Goal: Task Accomplishment & Management: Use online tool/utility

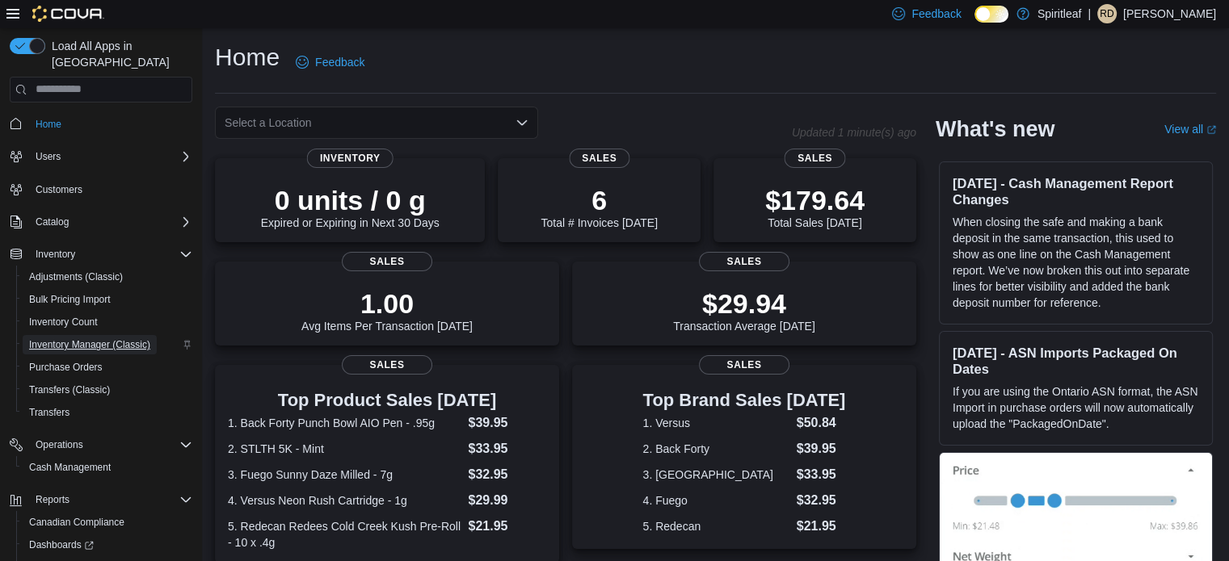
click at [97, 338] on span "Inventory Manager (Classic)" at bounding box center [89, 344] width 121 height 13
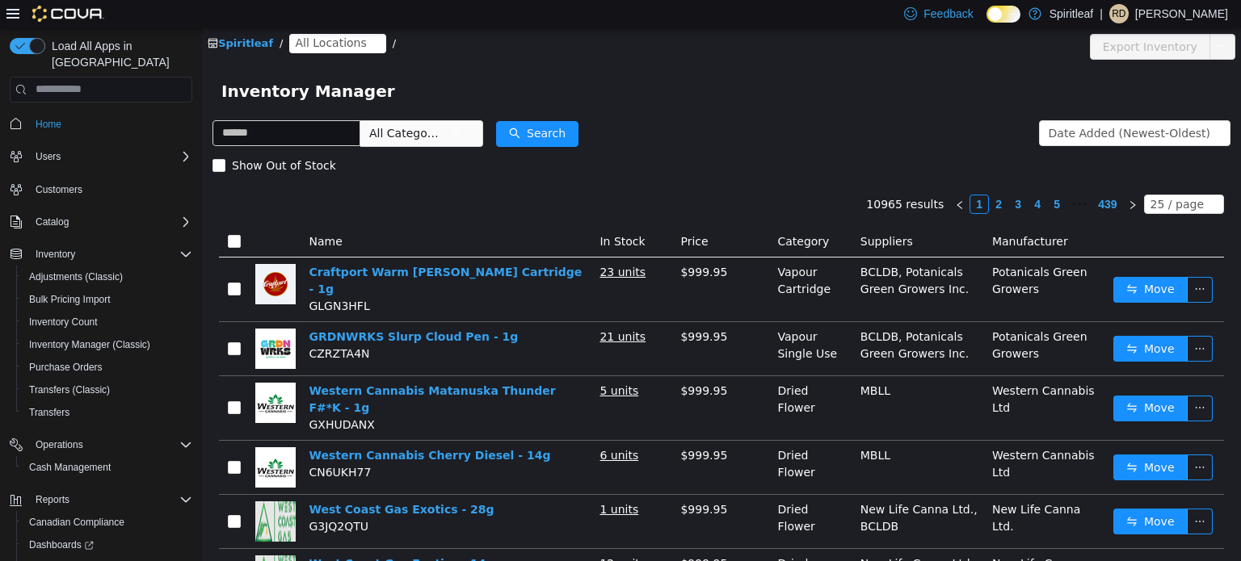
click at [321, 44] on span "All Locations" at bounding box center [330, 42] width 71 height 18
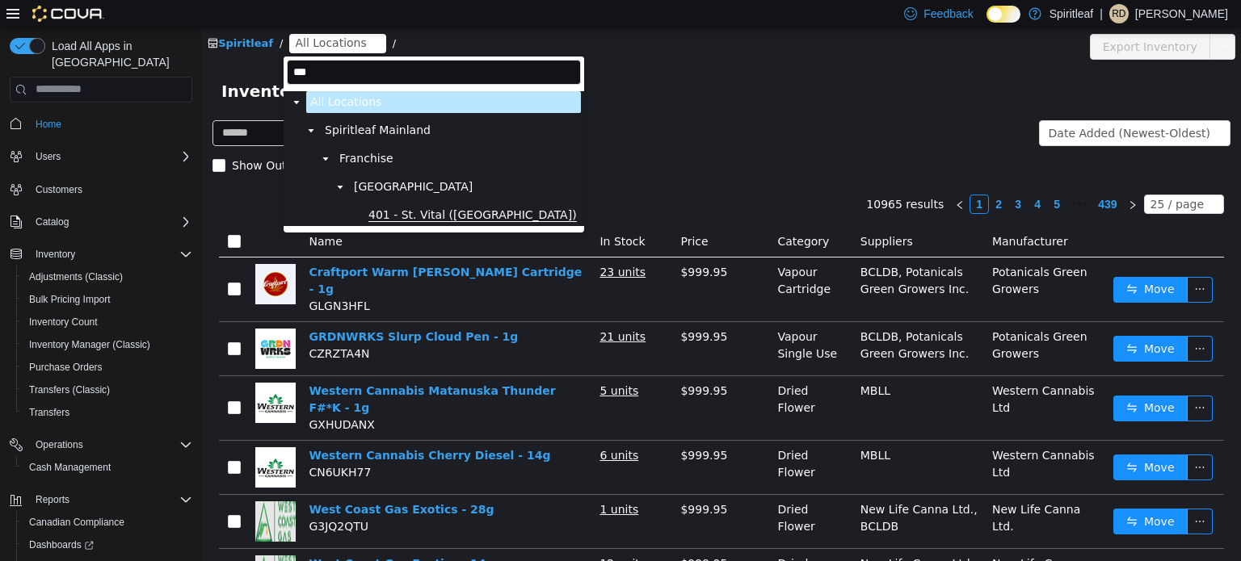
type input "***"
click at [455, 216] on span "401 - St. Vital ([GEOGRAPHIC_DATA])" at bounding box center [472, 215] width 208 height 14
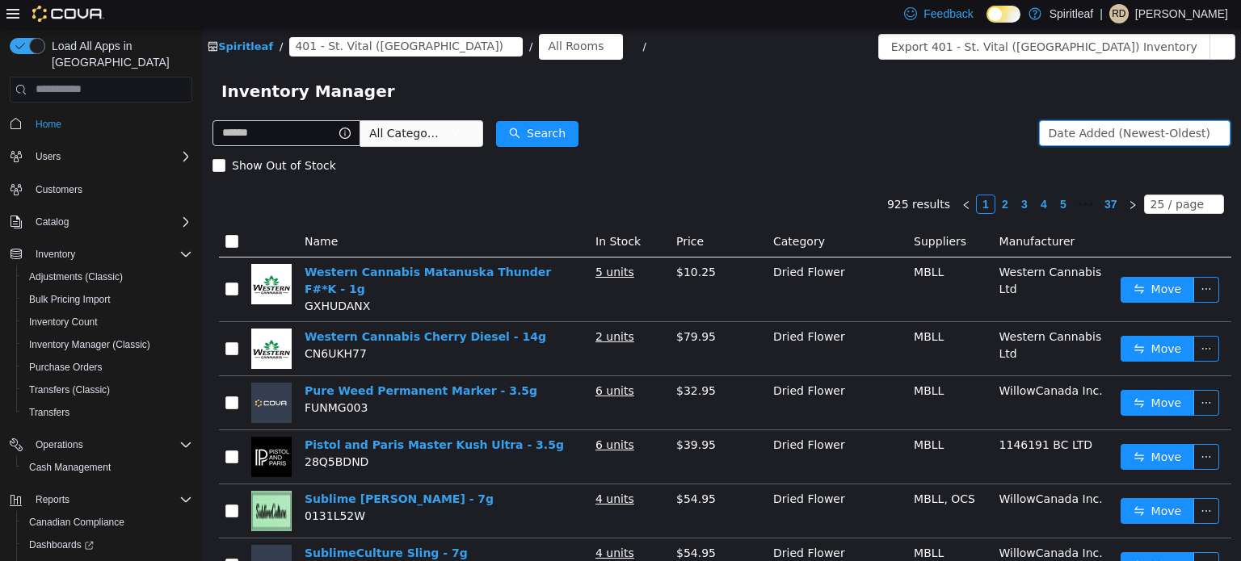
click at [1056, 125] on div "Date Added (Newest-Oldest)" at bounding box center [1129, 132] width 162 height 24
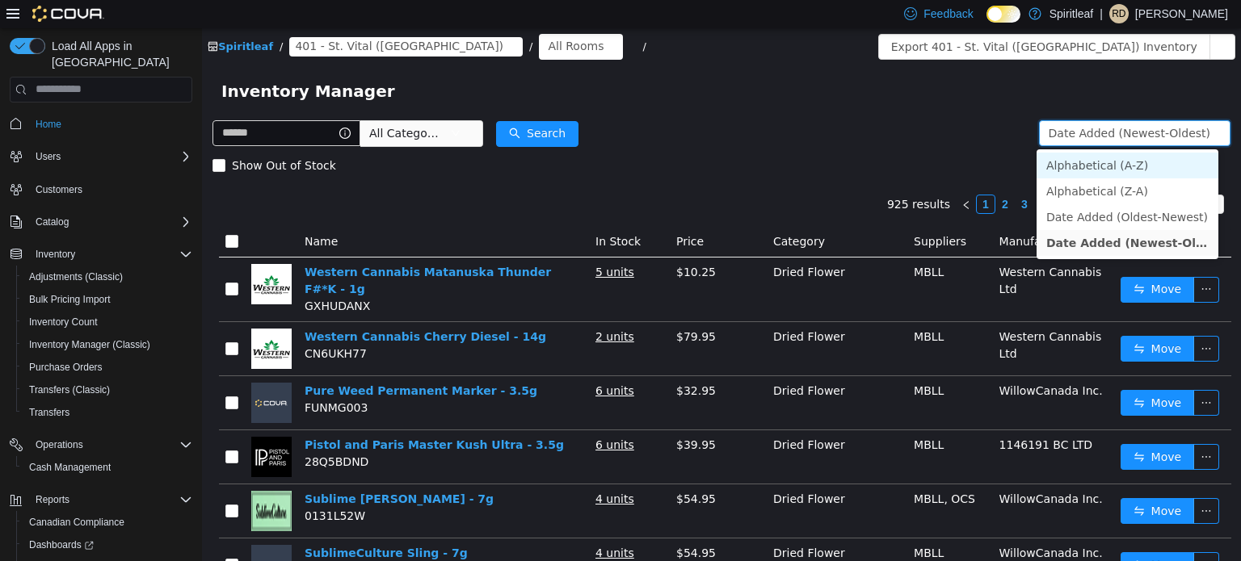
click at [1069, 157] on li "Alphabetical (A-Z)" at bounding box center [1127, 165] width 182 height 26
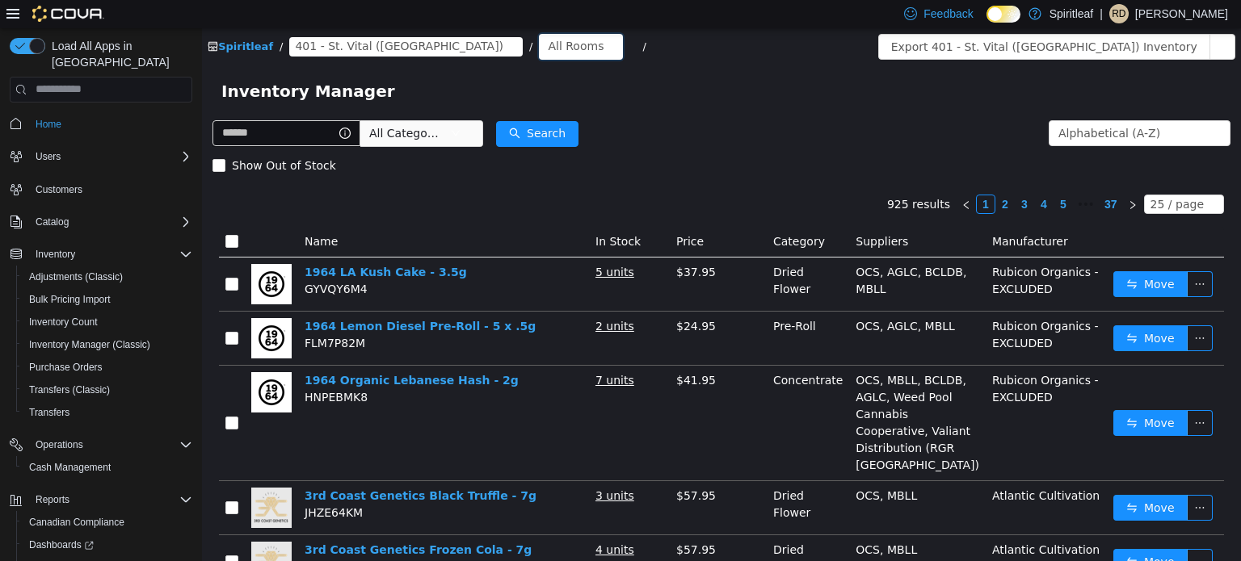
click at [548, 41] on div "All Rooms" at bounding box center [576, 45] width 56 height 24
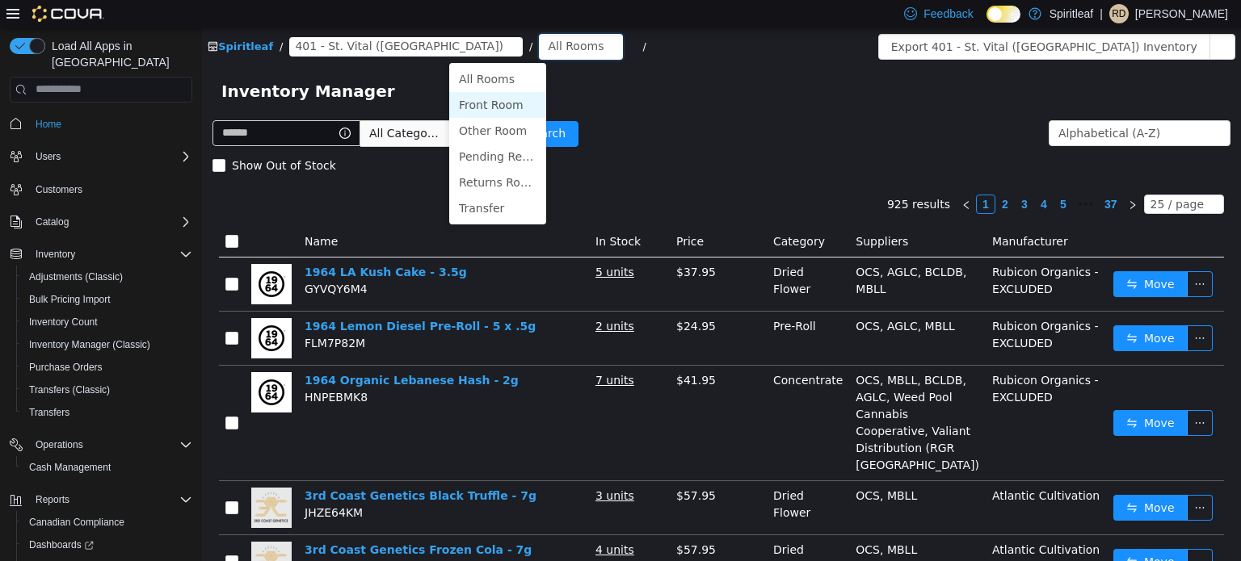
click at [501, 104] on li "Front Room" at bounding box center [497, 104] width 97 height 26
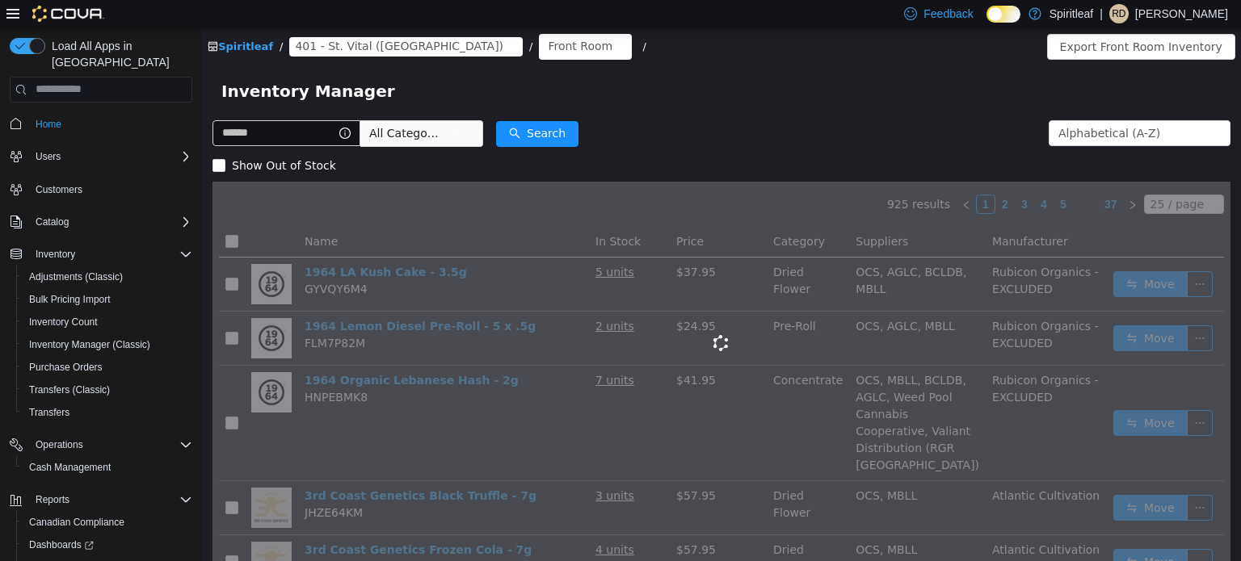
click at [403, 136] on span "All Categories" at bounding box center [406, 132] width 74 height 16
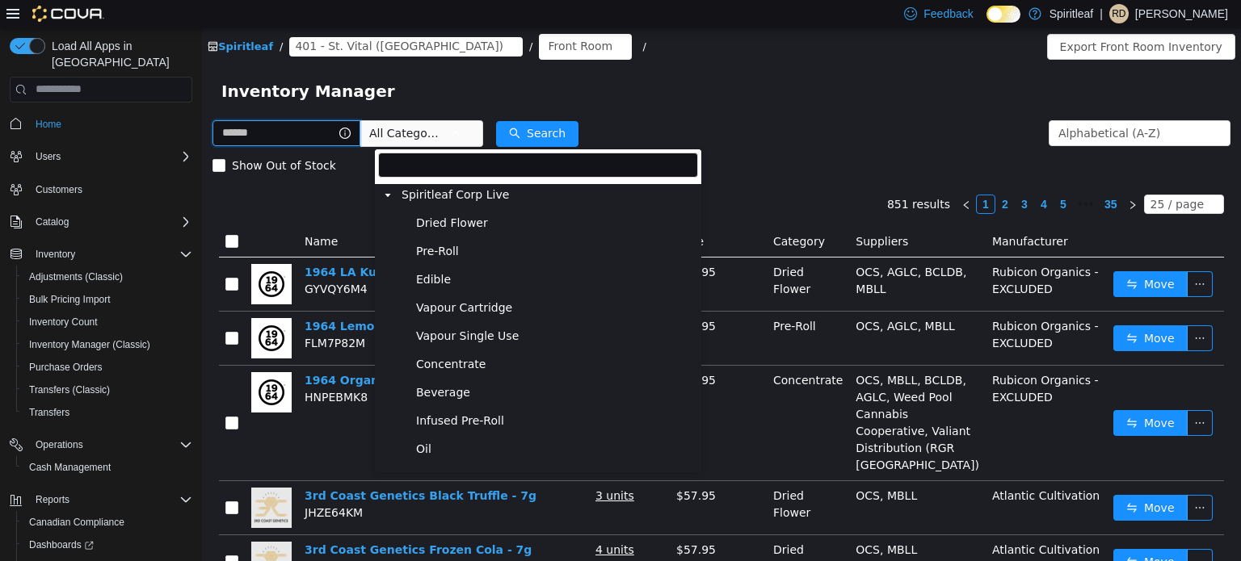
click at [330, 138] on input "text" at bounding box center [286, 133] width 148 height 26
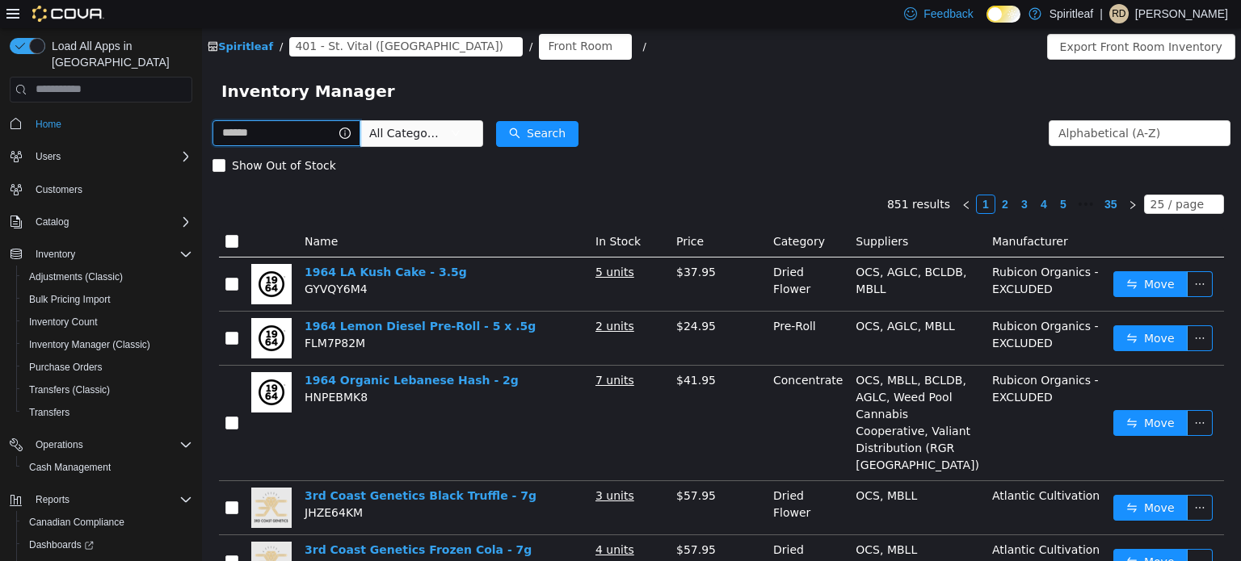
type input "*"
type input "***"
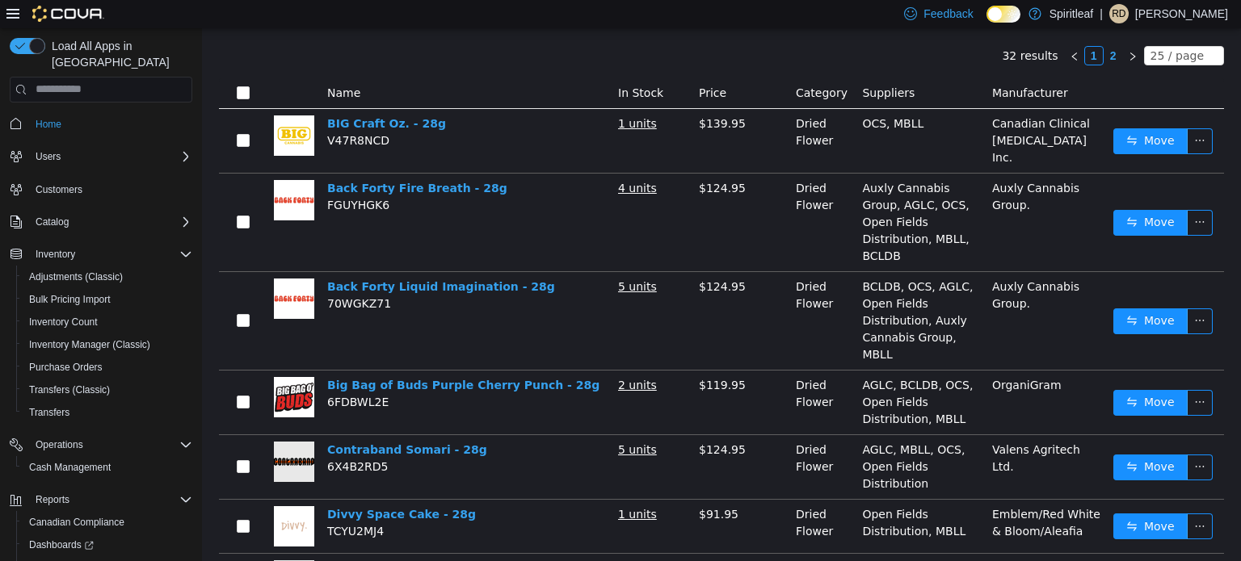
scroll to position [162, 0]
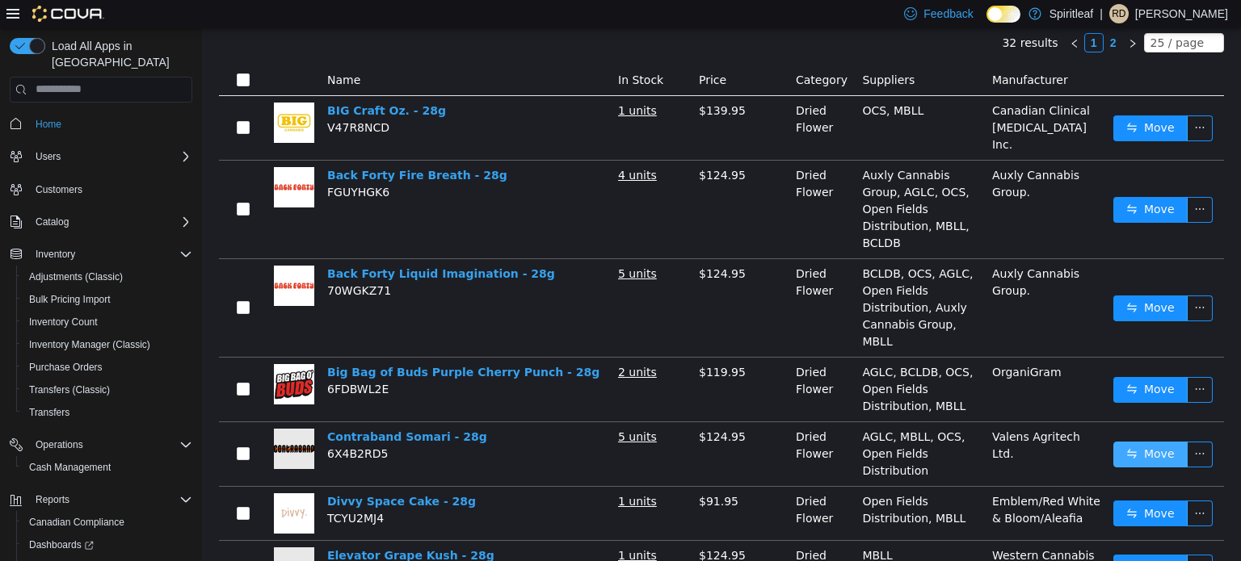
click at [1133, 441] on button "Move" at bounding box center [1150, 454] width 74 height 26
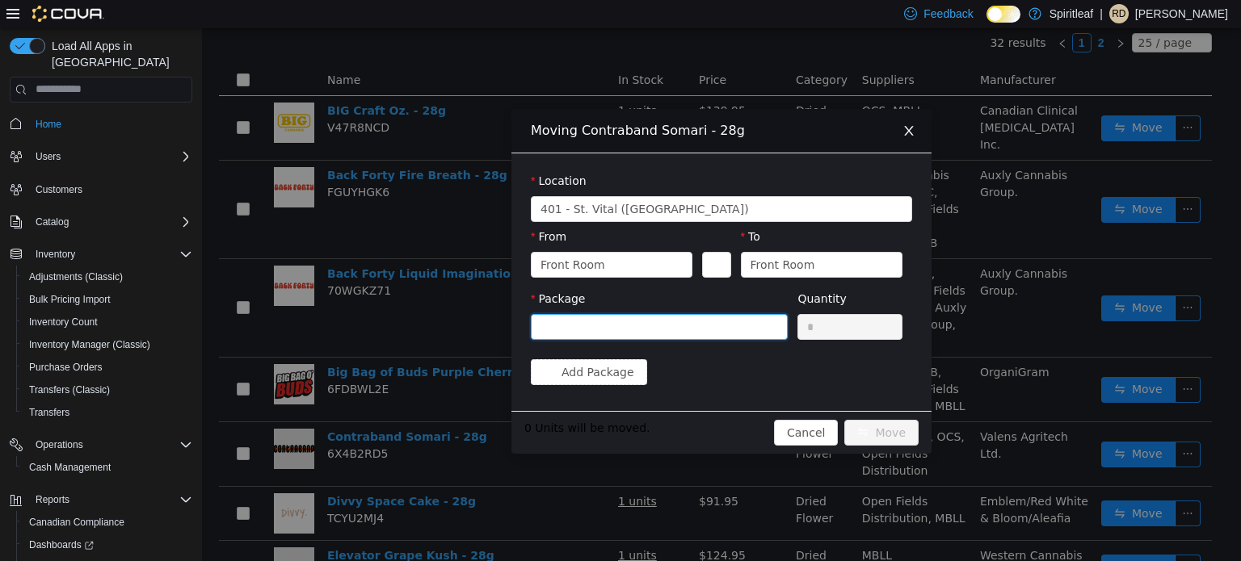
click at [562, 314] on div at bounding box center [653, 326] width 227 height 24
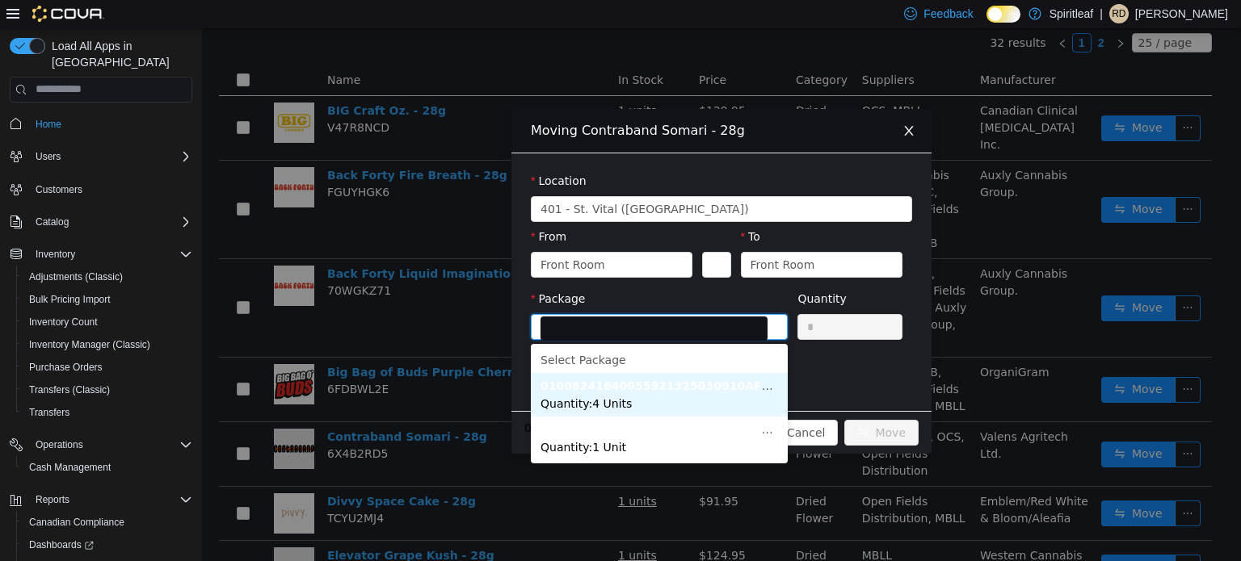
click at [573, 397] on span "Quantity : 4 Units" at bounding box center [585, 403] width 91 height 13
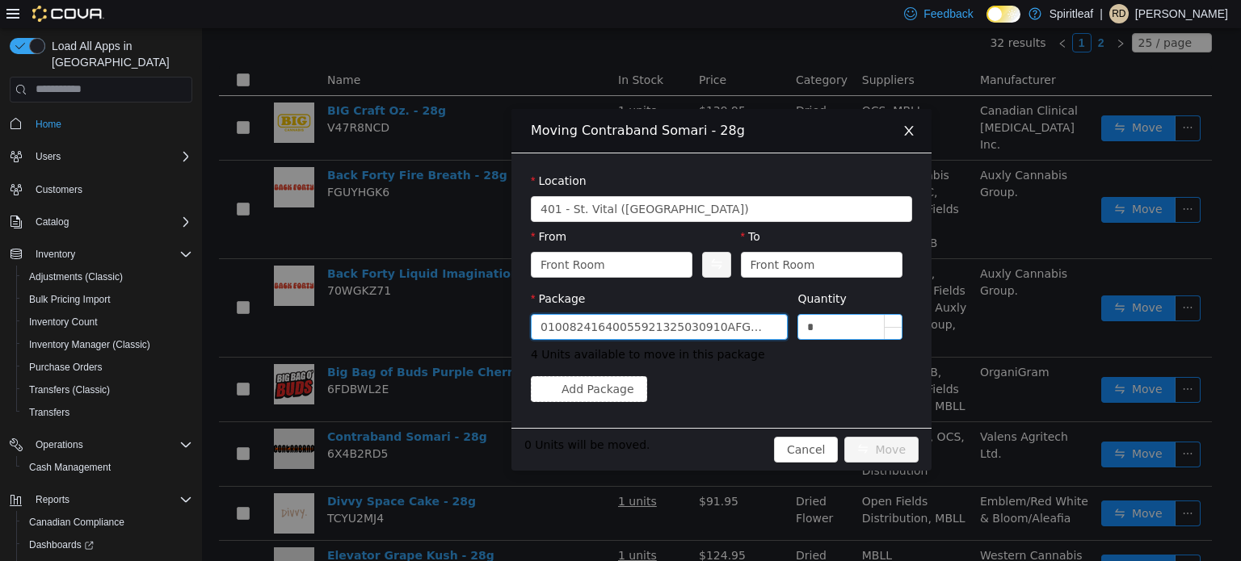
click at [853, 328] on input "*" at bounding box center [849, 326] width 103 height 24
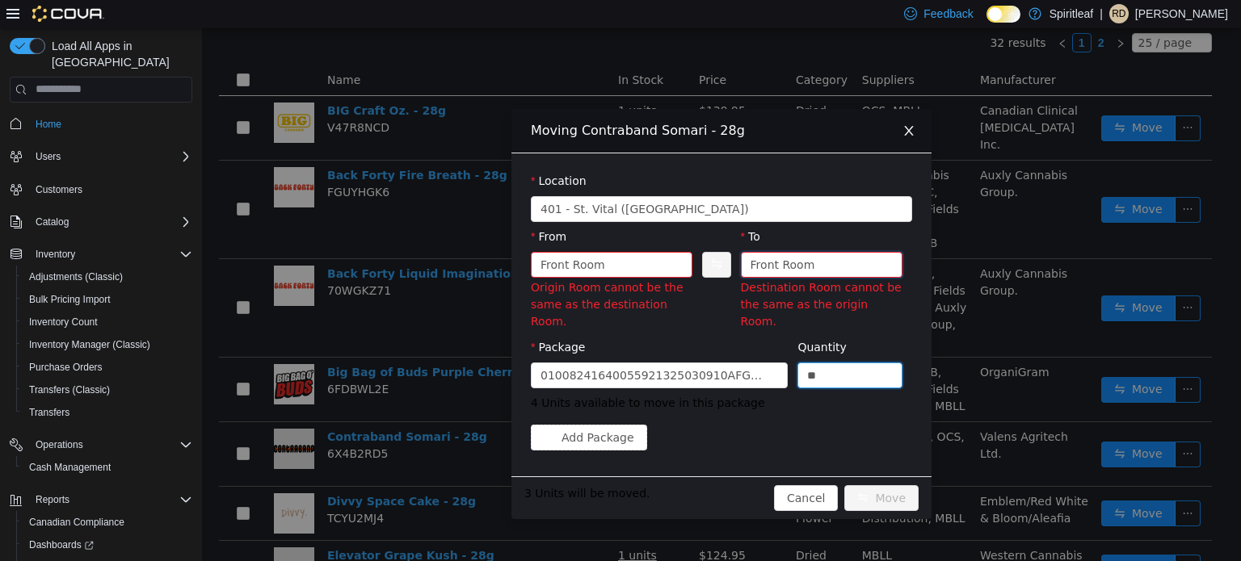
type input "*"
click at [787, 267] on div "Front Room" at bounding box center [782, 264] width 65 height 24
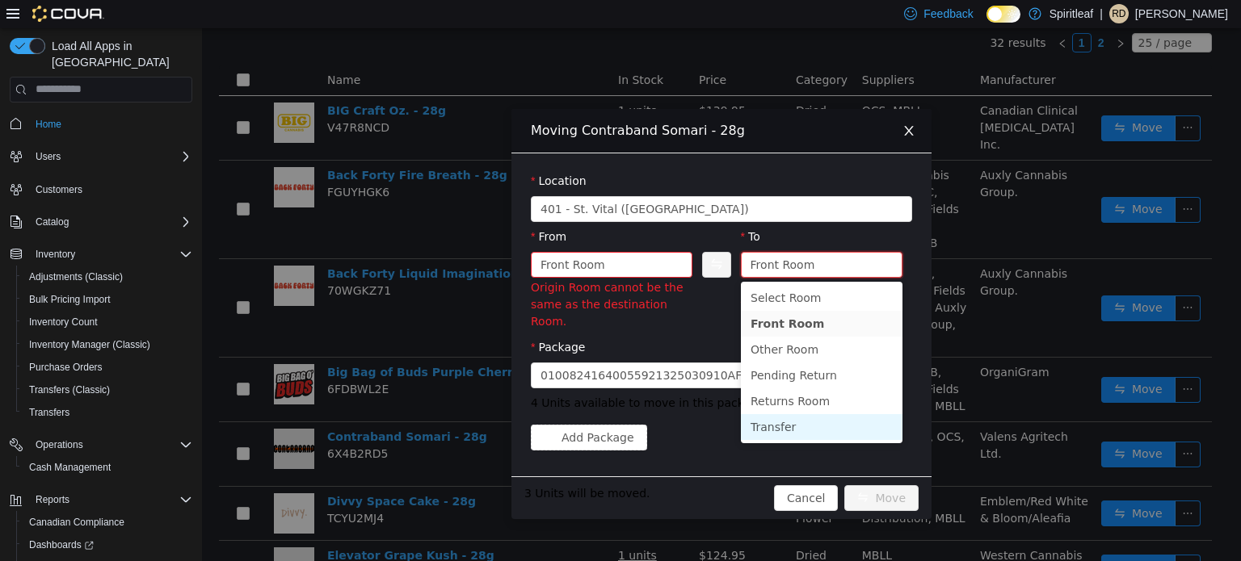
click at [775, 428] on li "Transfer" at bounding box center [822, 427] width 162 height 26
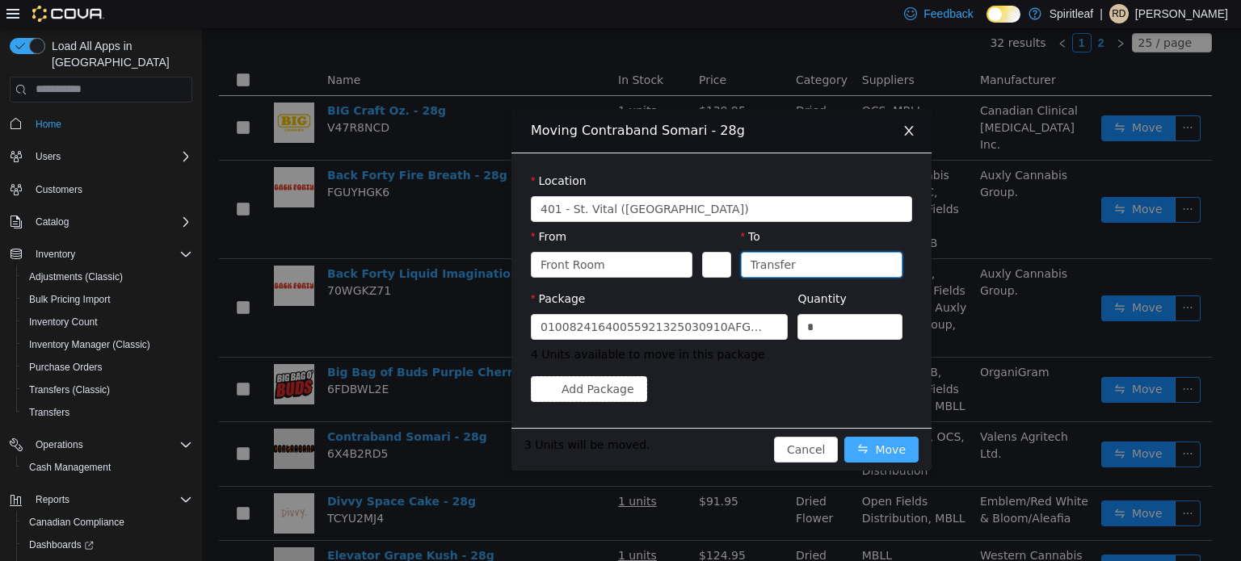
click at [892, 442] on button "Move" at bounding box center [881, 449] width 74 height 26
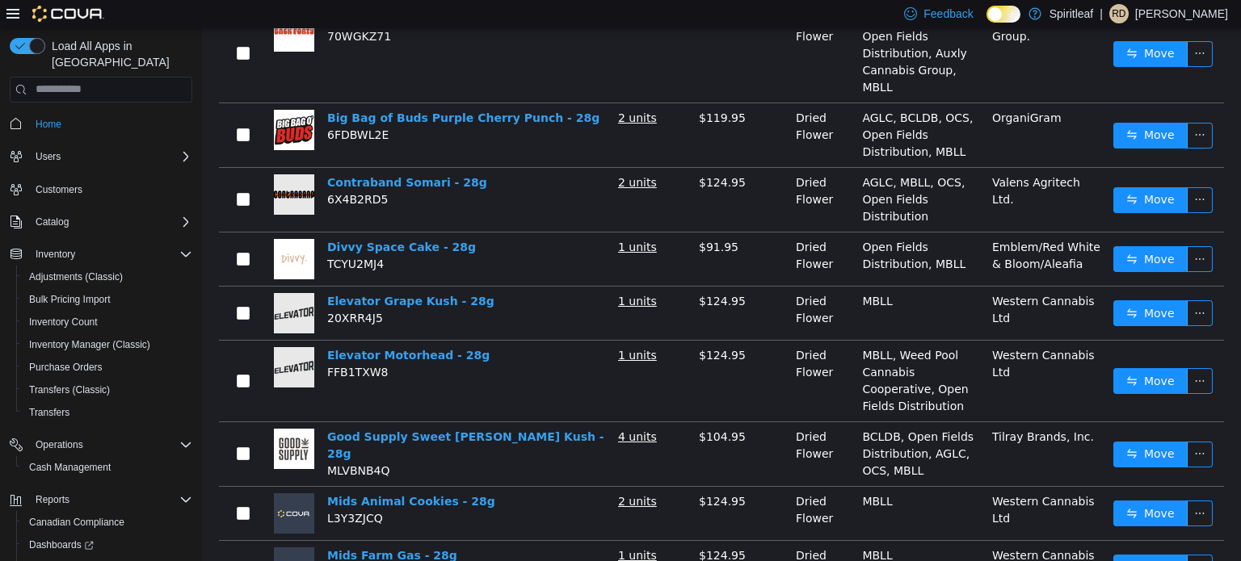
scroll to position [434, 0]
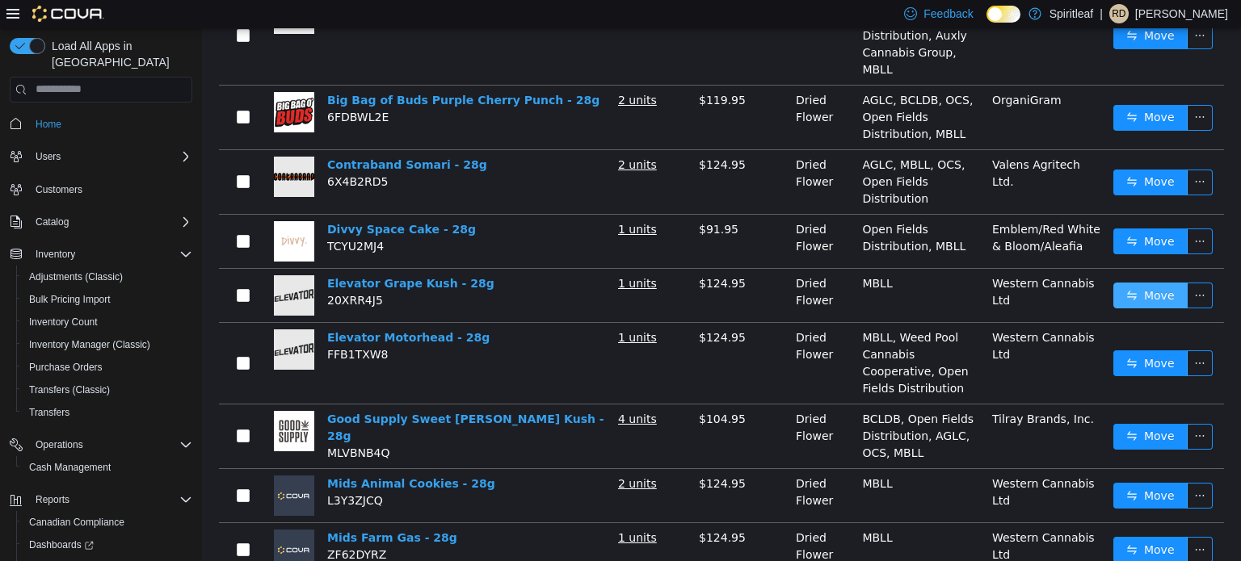
click at [1115, 289] on button "Move" at bounding box center [1150, 295] width 74 height 26
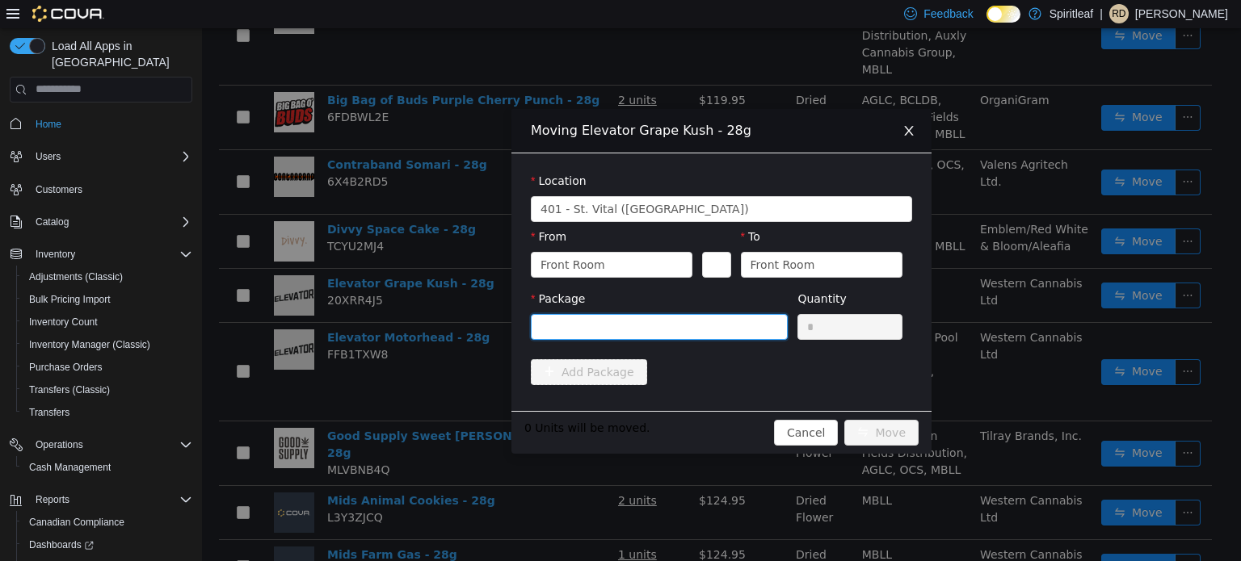
click at [565, 317] on div at bounding box center [653, 326] width 227 height 24
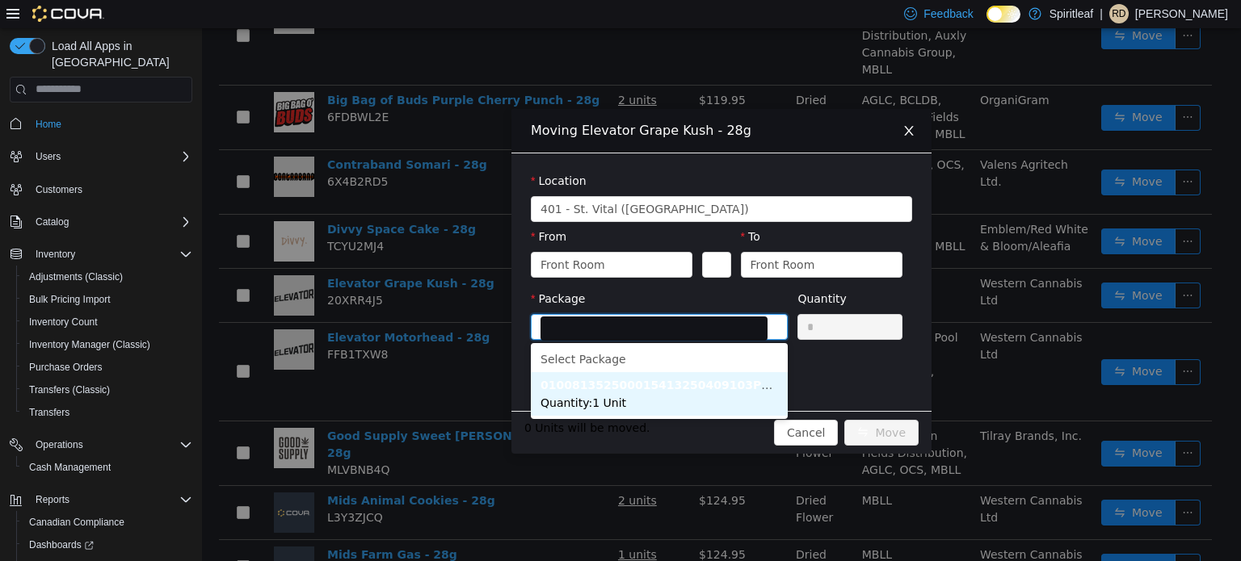
click at [582, 406] on span "Quantity : 1 Unit" at bounding box center [583, 402] width 86 height 13
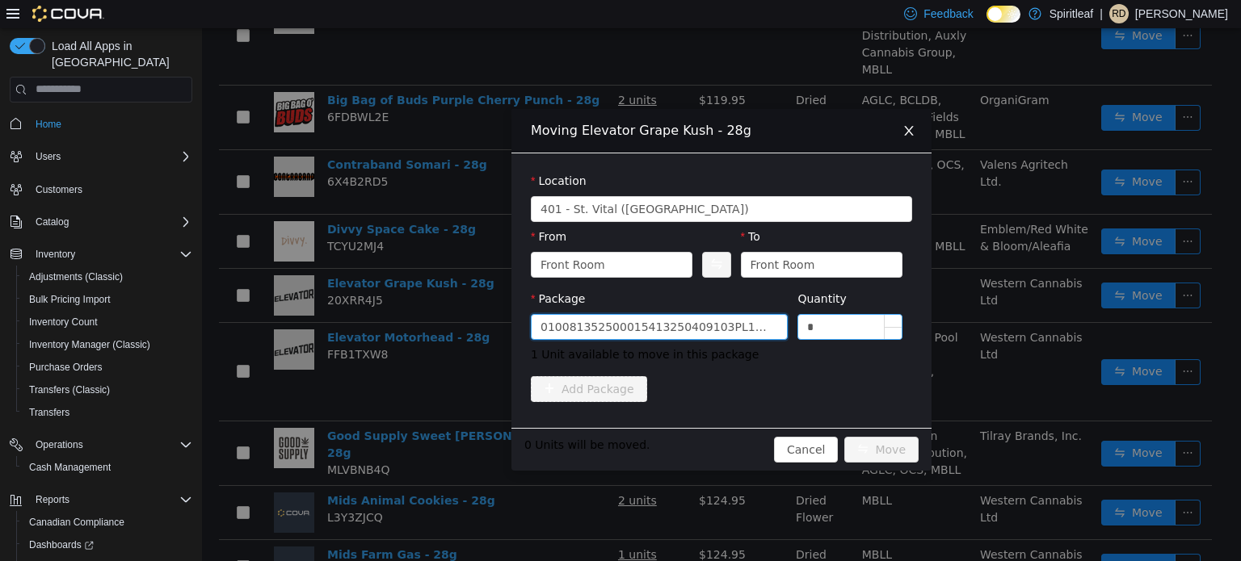
click at [867, 334] on input "*" at bounding box center [849, 326] width 103 height 24
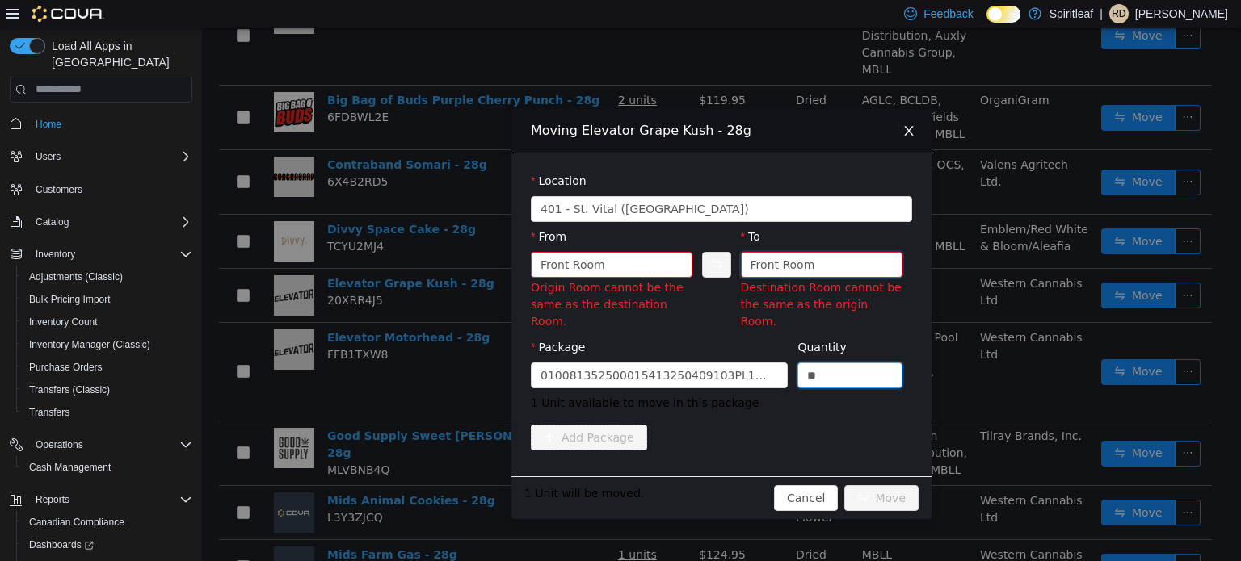
type input "*"
click at [787, 259] on div "Front Room" at bounding box center [782, 264] width 65 height 24
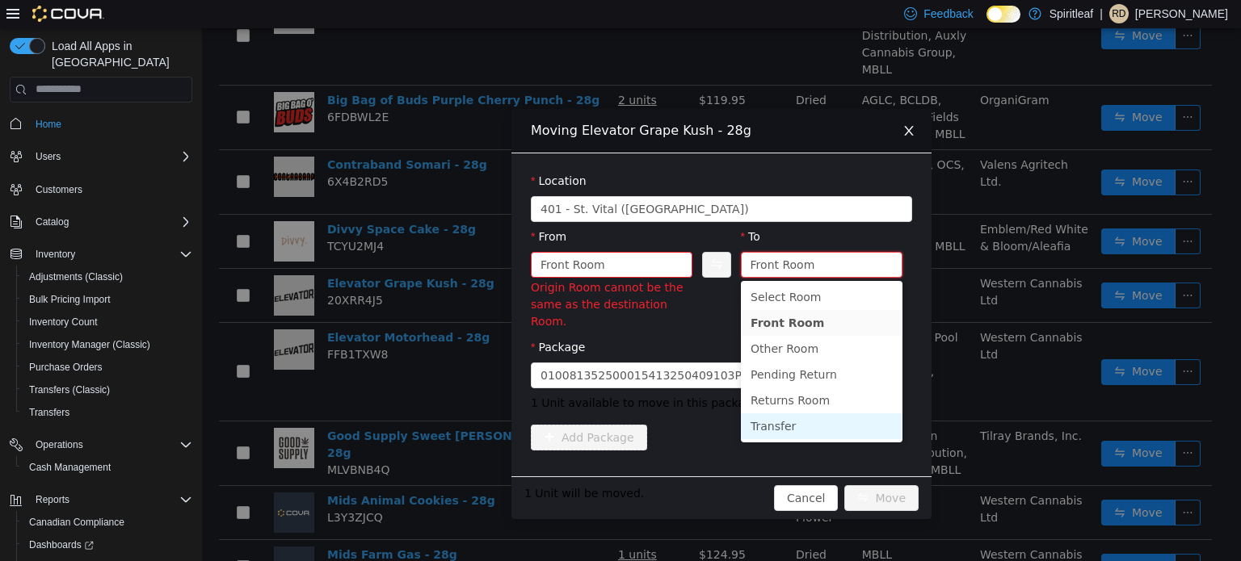
click at [779, 426] on li "Transfer" at bounding box center [822, 426] width 162 height 26
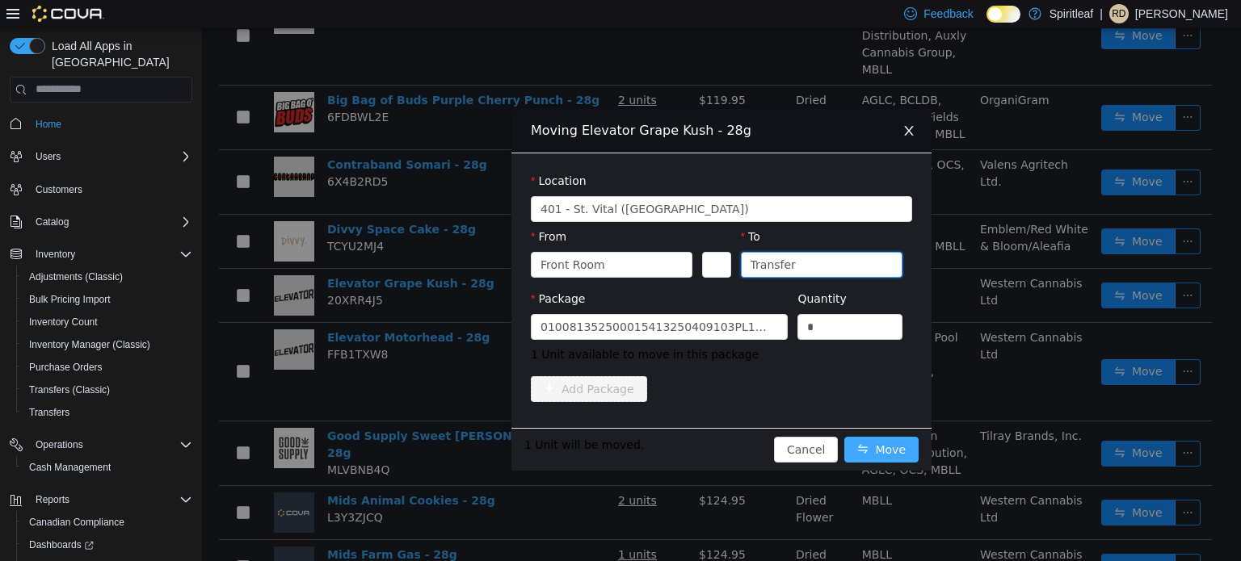
click at [876, 444] on button "Move" at bounding box center [881, 449] width 74 height 26
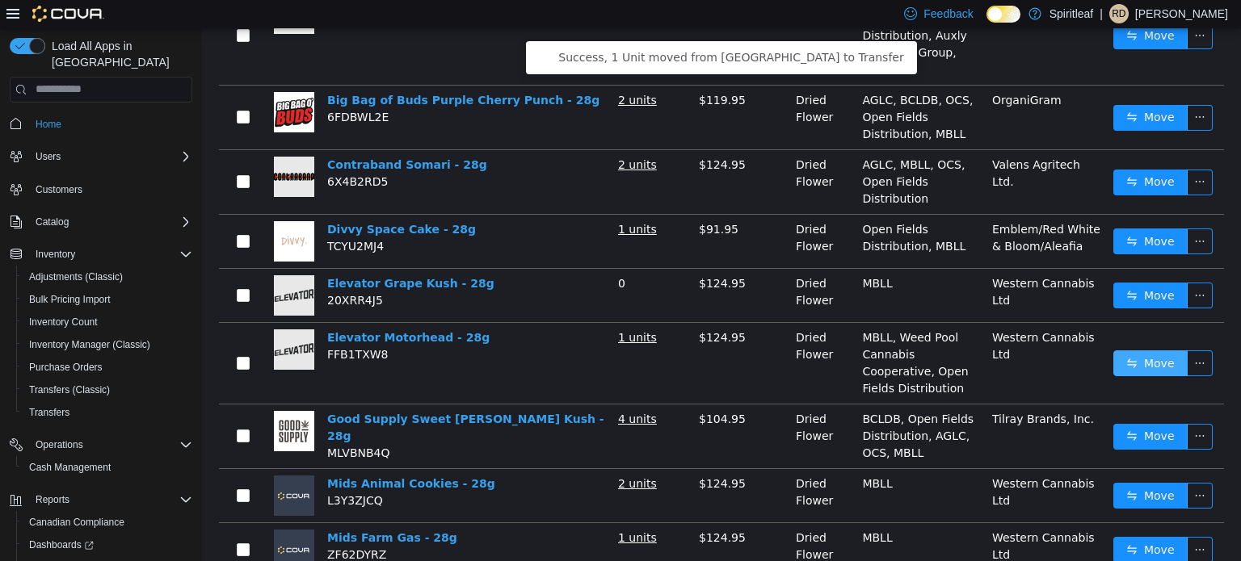
click at [1159, 351] on button "Move" at bounding box center [1150, 363] width 74 height 26
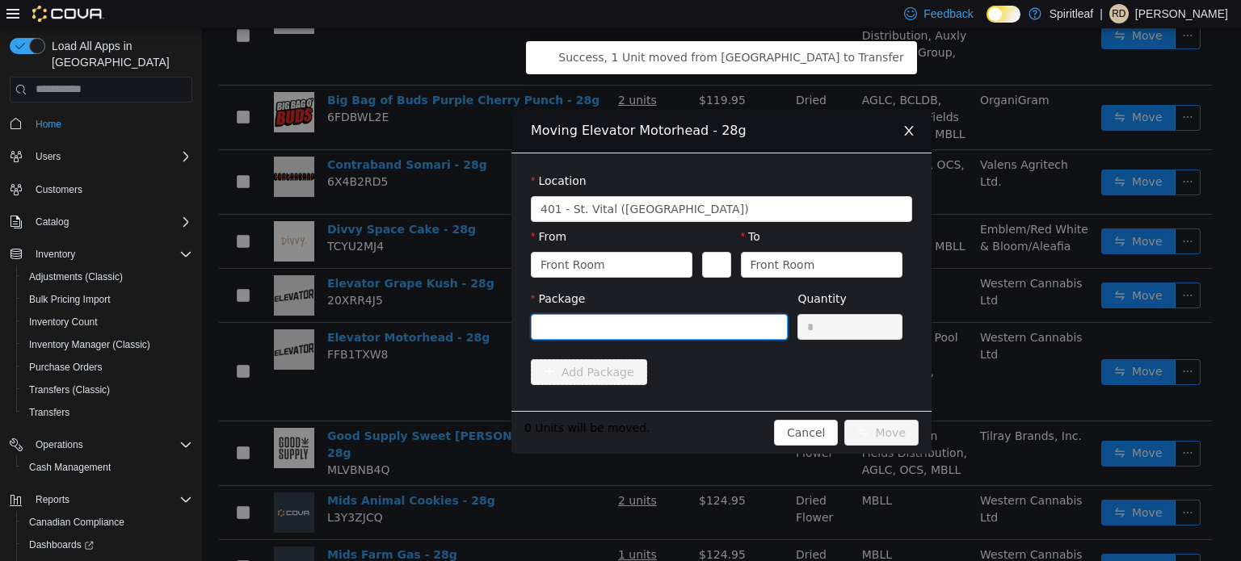
click at [737, 333] on div at bounding box center [653, 326] width 227 height 24
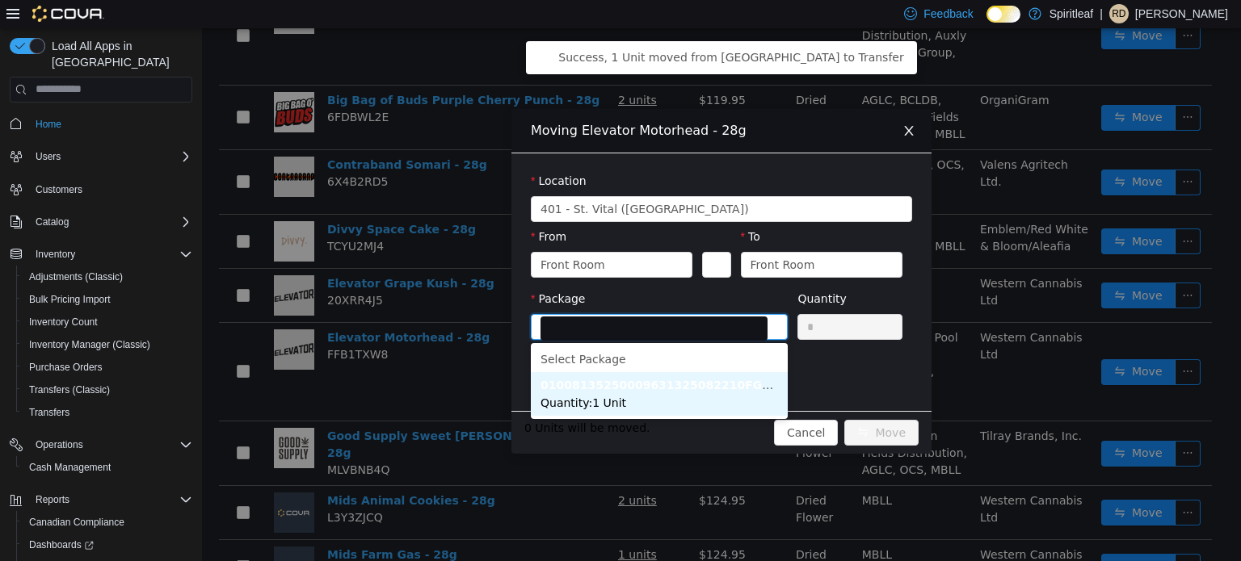
click at [701, 381] on strong "01008135250009631325082210FG05224CM" at bounding box center [680, 384] width 280 height 13
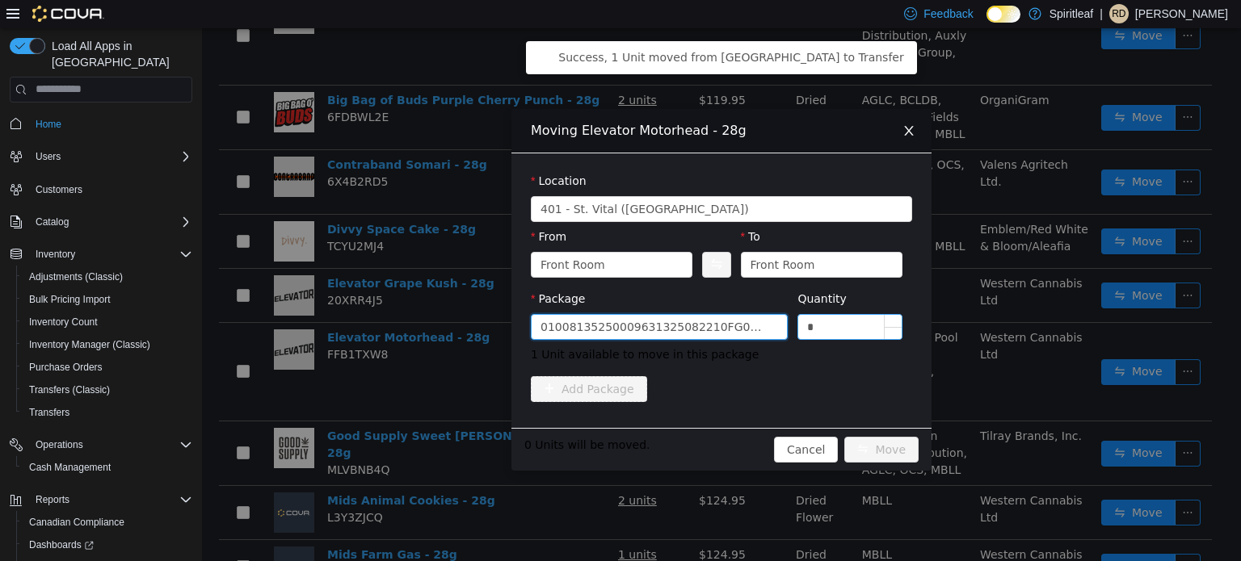
click at [838, 334] on input "*" at bounding box center [849, 326] width 103 height 24
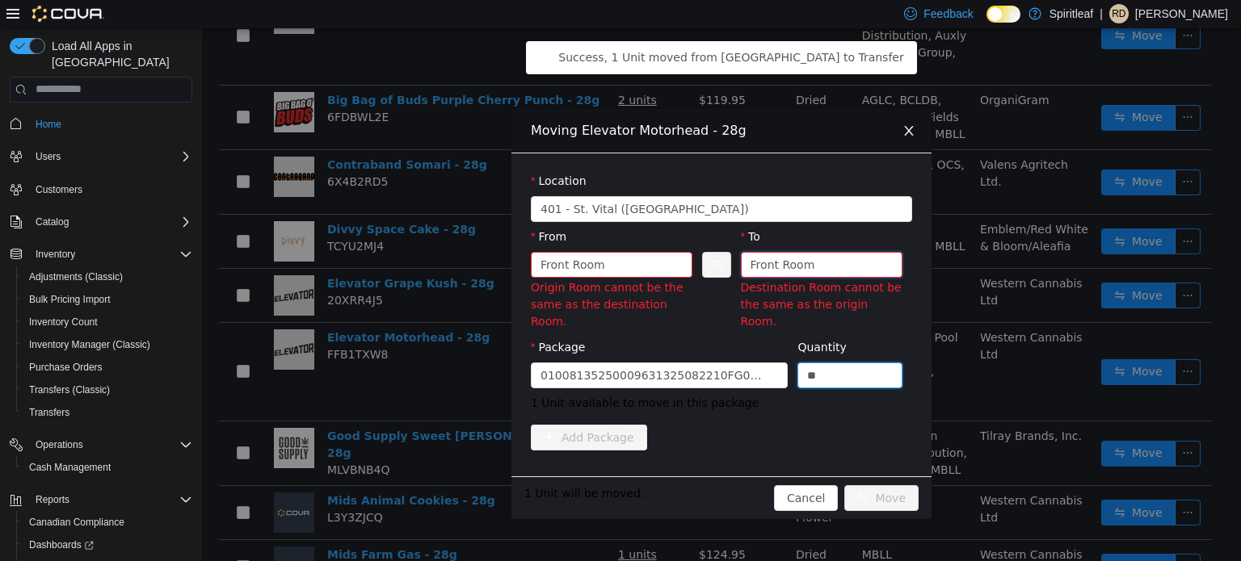
type input "*"
click at [792, 254] on div "Front Room" at bounding box center [782, 264] width 65 height 24
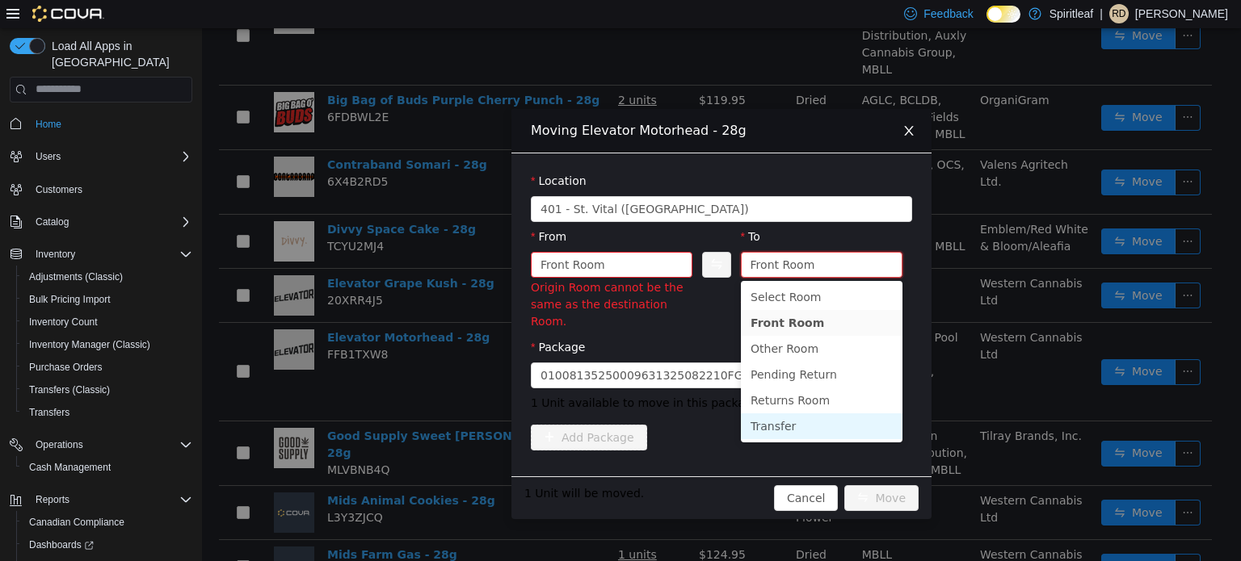
click at [771, 423] on li "Transfer" at bounding box center [822, 426] width 162 height 26
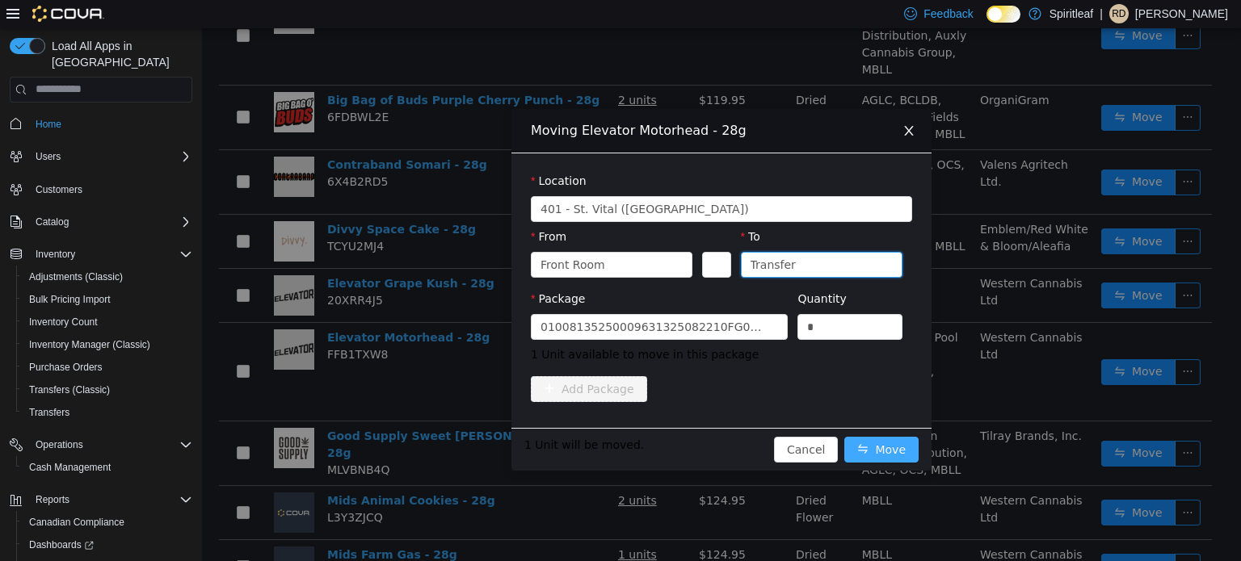
click at [872, 451] on button "Move" at bounding box center [881, 449] width 74 height 26
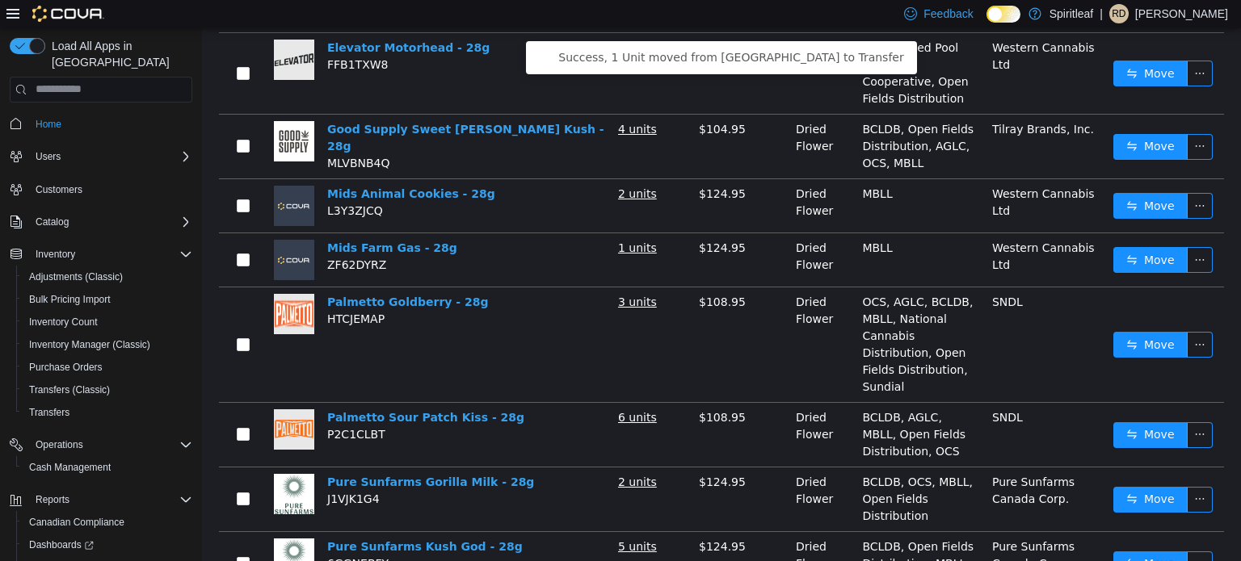
scroll to position [680, 0]
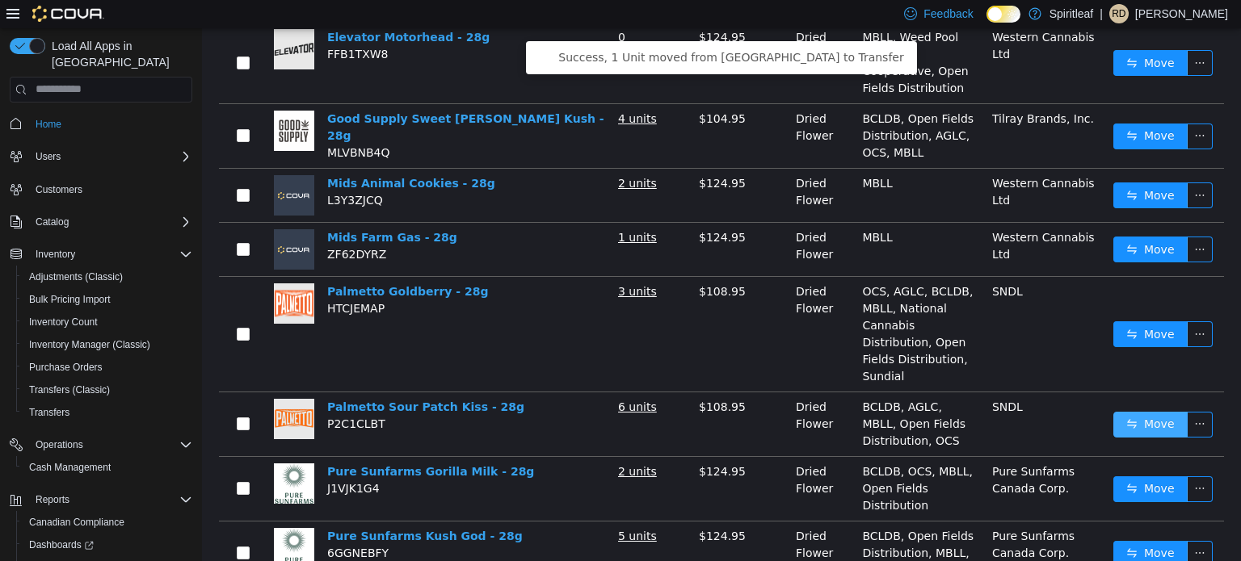
click at [1118, 411] on button "Move" at bounding box center [1150, 424] width 74 height 26
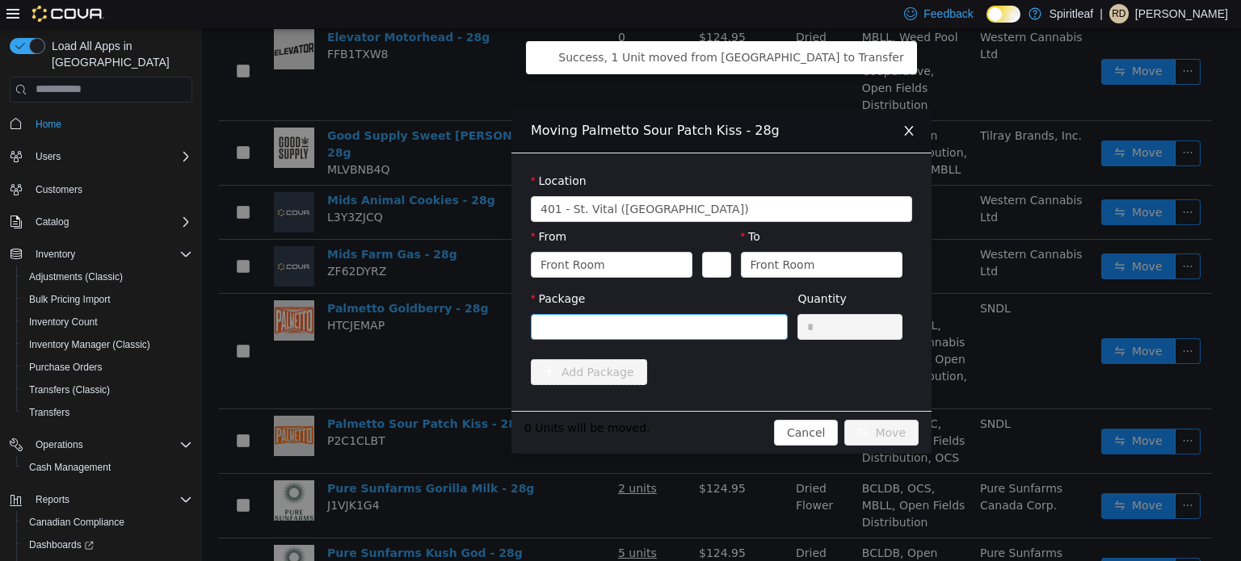
click at [683, 312] on div "Package" at bounding box center [659, 301] width 257 height 23
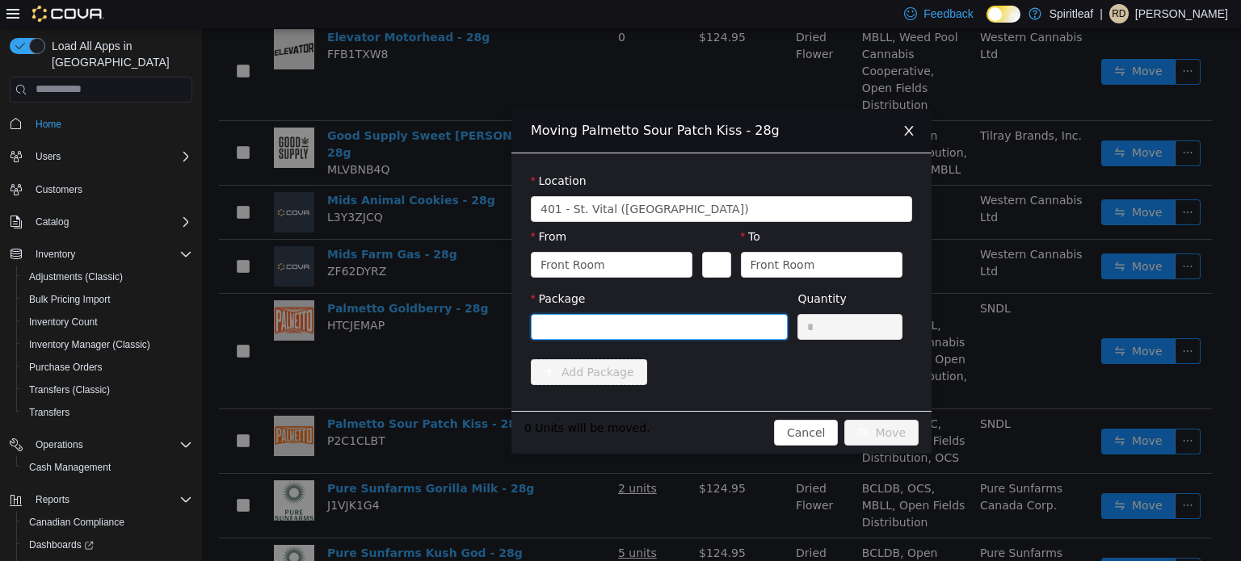
click at [684, 332] on div at bounding box center [653, 326] width 227 height 24
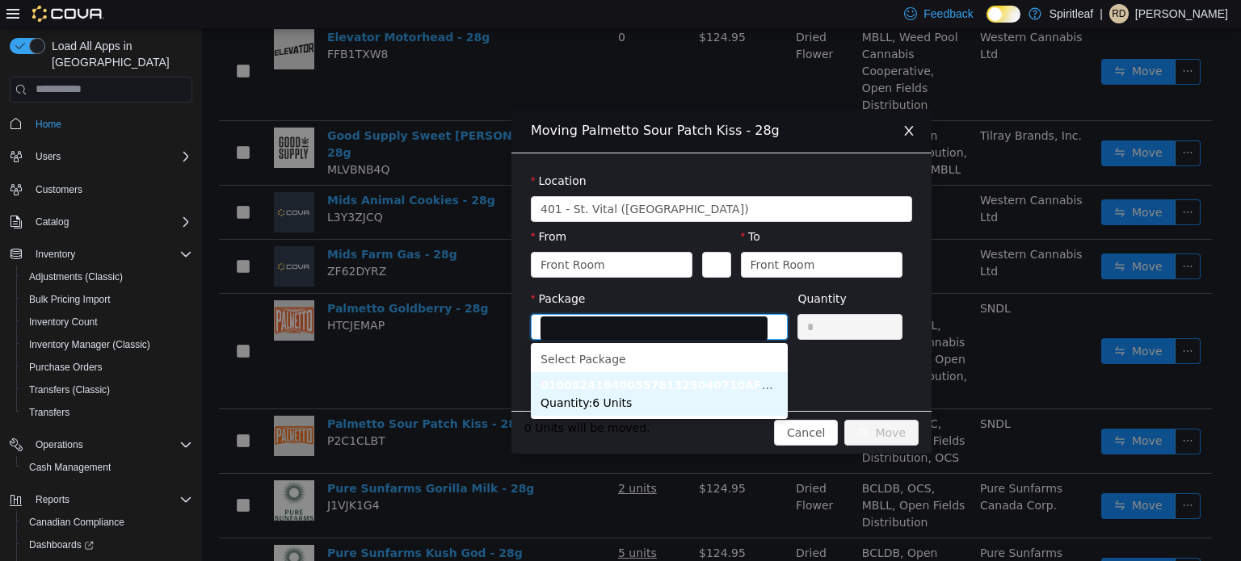
click at [669, 396] on li "01008241640055781325040710AFG00000658 Quantity : 6 Units" at bounding box center [659, 394] width 257 height 44
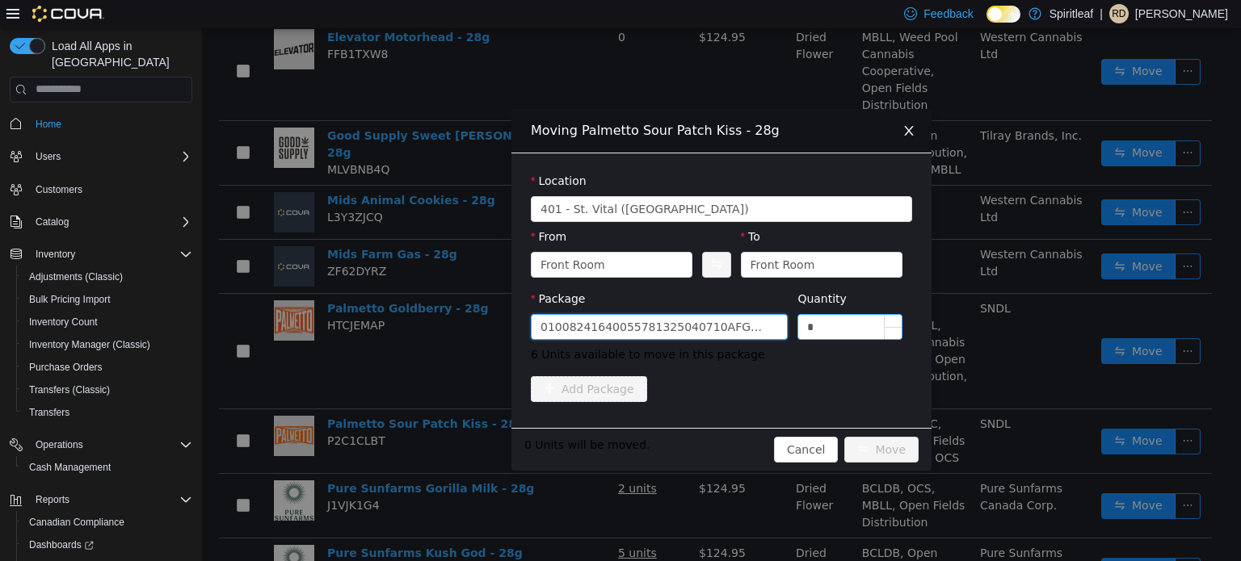
click at [830, 324] on input "*" at bounding box center [849, 326] width 103 height 24
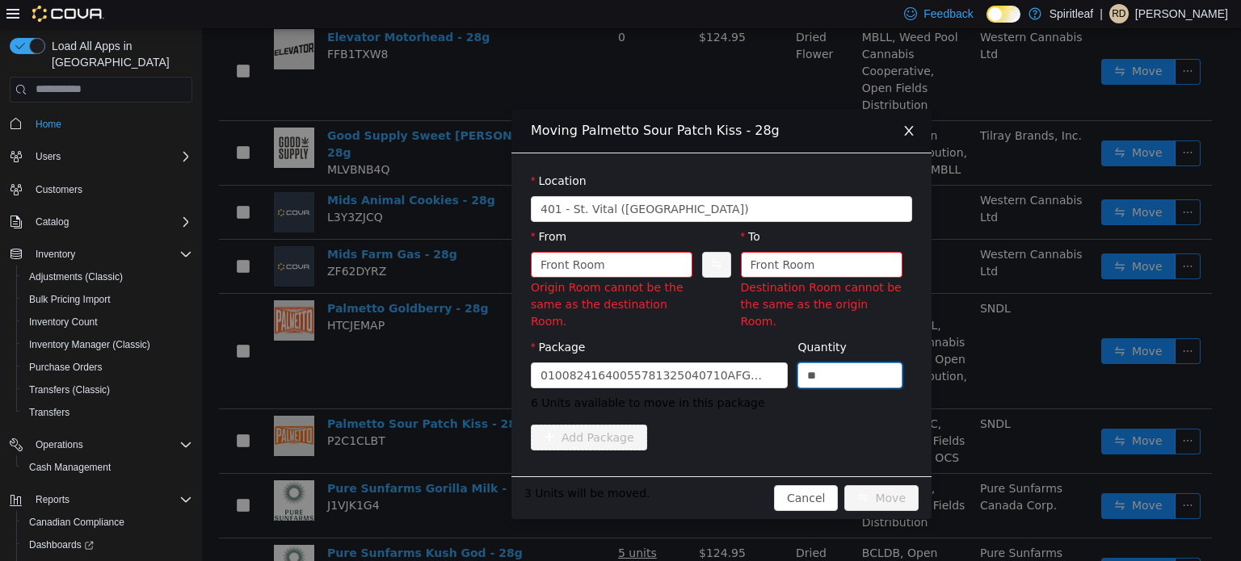
type input "*"
click at [795, 277] on div "Front Room Destination Room cannot be the same as the origin Room." at bounding box center [822, 288] width 162 height 74
click at [771, 260] on div "Front Room" at bounding box center [782, 264] width 65 height 24
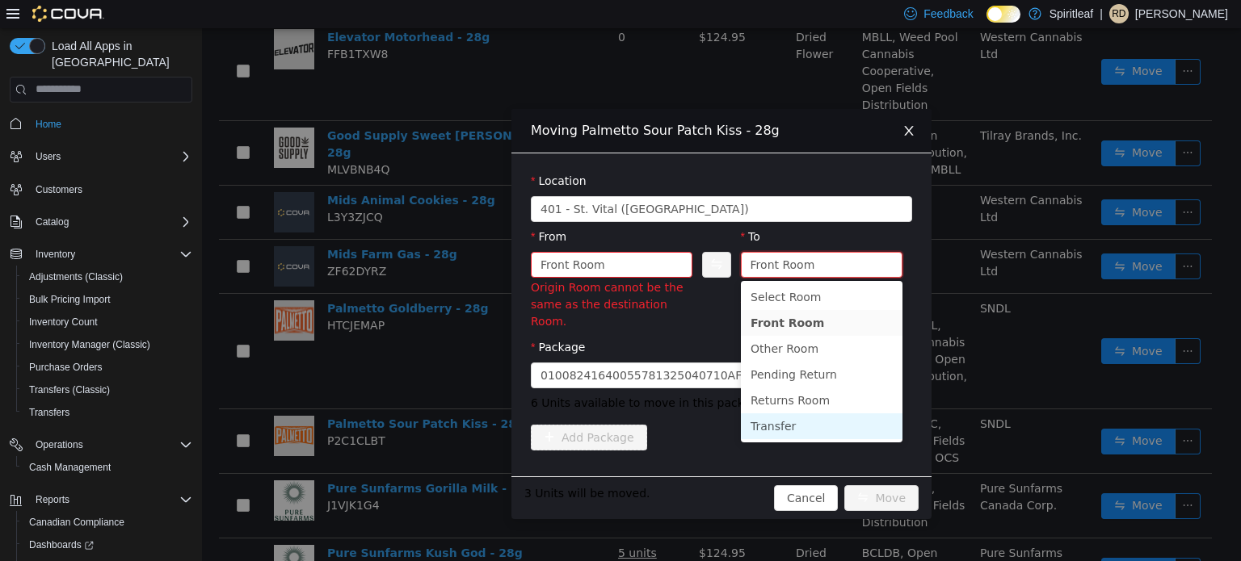
click at [758, 426] on li "Transfer" at bounding box center [822, 426] width 162 height 26
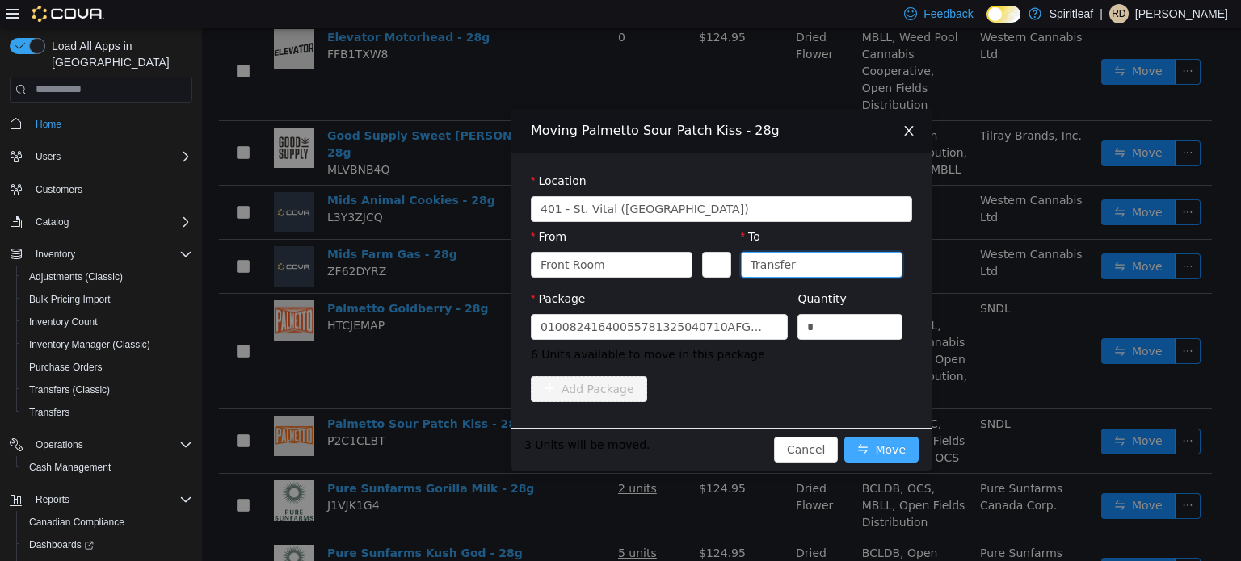
click at [885, 443] on button "Move" at bounding box center [881, 449] width 74 height 26
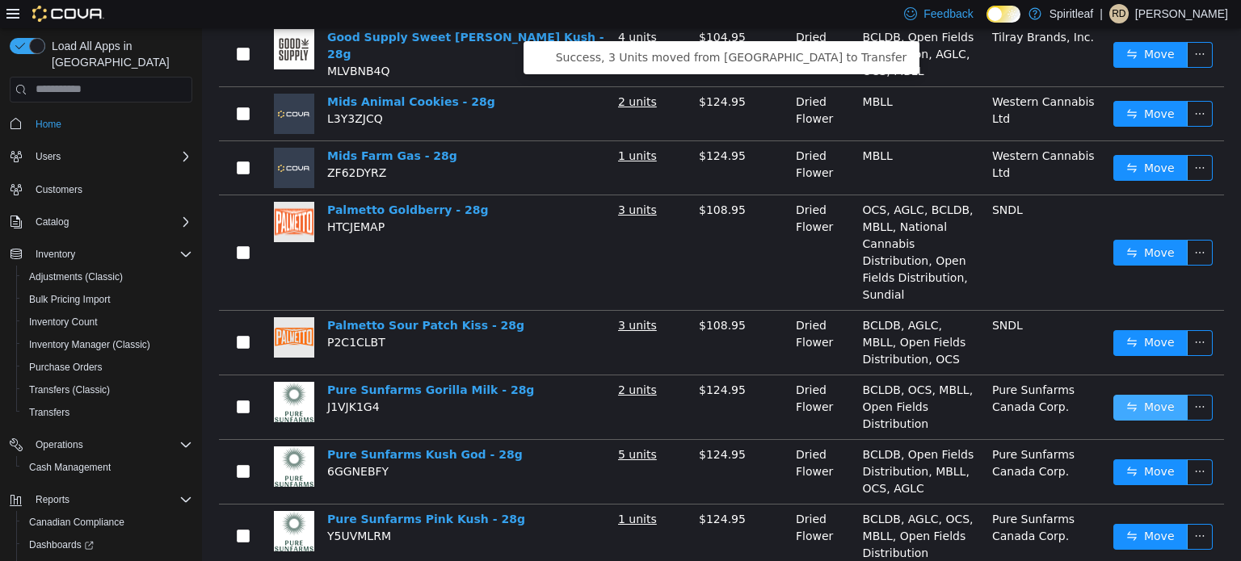
click at [1166, 394] on button "Move" at bounding box center [1150, 407] width 74 height 26
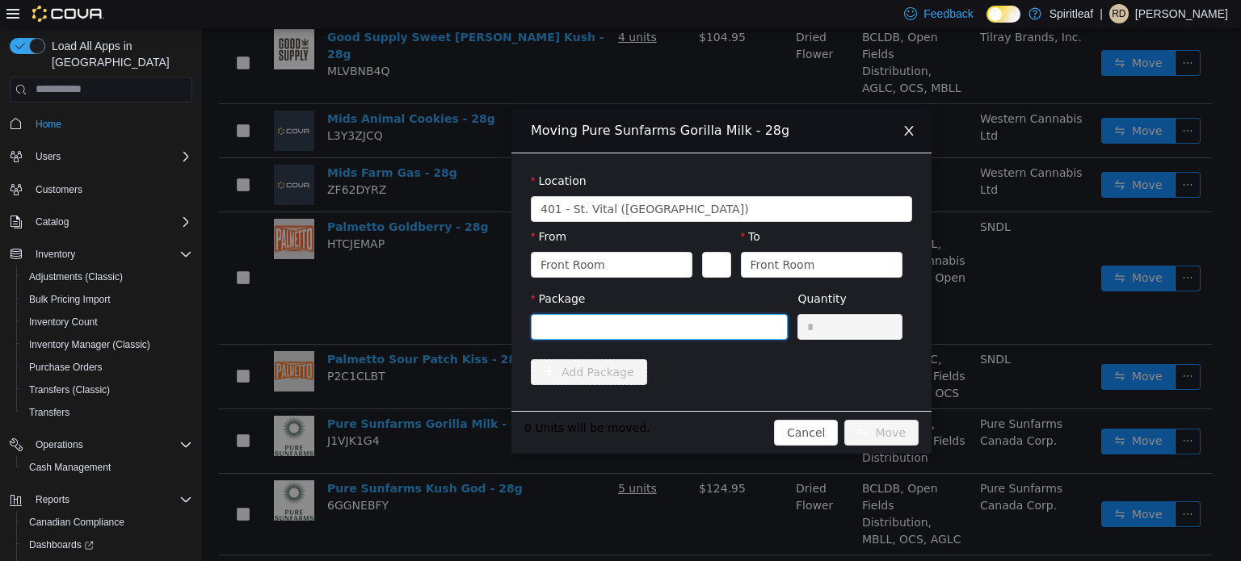
click at [575, 326] on div at bounding box center [653, 326] width 227 height 24
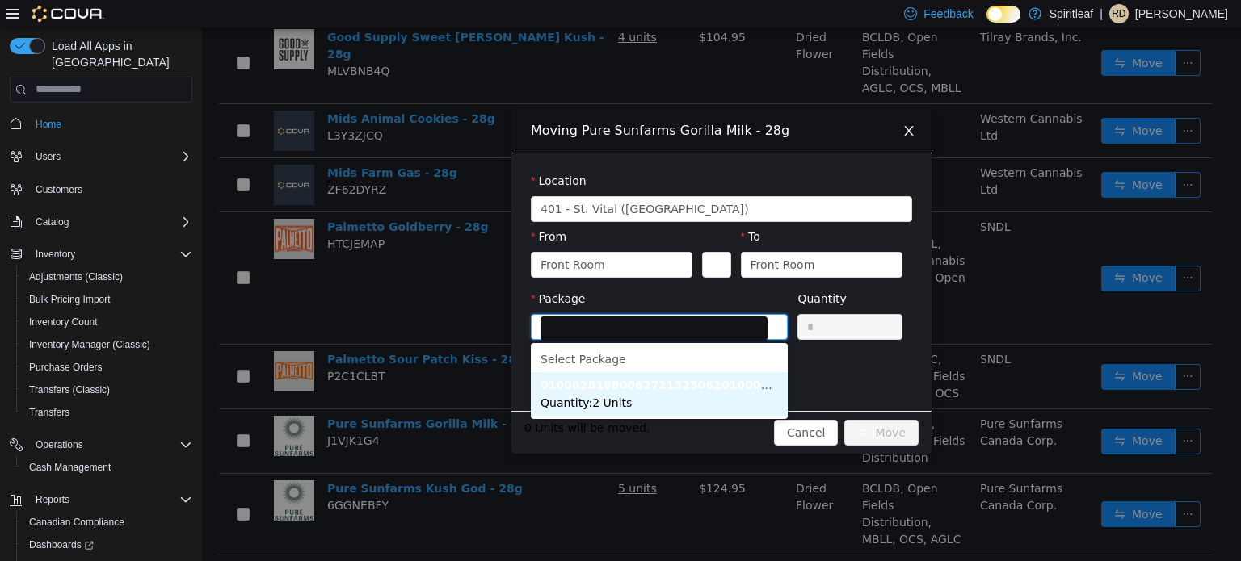
click at [624, 400] on li "0100628188006272132506201000009147 Quantity : 2 Units" at bounding box center [659, 394] width 257 height 44
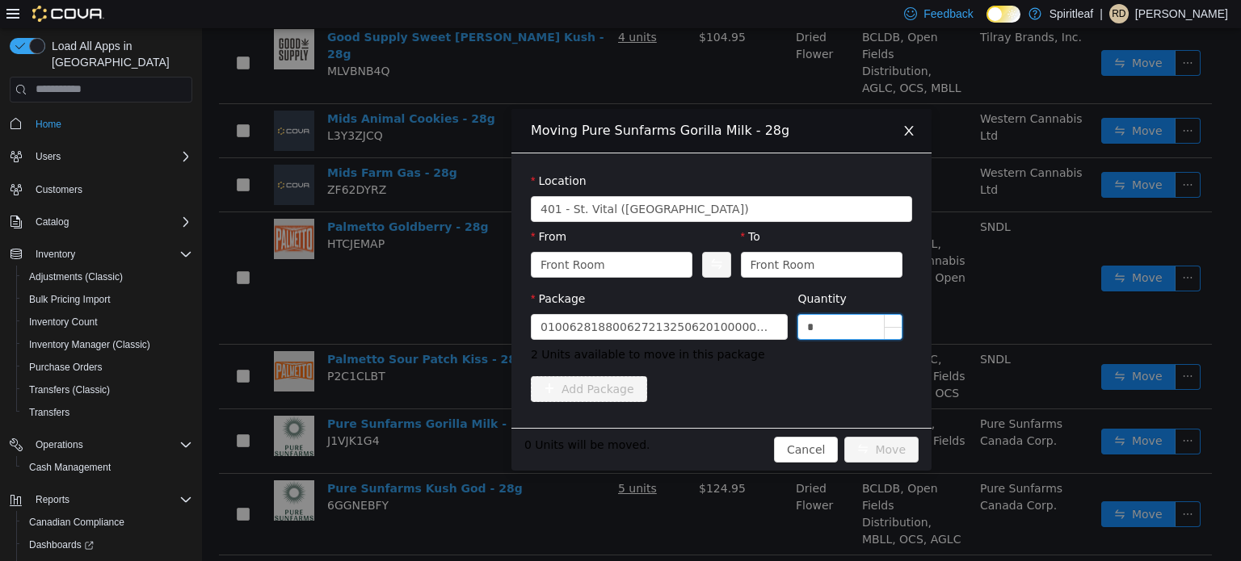
click at [844, 331] on input "*" at bounding box center [849, 326] width 103 height 24
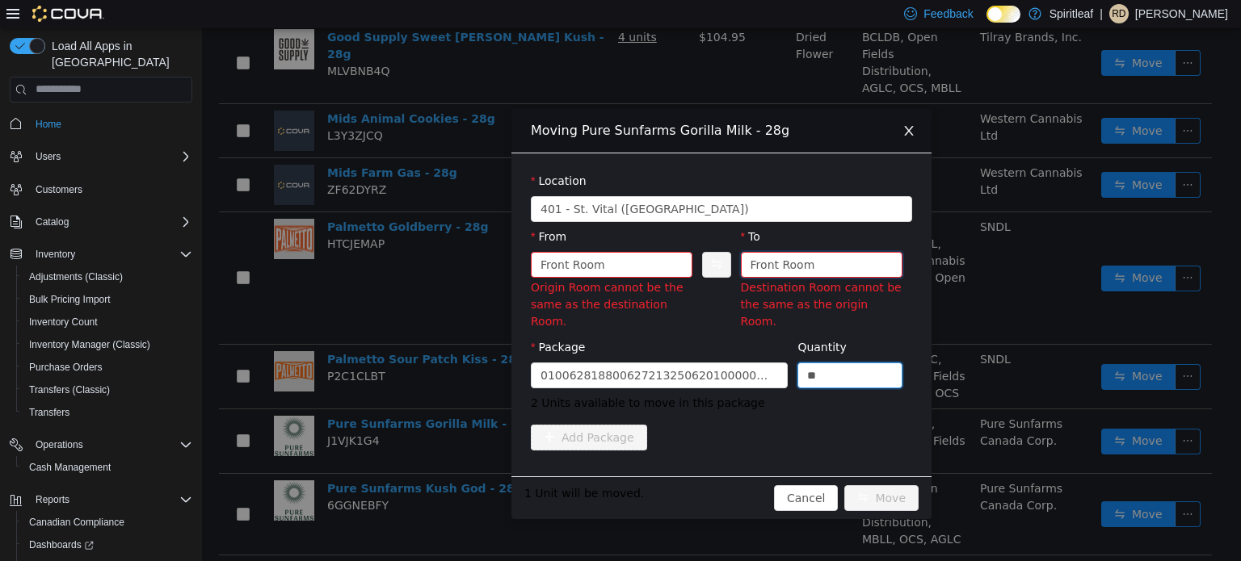
type input "*"
click at [758, 264] on div "Front Room" at bounding box center [782, 264] width 65 height 24
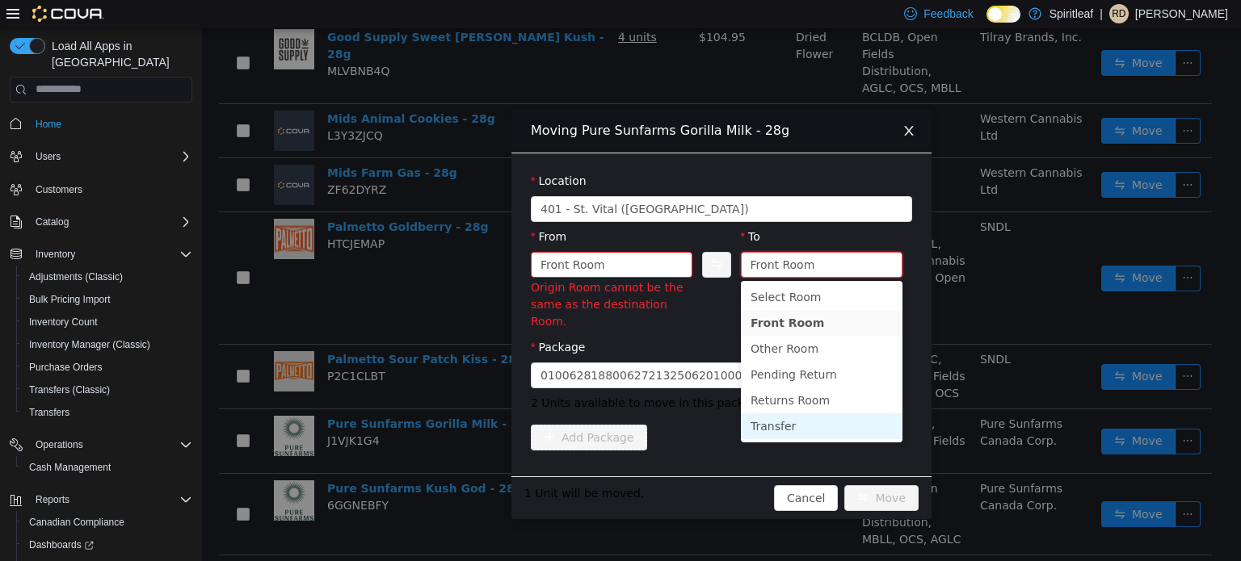
click at [779, 426] on li "Transfer" at bounding box center [822, 426] width 162 height 26
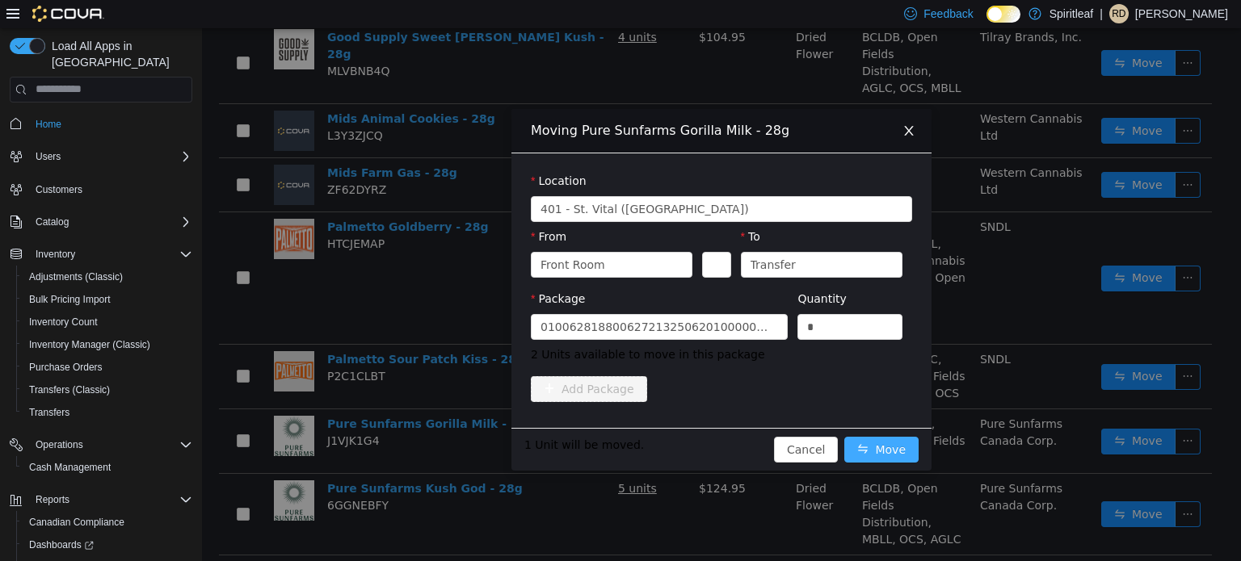
click at [871, 442] on button "Move" at bounding box center [881, 449] width 74 height 26
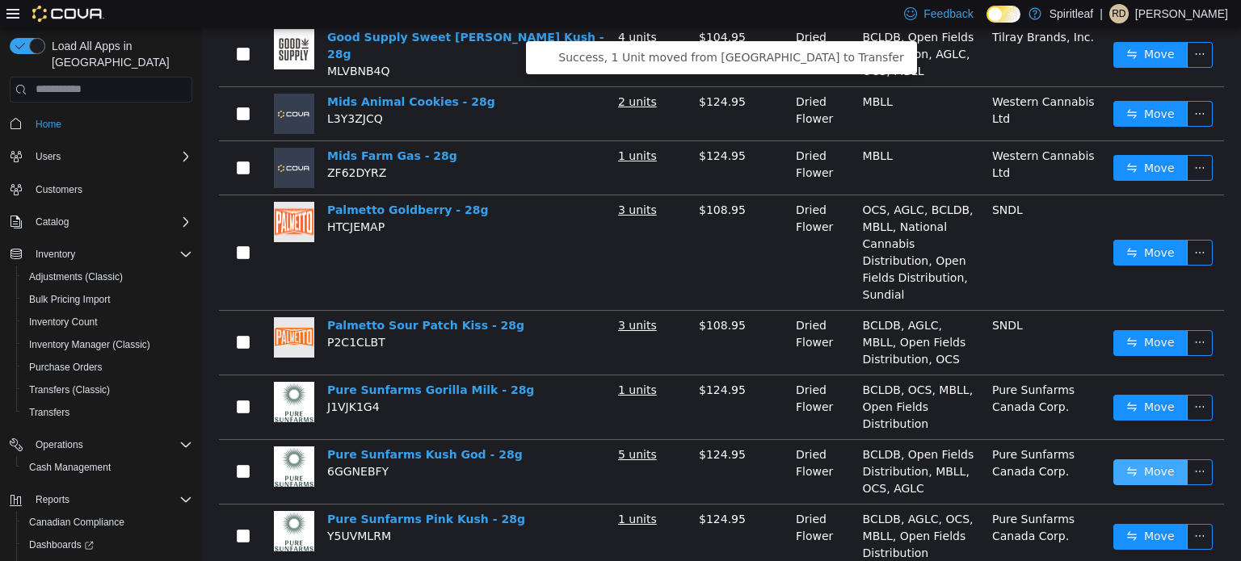
click at [1127, 459] on button "Move" at bounding box center [1150, 472] width 74 height 26
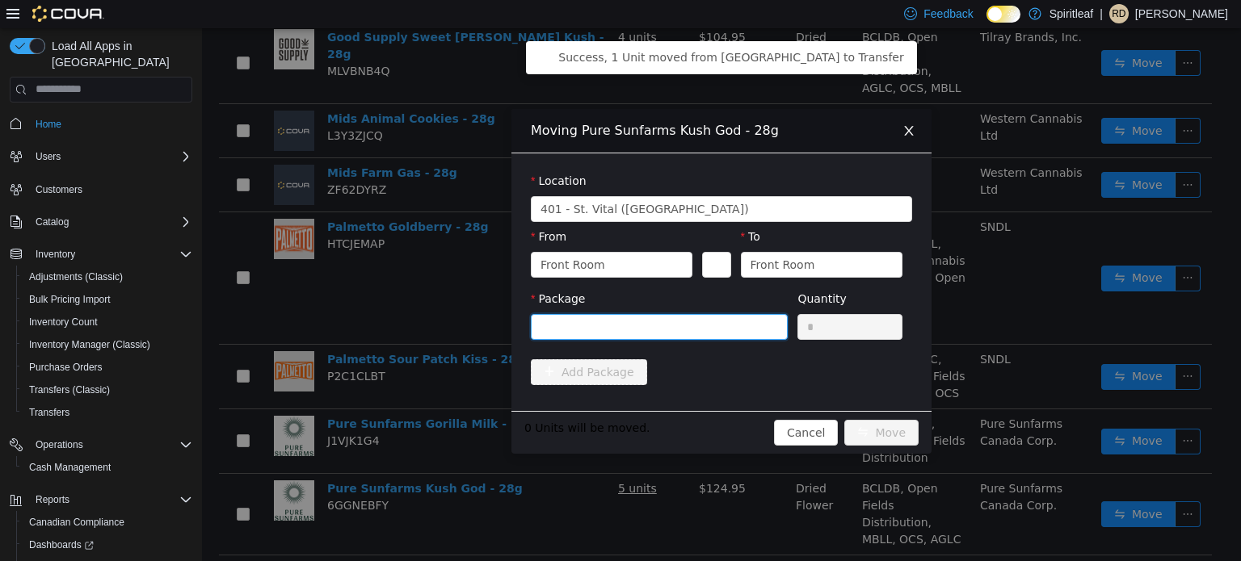
click at [704, 330] on div at bounding box center [653, 326] width 227 height 24
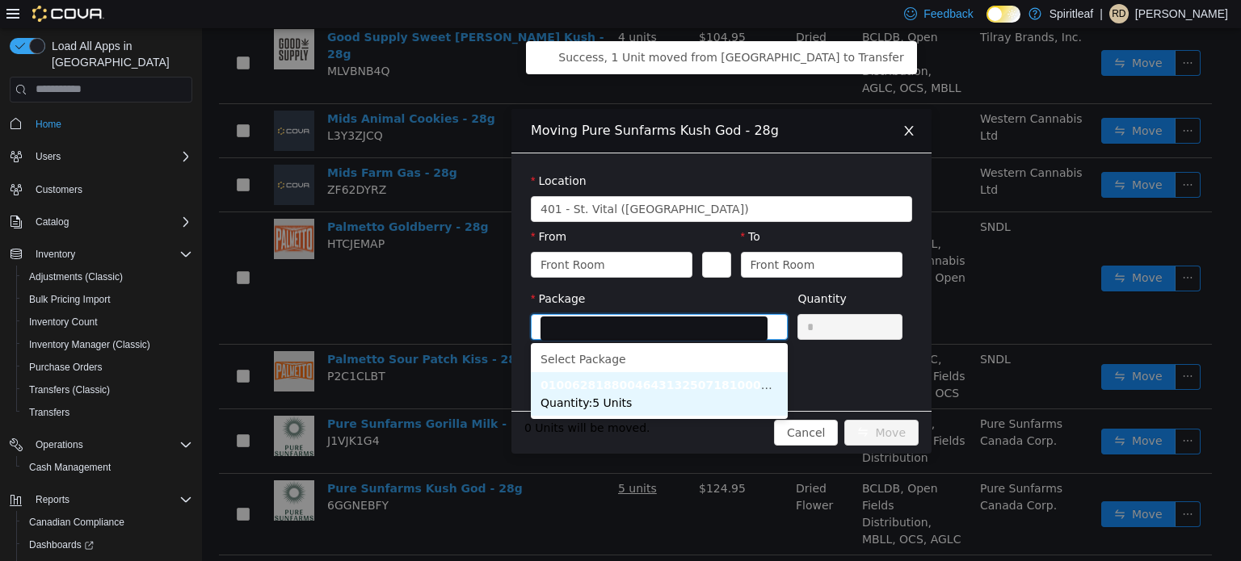
click at [679, 403] on li "0100628188004643132507181000009589 Quantity : 5 Units" at bounding box center [659, 394] width 257 height 44
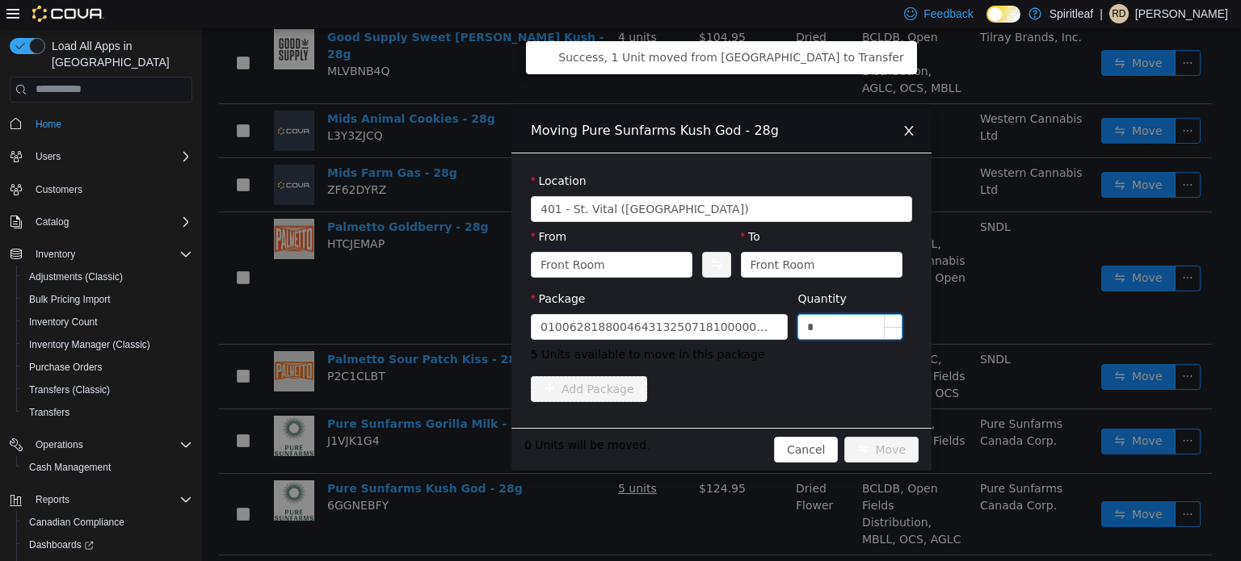
click at [856, 331] on input "*" at bounding box center [849, 326] width 103 height 24
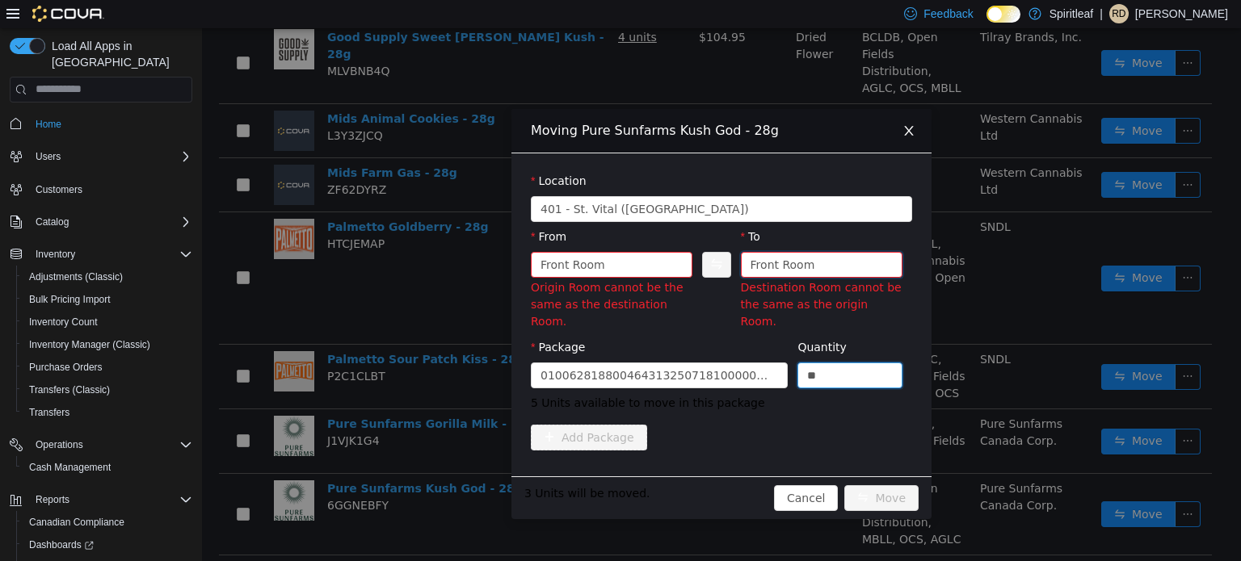
type input "*"
click at [799, 271] on div "Front Room" at bounding box center [782, 264] width 65 height 24
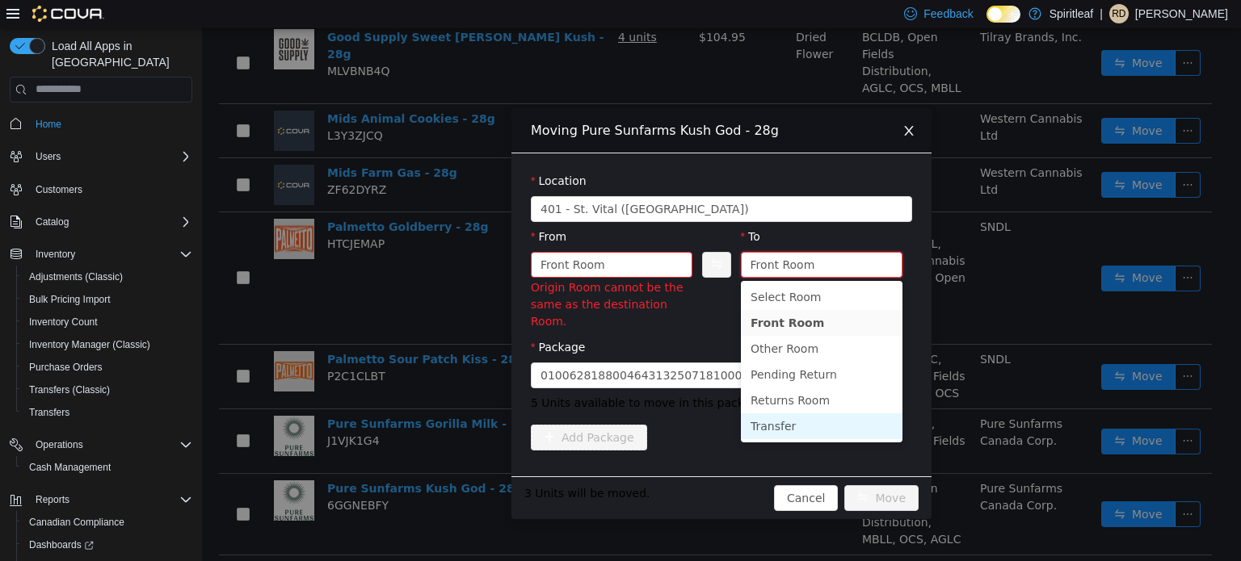
click at [787, 428] on li "Transfer" at bounding box center [822, 426] width 162 height 26
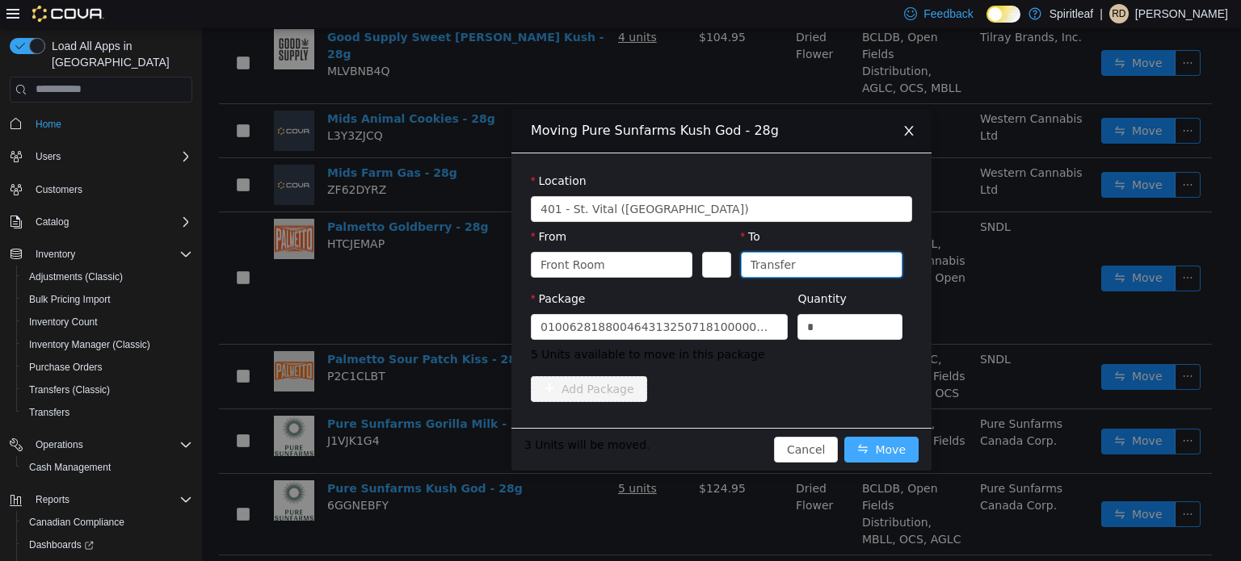
click at [889, 448] on button "Move" at bounding box center [881, 449] width 74 height 26
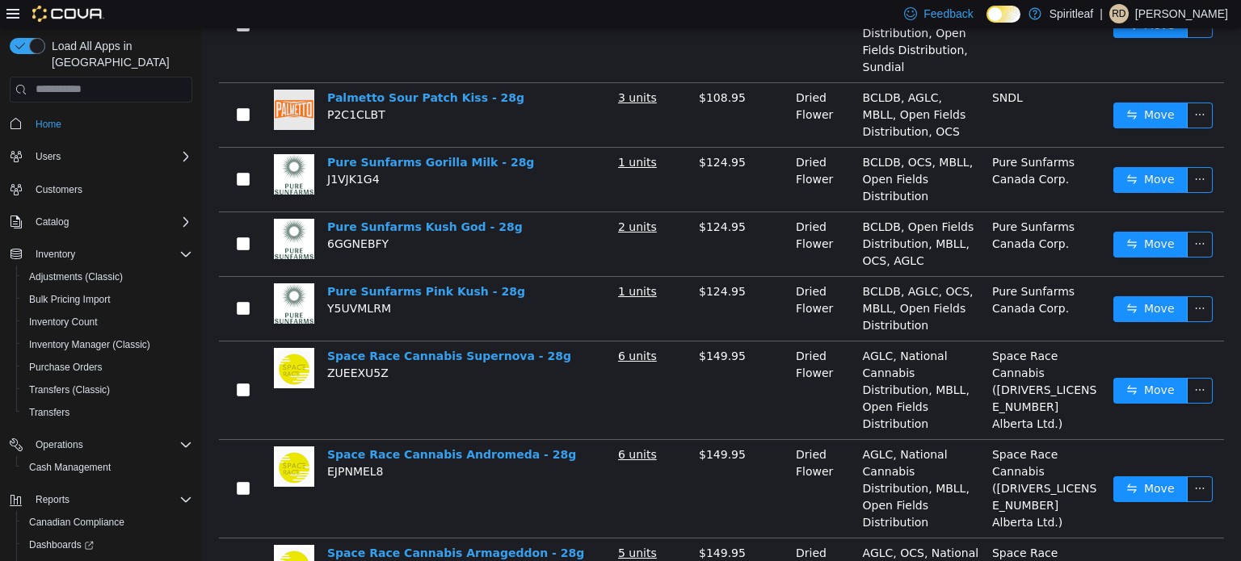
scroll to position [924, 0]
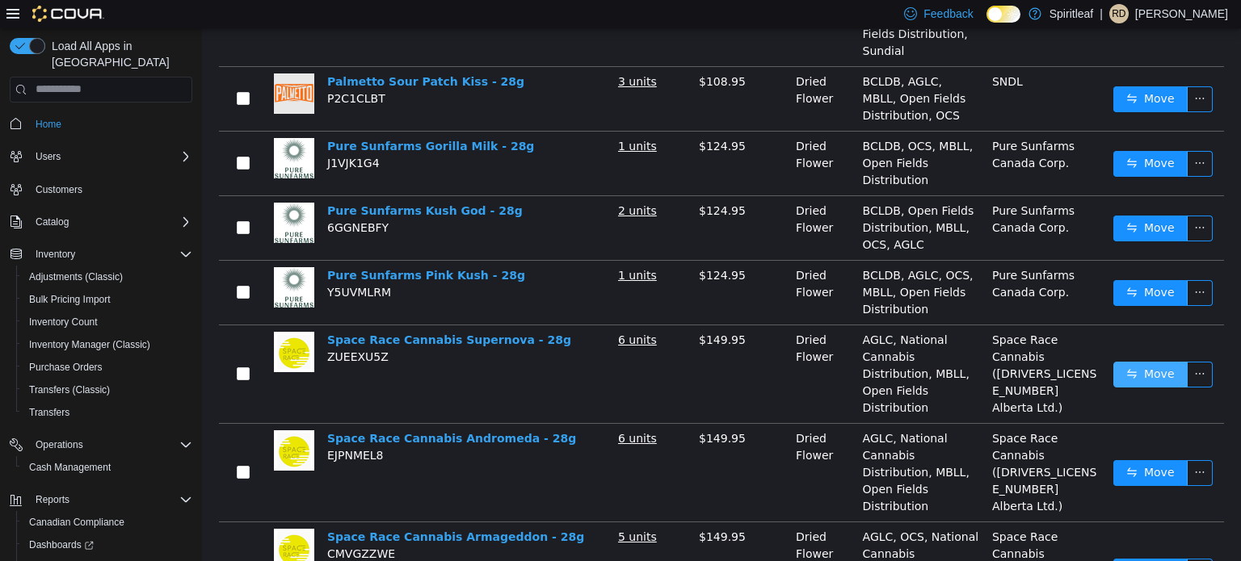
click at [1134, 361] on button "Move" at bounding box center [1150, 374] width 74 height 26
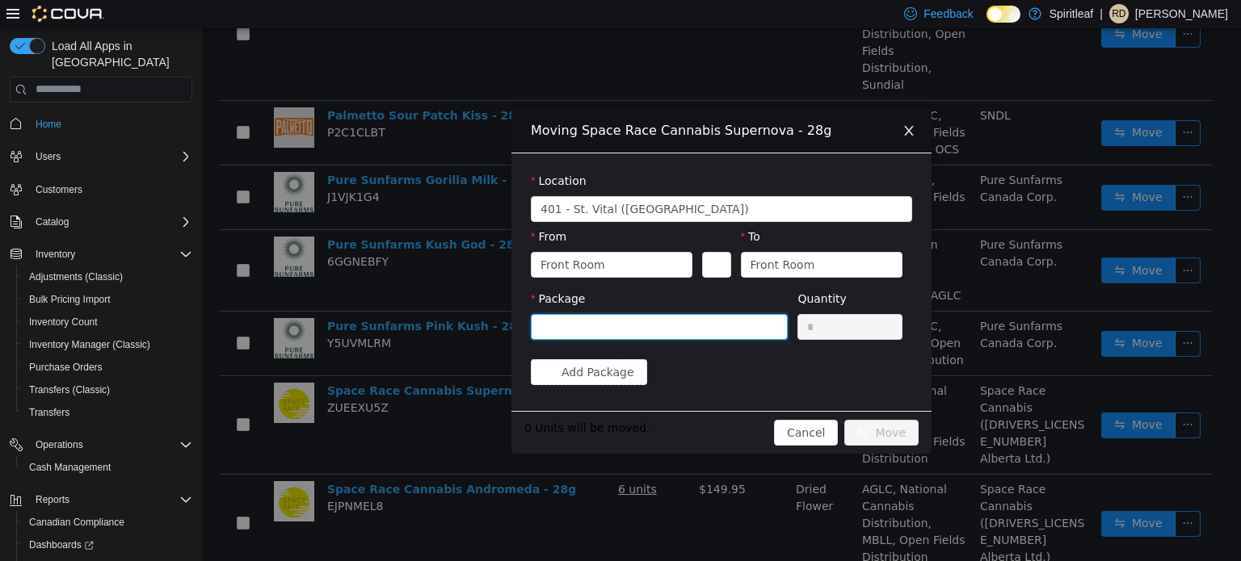
click at [695, 335] on div at bounding box center [653, 326] width 227 height 24
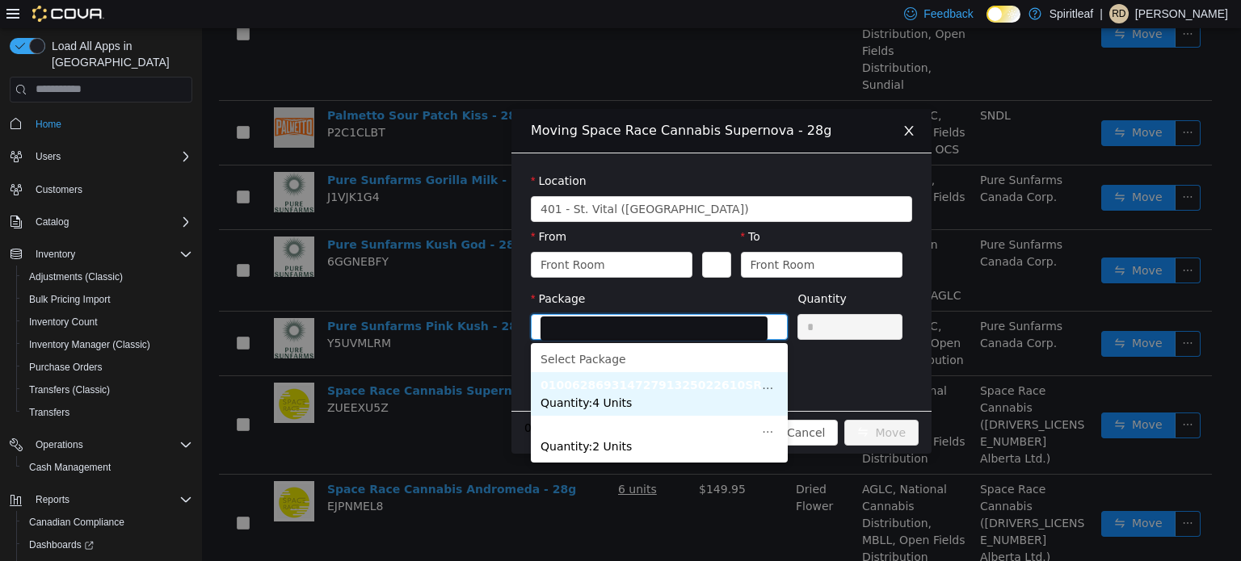
click at [646, 410] on li "01006286931472791325022610SRC2501056 Quantity : 4 Units" at bounding box center [659, 394] width 257 height 44
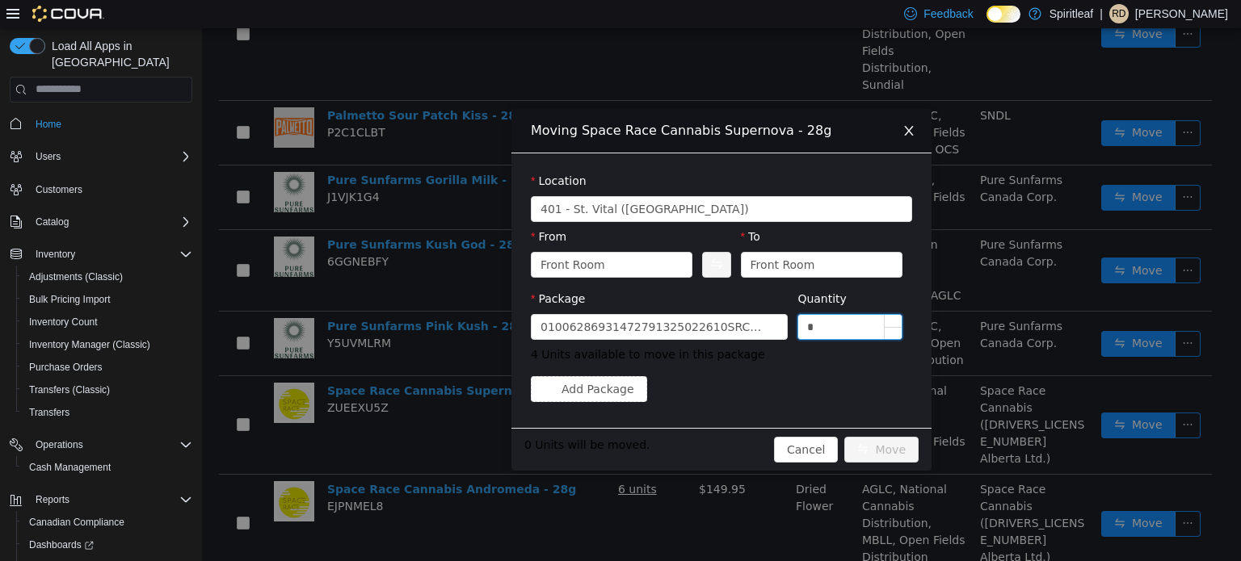
click at [842, 332] on input "*" at bounding box center [849, 326] width 103 height 24
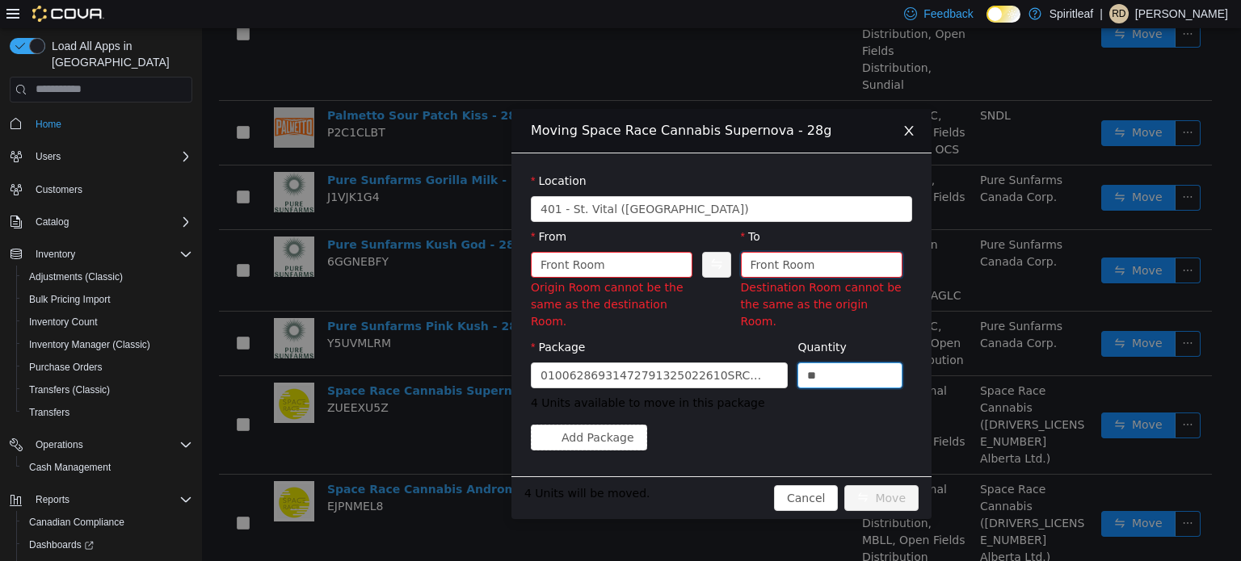
type input "*"
click at [807, 274] on div "Front Room" at bounding box center [782, 264] width 65 height 24
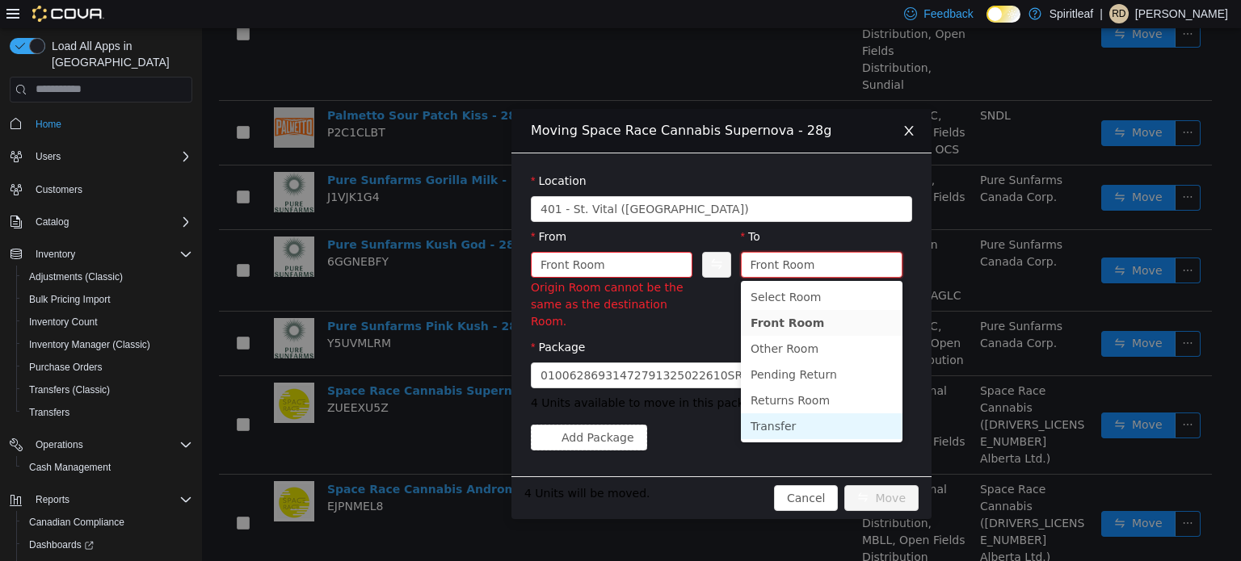
click at [775, 422] on li "Transfer" at bounding box center [822, 426] width 162 height 26
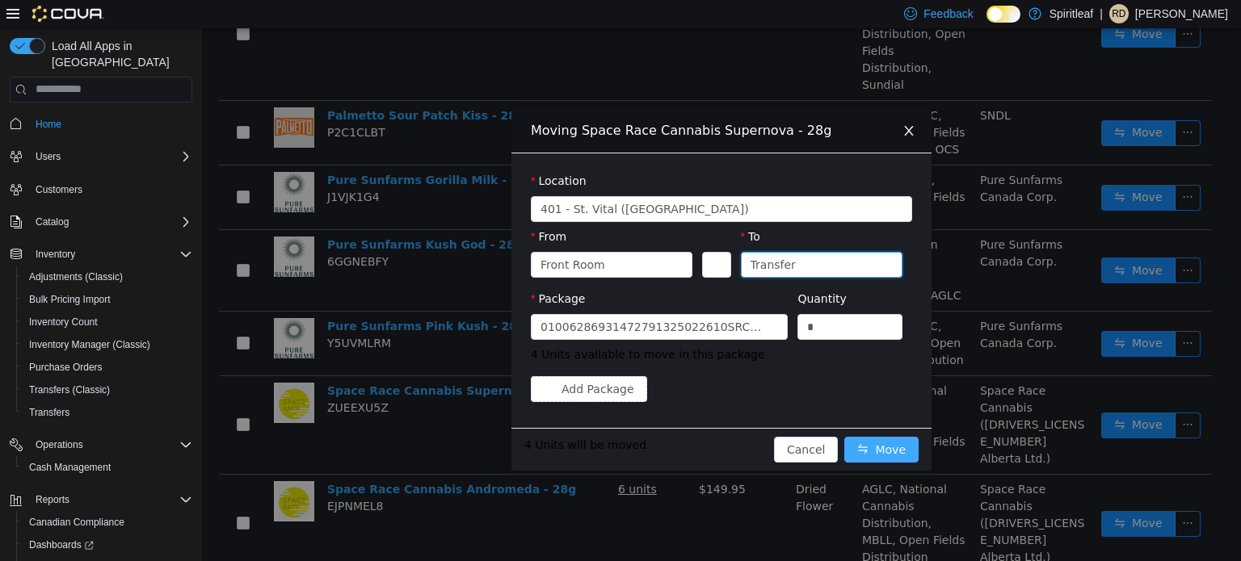
click at [888, 452] on button "Move" at bounding box center [881, 449] width 74 height 26
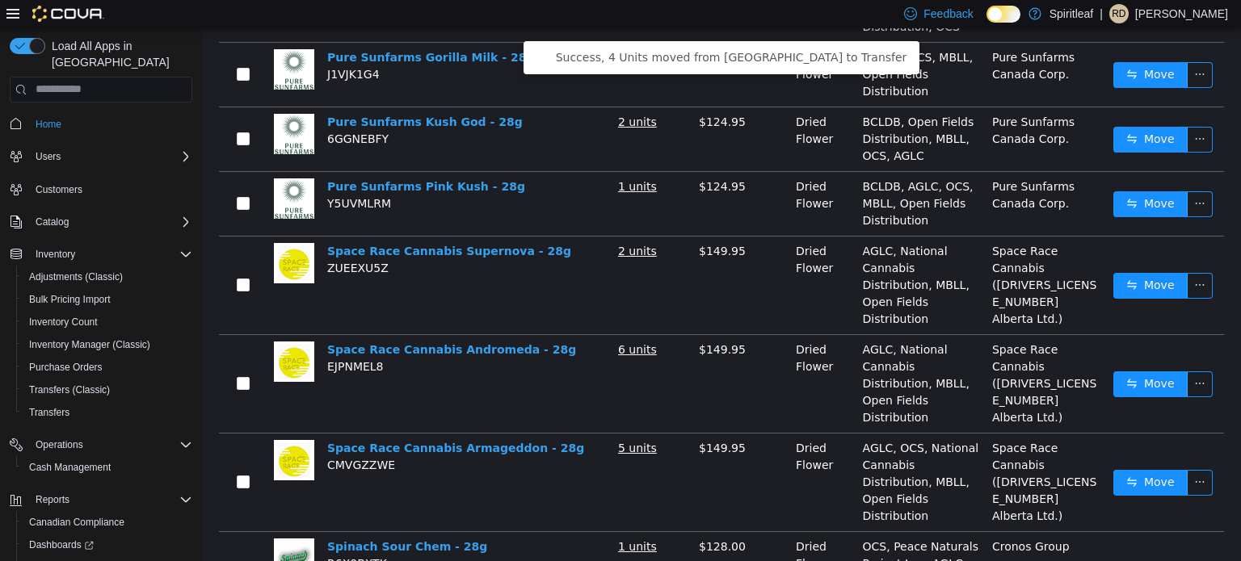
scroll to position [1039, 0]
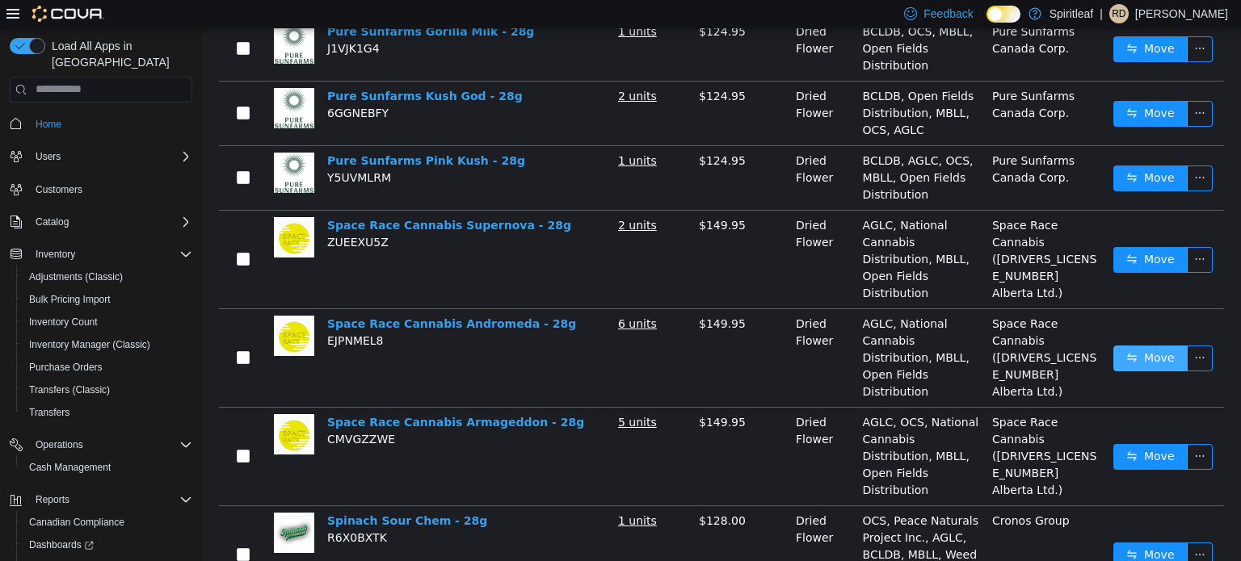
click at [1138, 345] on button "Move" at bounding box center [1150, 358] width 74 height 26
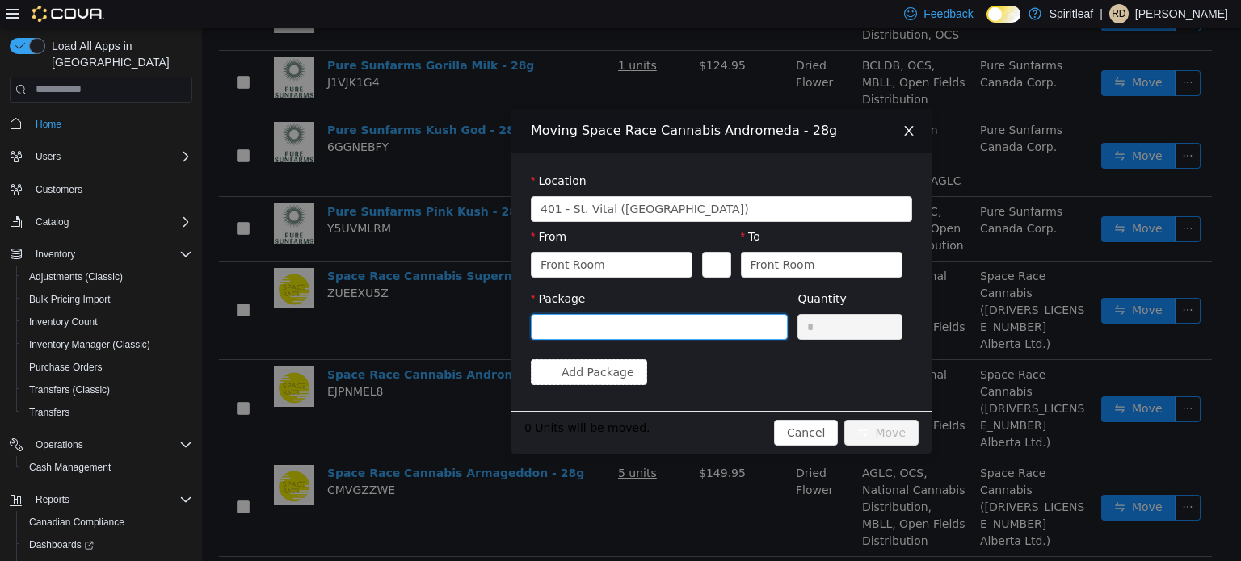
click at [681, 317] on div at bounding box center [653, 326] width 227 height 24
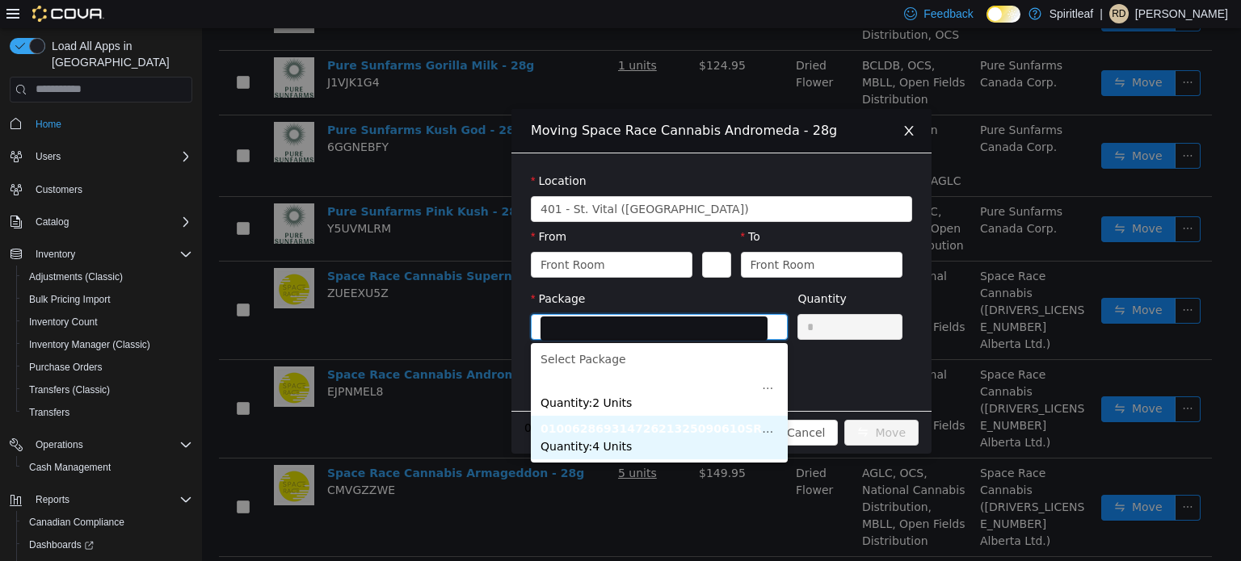
click at [636, 438] on li "01006286931472621325090610SRC2501207 Quantity : 4 Units" at bounding box center [659, 437] width 257 height 44
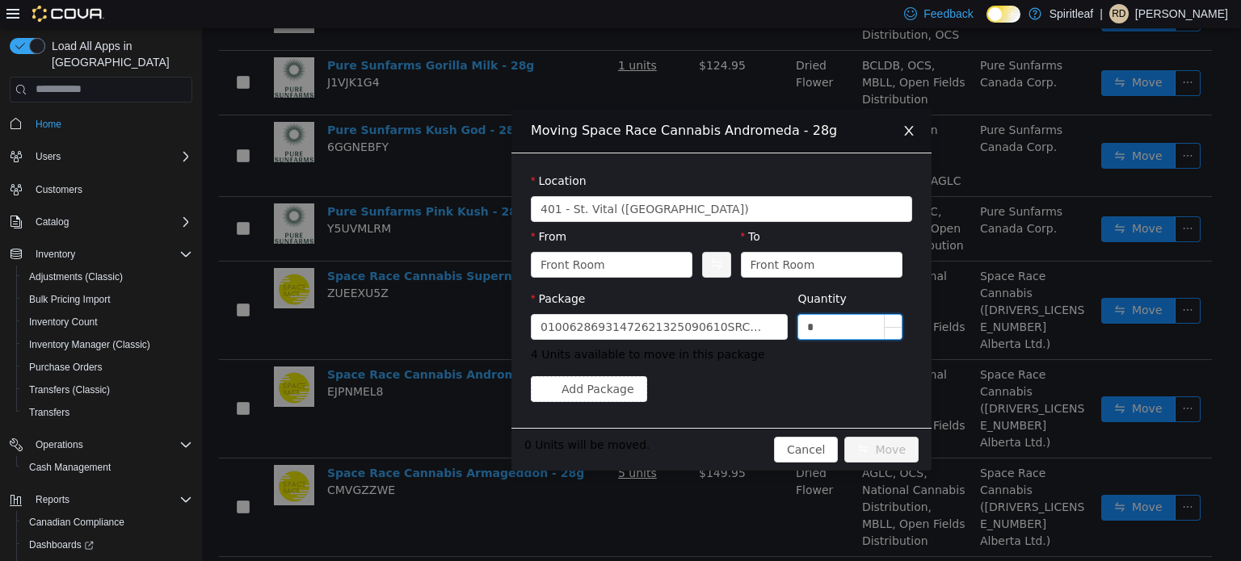
click at [843, 328] on input "*" at bounding box center [849, 326] width 103 height 24
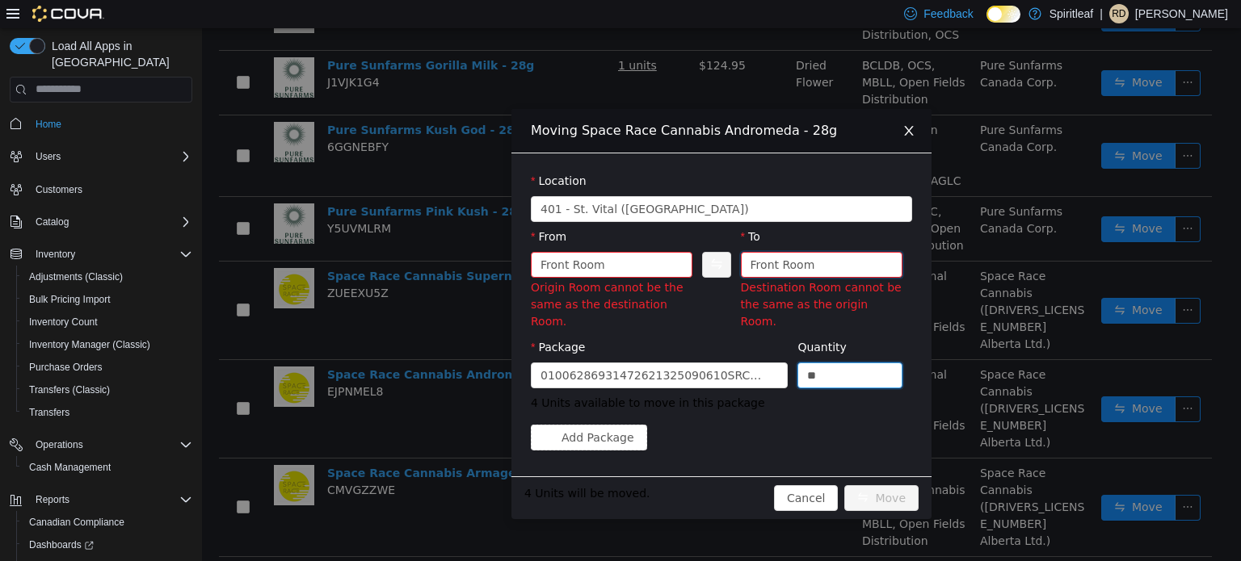
type input "*"
click at [795, 268] on div "Front Room" at bounding box center [782, 264] width 65 height 24
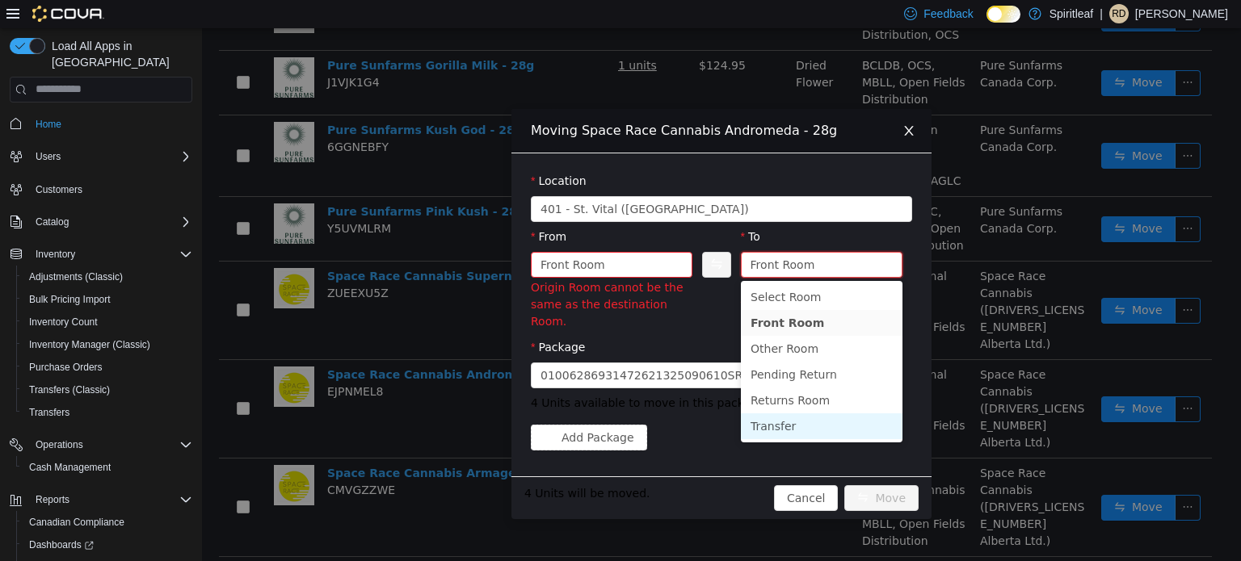
click at [778, 430] on li "Transfer" at bounding box center [822, 426] width 162 height 26
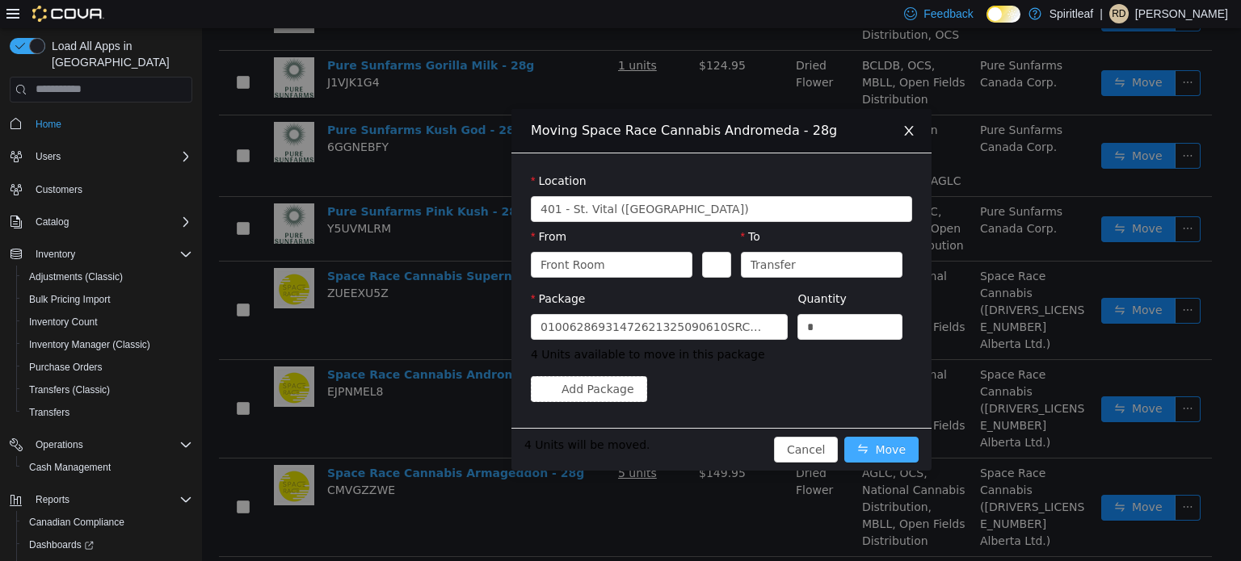
click at [893, 443] on button "Move" at bounding box center [881, 449] width 74 height 26
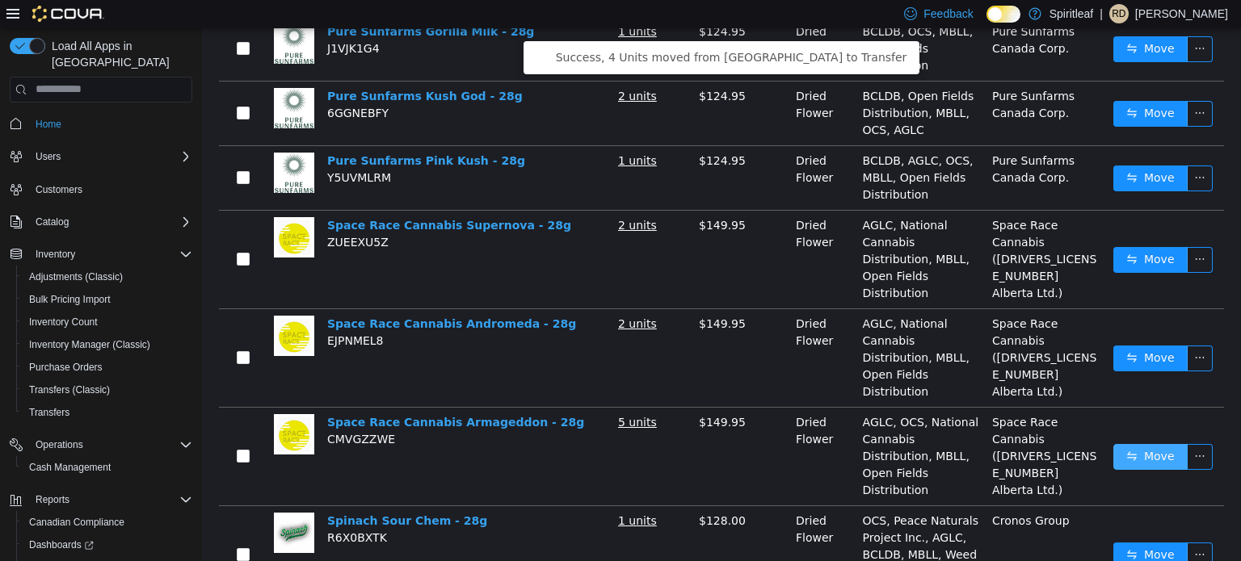
click at [1137, 443] on button "Move" at bounding box center [1150, 456] width 74 height 26
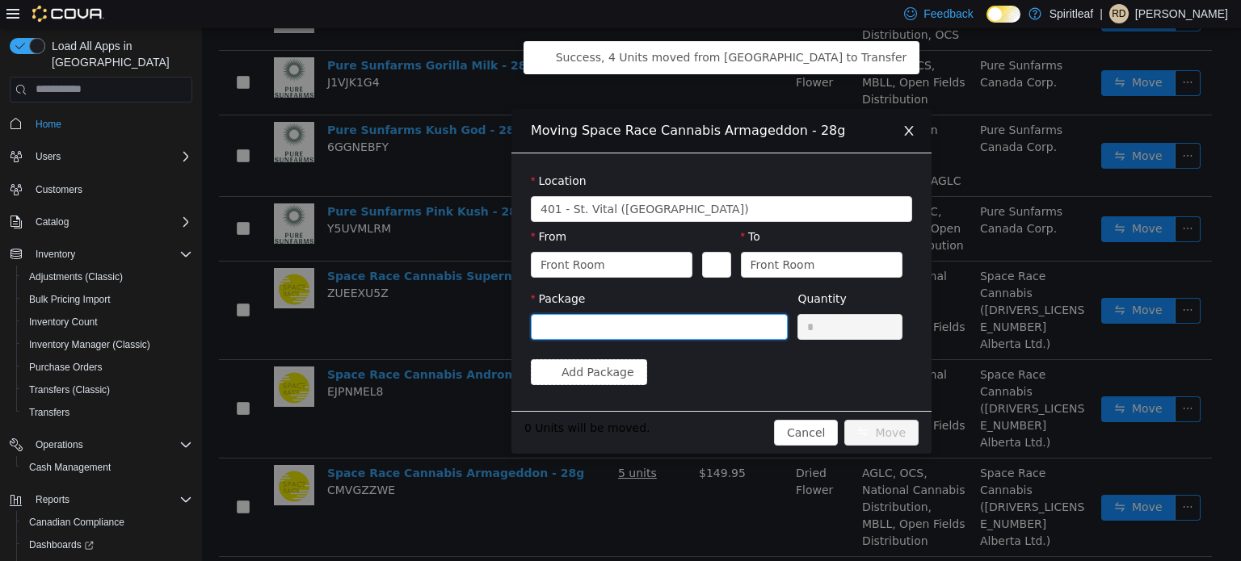
click at [684, 317] on div at bounding box center [653, 326] width 227 height 24
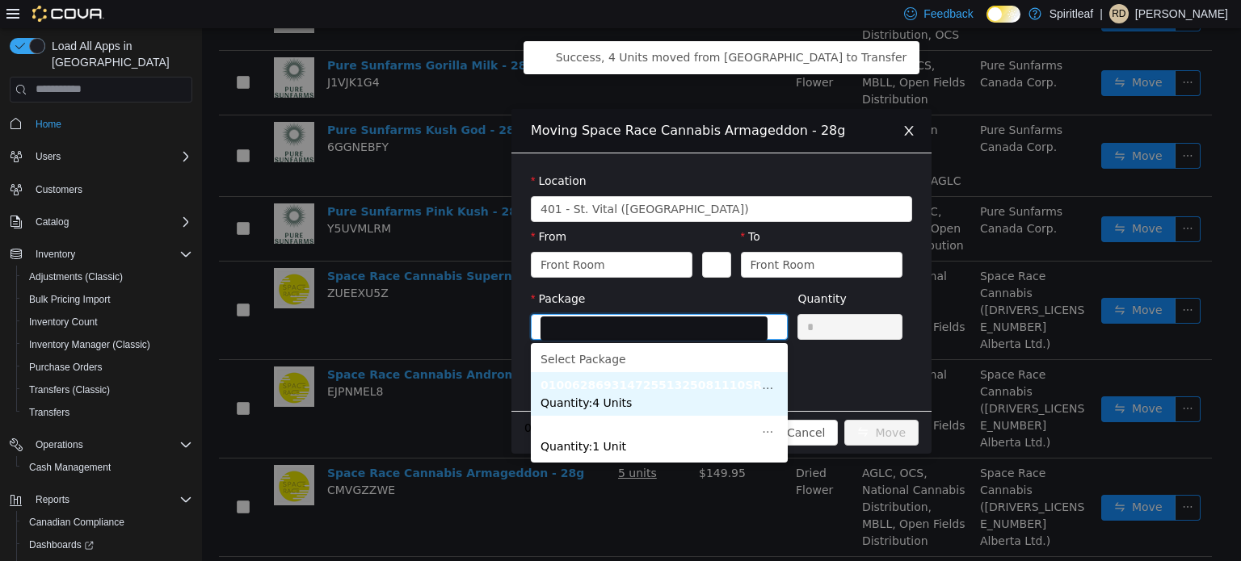
click at [645, 411] on li "01006286931472551325081110SRC2501174 Quantity : 4 Units" at bounding box center [659, 394] width 257 height 44
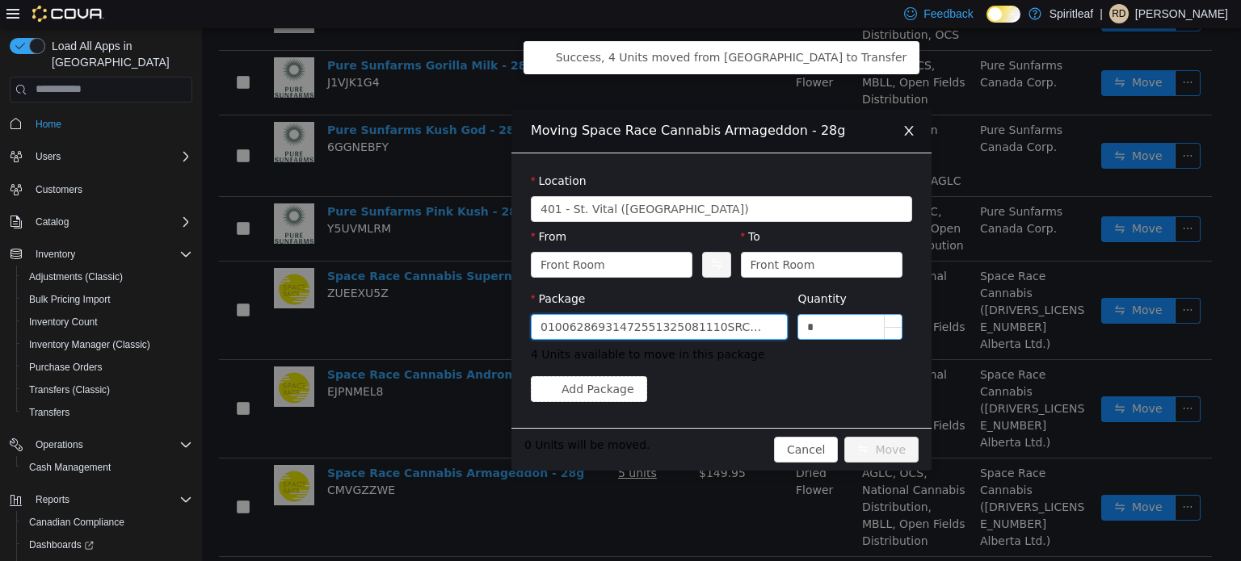
click at [836, 326] on input "*" at bounding box center [849, 326] width 103 height 24
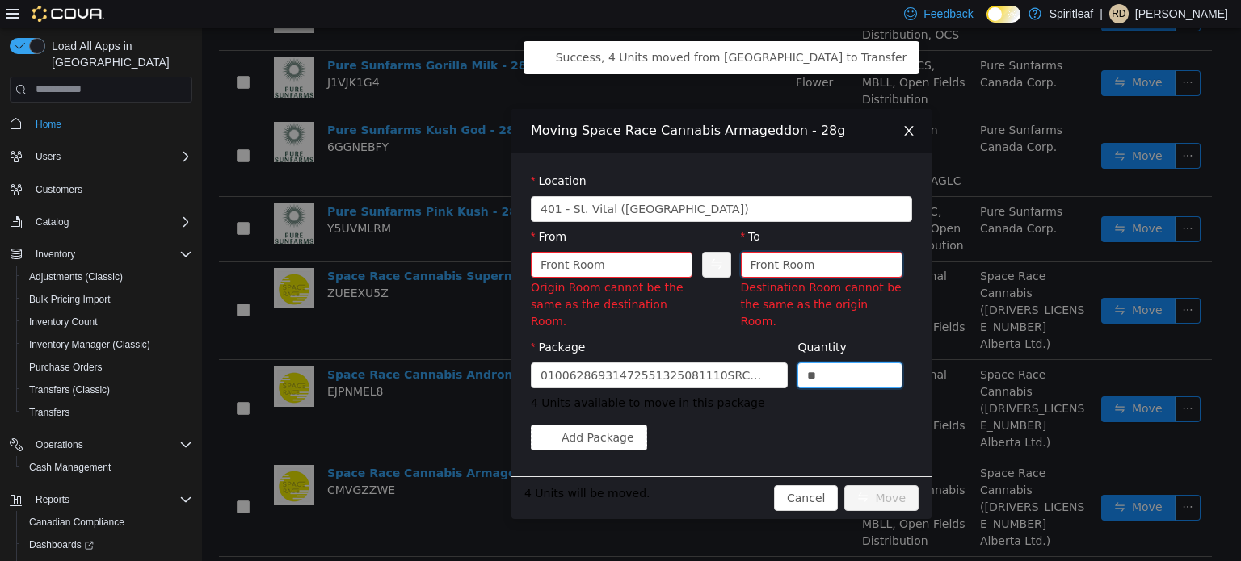
type input "*"
click at [804, 266] on div "Front Room" at bounding box center [782, 264] width 65 height 24
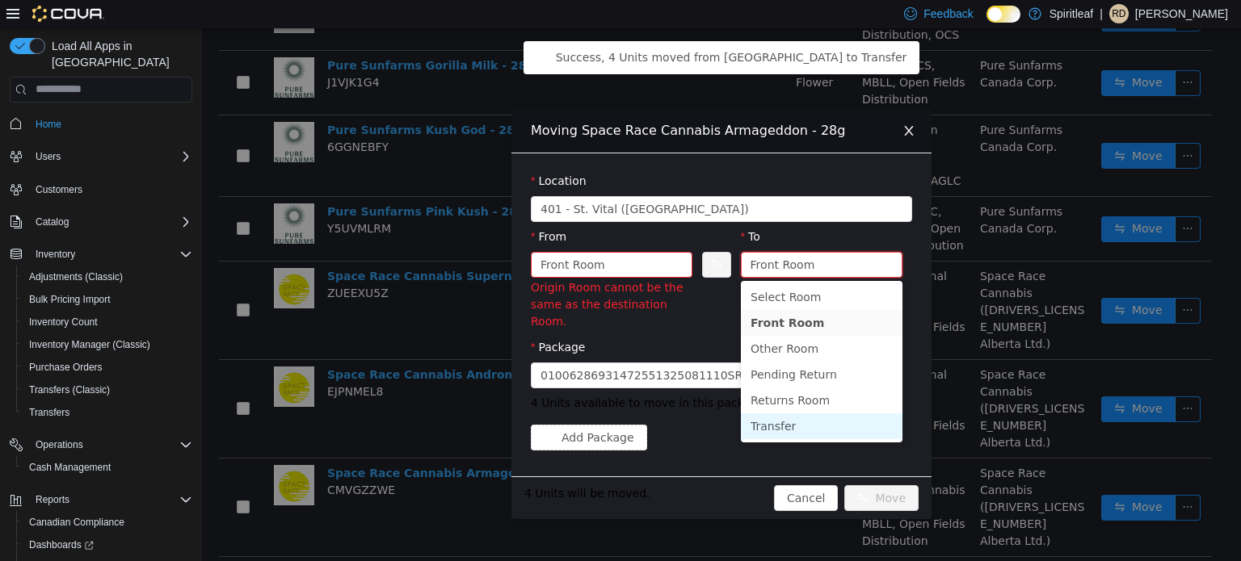
click at [767, 428] on li "Transfer" at bounding box center [822, 426] width 162 height 26
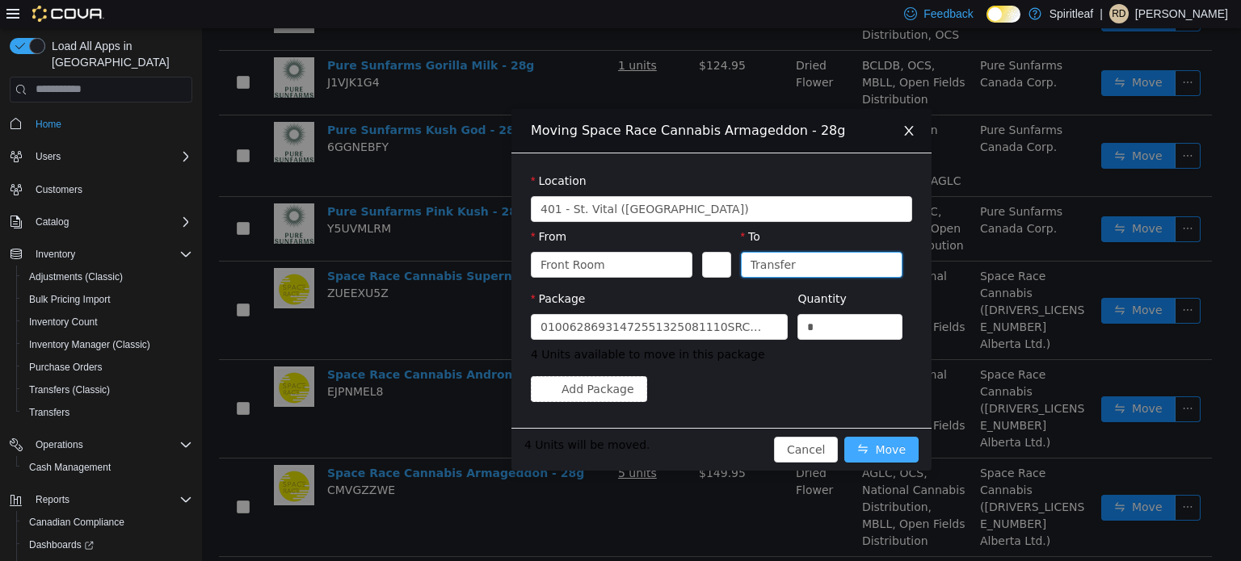
click at [880, 452] on button "Move" at bounding box center [881, 449] width 74 height 26
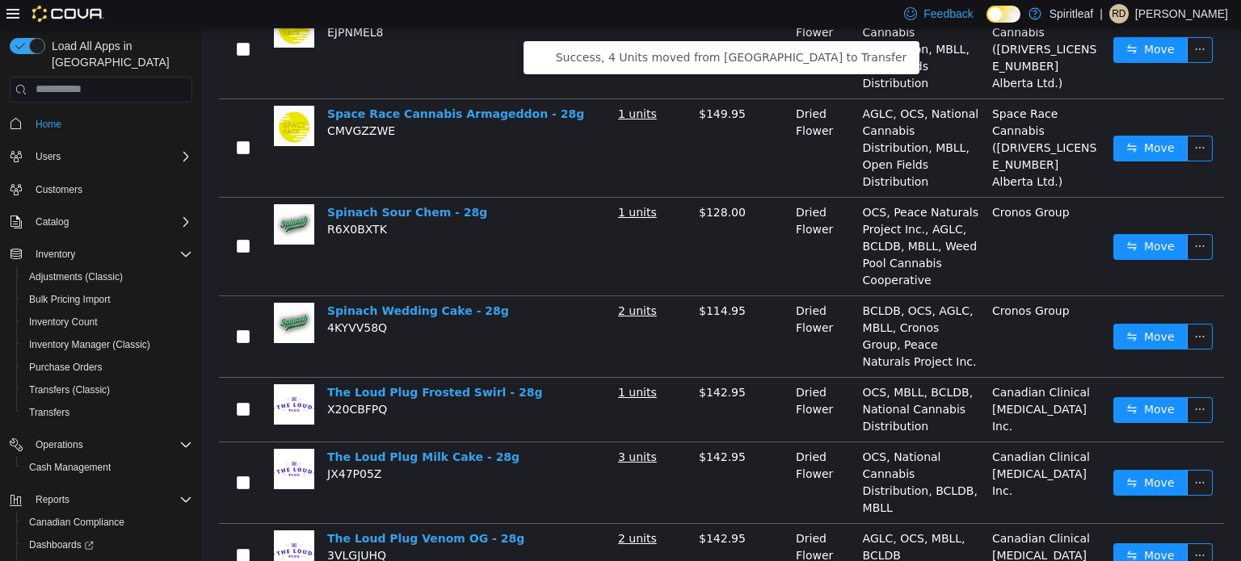
scroll to position [1483, 0]
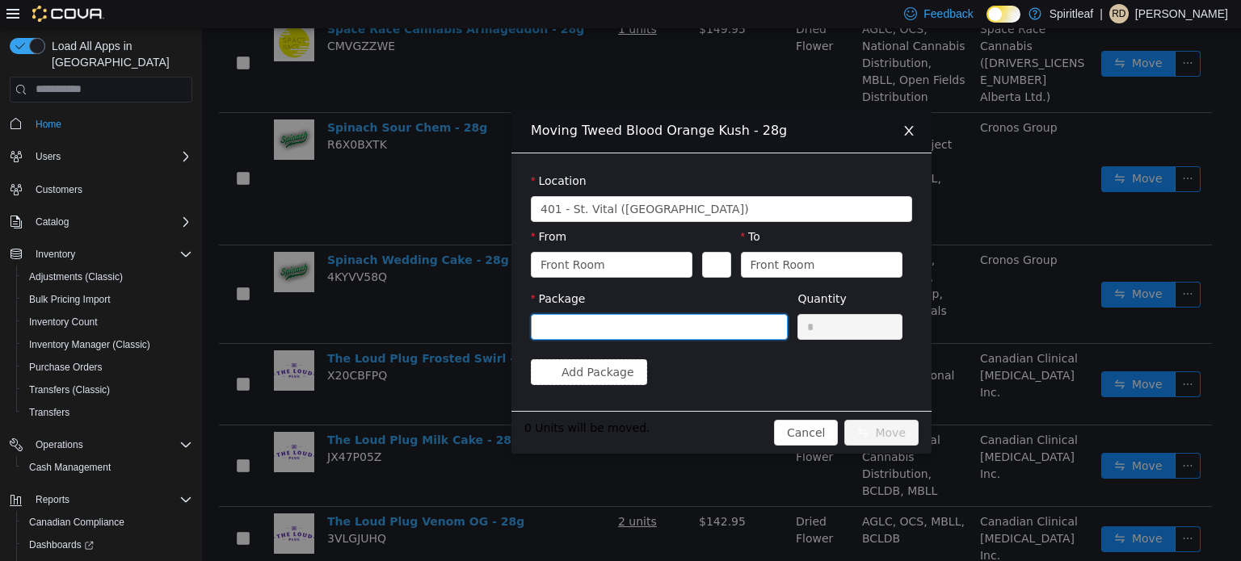
click at [600, 317] on div at bounding box center [653, 326] width 227 height 24
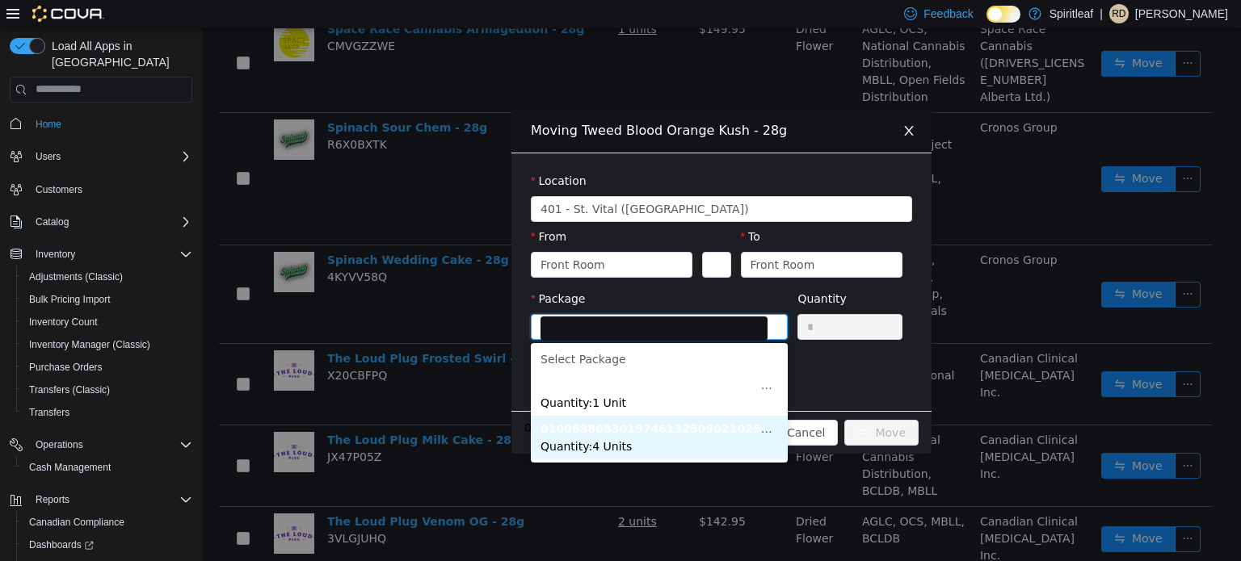
click at [601, 437] on li "010068808301974613250902102500004424 Quantity : 4 Units" at bounding box center [659, 437] width 257 height 44
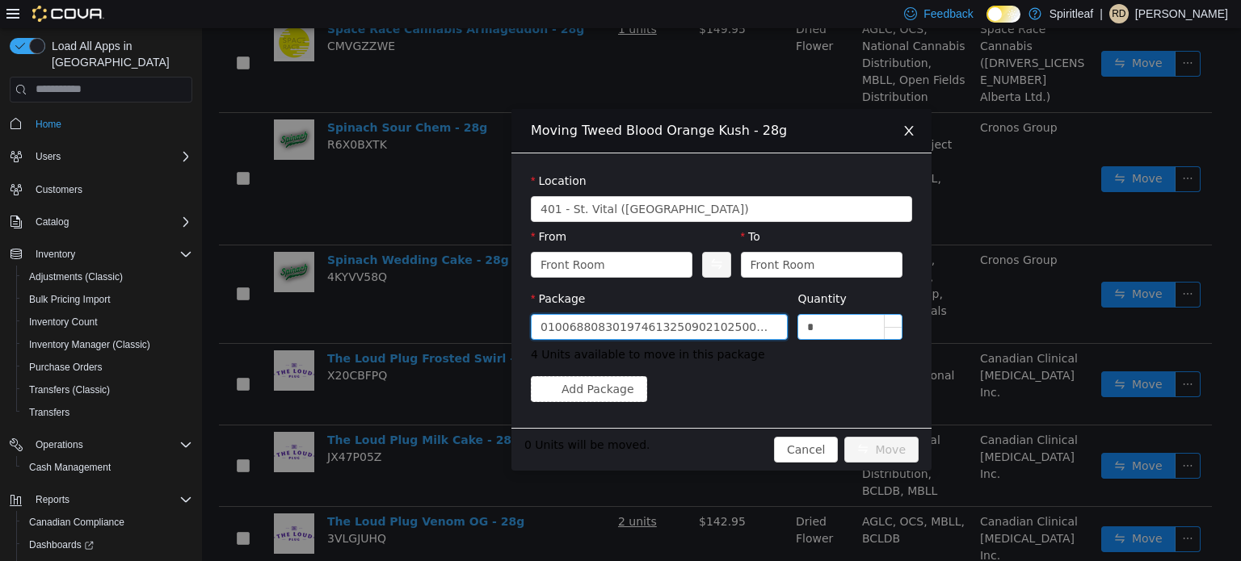
click at [837, 329] on input "*" at bounding box center [849, 326] width 103 height 24
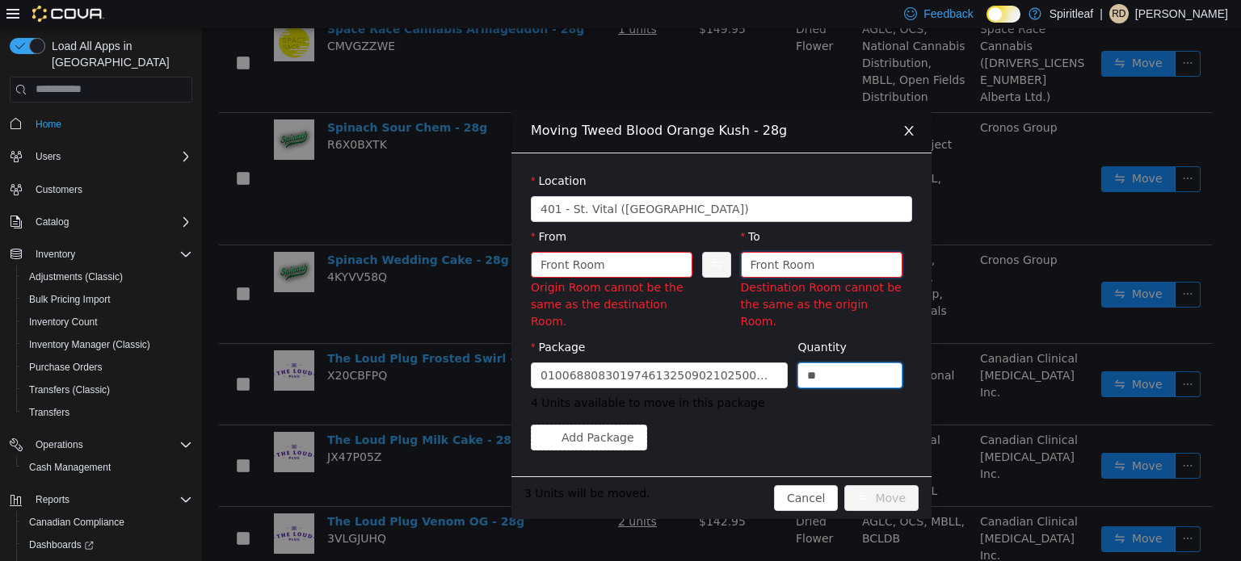
type input "*"
click at [792, 252] on div "Front Room" at bounding box center [782, 264] width 65 height 24
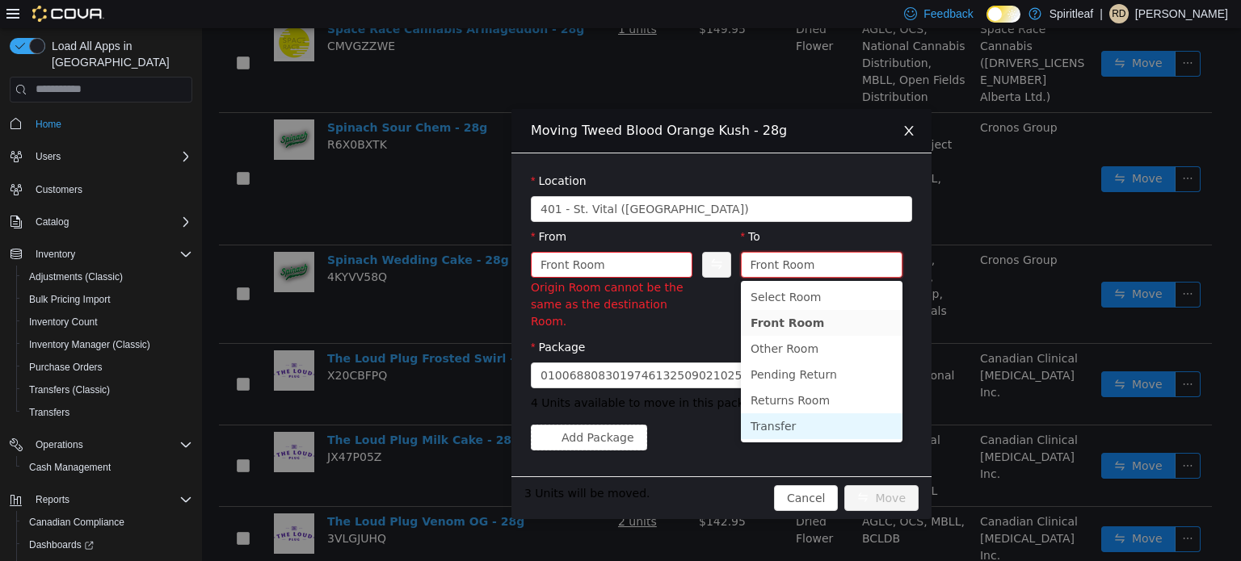
click at [808, 425] on li "Transfer" at bounding box center [822, 426] width 162 height 26
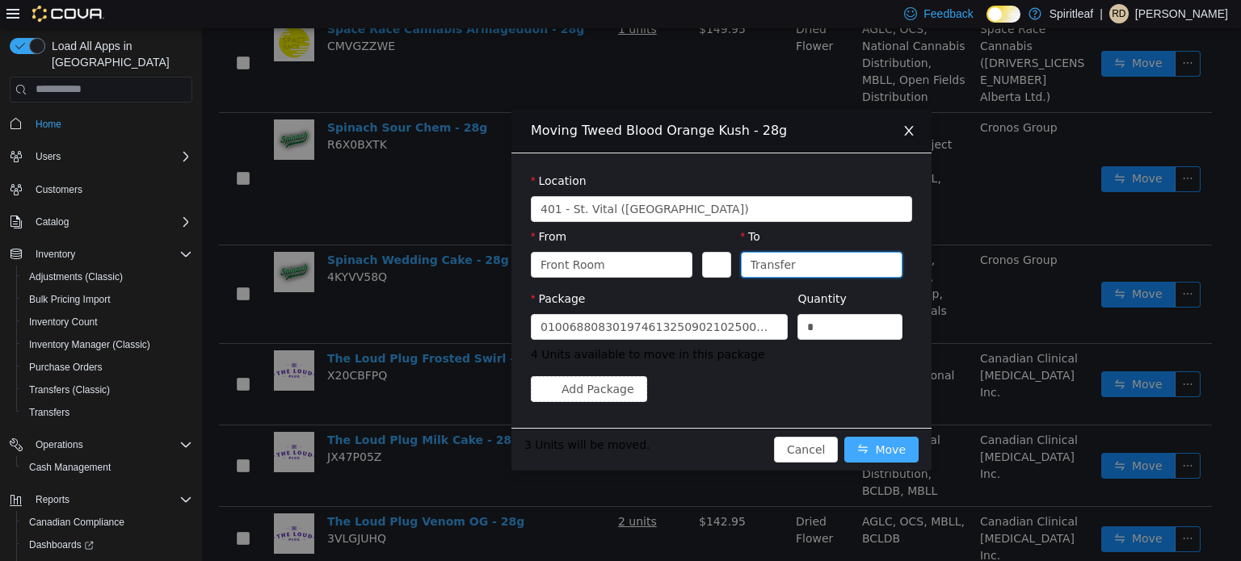
click at [891, 445] on button "Move" at bounding box center [881, 449] width 74 height 26
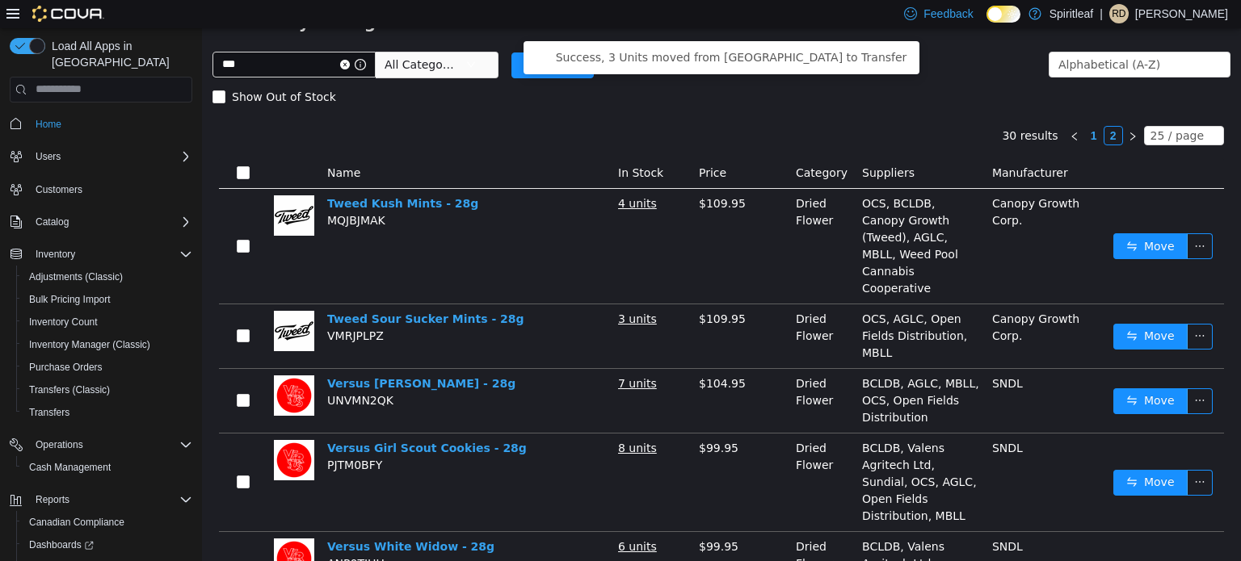
scroll to position [78, 0]
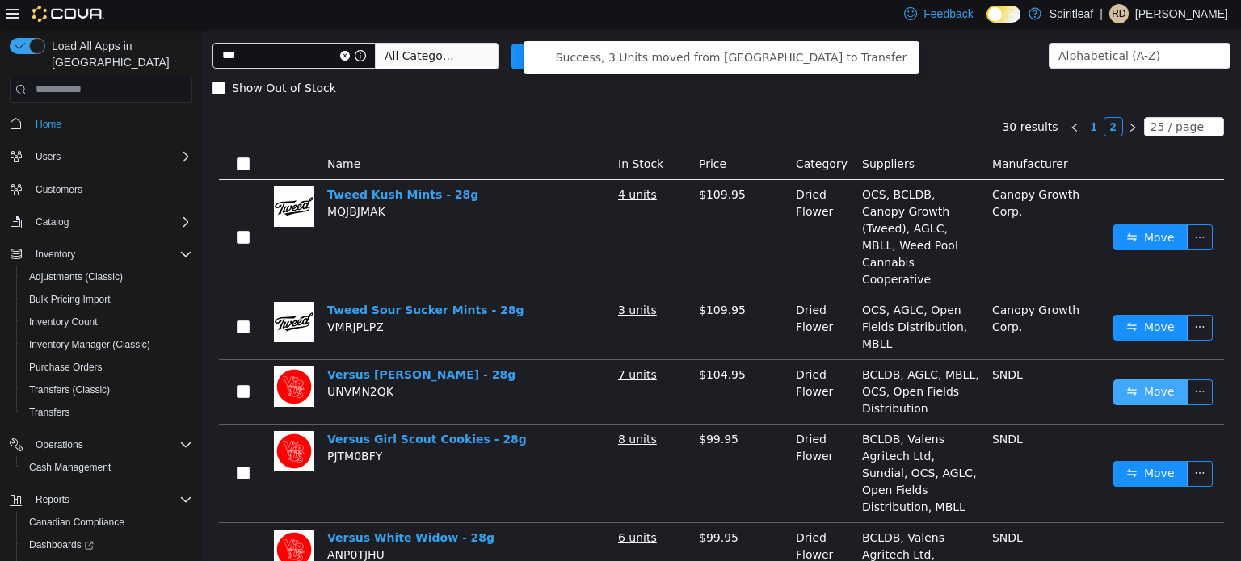
click at [1156, 380] on button "Move" at bounding box center [1150, 392] width 74 height 26
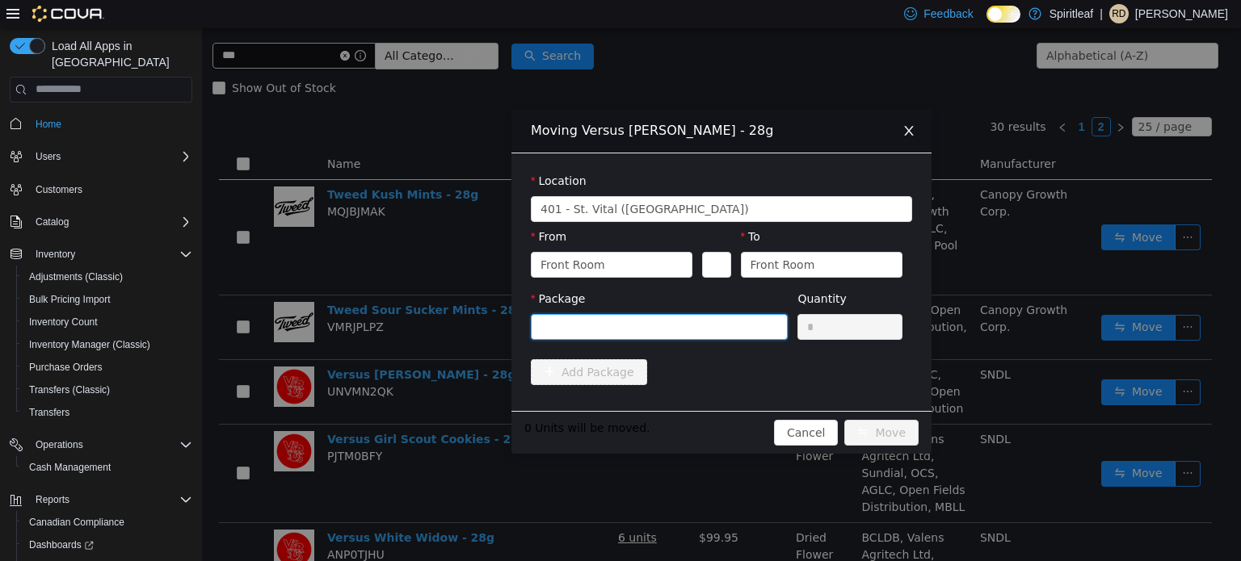
click at [656, 314] on div at bounding box center [653, 326] width 227 height 24
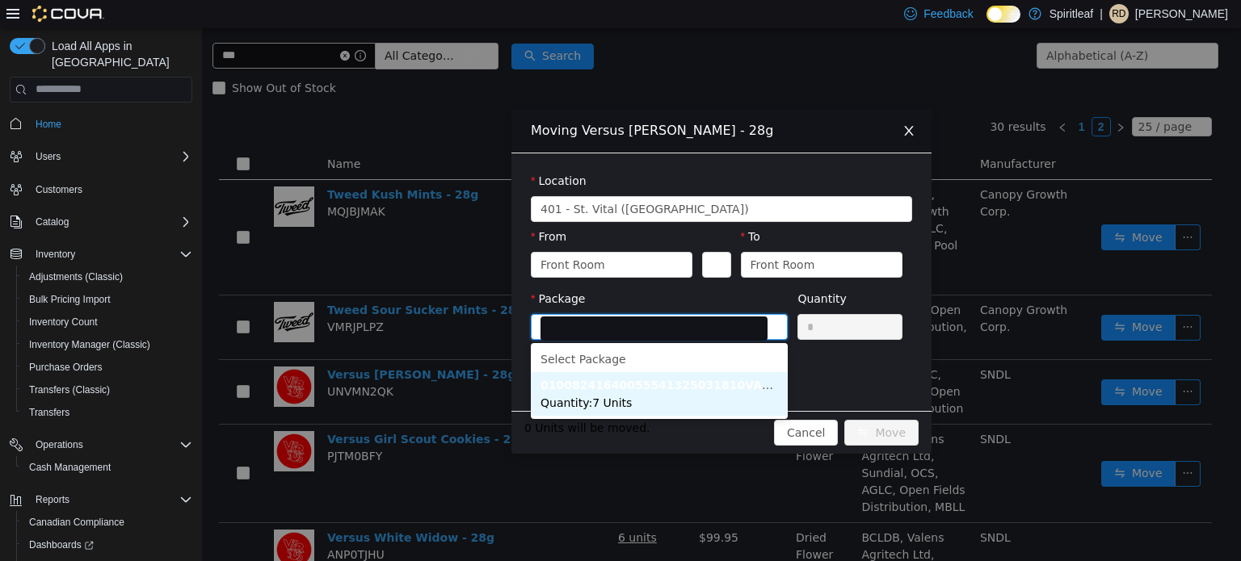
click at [641, 410] on li "01008241640055541325031810VA201139.01 Quantity : 7 Units" at bounding box center [659, 394] width 257 height 44
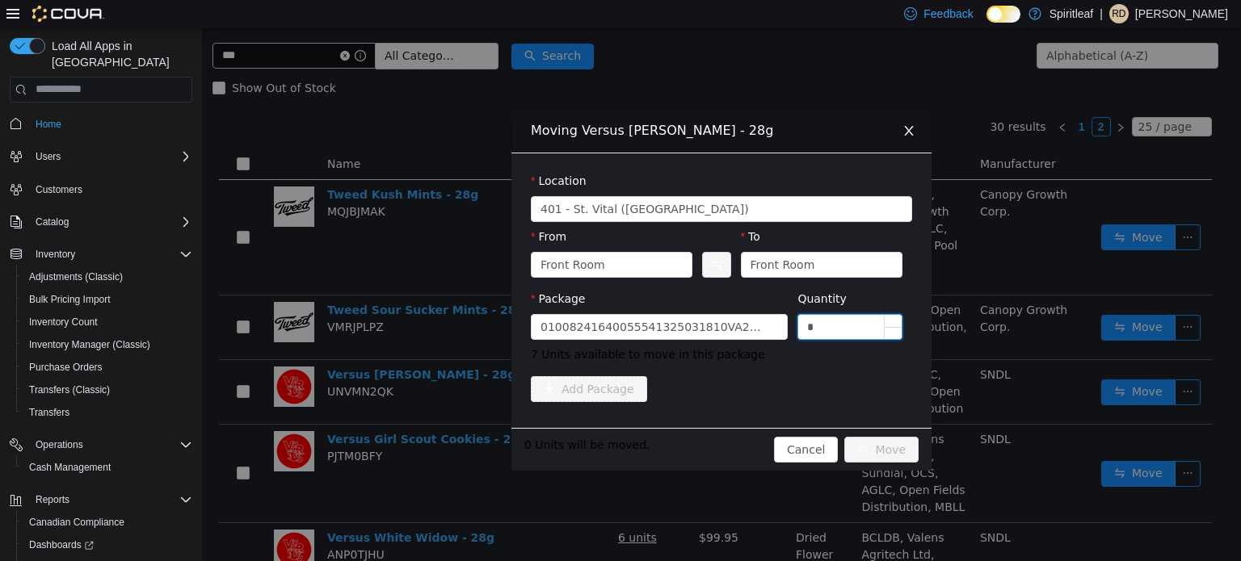
click at [850, 334] on input "*" at bounding box center [849, 326] width 103 height 24
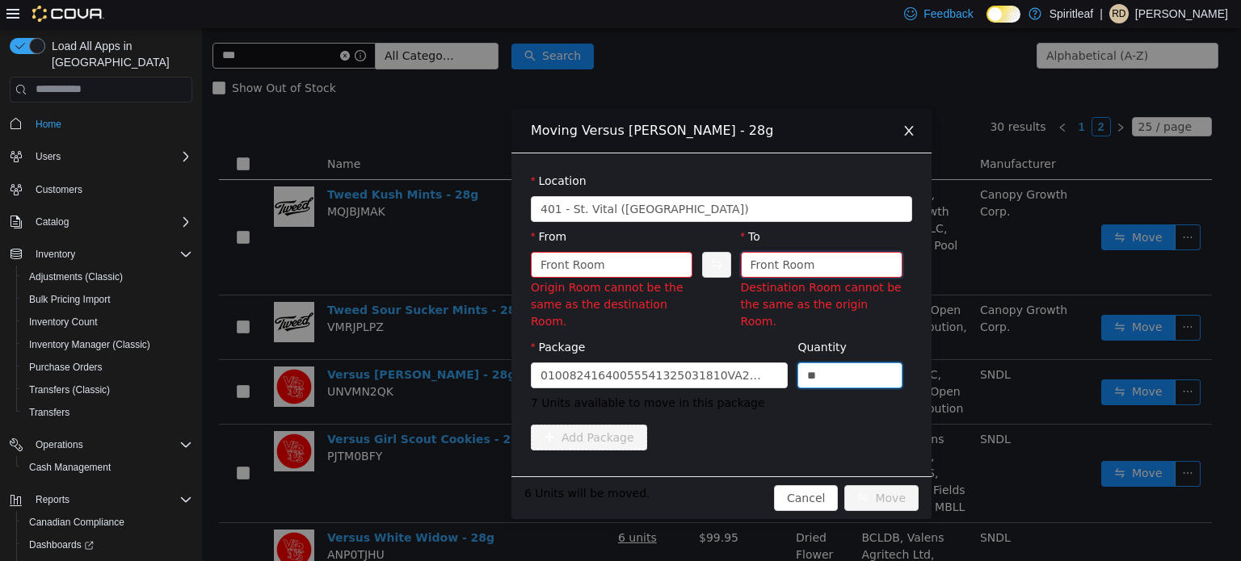
type input "*"
click at [787, 271] on div "Front Room" at bounding box center [782, 264] width 65 height 24
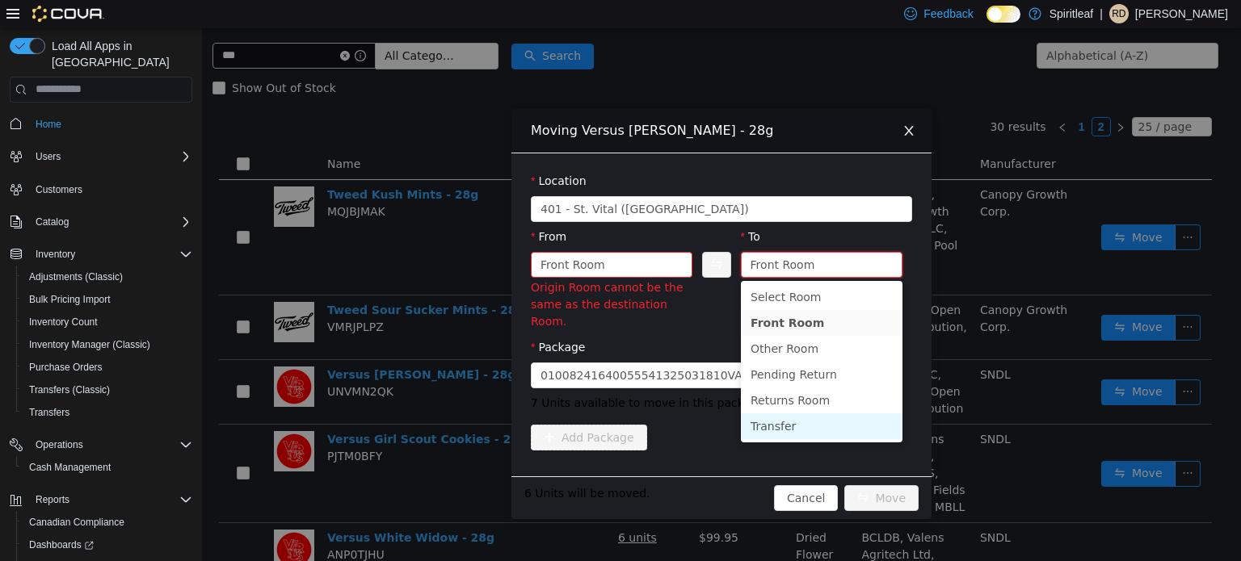
click at [771, 419] on li "Transfer" at bounding box center [822, 426] width 162 height 26
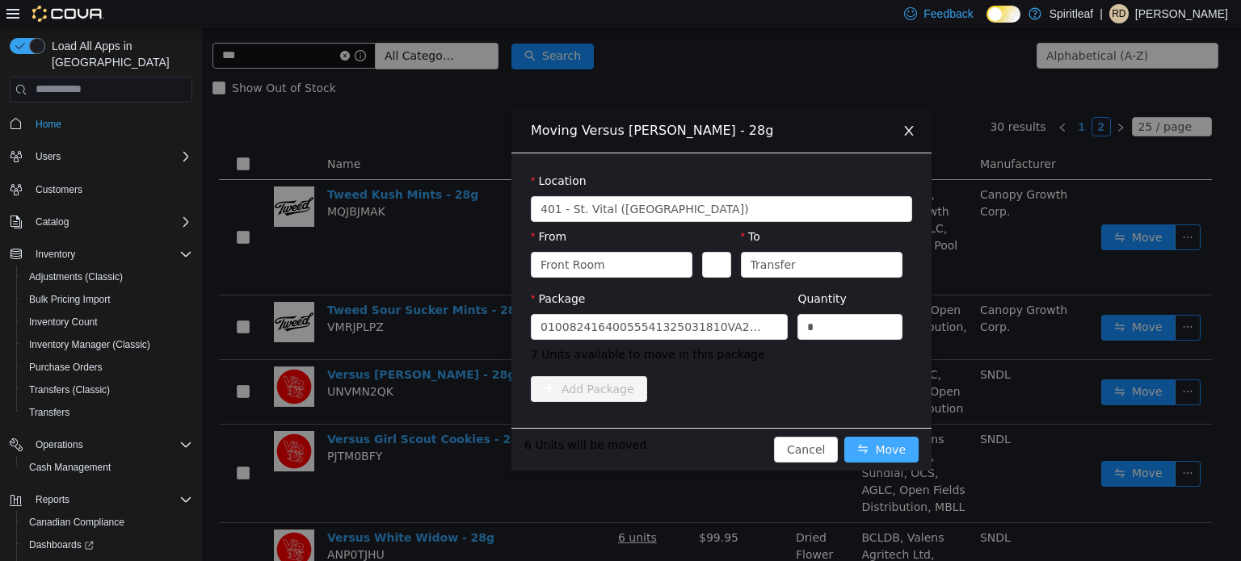
click at [881, 443] on button "Move" at bounding box center [881, 449] width 74 height 26
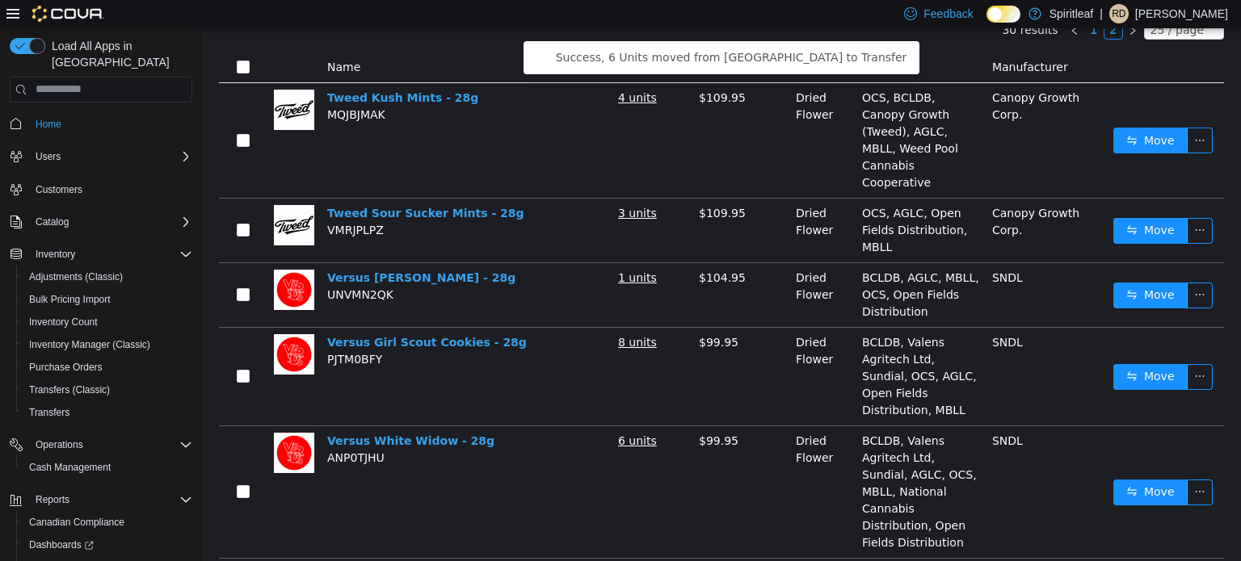
scroll to position [183, 0]
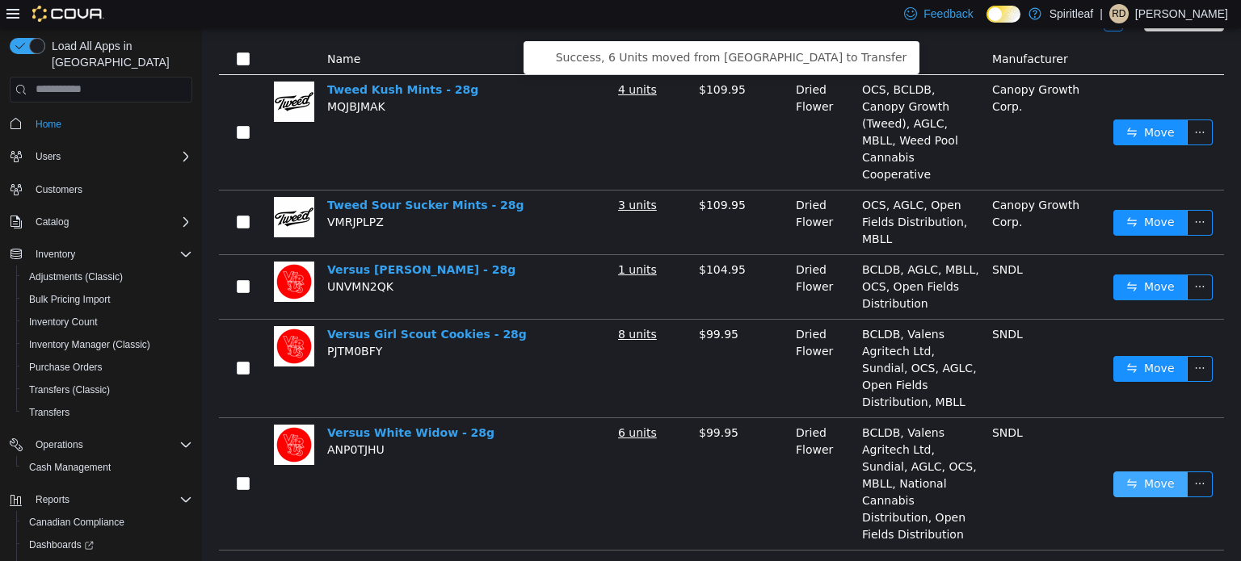
click at [1140, 471] on button "Move" at bounding box center [1150, 484] width 74 height 26
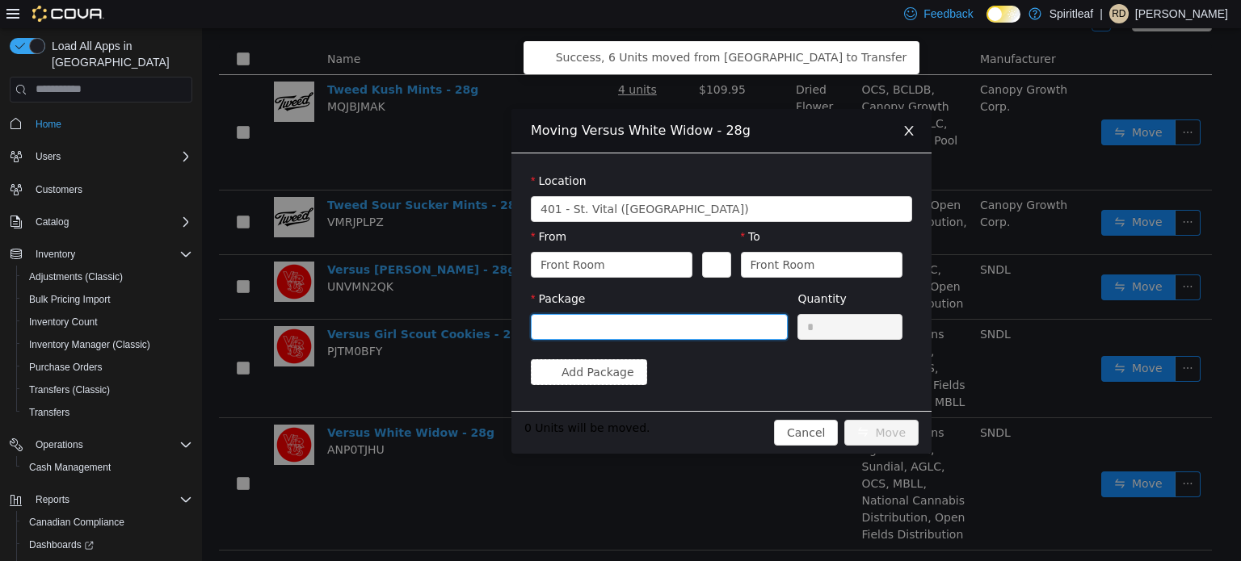
click at [691, 326] on div at bounding box center [653, 326] width 227 height 24
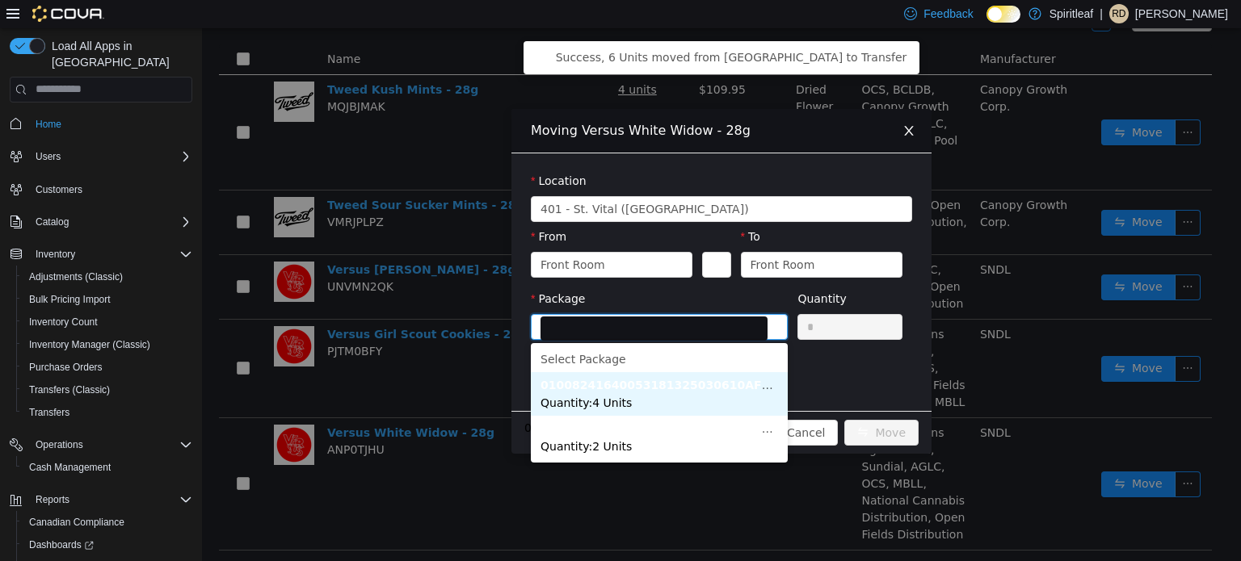
click at [649, 406] on li "01008241640053181325030610AFG00000578 Quantity : 4 Units" at bounding box center [659, 394] width 257 height 44
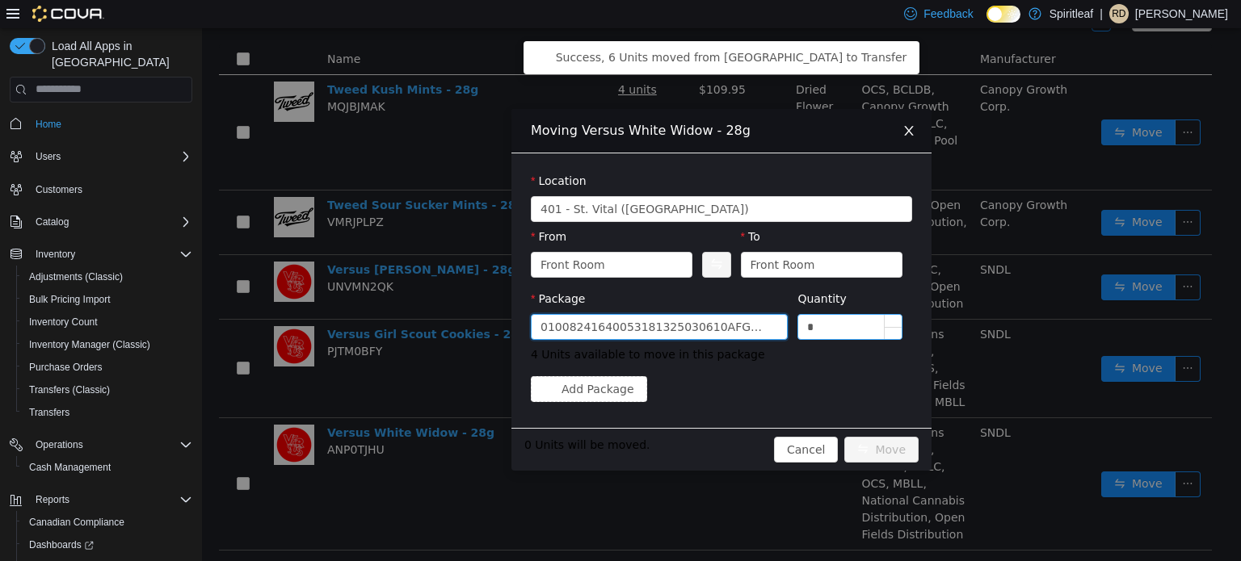
click at [845, 324] on input "*" at bounding box center [849, 326] width 103 height 24
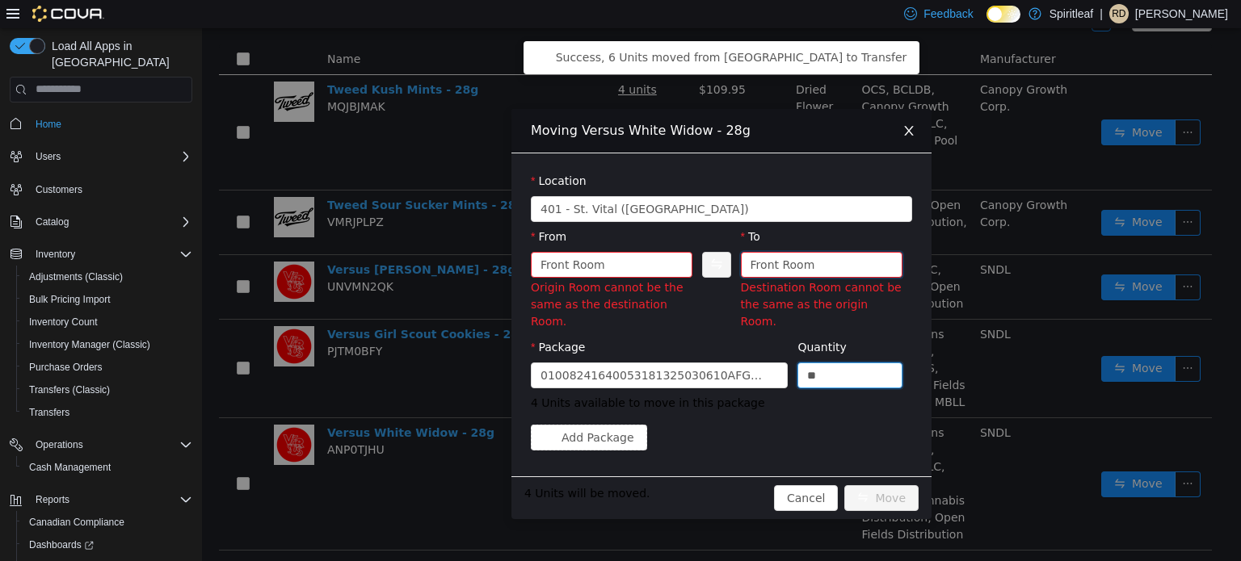
type input "*"
click at [801, 269] on div "Front Room" at bounding box center [782, 264] width 65 height 24
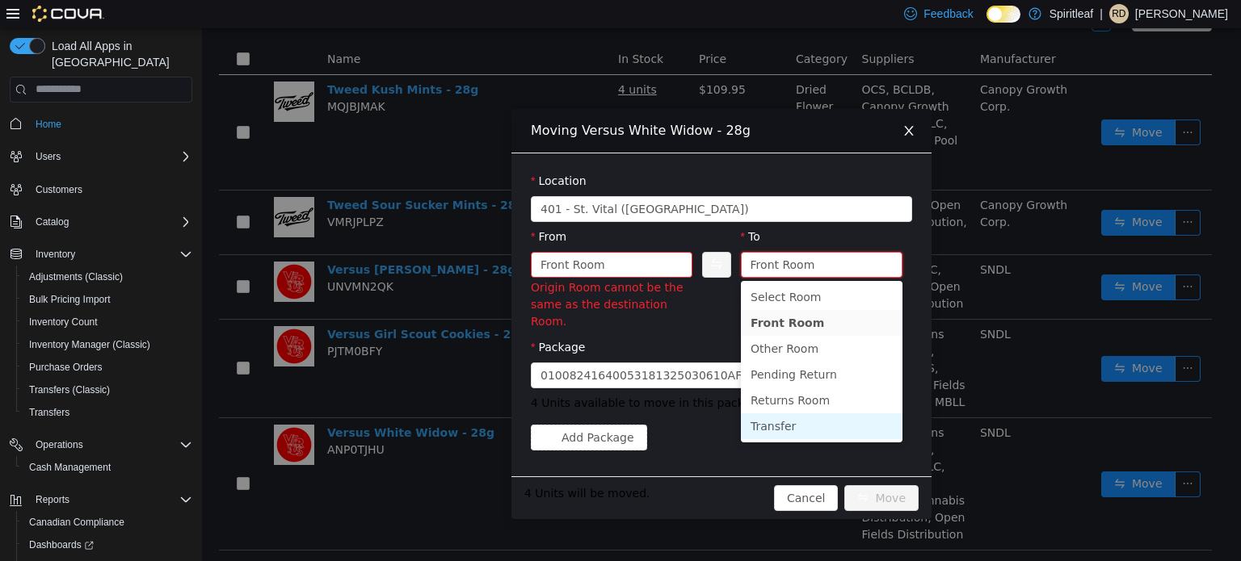
click at [771, 423] on li "Transfer" at bounding box center [822, 426] width 162 height 26
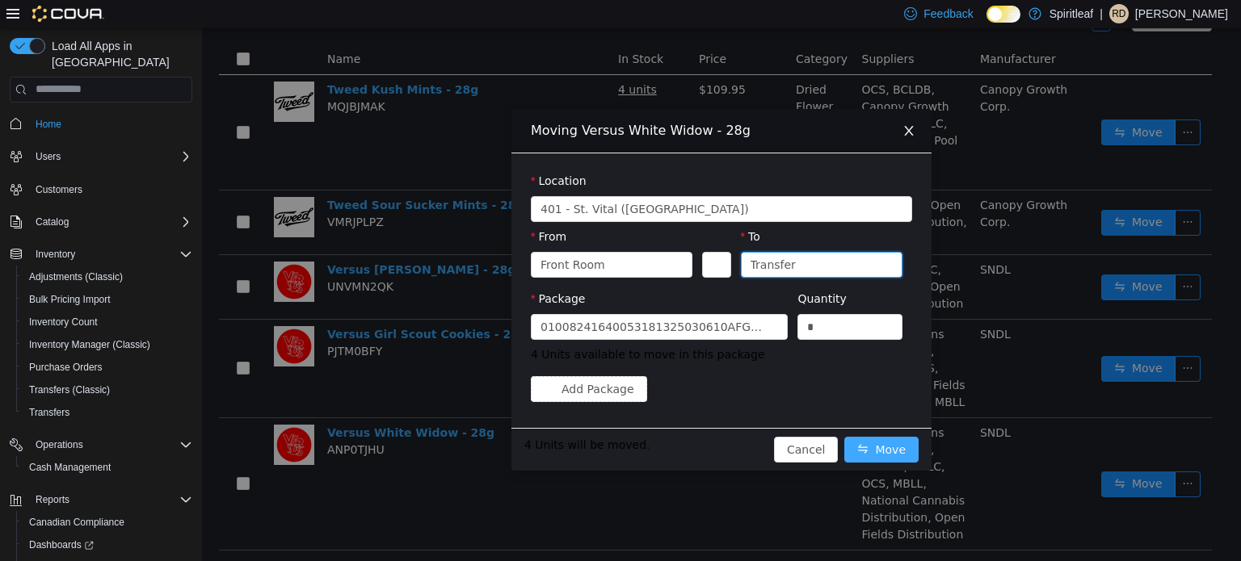
click at [883, 443] on button "Move" at bounding box center [881, 449] width 74 height 26
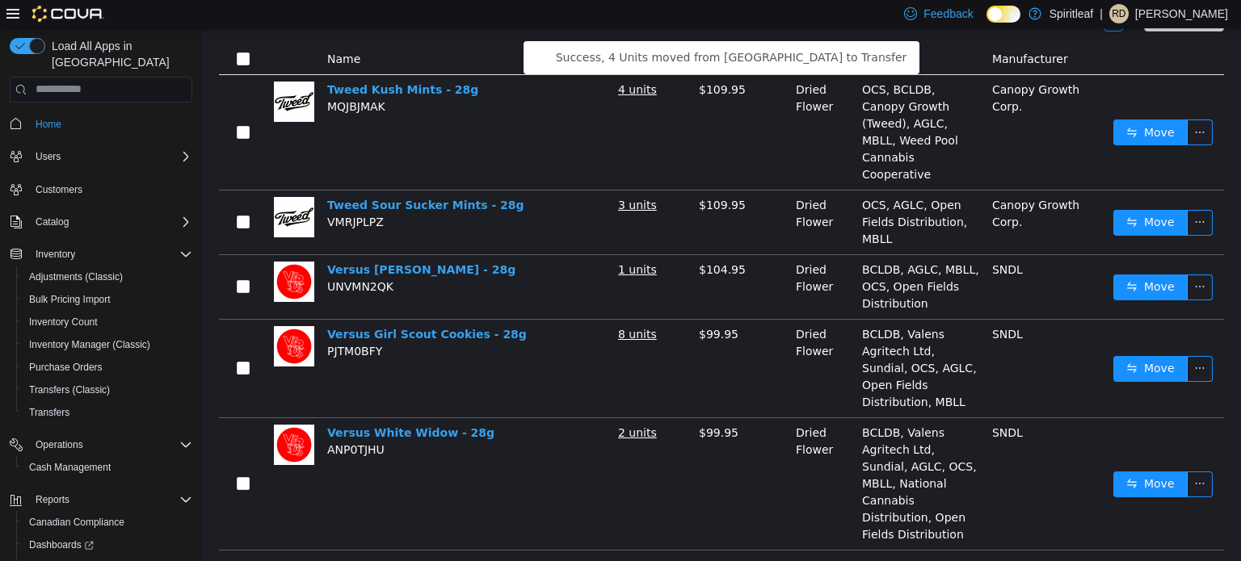
scroll to position [0, 0]
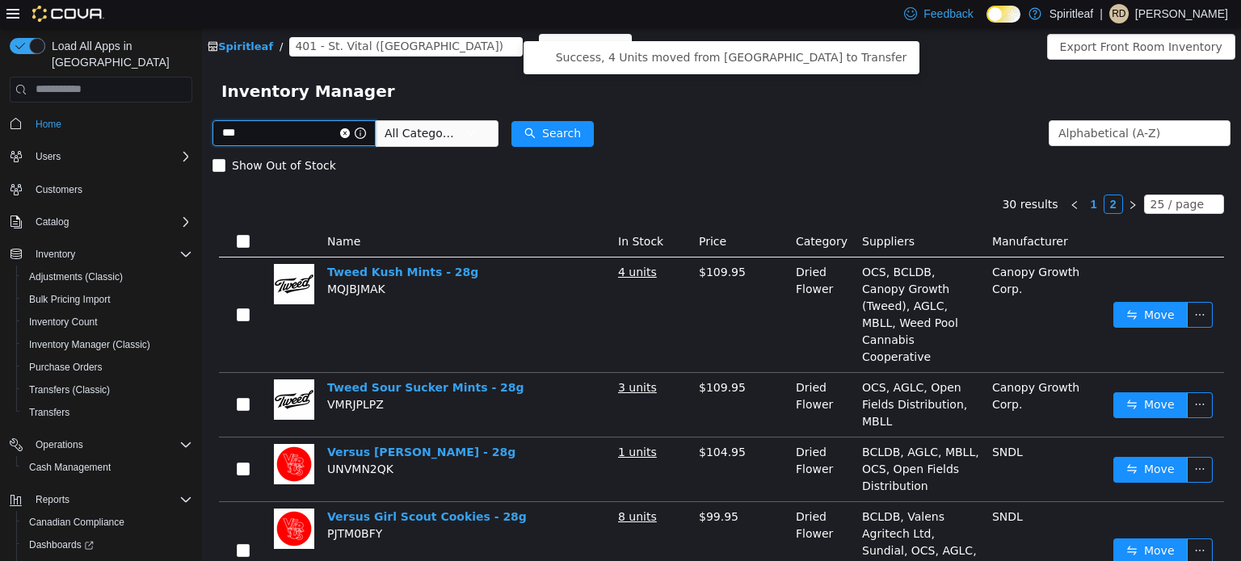
drag, startPoint x: 321, startPoint y: 157, endPoint x: 119, endPoint y: 128, distance: 203.9
click at [202, 128] on html "Spiritleaf / 401 - St. Vital ([GEOGRAPHIC_DATA]) / Front Room / Export Front Ro…" at bounding box center [721, 293] width 1039 height 533
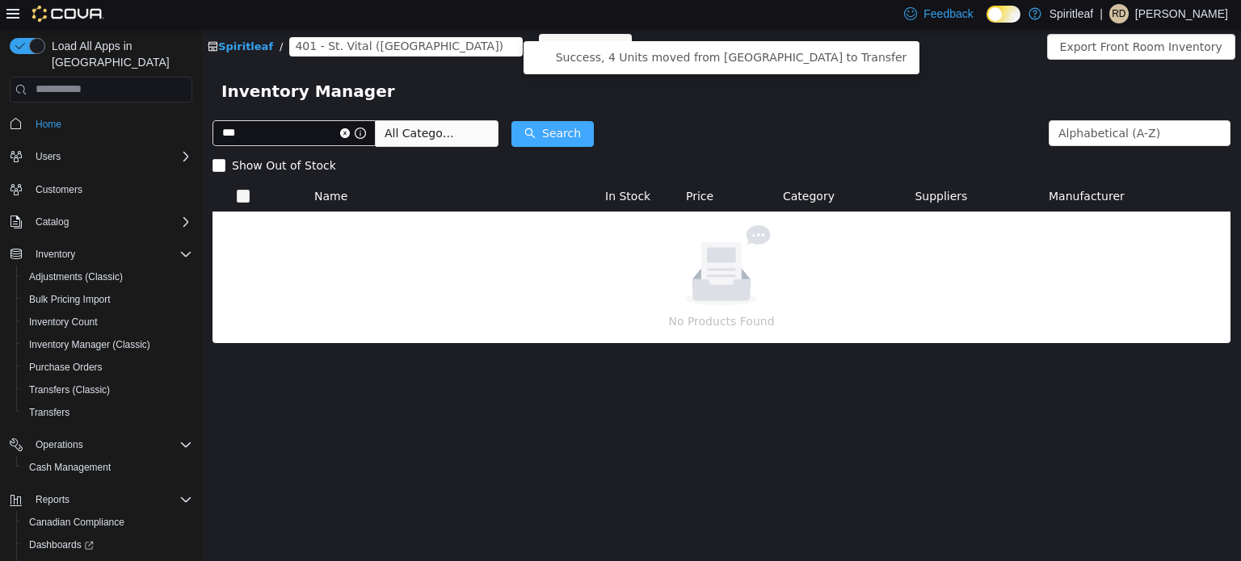
click at [580, 138] on button "Search" at bounding box center [552, 133] width 82 height 26
click at [341, 141] on input "***" at bounding box center [293, 133] width 163 height 26
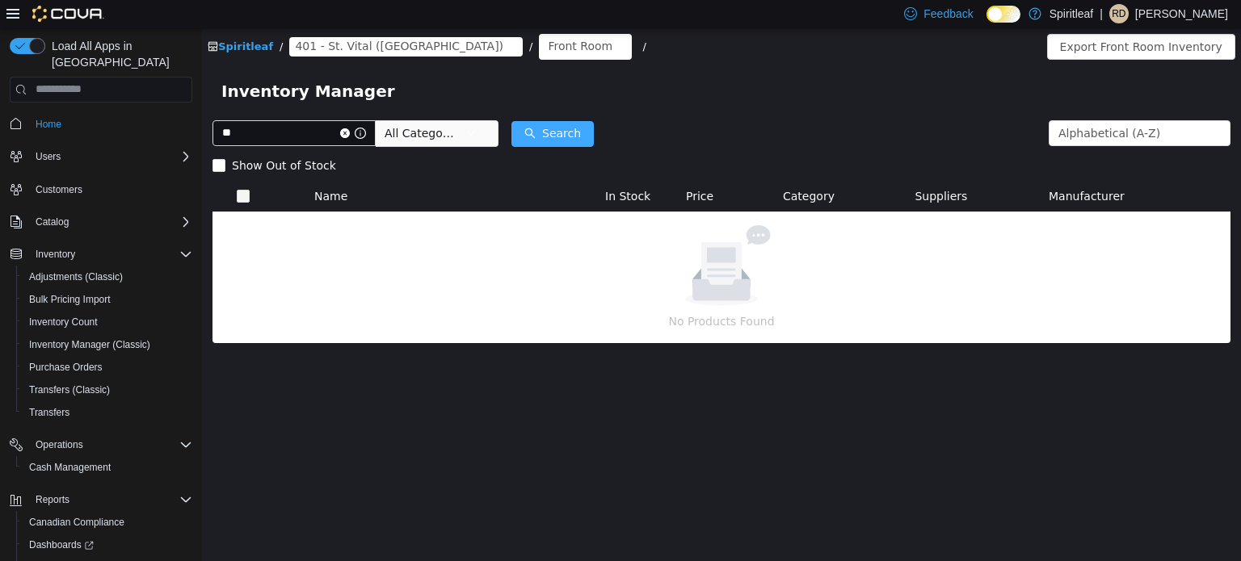
click at [552, 128] on button "Search" at bounding box center [552, 133] width 82 height 26
click at [275, 145] on input "**" at bounding box center [293, 133] width 163 height 26
type input "***"
click at [550, 127] on button "Search" at bounding box center [552, 133] width 82 height 26
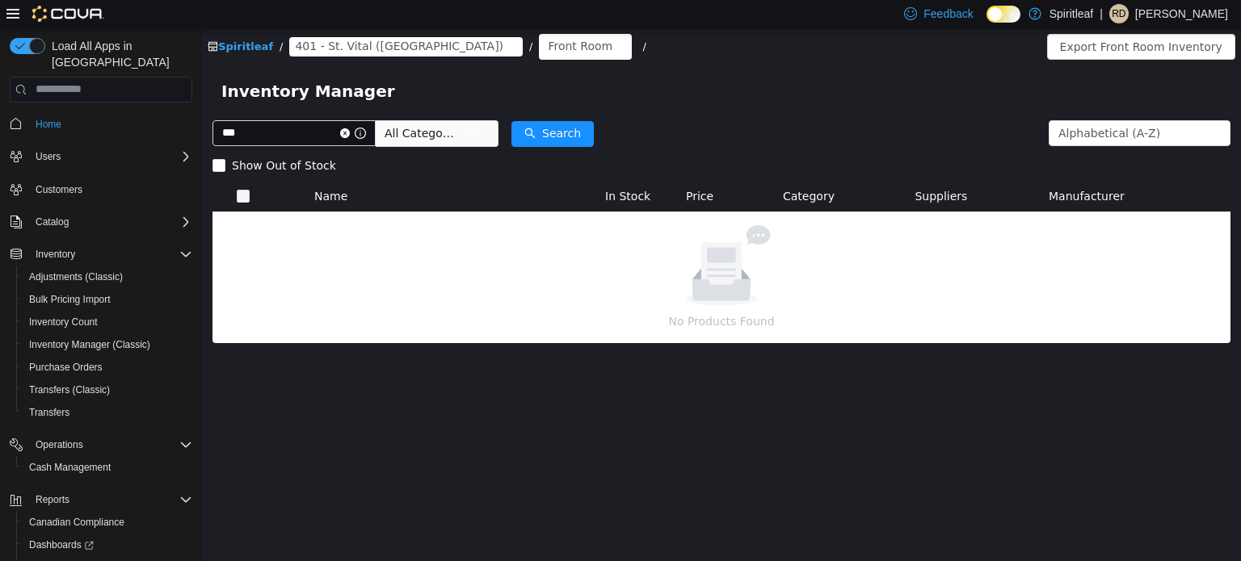
click at [453, 128] on span "All Categories" at bounding box center [421, 132] width 74 height 16
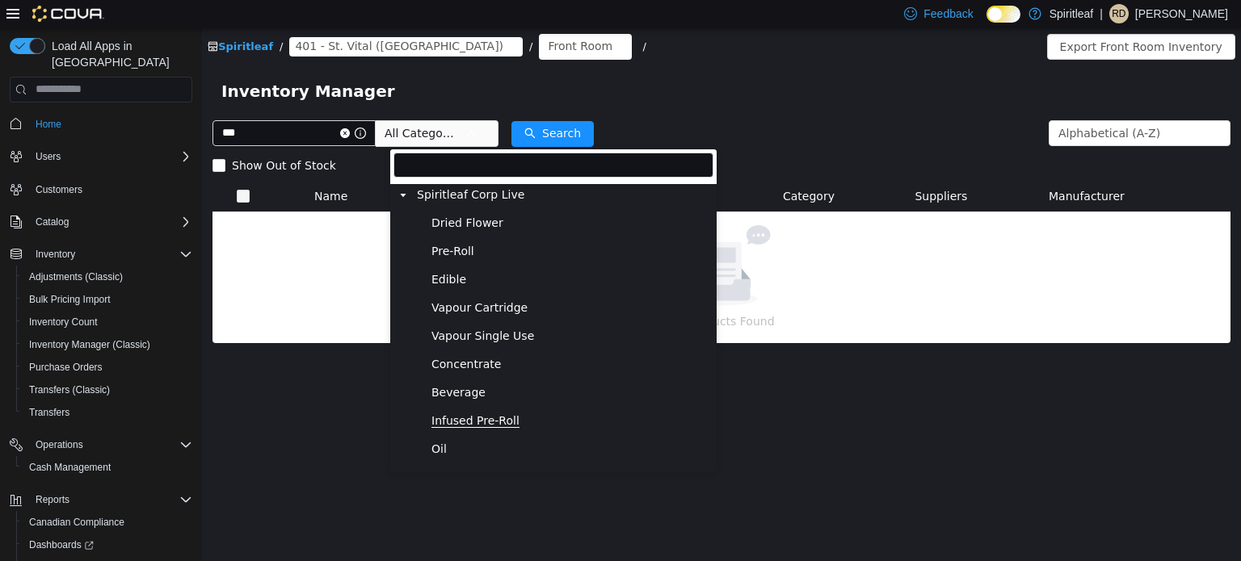
click at [464, 423] on span "Infused Pre-Roll" at bounding box center [475, 421] width 88 height 14
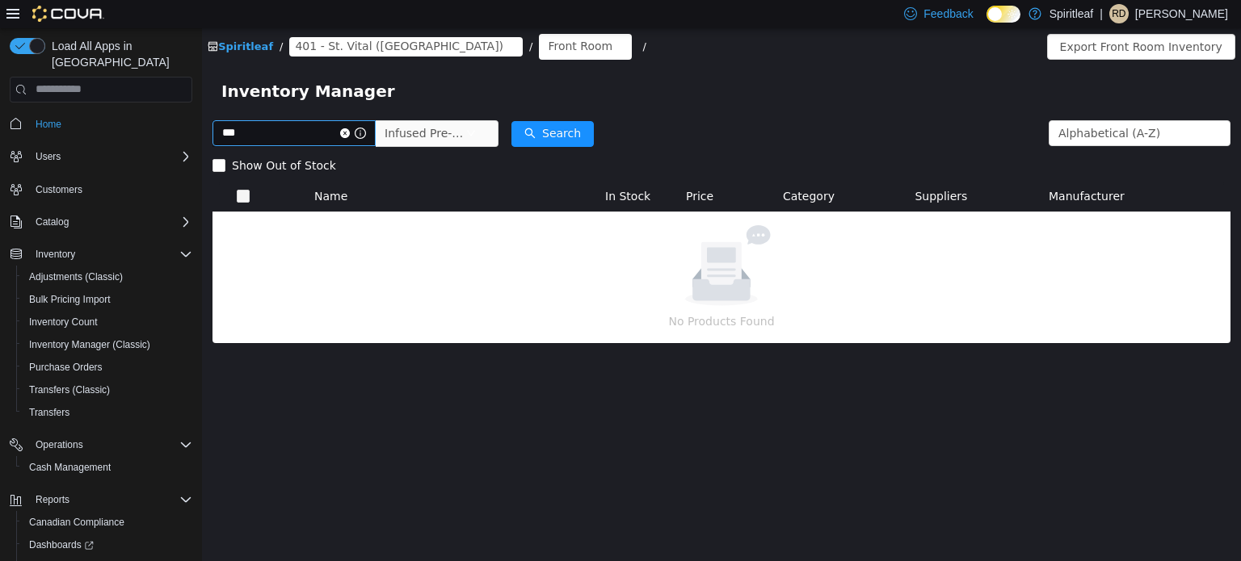
click at [350, 135] on icon "icon: close-circle" at bounding box center [345, 133] width 10 height 10
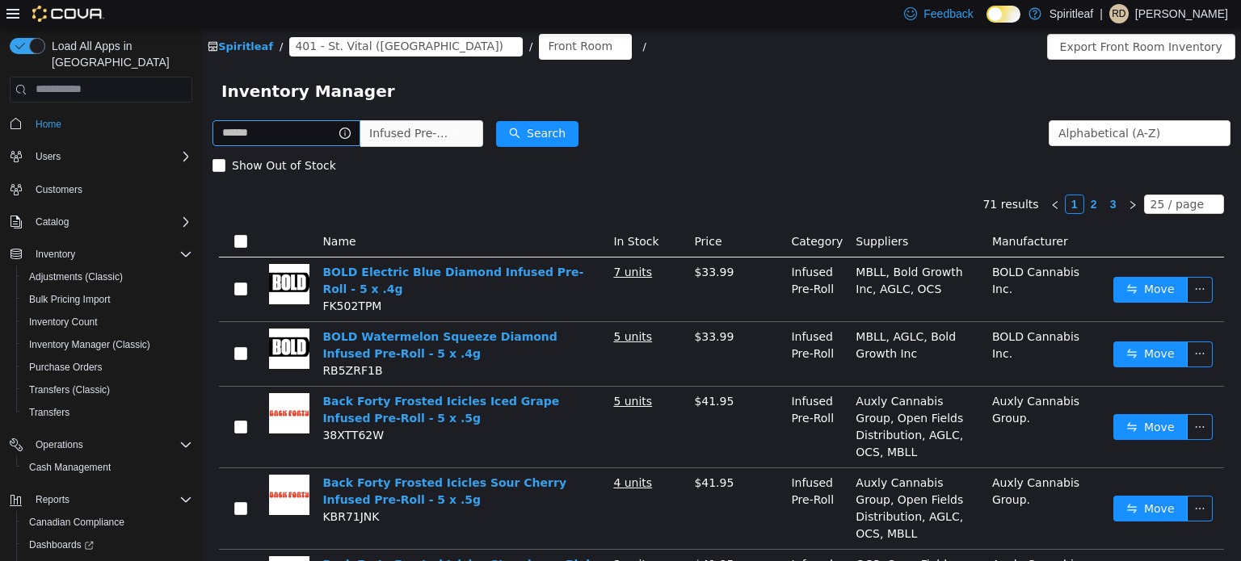
click at [724, 132] on form "Infused Pre-Roll Alphabetical (A-Z) Search Show Out of Stock" at bounding box center [721, 148] width 1018 height 65
click at [1133, 428] on button "Move" at bounding box center [1150, 427] width 74 height 26
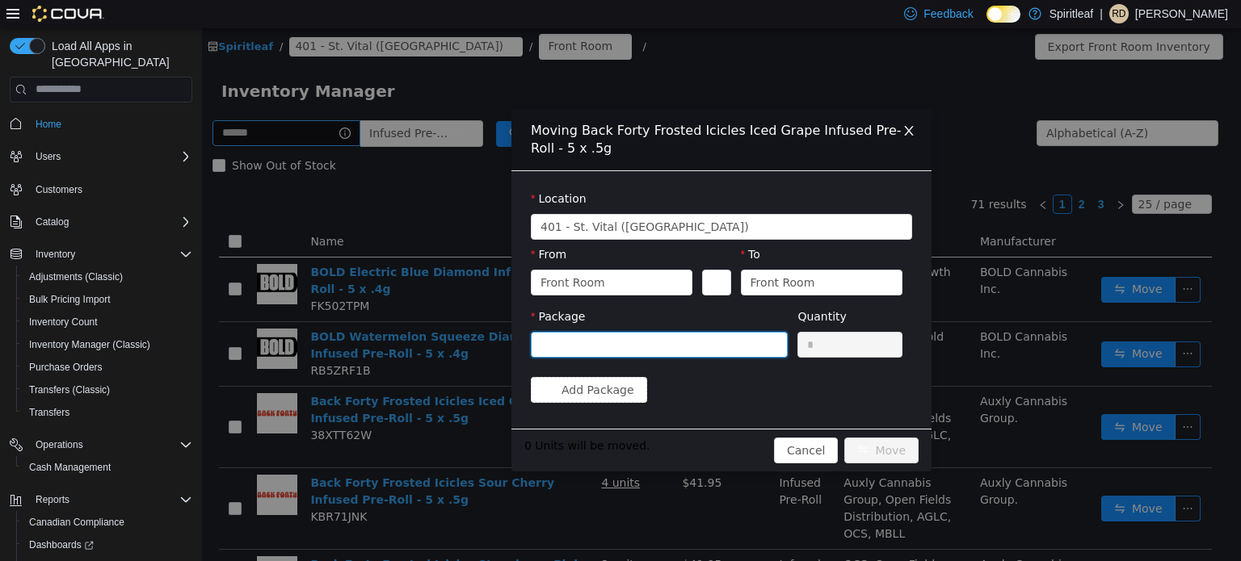
click at [640, 351] on div at bounding box center [653, 344] width 227 height 24
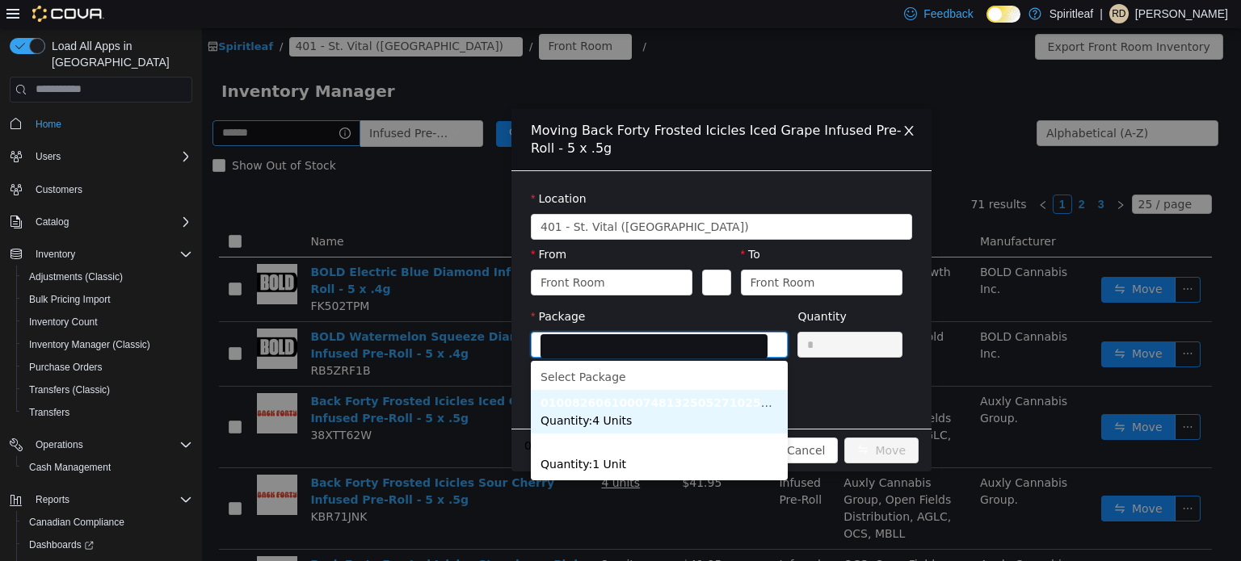
click at [599, 427] on li "010082606100074813250527102500762 Quantity : 4 Units" at bounding box center [659, 411] width 257 height 44
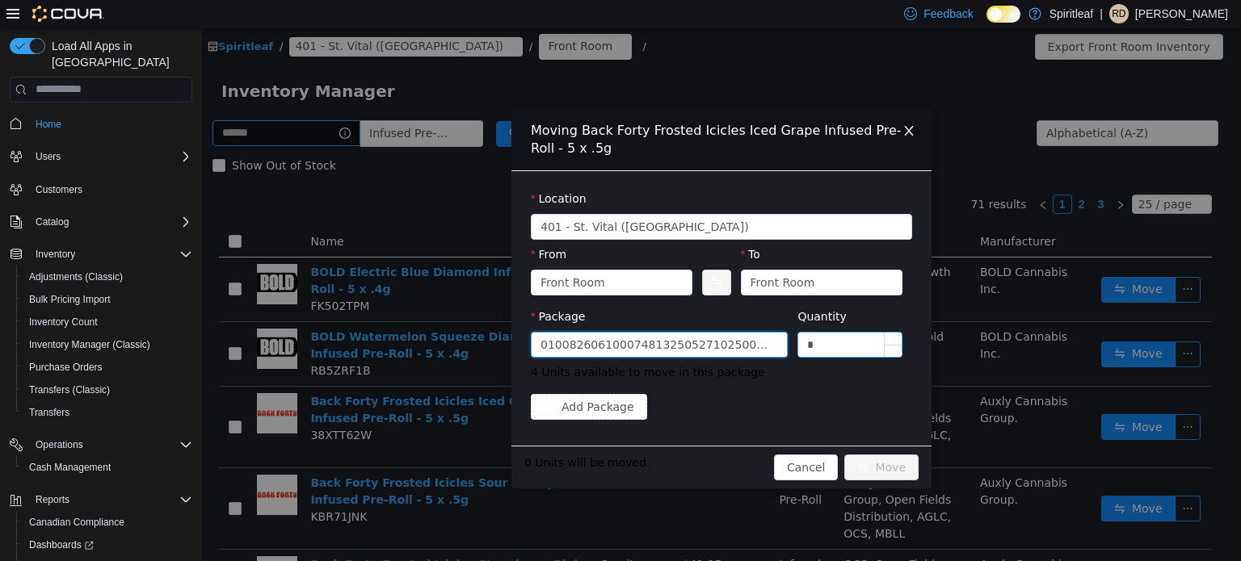
click at [842, 346] on input "*" at bounding box center [849, 344] width 103 height 24
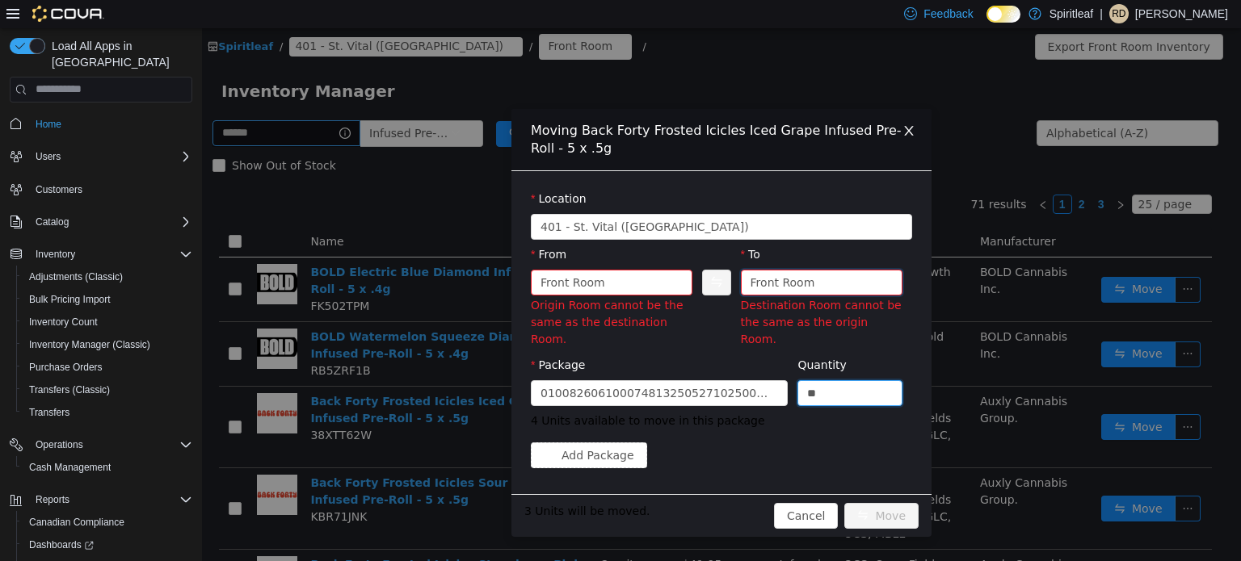
type input "*"
click at [792, 280] on div "Front Room" at bounding box center [782, 282] width 65 height 24
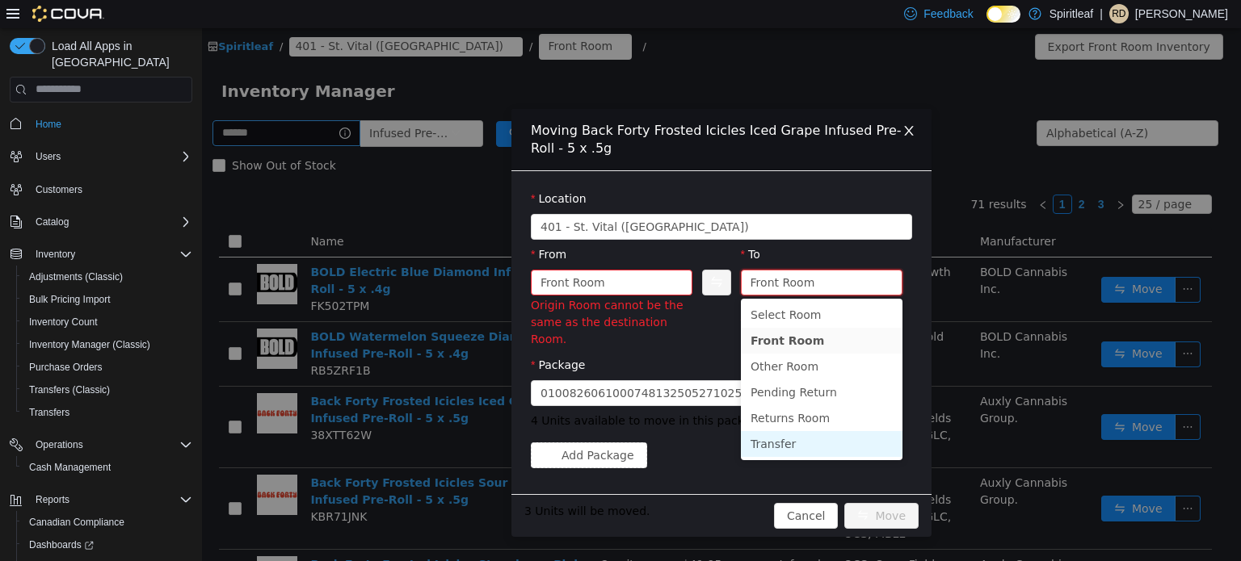
click at [790, 454] on li "Transfer" at bounding box center [822, 444] width 162 height 26
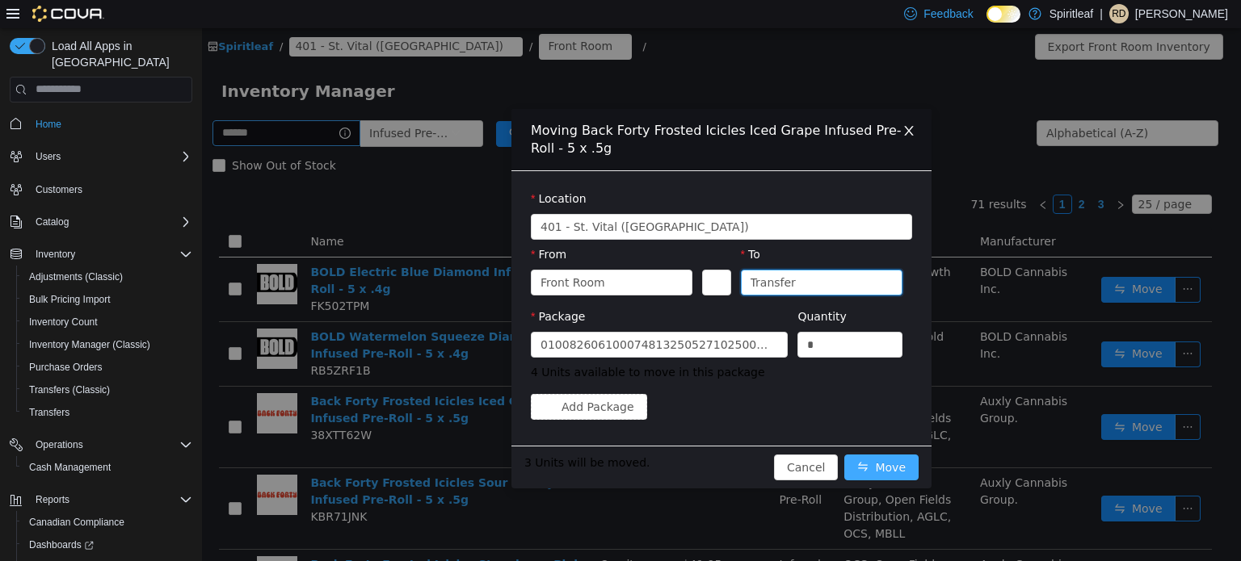
click at [899, 471] on button "Move" at bounding box center [881, 467] width 74 height 26
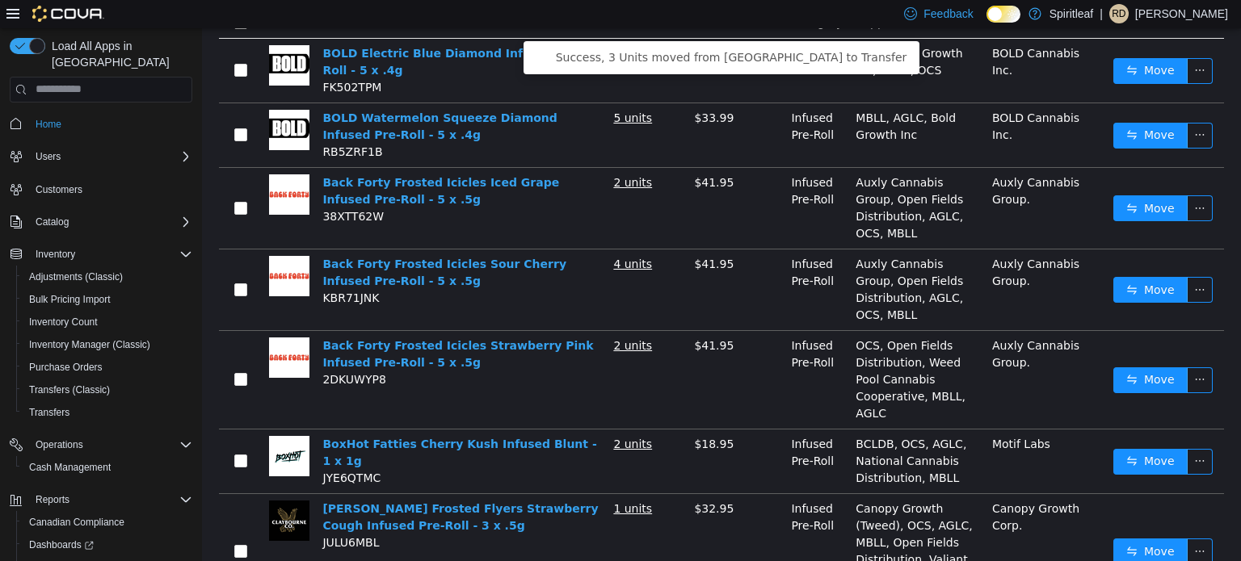
scroll to position [221, 0]
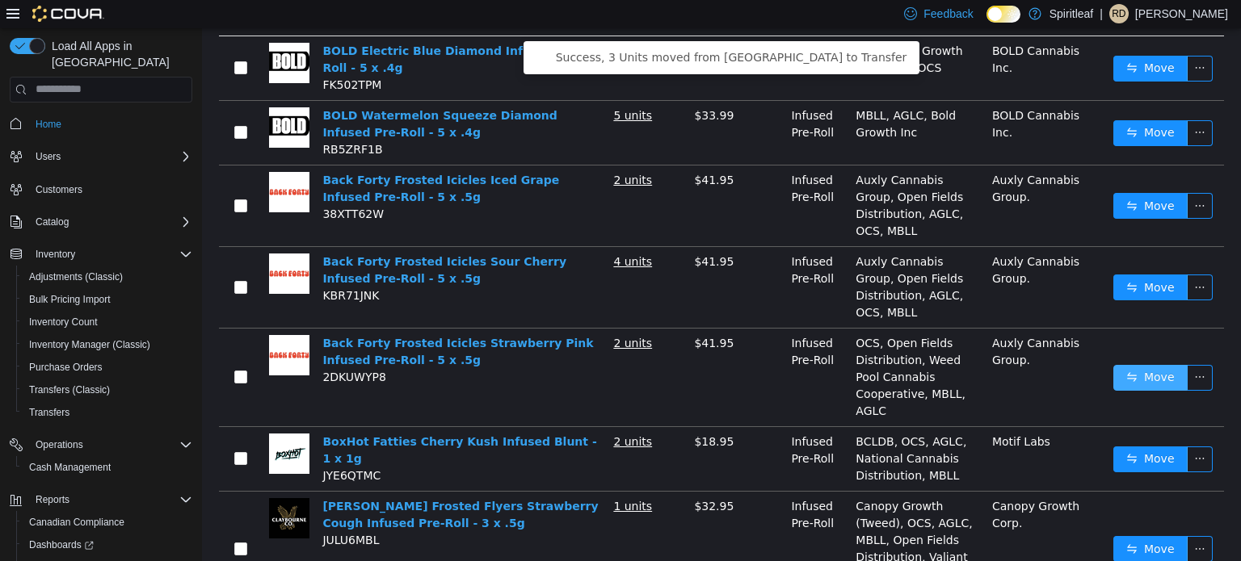
click at [1147, 380] on button "Move" at bounding box center [1150, 377] width 74 height 26
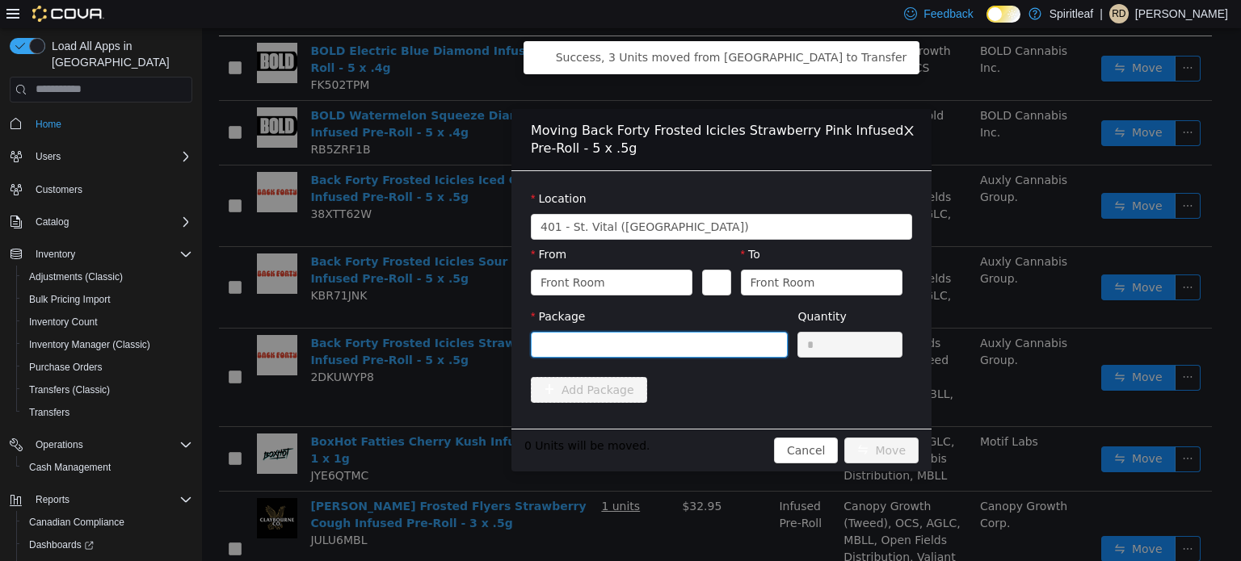
click at [624, 331] on div at bounding box center [659, 344] width 257 height 26
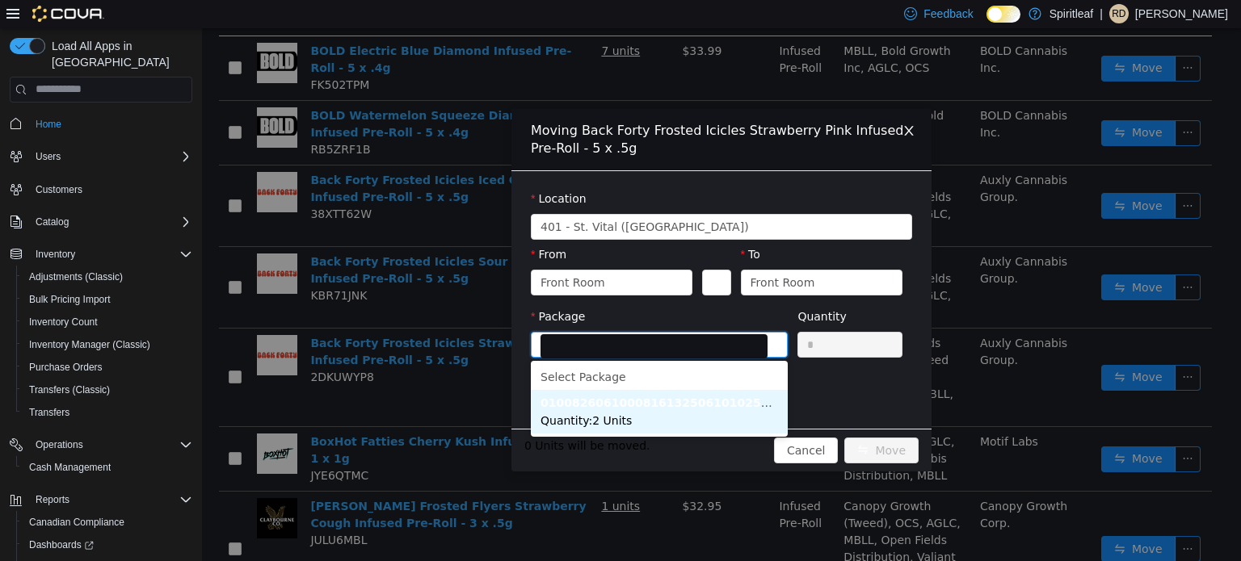
click at [606, 416] on span "Quantity : 2 Units" at bounding box center [585, 420] width 91 height 13
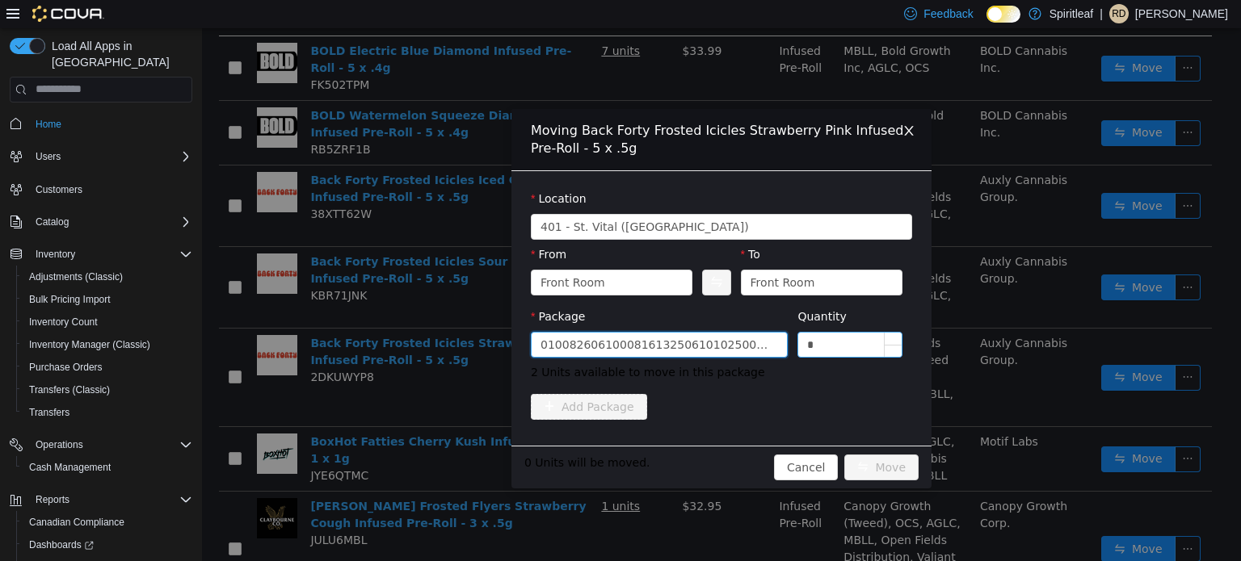
click at [839, 346] on input "*" at bounding box center [849, 344] width 103 height 24
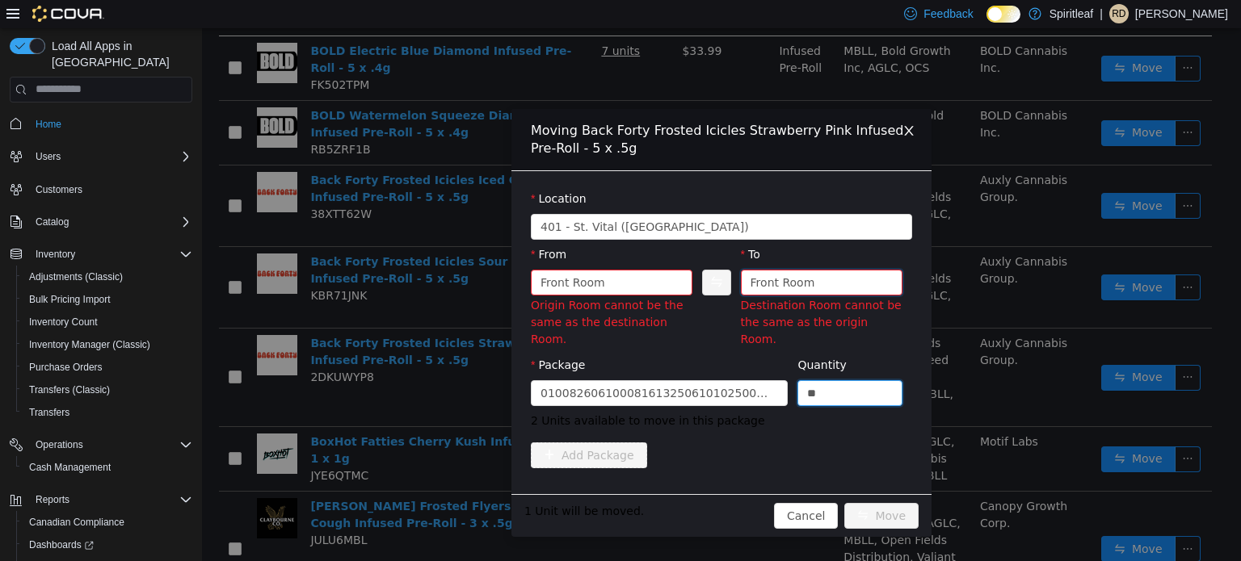
type input "*"
click at [788, 271] on div "Front Room" at bounding box center [782, 282] width 65 height 24
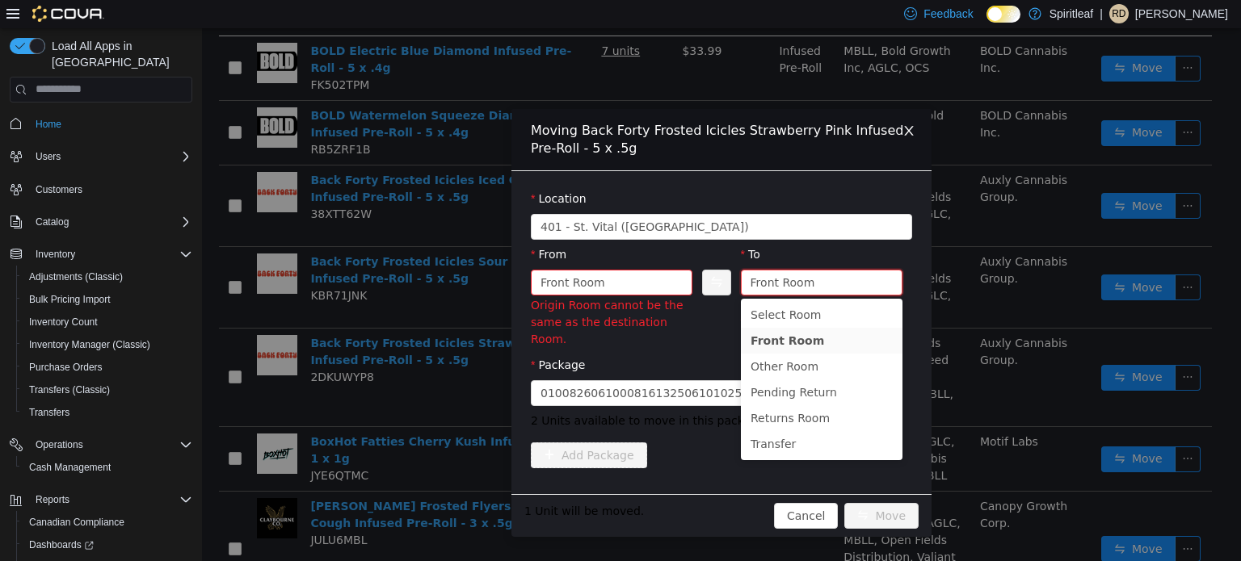
click at [819, 456] on ul "Select Room Front Room Other Room Pending Return Returns Room Transfer" at bounding box center [822, 379] width 162 height 162
click at [807, 447] on li "Transfer" at bounding box center [822, 444] width 162 height 26
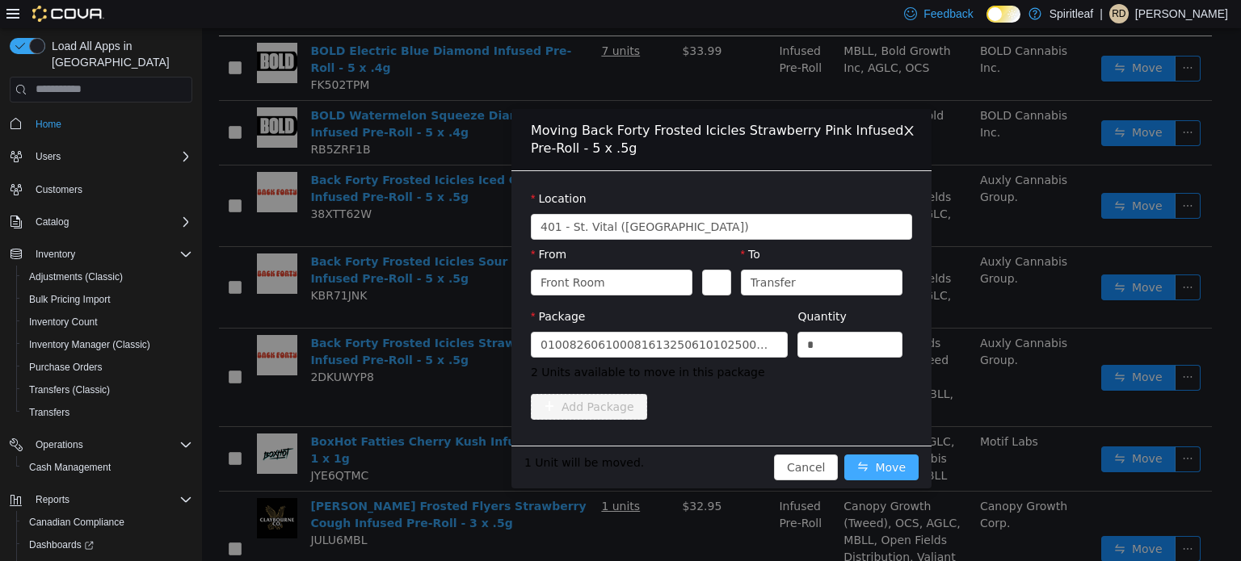
click at [882, 466] on button "Move" at bounding box center [881, 467] width 74 height 26
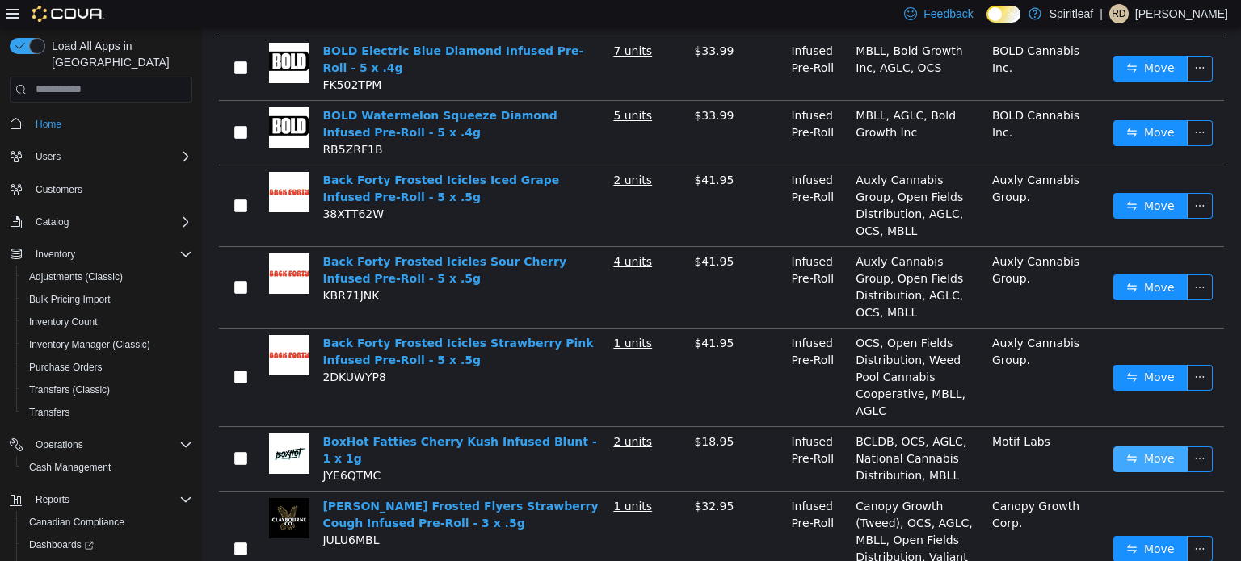
click at [1157, 462] on button "Move" at bounding box center [1150, 459] width 74 height 26
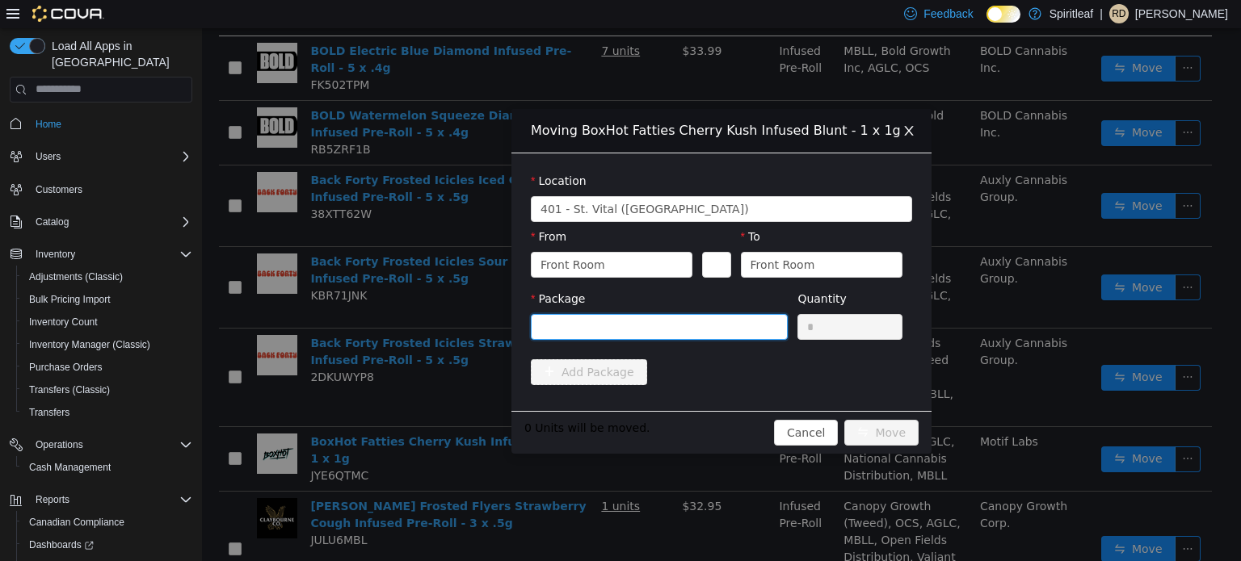
click at [644, 326] on div at bounding box center [653, 326] width 227 height 24
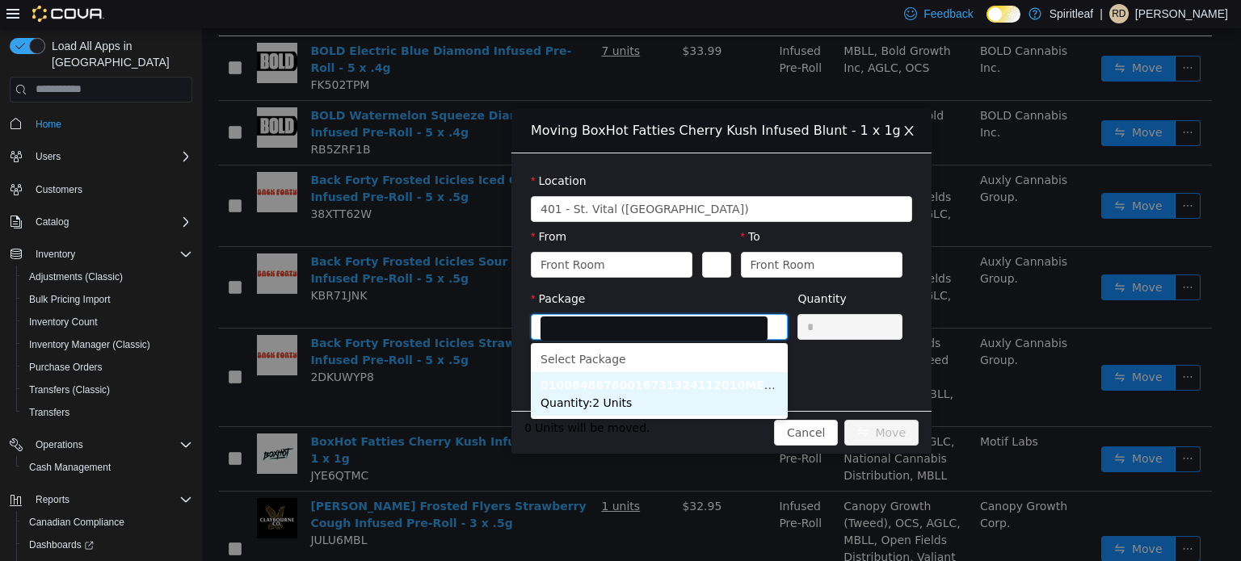
click at [628, 390] on strong "01008488760016731324112010ME0003608" at bounding box center [679, 384] width 279 height 13
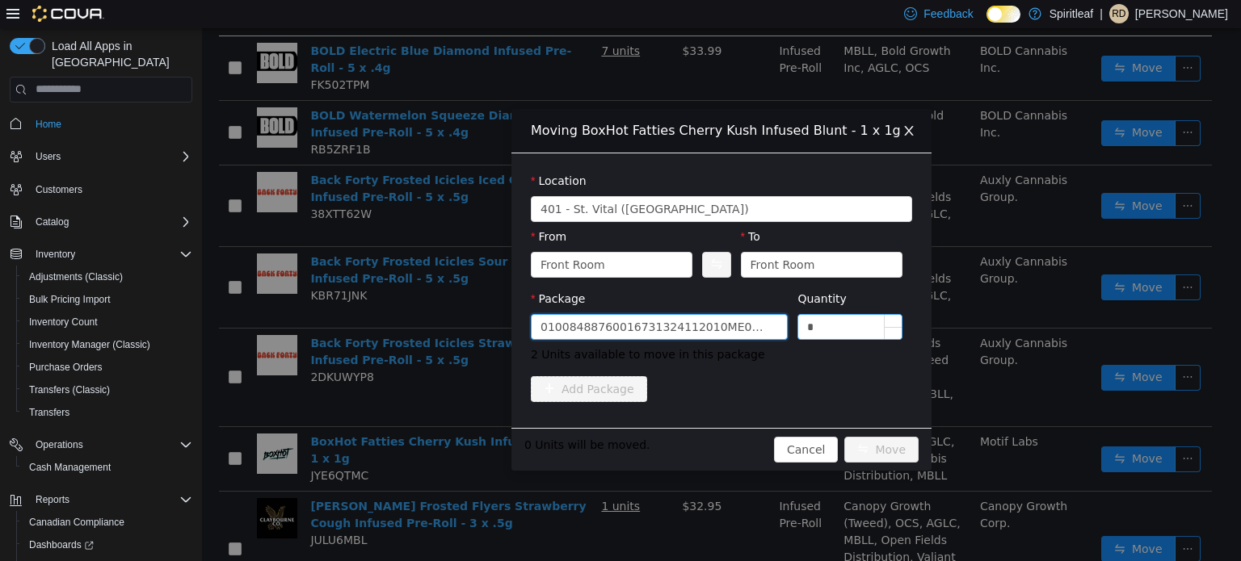
click at [825, 326] on input "*" at bounding box center [849, 326] width 103 height 24
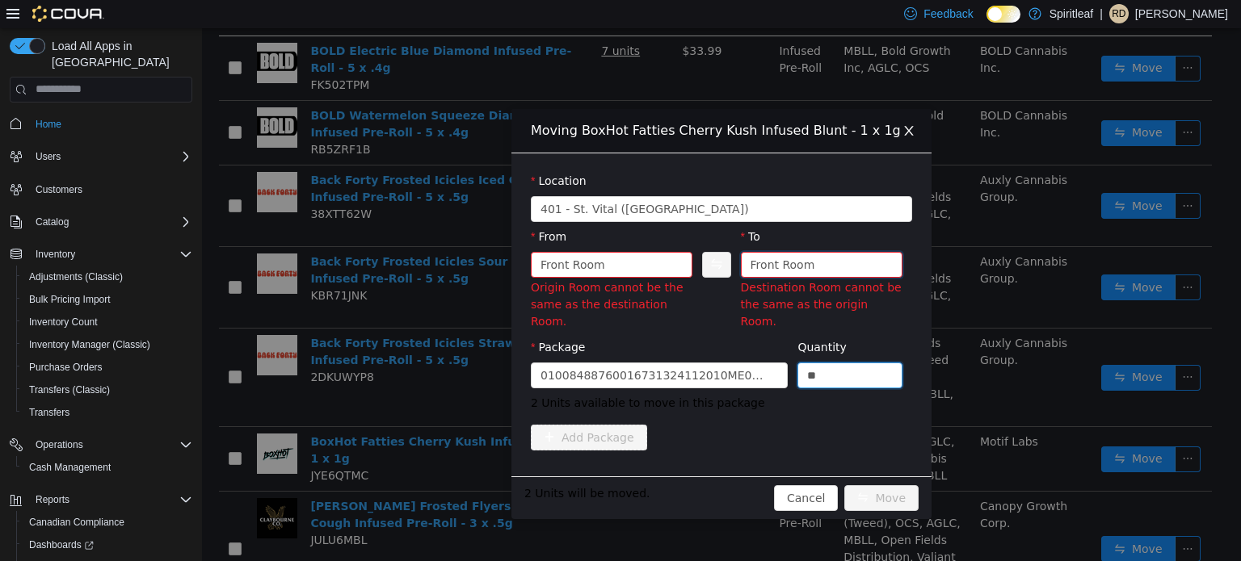
type input "*"
click at [786, 267] on div "Front Room" at bounding box center [782, 264] width 65 height 24
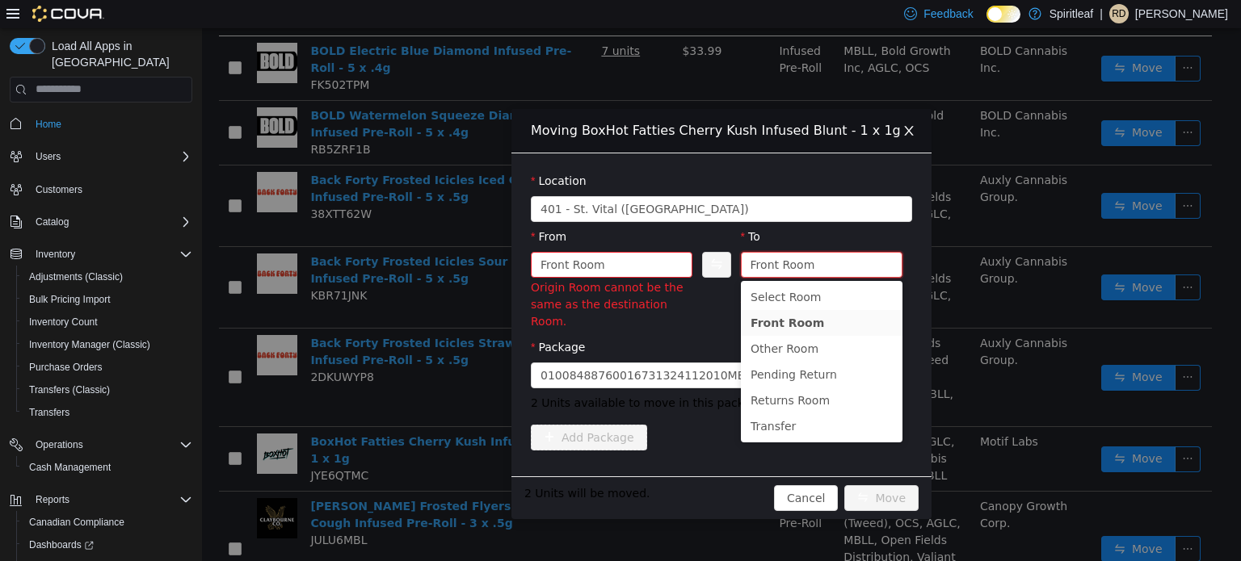
click at [811, 439] on ul "Select Room Front Room Other Room Pending Return Returns Room Transfer" at bounding box center [822, 361] width 162 height 162
click at [795, 432] on li "Transfer" at bounding box center [822, 426] width 162 height 26
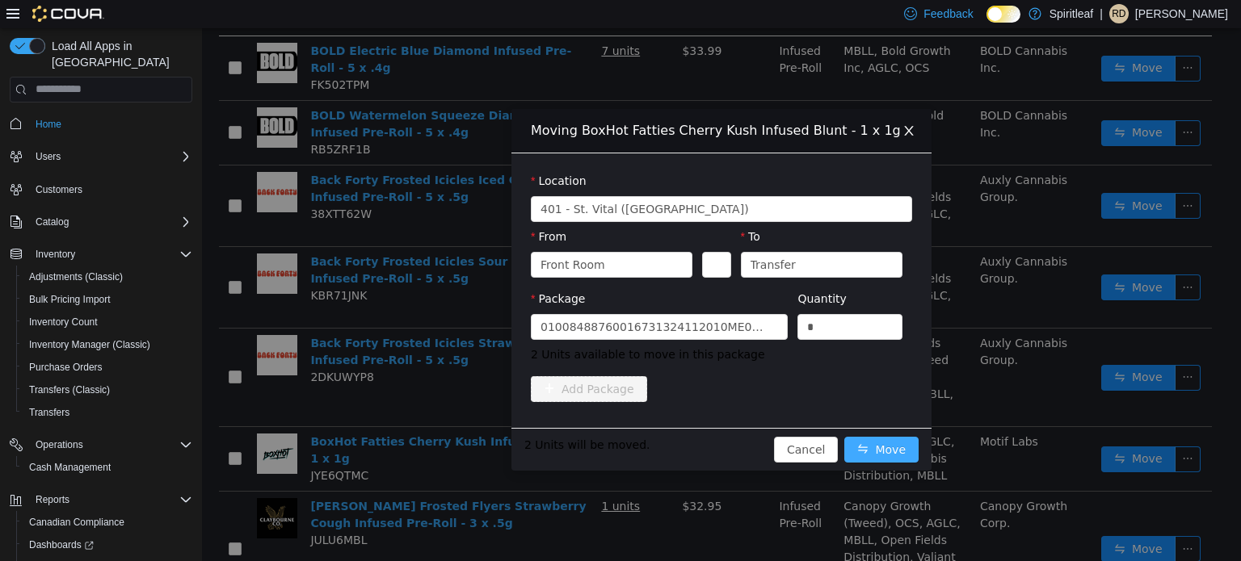
click at [869, 449] on button "Move" at bounding box center [881, 449] width 74 height 26
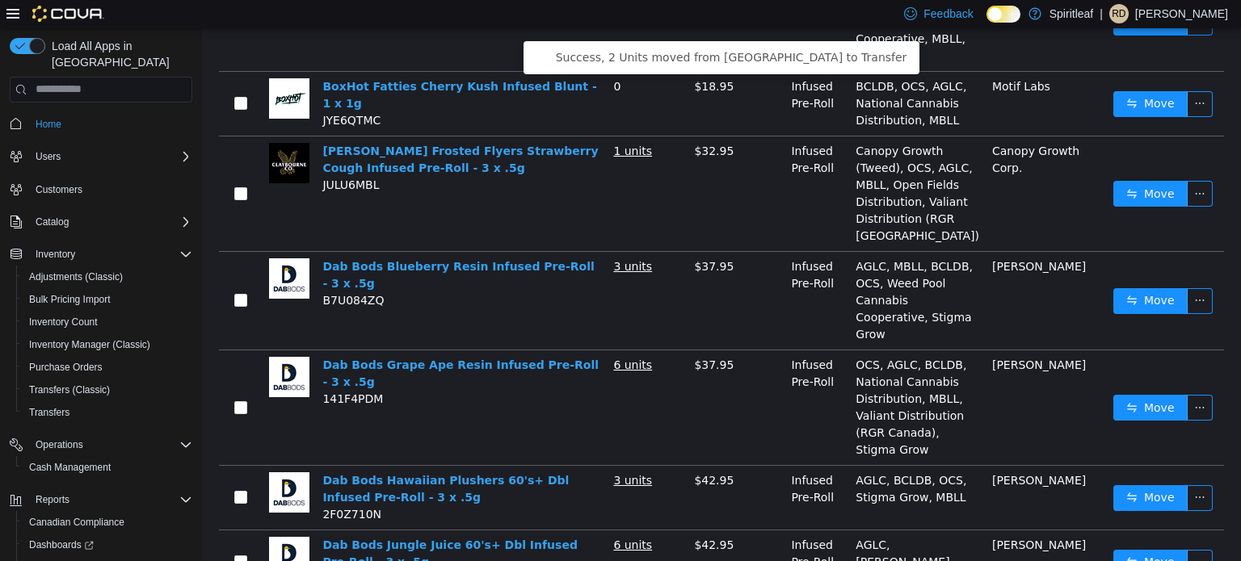
scroll to position [574, 0]
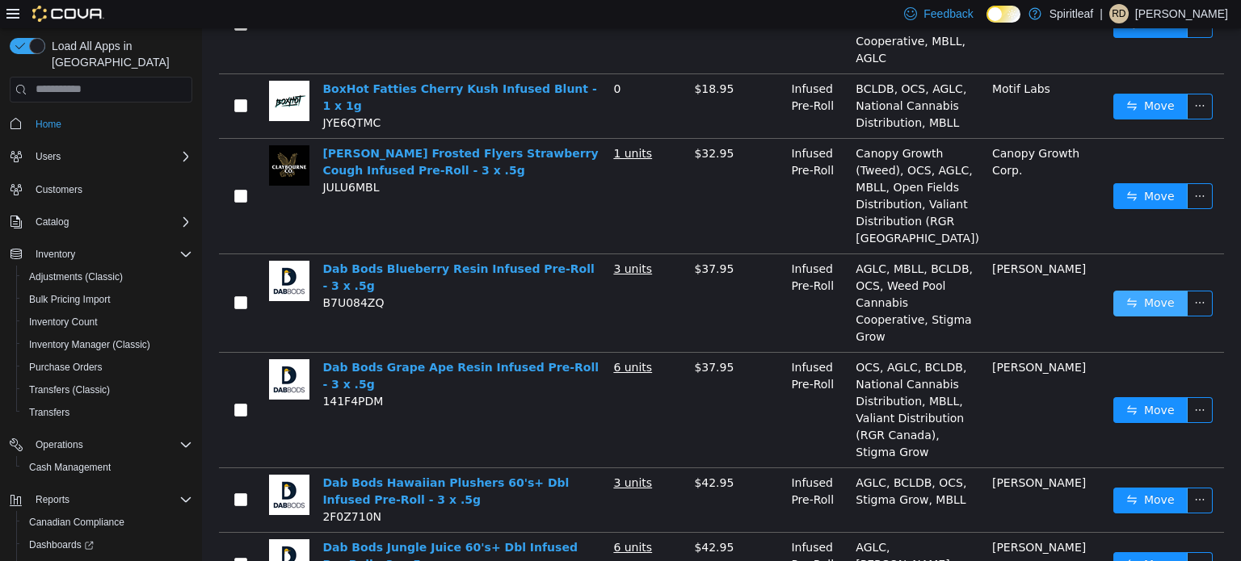
click at [1153, 313] on button "Move" at bounding box center [1150, 303] width 74 height 26
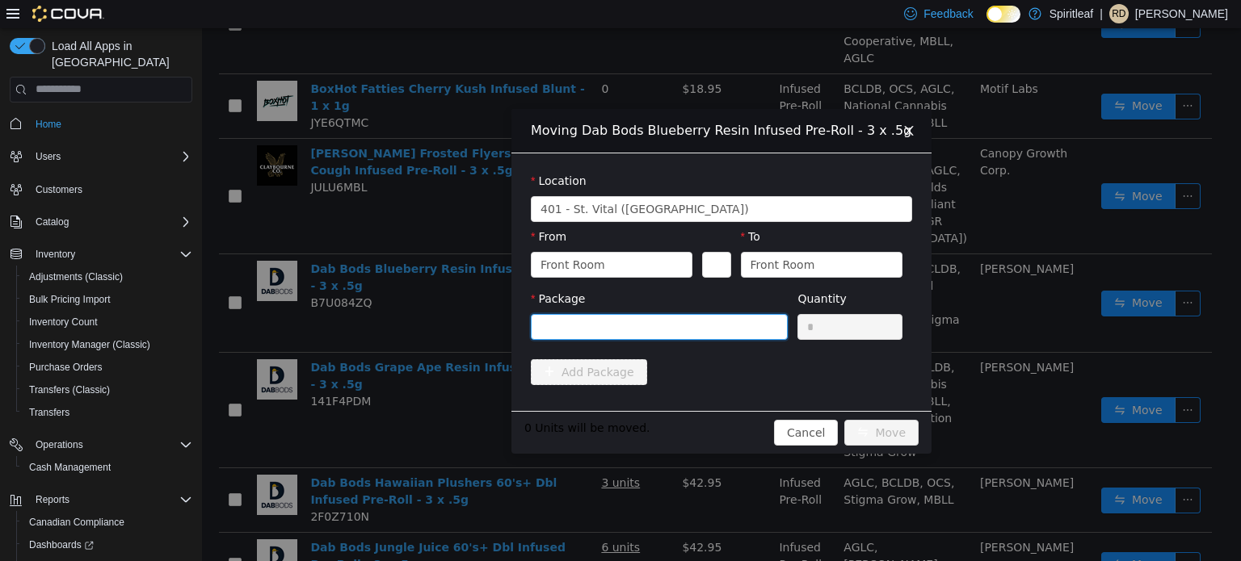
click at [724, 327] on div at bounding box center [653, 326] width 227 height 24
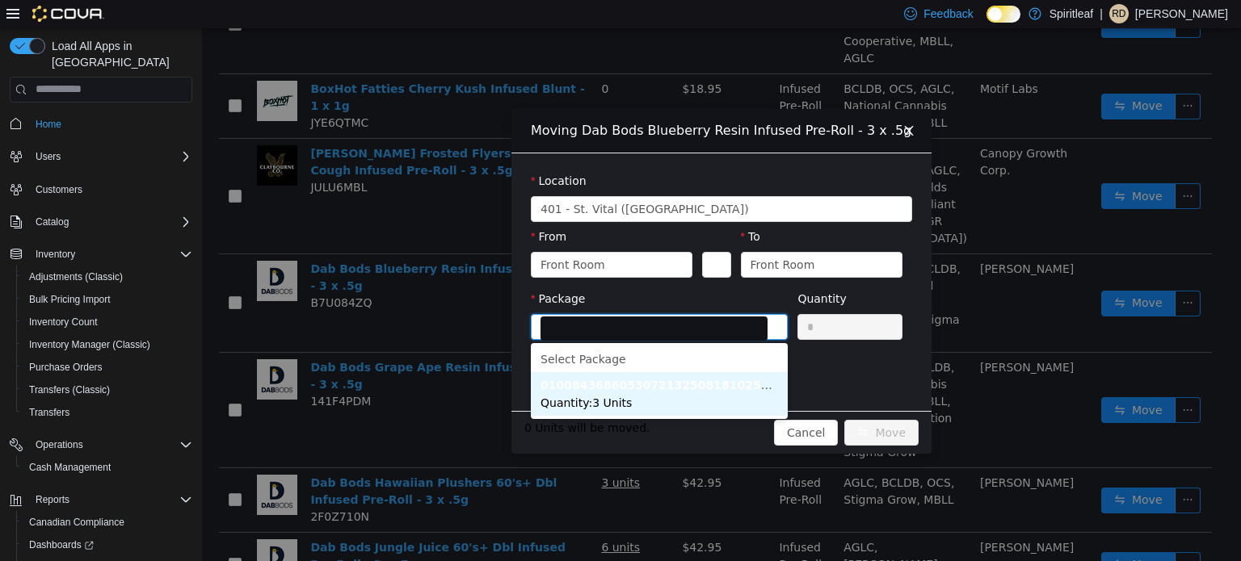
click at [696, 390] on strong "0100843686053072132508181025BIP3360" at bounding box center [676, 384] width 273 height 13
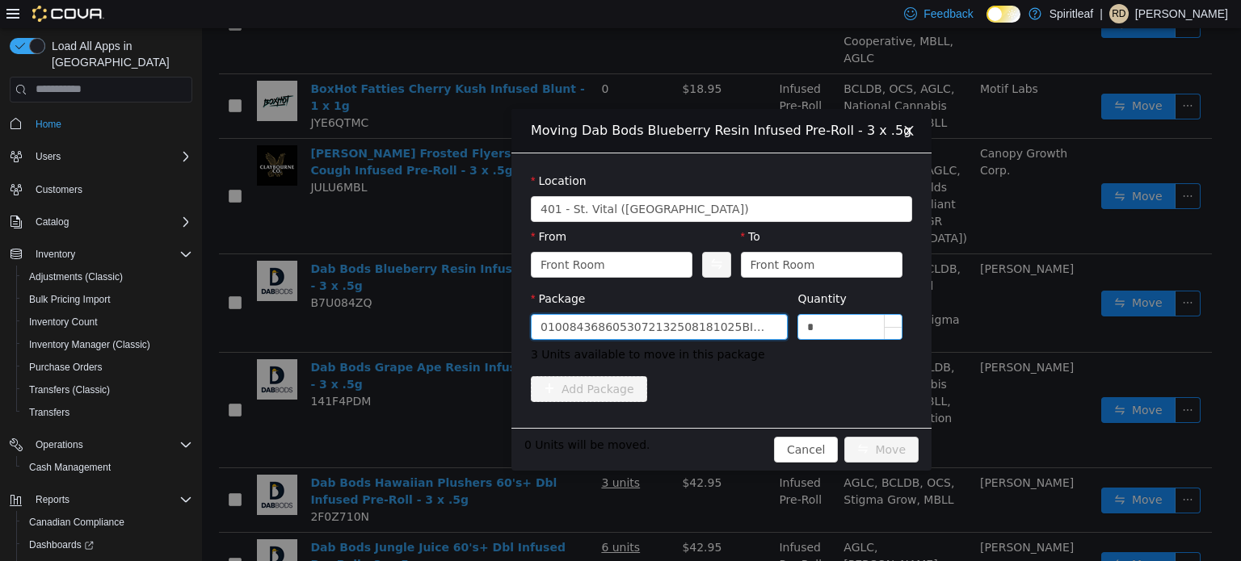
click at [859, 326] on input "*" at bounding box center [849, 326] width 103 height 24
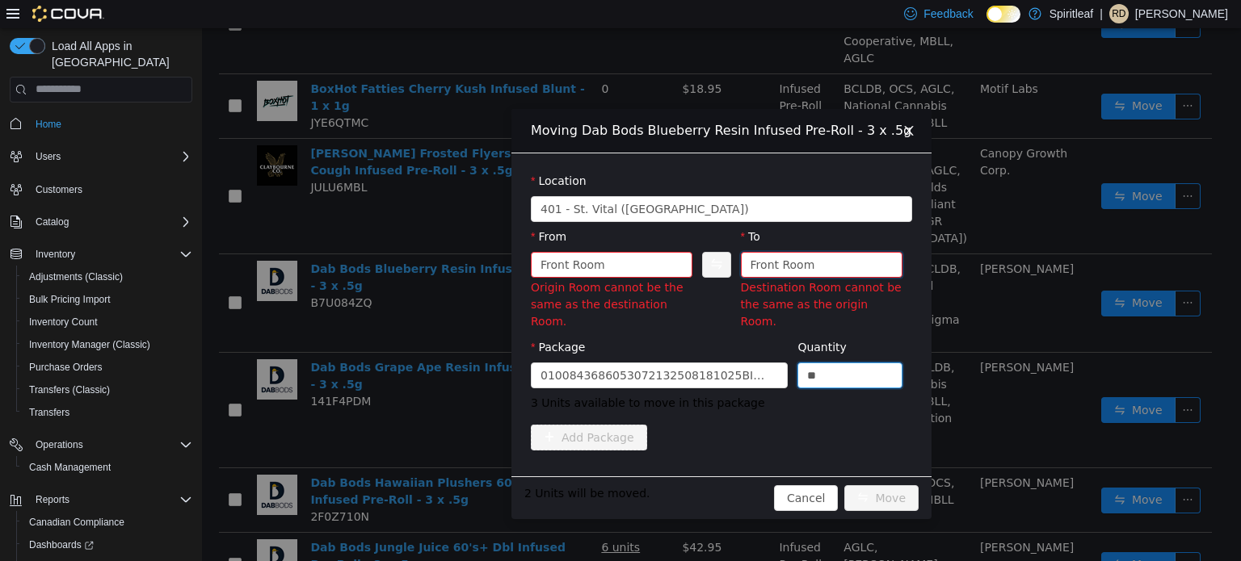
type input "*"
click at [791, 260] on div "Front Room" at bounding box center [782, 264] width 65 height 24
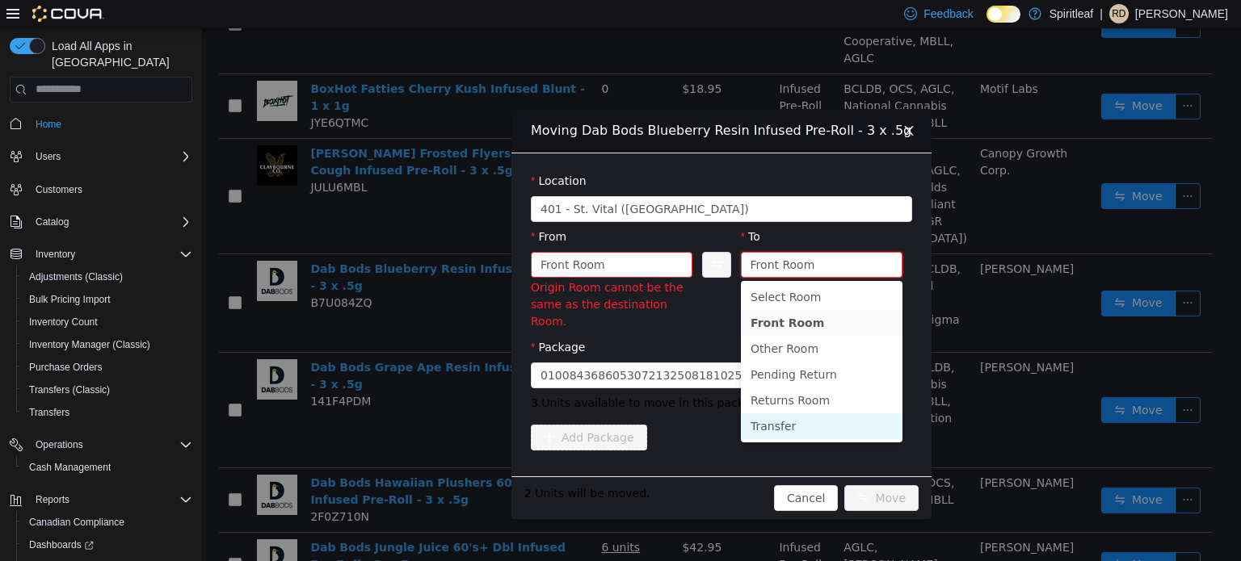
click at [782, 429] on li "Transfer" at bounding box center [822, 426] width 162 height 26
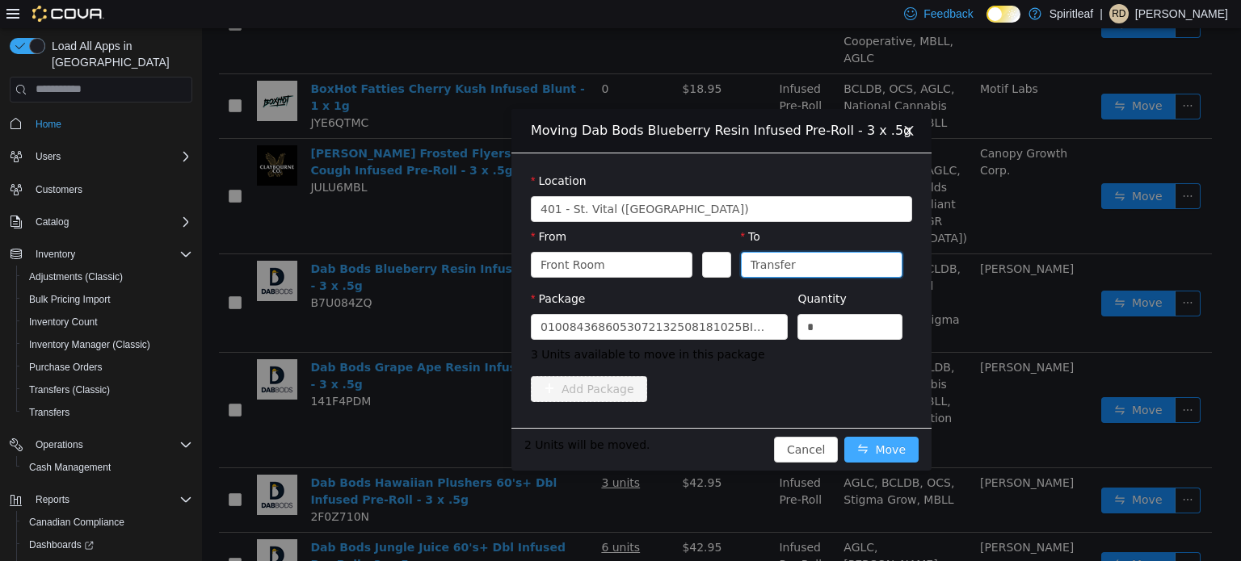
click at [869, 449] on button "Move" at bounding box center [881, 449] width 74 height 26
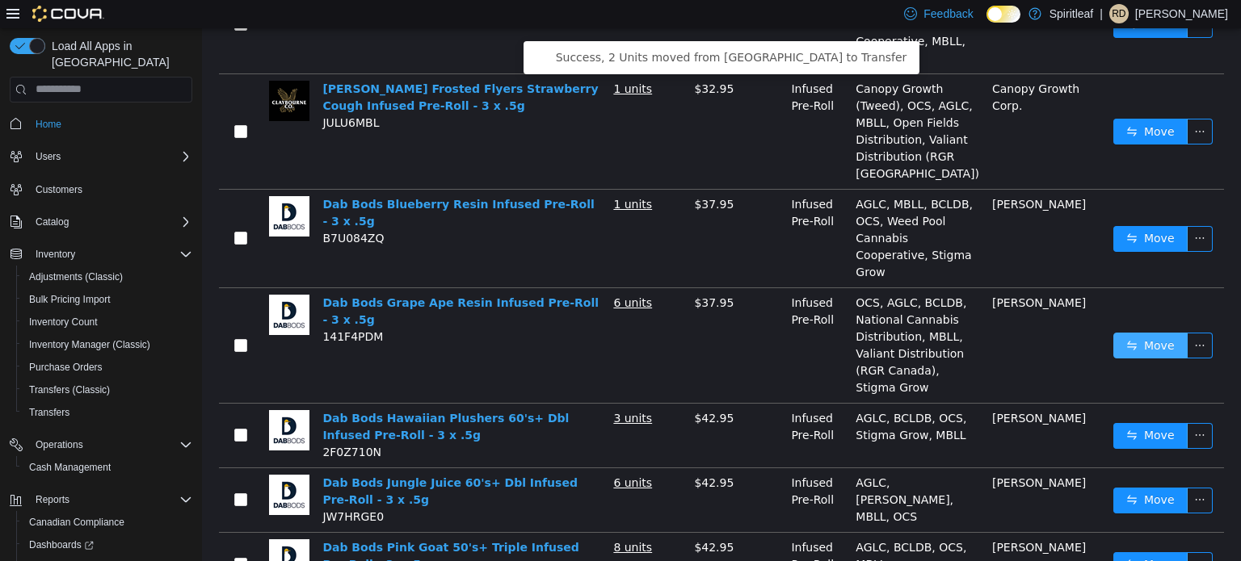
click at [1123, 341] on button "Move" at bounding box center [1150, 345] width 74 height 26
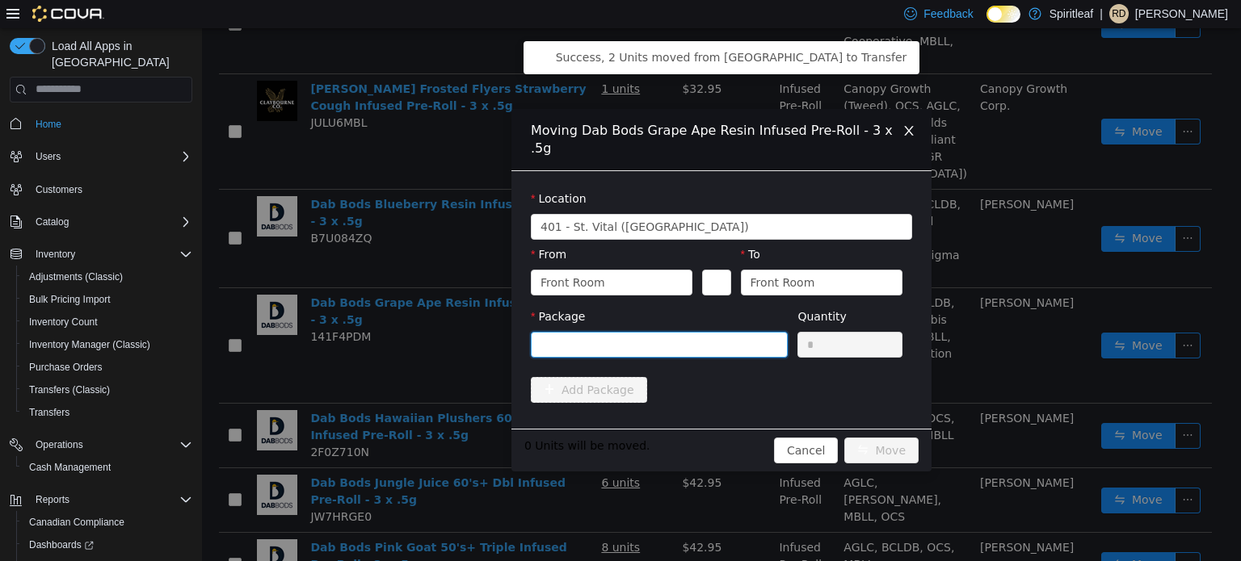
click at [566, 332] on div at bounding box center [653, 344] width 227 height 24
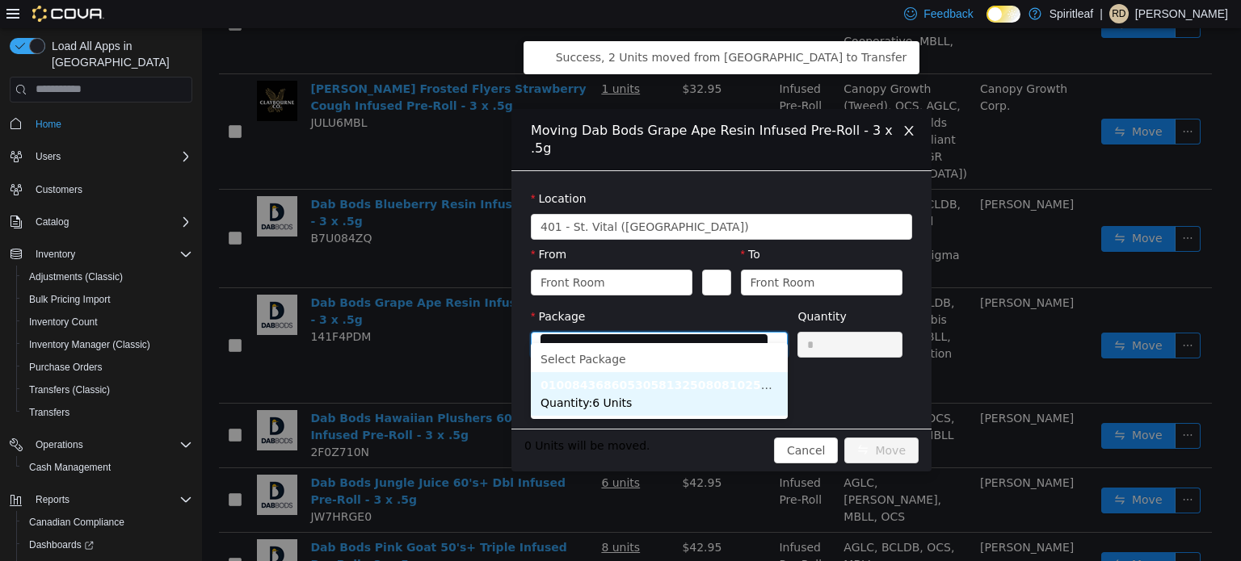
click at [604, 410] on li "0100843686053058132508081025GIP3184 Quantity : 6 Units" at bounding box center [659, 394] width 257 height 44
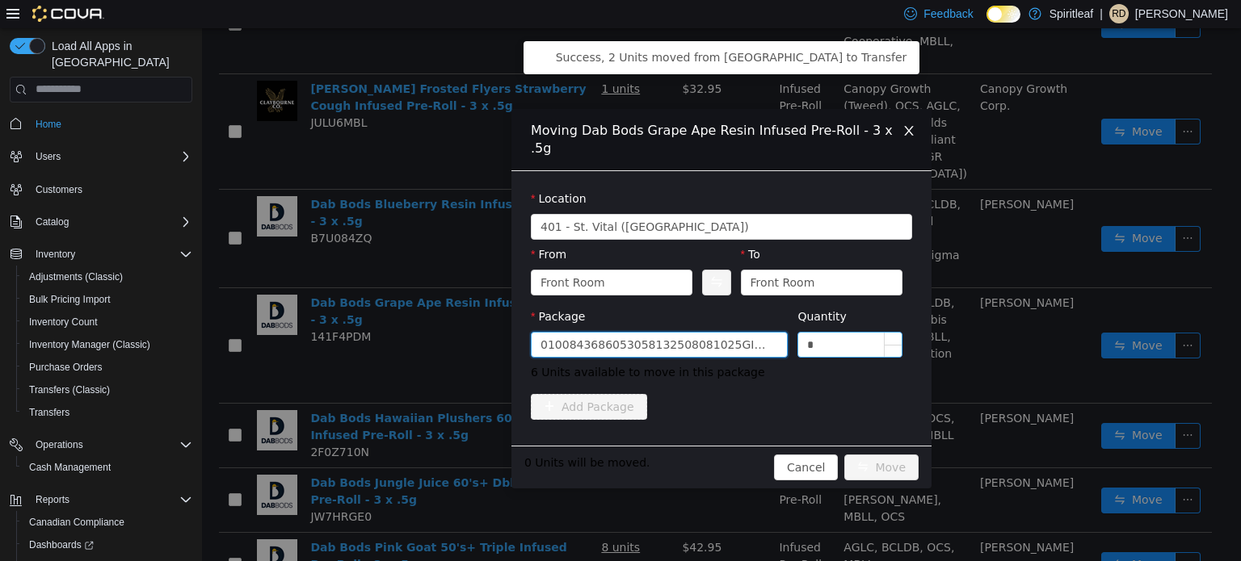
click at [850, 337] on input "*" at bounding box center [849, 344] width 103 height 24
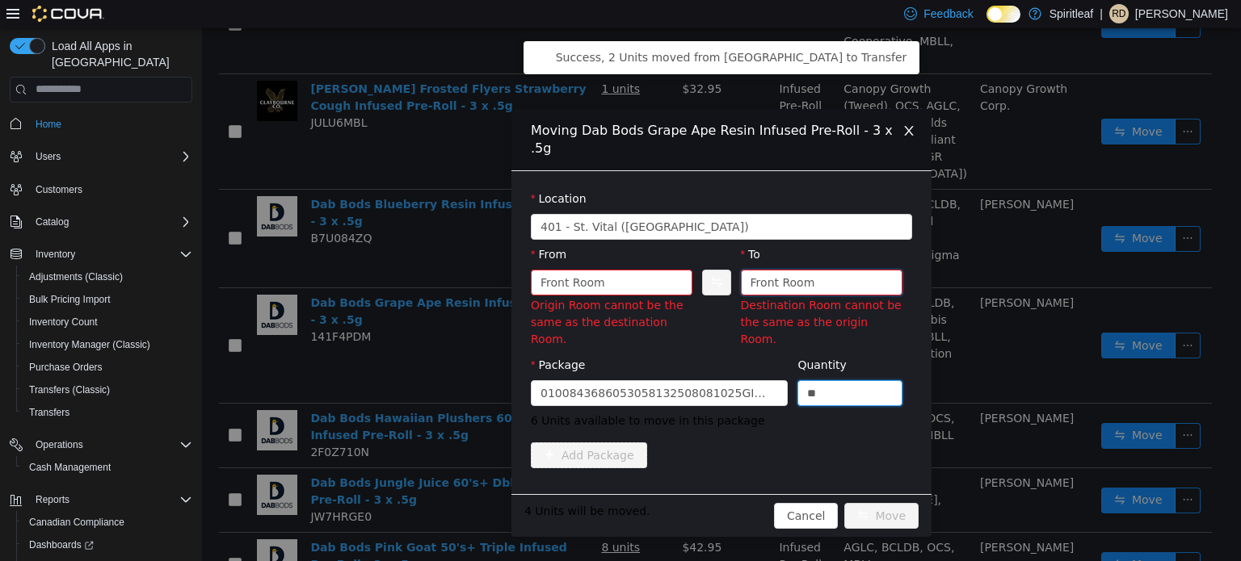
type input "*"
click at [789, 271] on div "Front Room" at bounding box center [782, 282] width 65 height 24
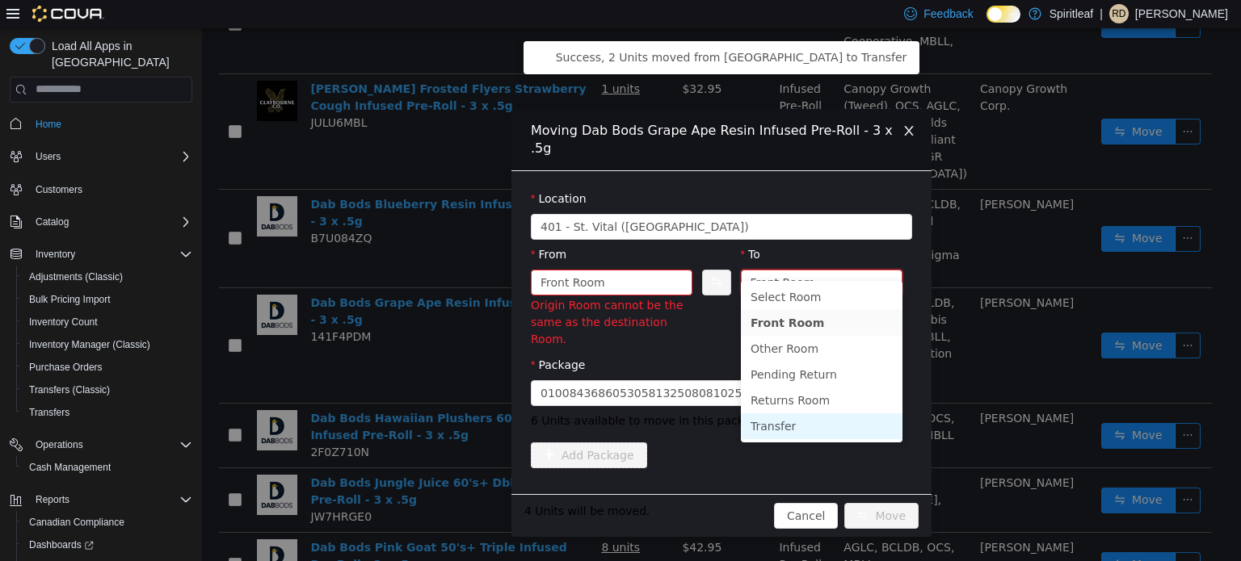
click at [761, 427] on li "Transfer" at bounding box center [822, 426] width 162 height 26
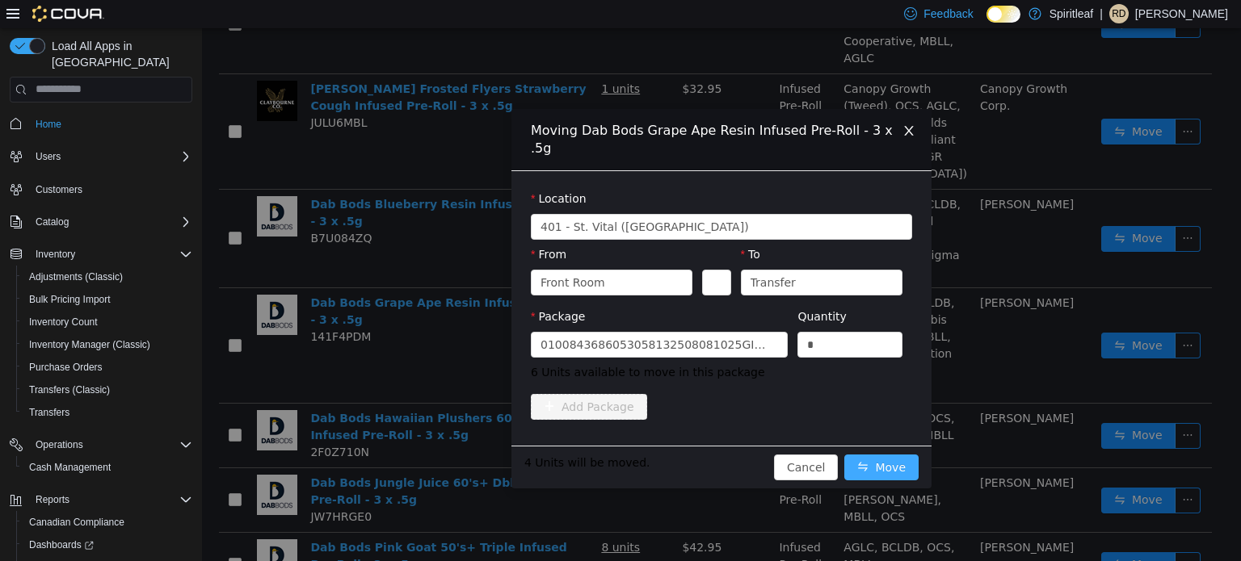
click at [880, 454] on button "Move" at bounding box center [881, 467] width 74 height 26
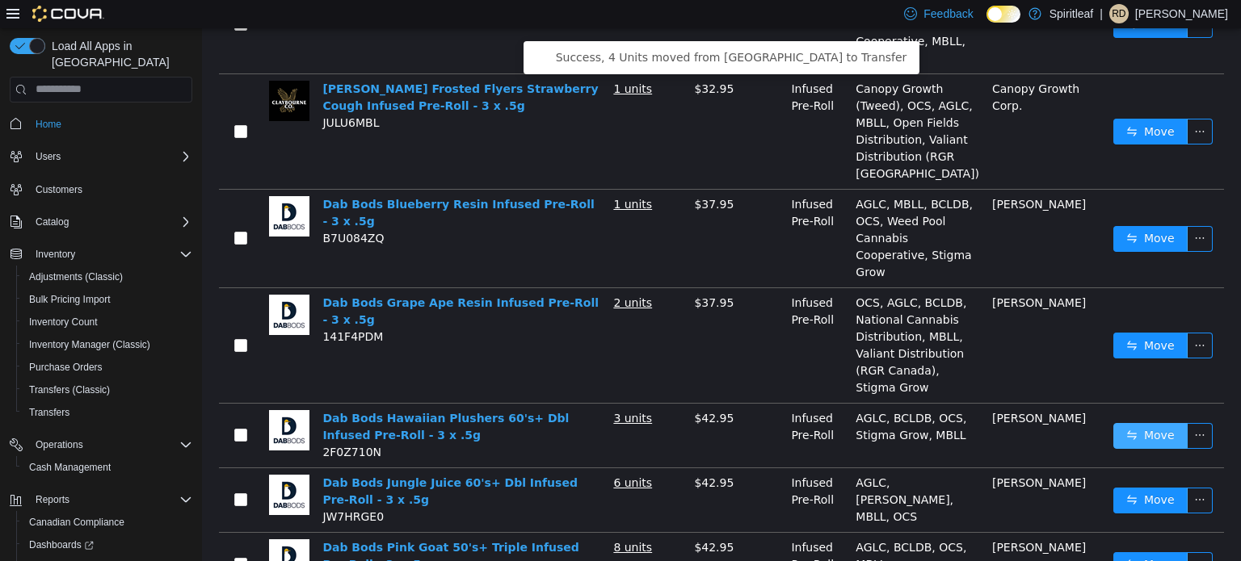
click at [1144, 442] on button "Move" at bounding box center [1150, 435] width 74 height 26
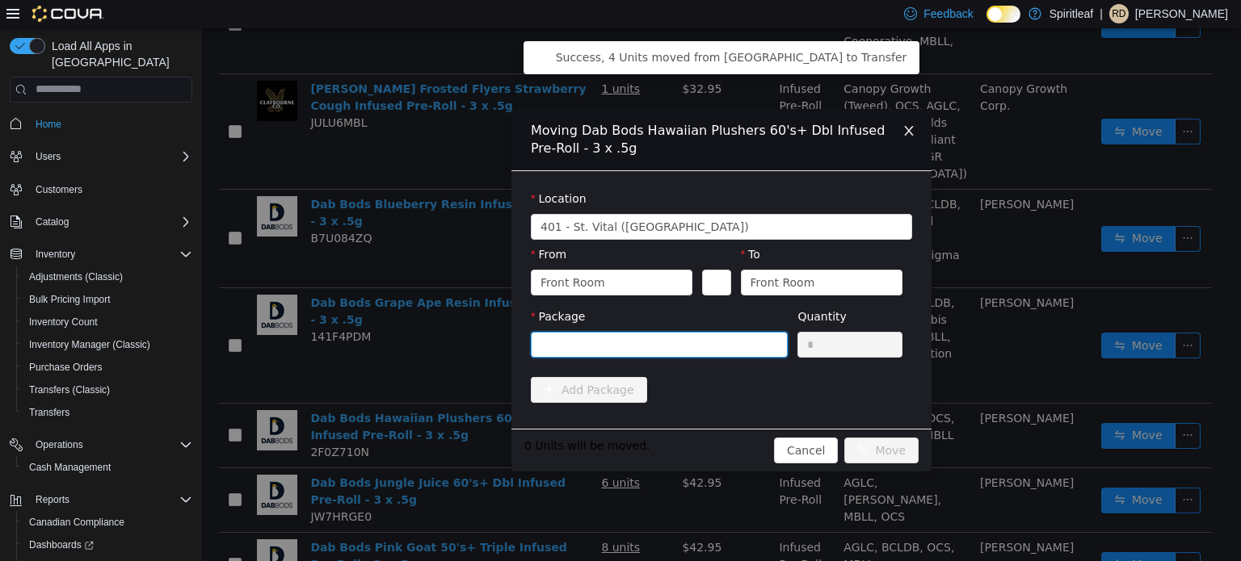
click at [686, 332] on div at bounding box center [653, 344] width 227 height 24
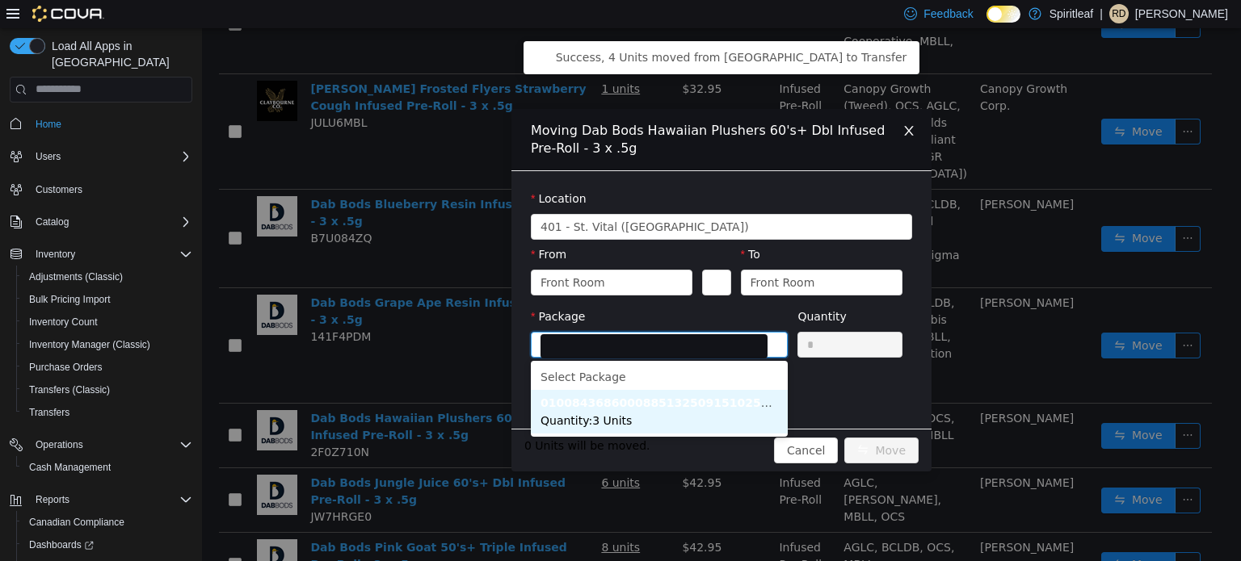
click at [637, 418] on li "0100843686000885132509151025HPP3366 Quantity : 3 Units" at bounding box center [659, 411] width 257 height 44
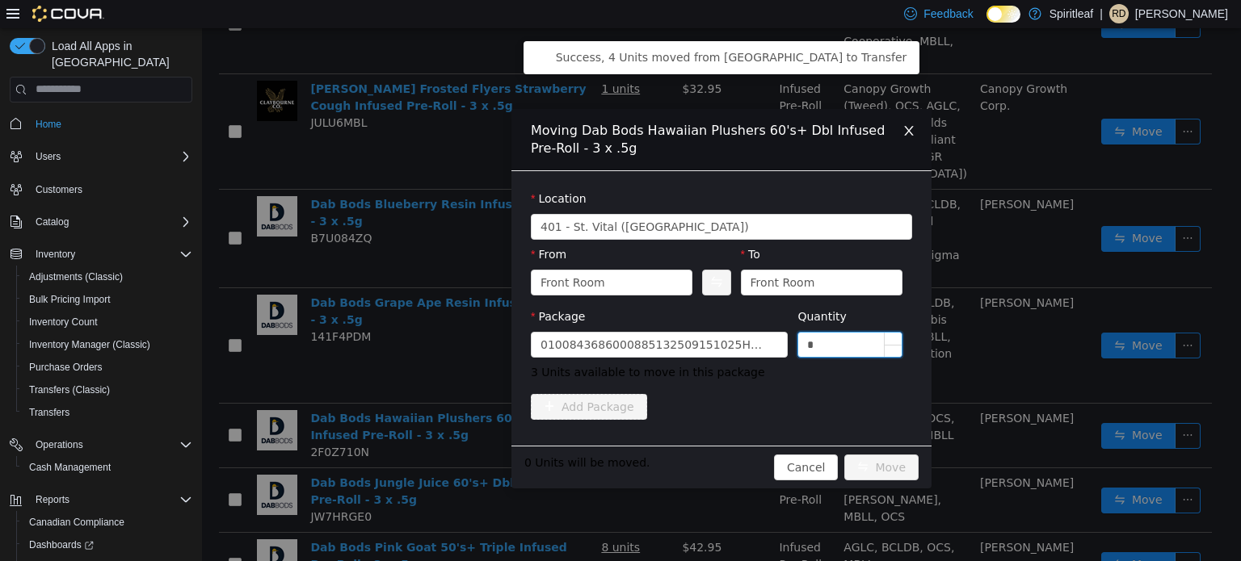
click at [840, 336] on input "*" at bounding box center [849, 344] width 103 height 24
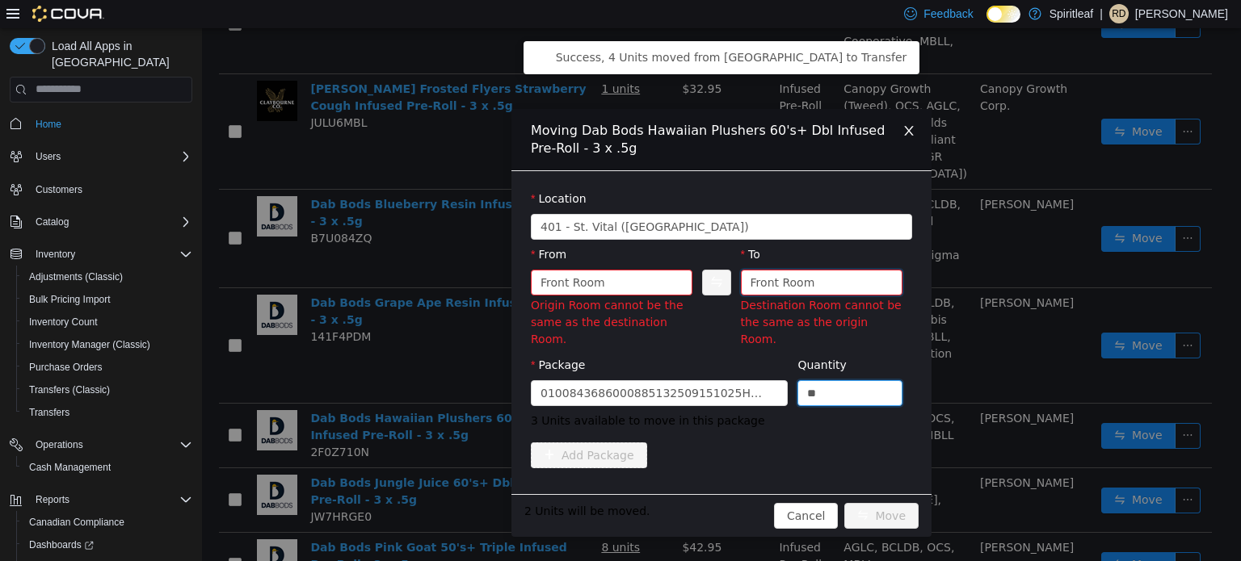
type input "*"
click at [802, 277] on div "Front Room" at bounding box center [782, 282] width 65 height 24
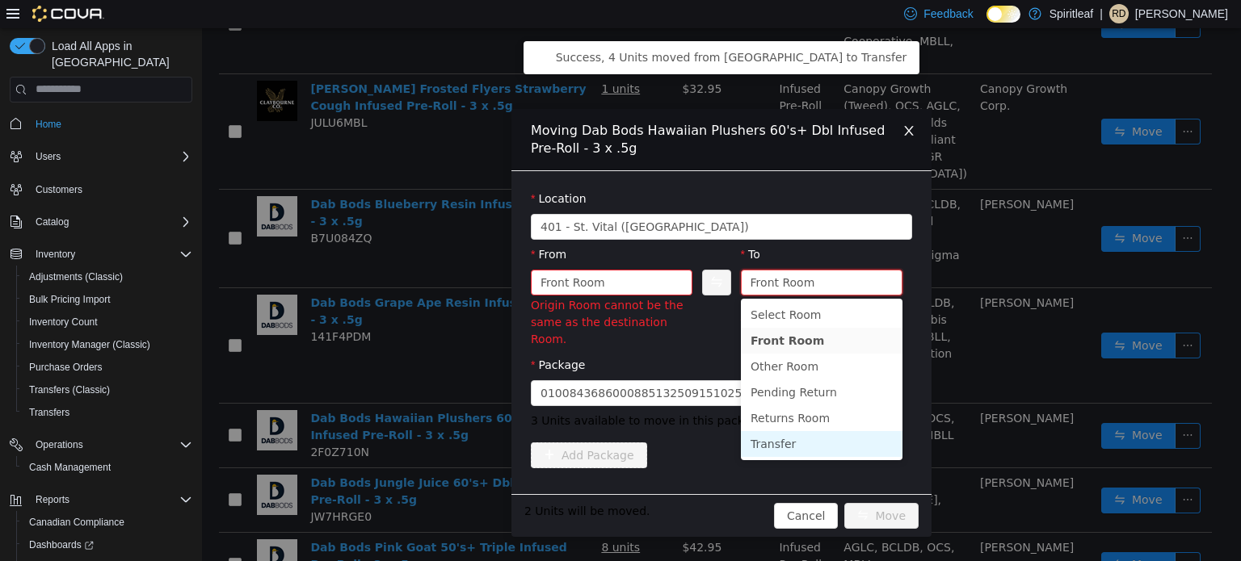
click at [767, 443] on li "Transfer" at bounding box center [822, 444] width 162 height 26
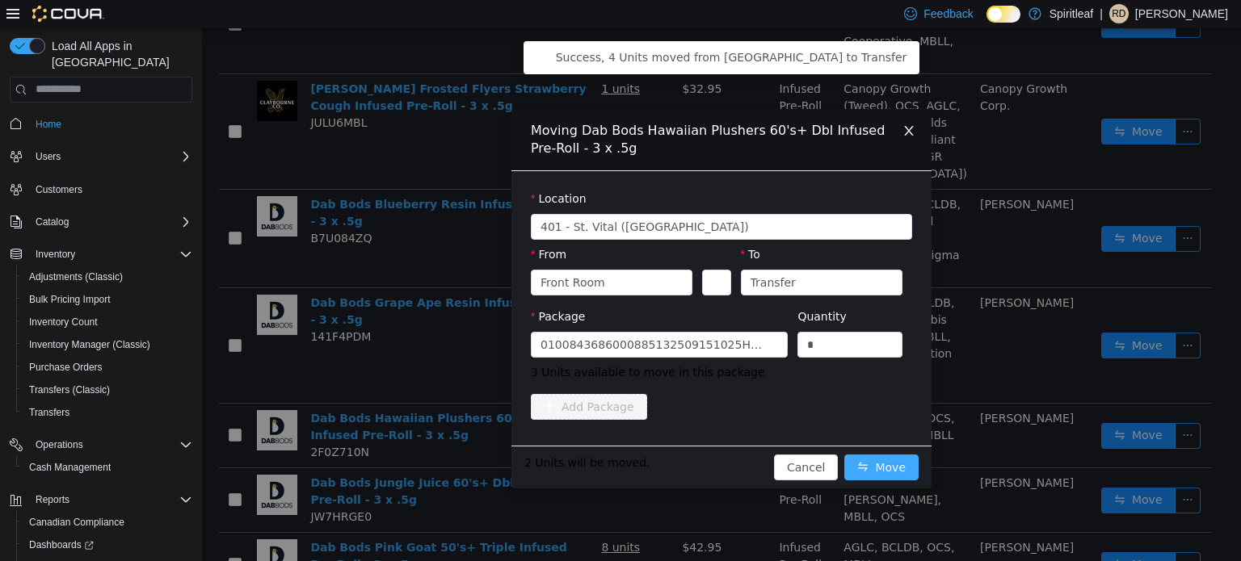
click at [881, 460] on button "Move" at bounding box center [881, 467] width 74 height 26
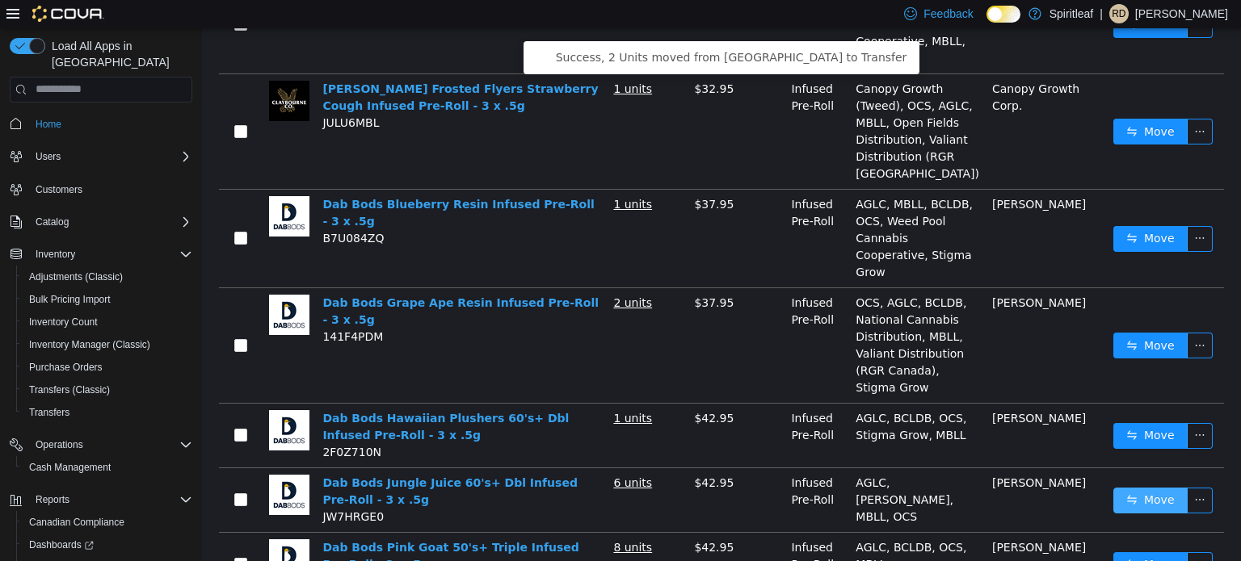
click at [1124, 498] on button "Move" at bounding box center [1150, 500] width 74 height 26
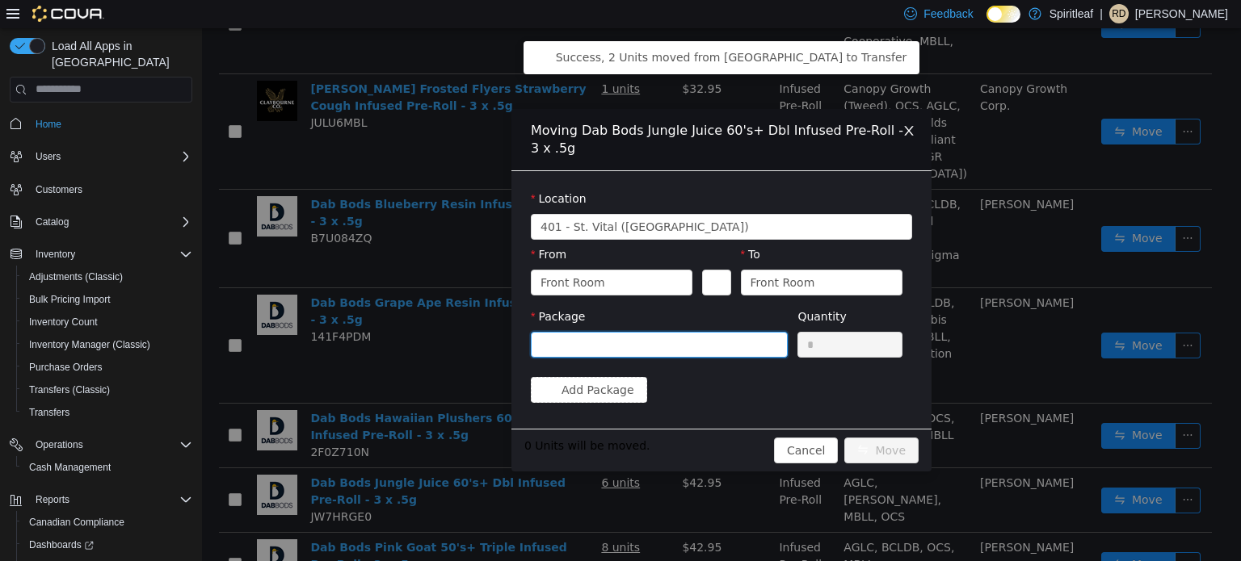
click at [636, 341] on div at bounding box center [653, 344] width 227 height 24
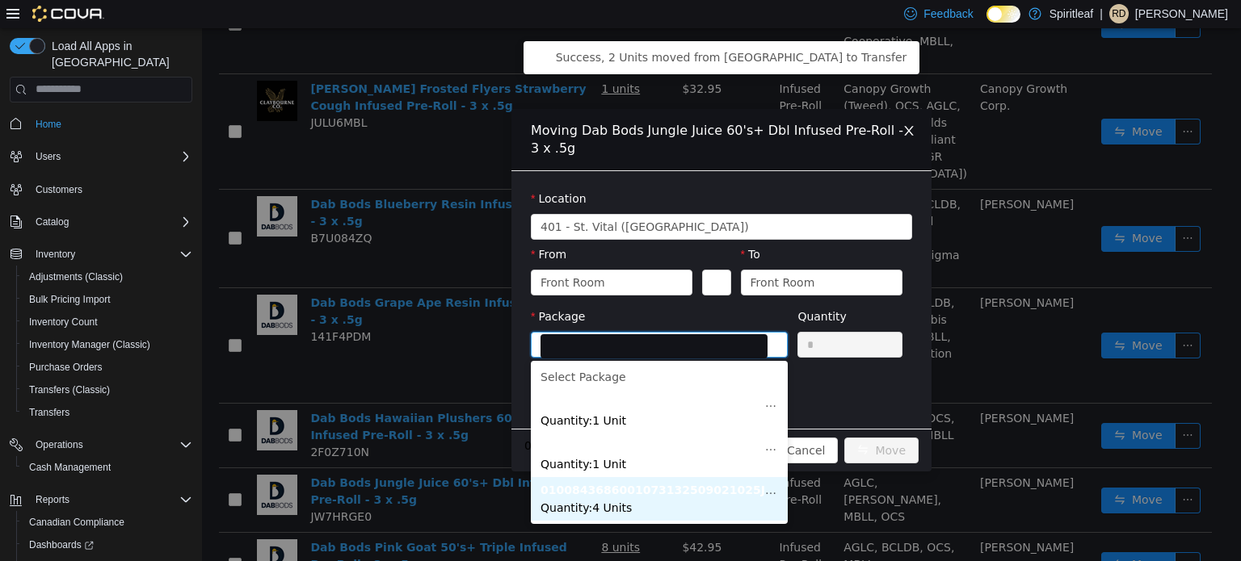
click at [586, 508] on span "Quantity : 4 Units" at bounding box center [585, 507] width 91 height 13
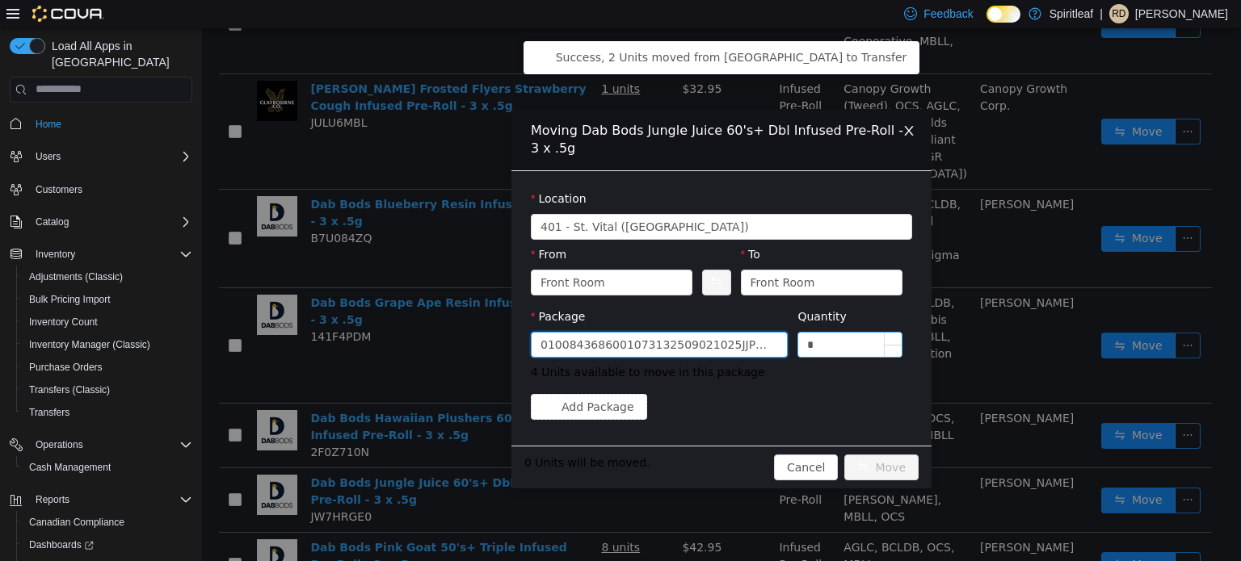
click at [854, 355] on input "*" at bounding box center [849, 344] width 103 height 24
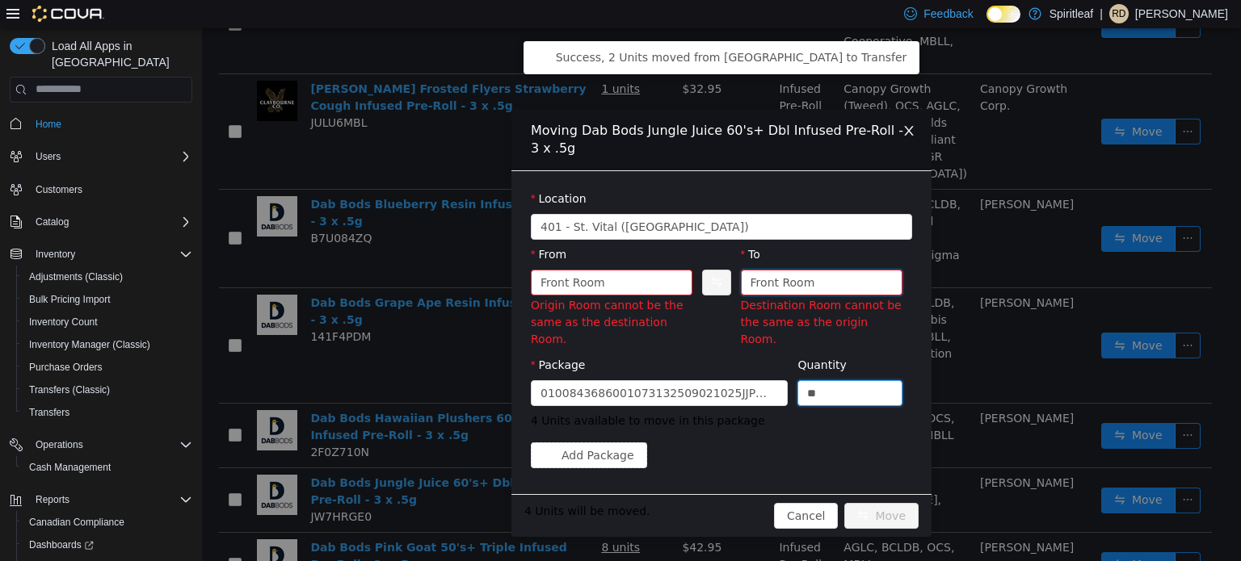
type input "*"
click at [798, 288] on div "Front Room" at bounding box center [782, 282] width 65 height 24
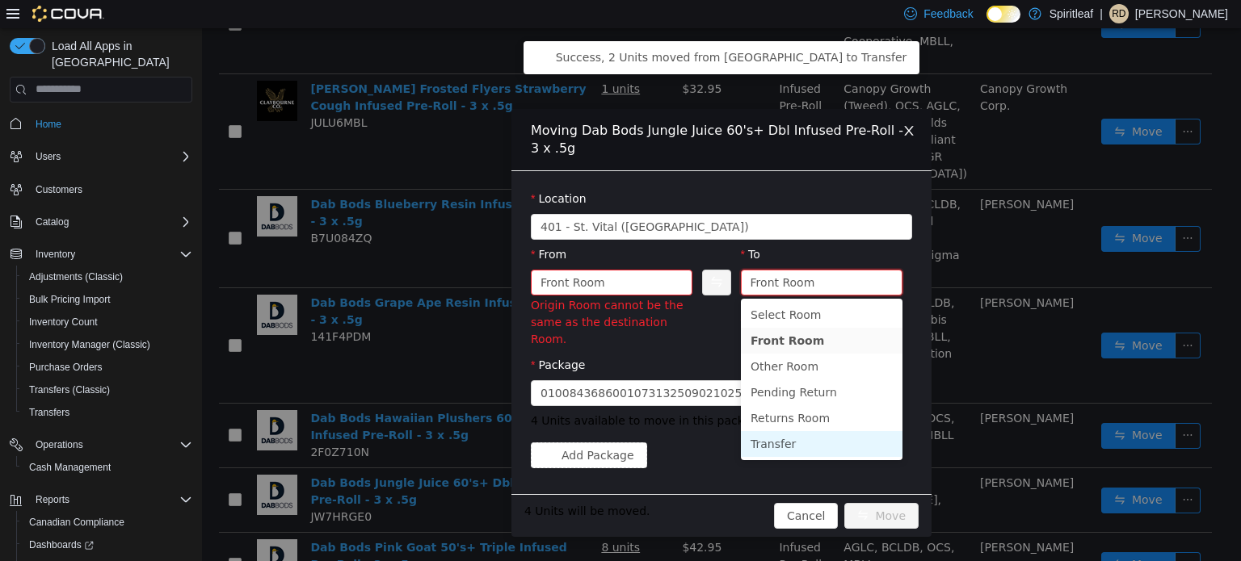
click at [767, 448] on li "Transfer" at bounding box center [822, 444] width 162 height 26
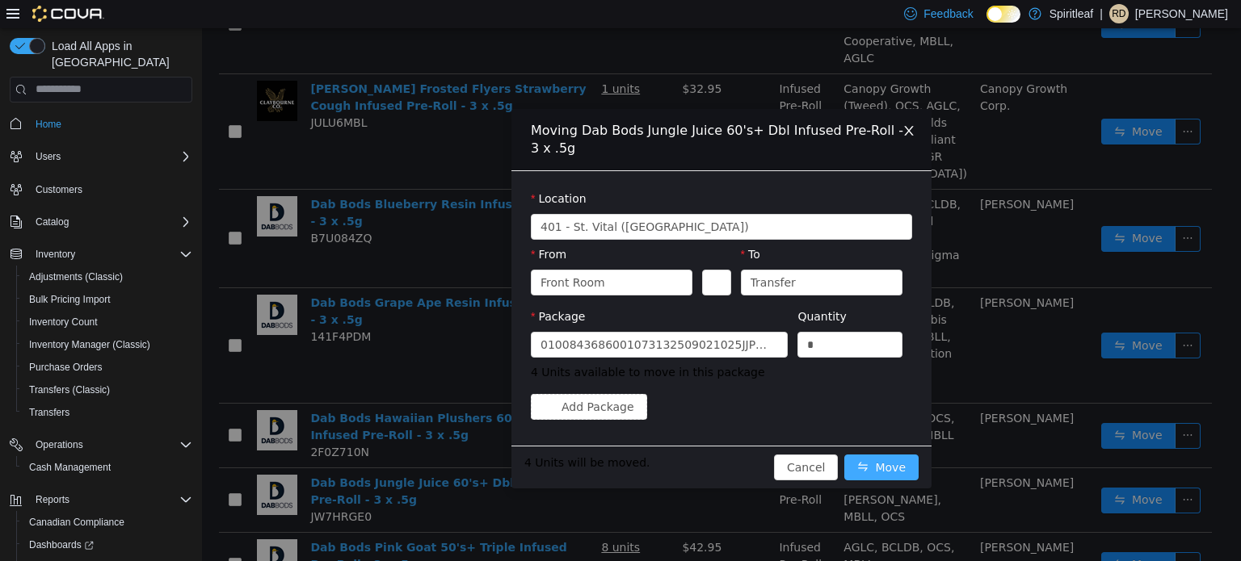
click at [885, 464] on button "Move" at bounding box center [881, 467] width 74 height 26
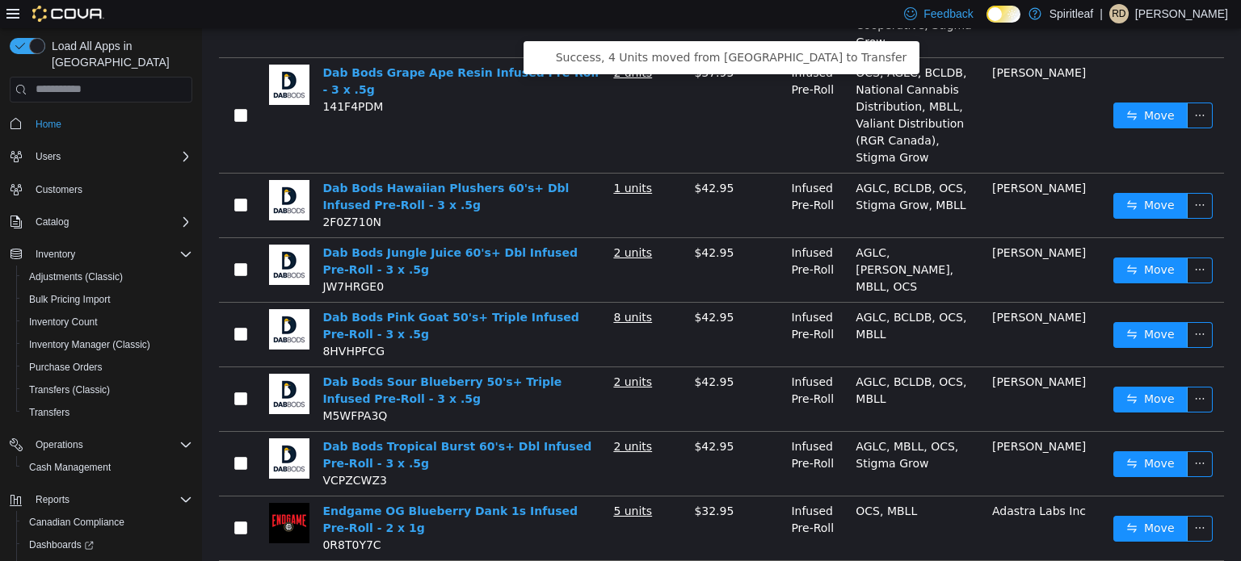
scroll to position [817, 0]
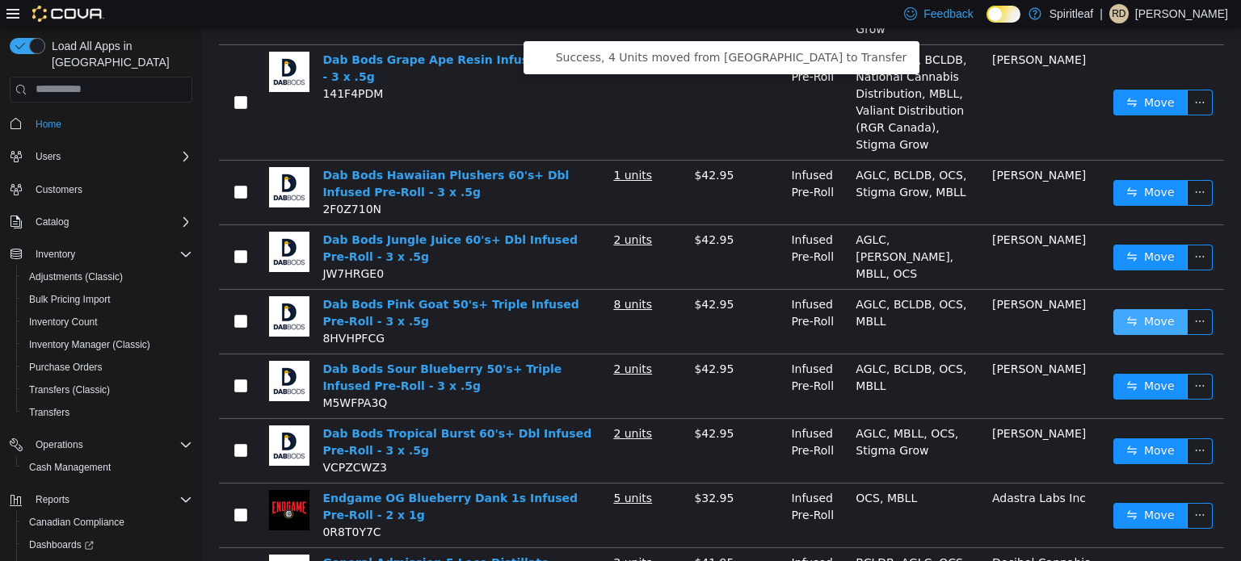
click at [1156, 327] on button "Move" at bounding box center [1150, 322] width 74 height 26
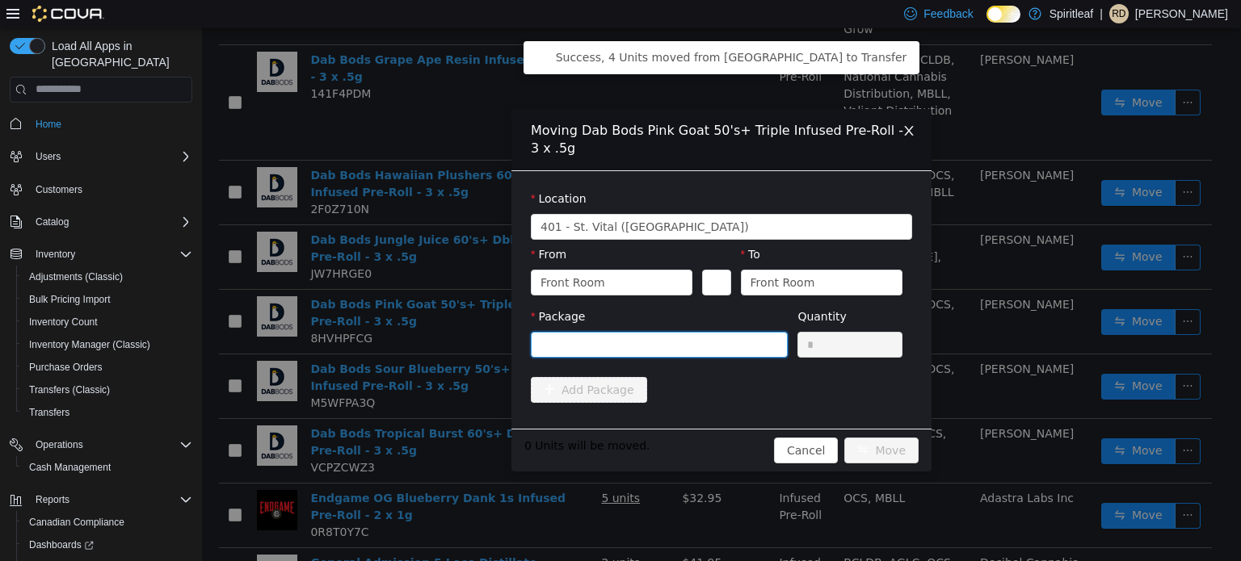
click at [624, 348] on div at bounding box center [653, 344] width 227 height 24
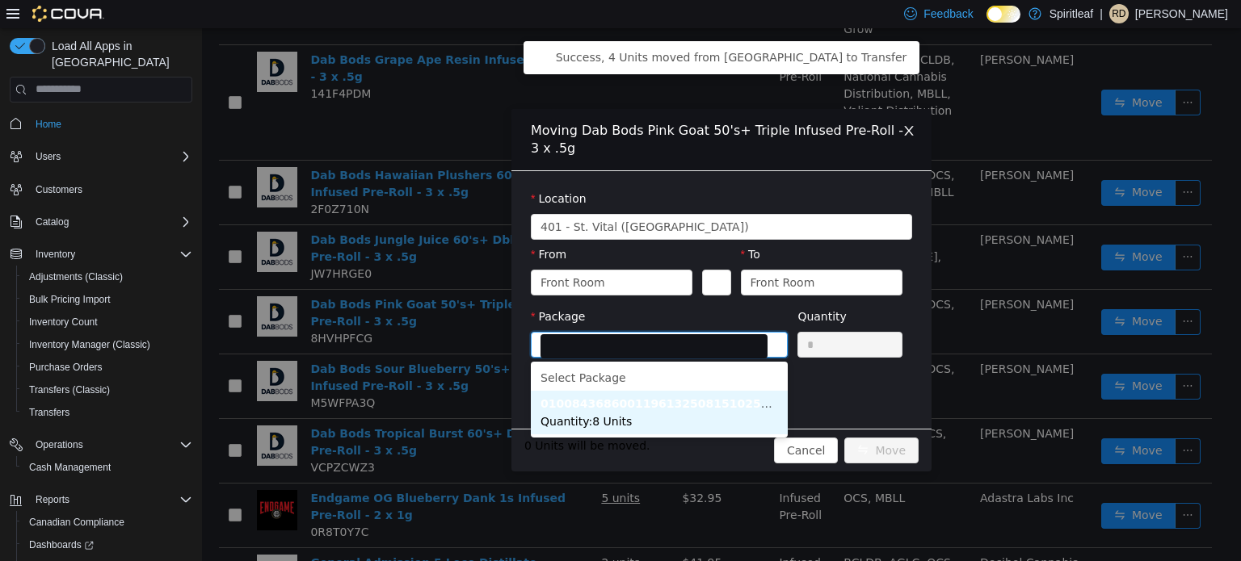
click at [614, 411] on li "0100843686001196132508151025PGP3272 Quantity : 8 Units" at bounding box center [659, 412] width 257 height 44
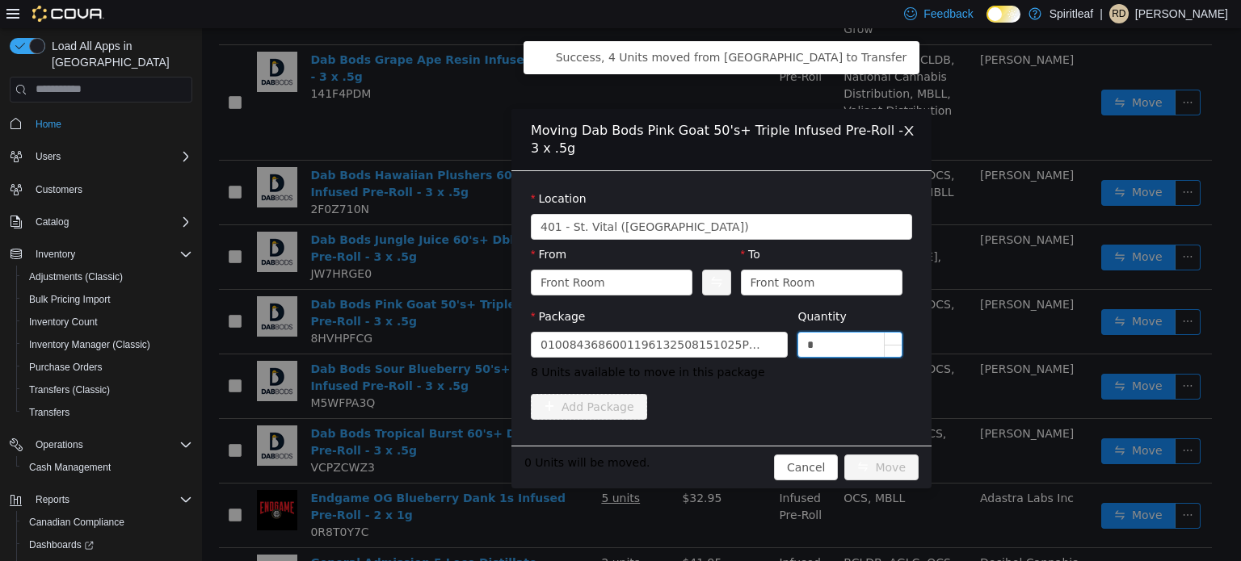
click at [852, 348] on input "*" at bounding box center [849, 344] width 103 height 24
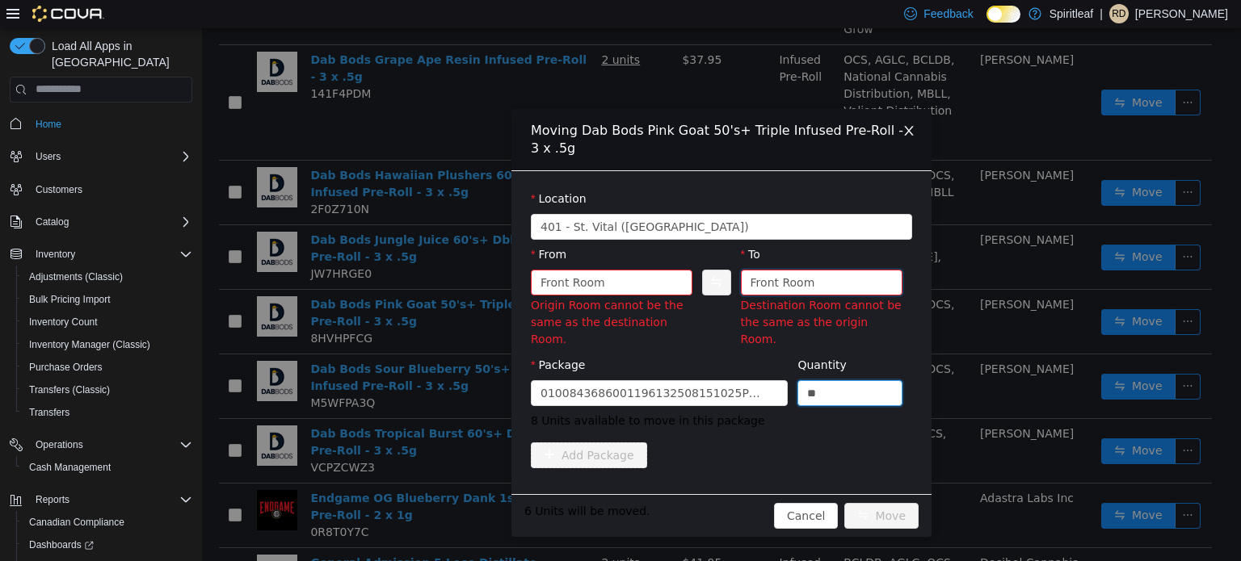
type input "*"
click at [802, 288] on div "Front Room" at bounding box center [782, 282] width 65 height 24
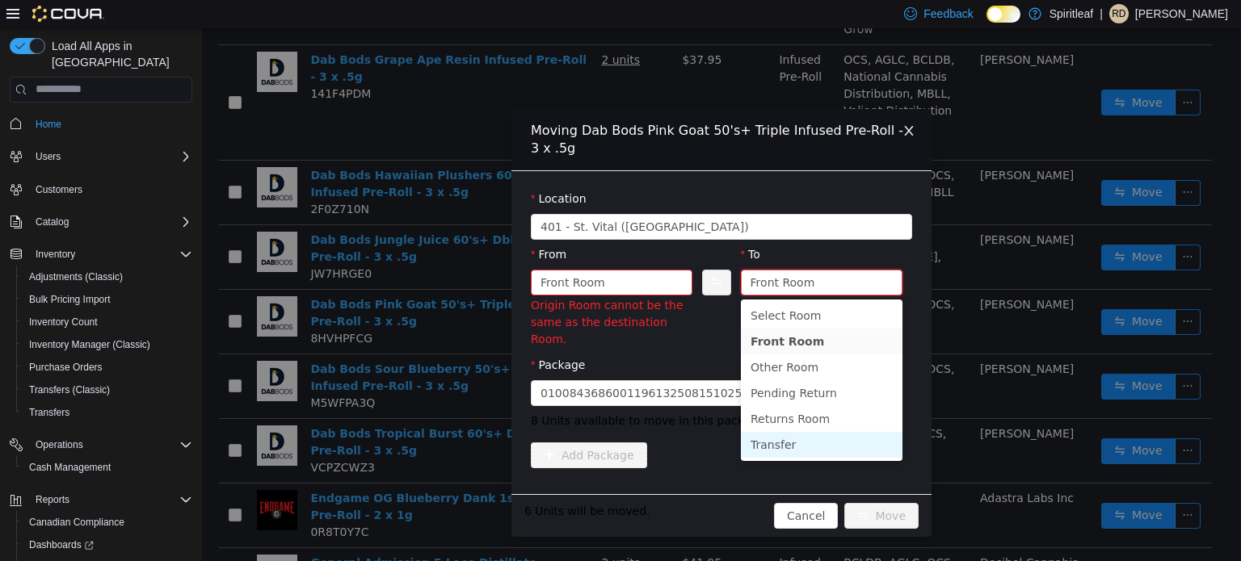
click at [767, 440] on li "Transfer" at bounding box center [822, 444] width 162 height 26
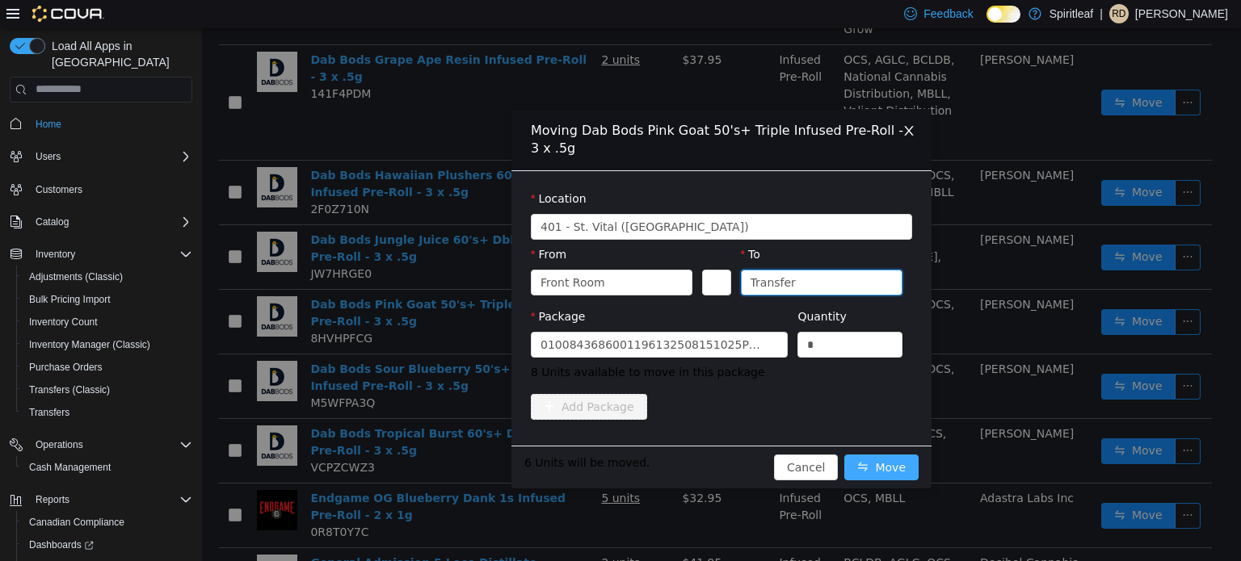
click at [887, 466] on button "Move" at bounding box center [881, 467] width 74 height 26
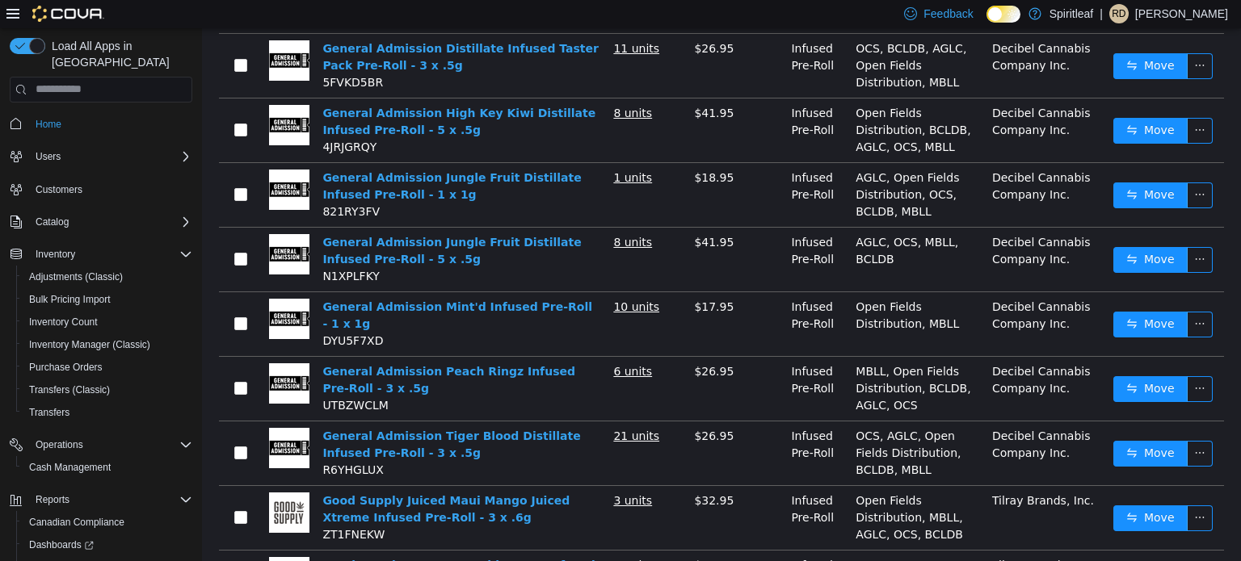
scroll to position [1546, 0]
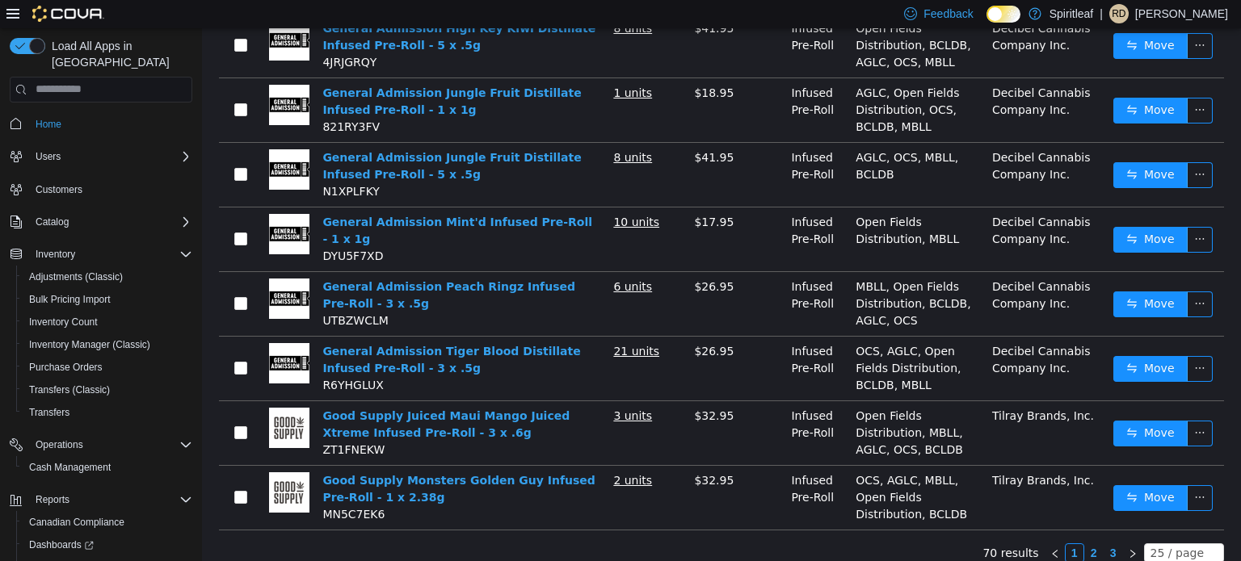
click at [1087, 544] on link "2" at bounding box center [1094, 553] width 18 height 18
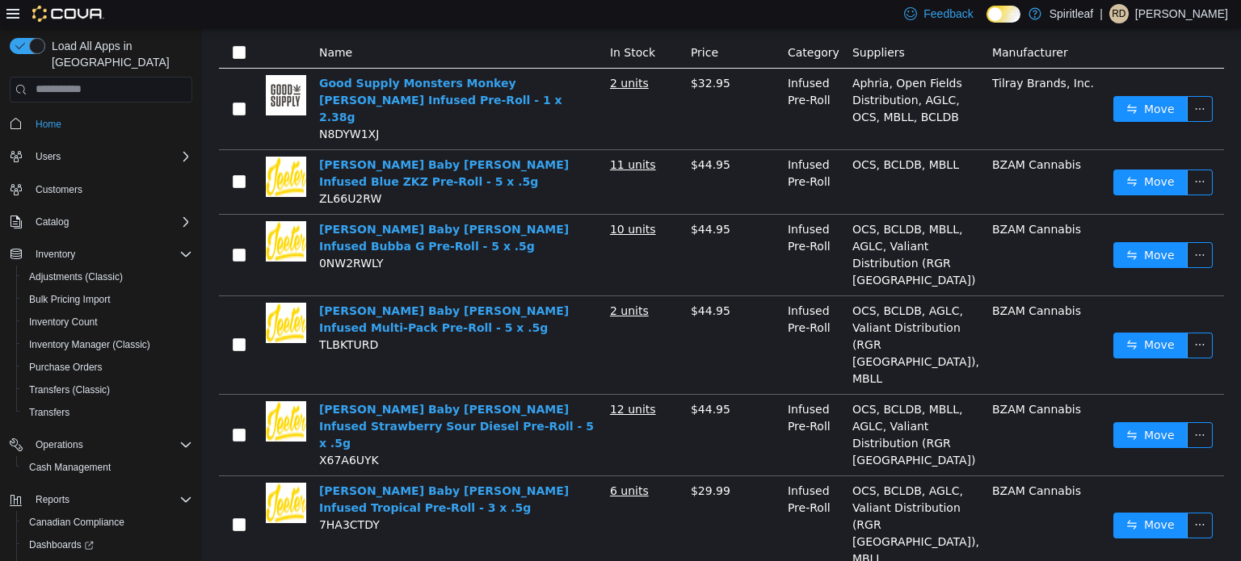
scroll to position [192, 0]
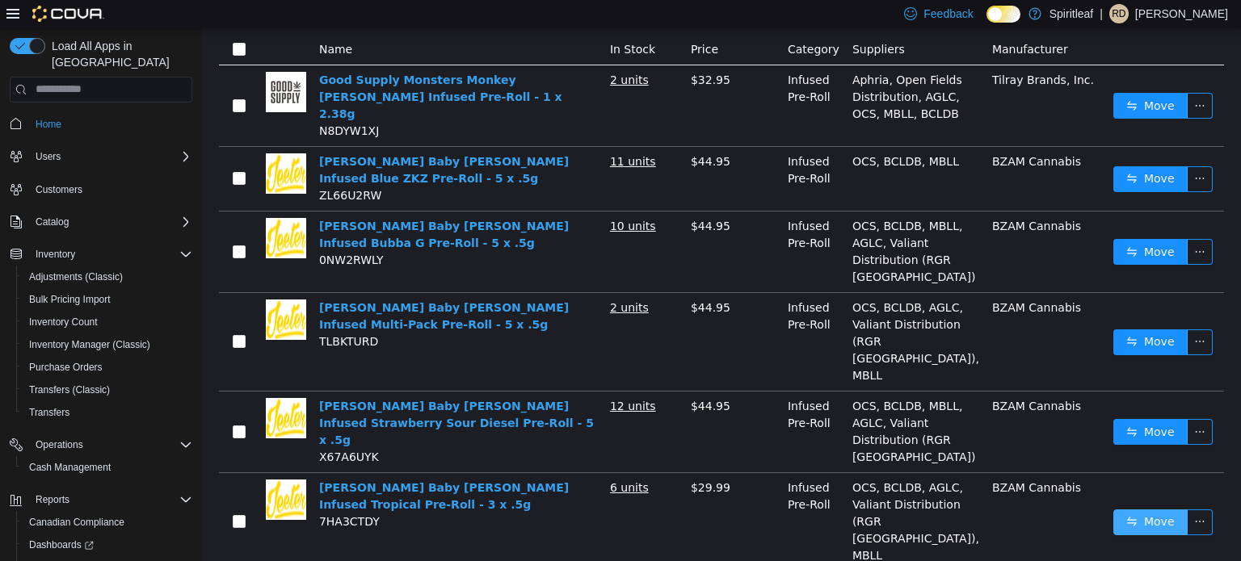
click at [1153, 509] on button "Move" at bounding box center [1150, 522] width 74 height 26
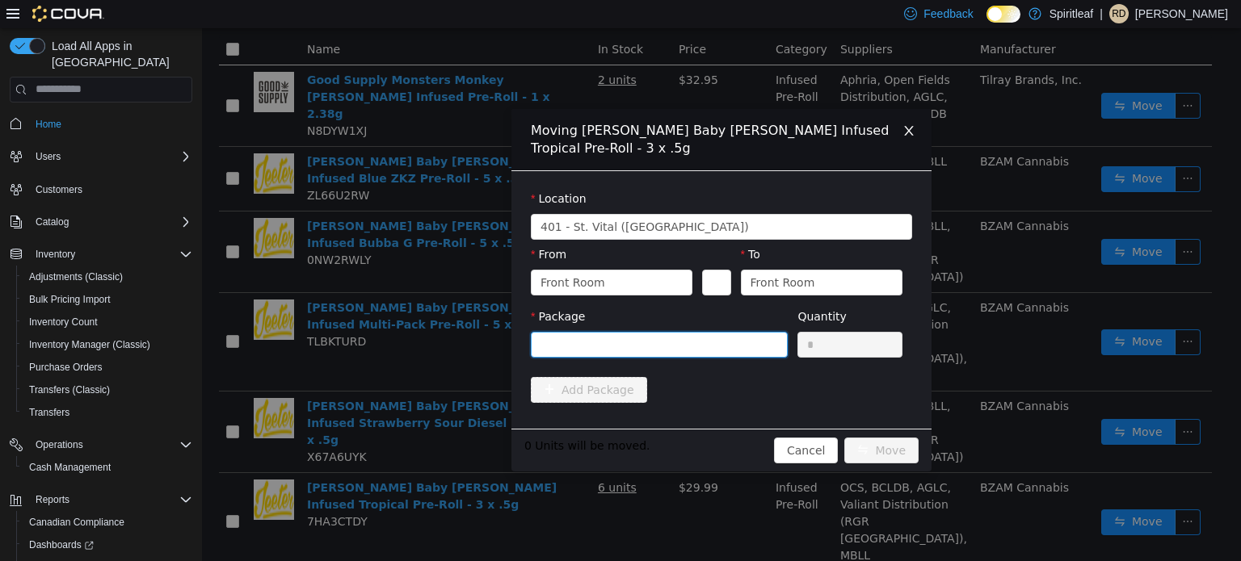
click at [628, 332] on div at bounding box center [653, 344] width 227 height 24
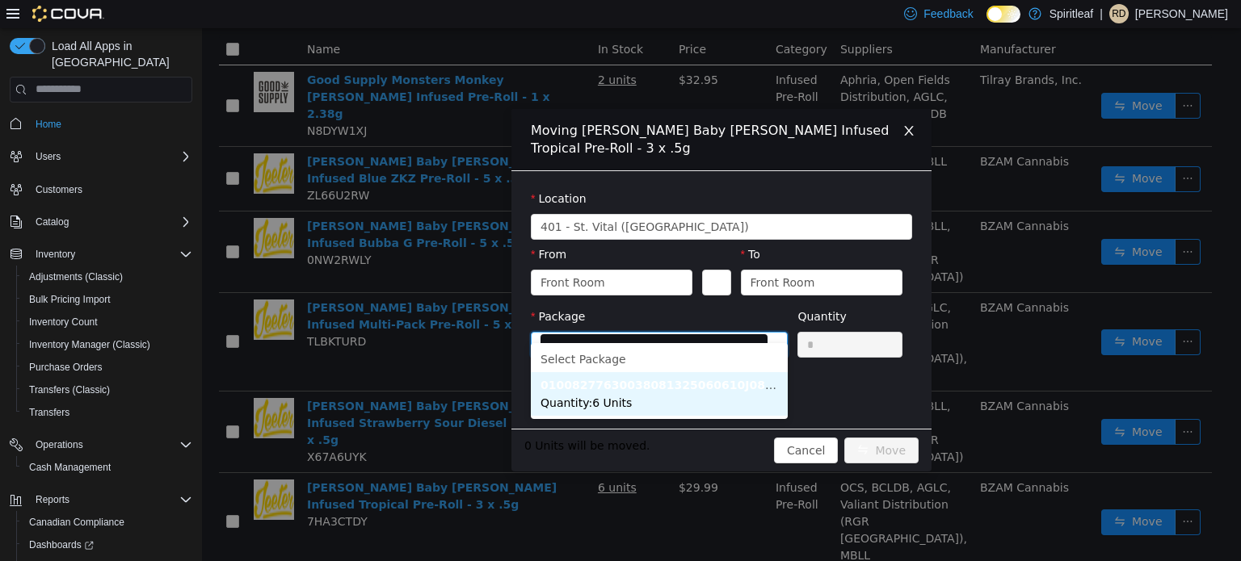
click at [643, 397] on li "01008277630038081325060610J08200 Quantity : 6 Units" at bounding box center [659, 394] width 257 height 44
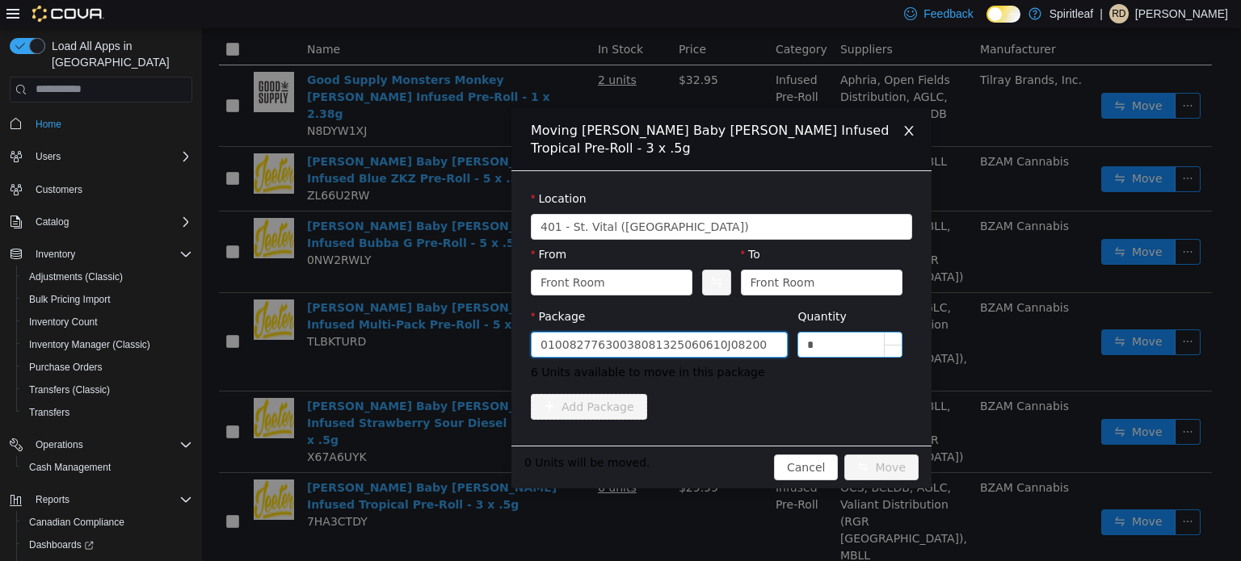
click at [844, 332] on input "*" at bounding box center [849, 344] width 103 height 24
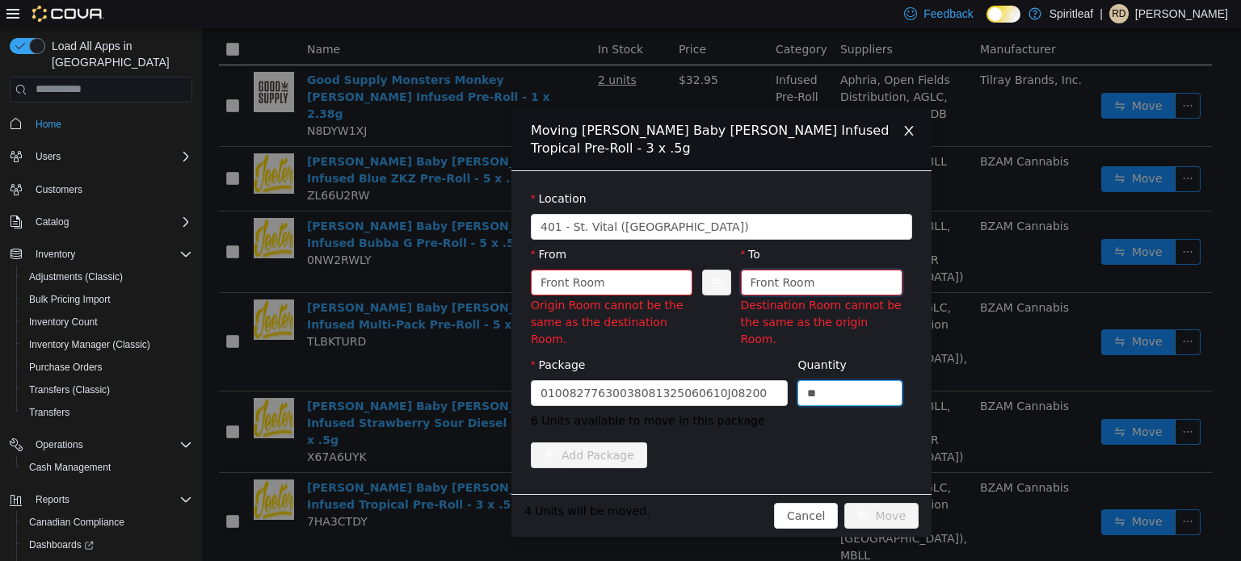
type input "*"
click at [792, 270] on div "Front Room" at bounding box center [782, 282] width 65 height 24
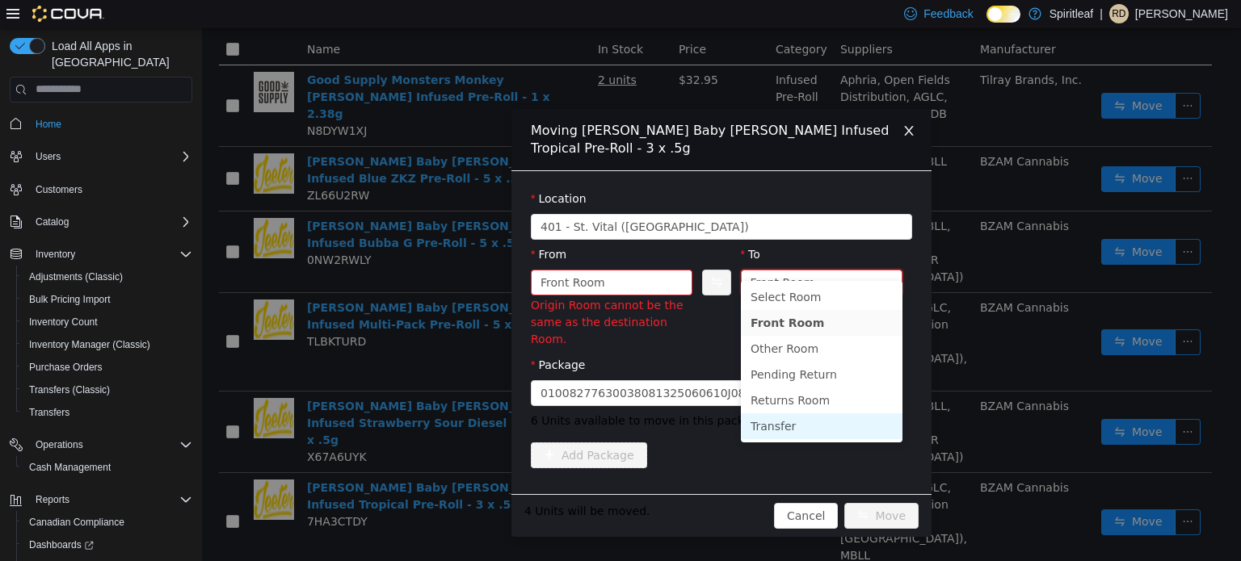
click at [779, 435] on li "Transfer" at bounding box center [822, 426] width 162 height 26
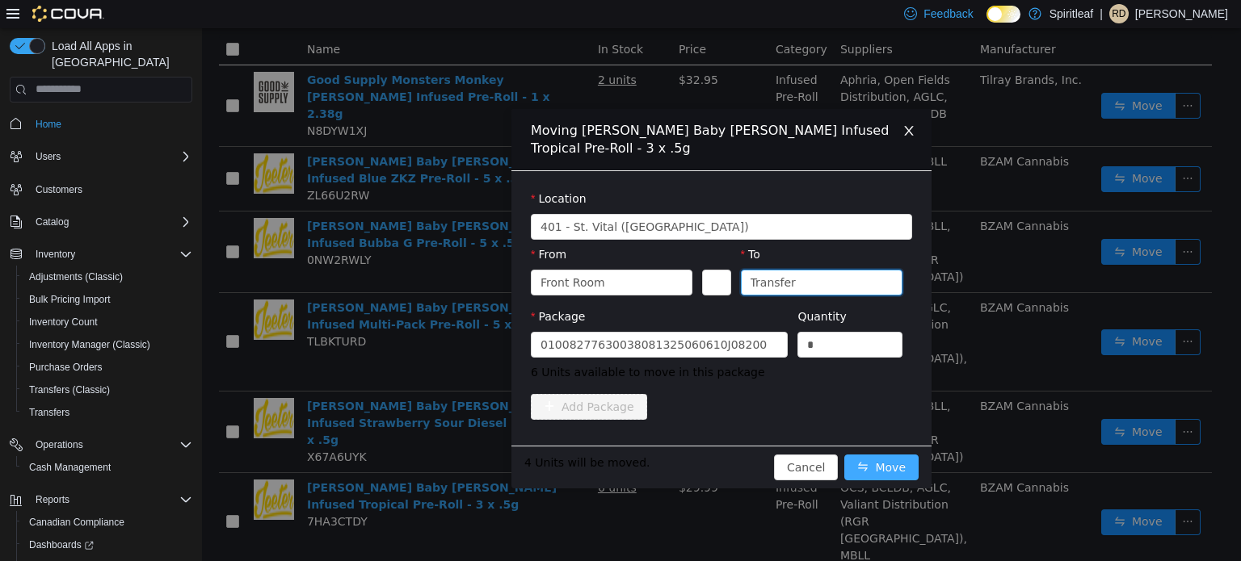
click at [898, 454] on button "Move" at bounding box center [881, 467] width 74 height 26
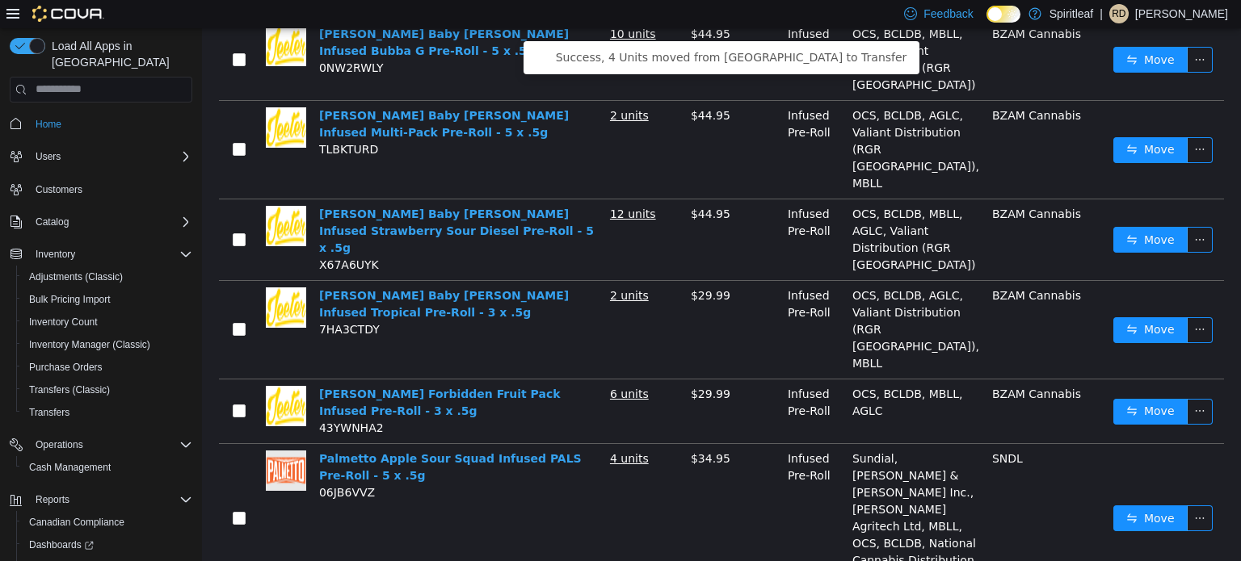
scroll to position [397, 0]
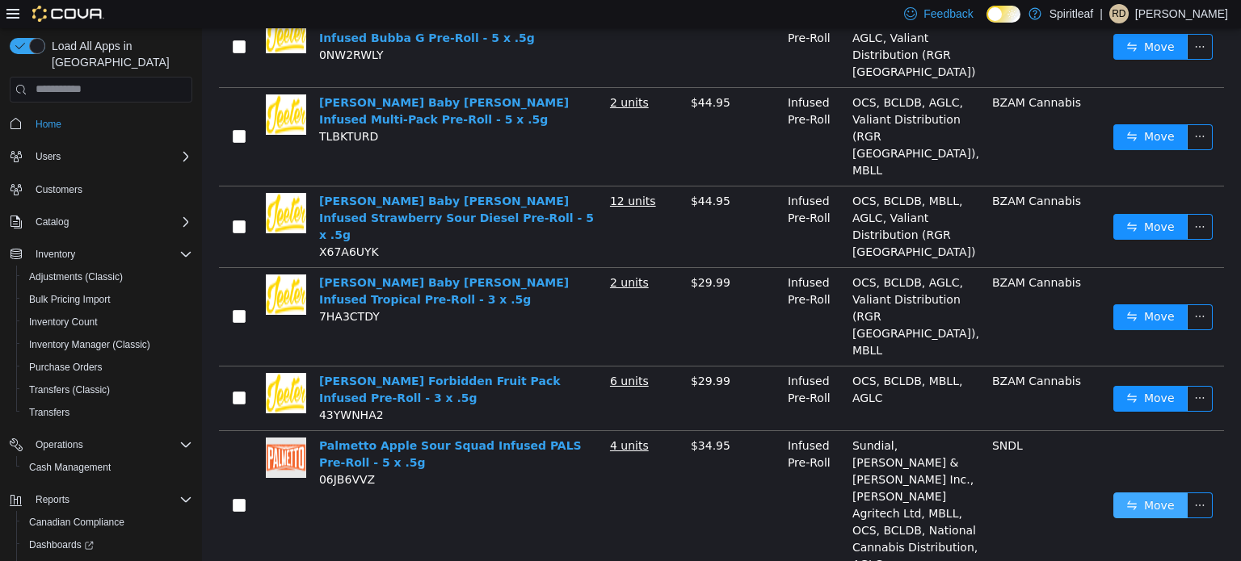
click at [1133, 492] on button "Move" at bounding box center [1150, 505] width 74 height 26
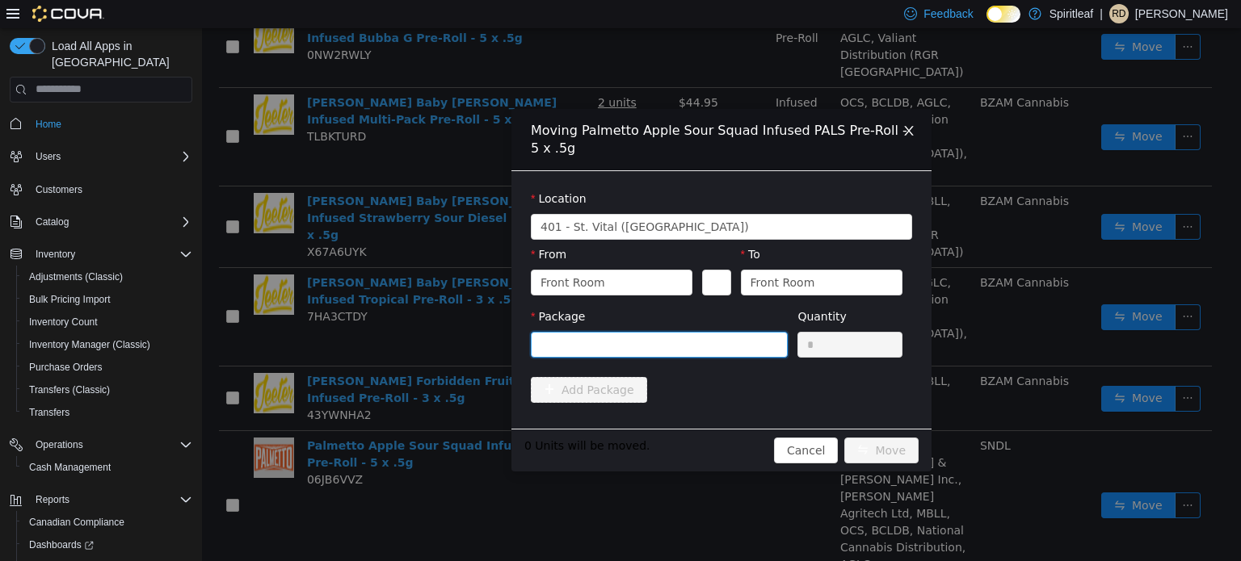
click at [641, 338] on div at bounding box center [653, 344] width 227 height 24
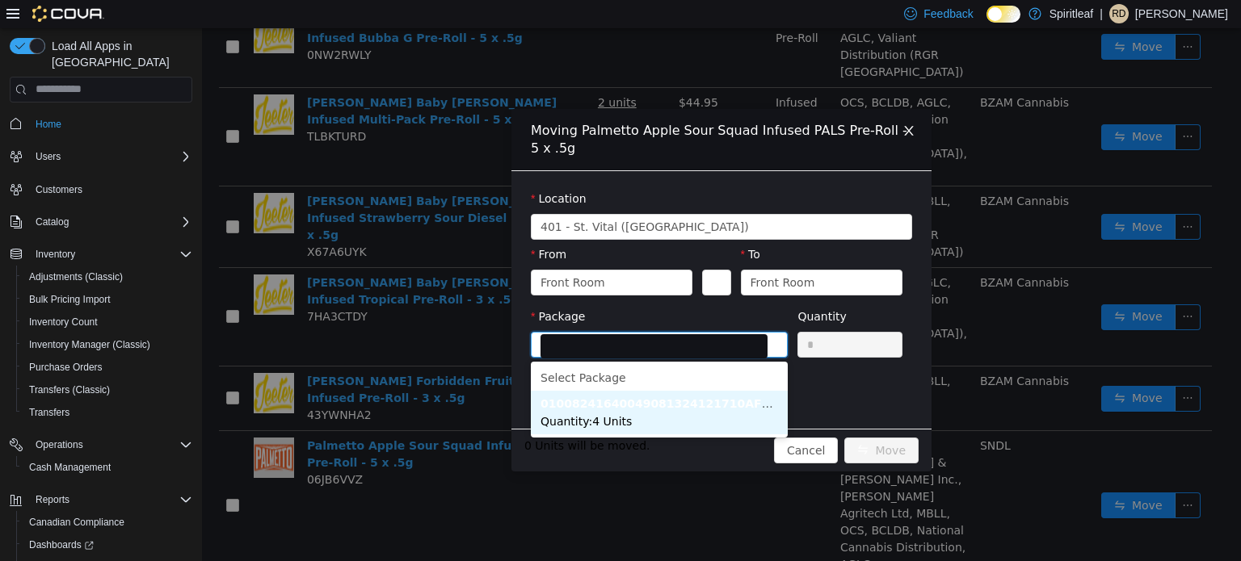
click at [615, 414] on span "Quantity : 4 Units" at bounding box center [585, 420] width 91 height 13
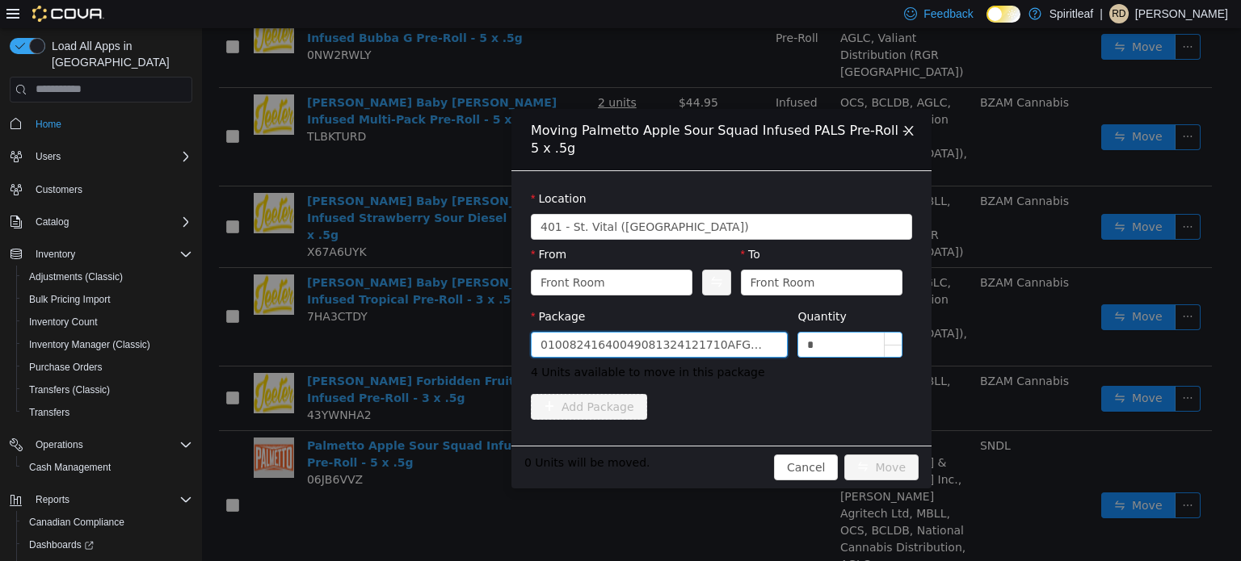
click at [851, 332] on input "*" at bounding box center [849, 344] width 103 height 24
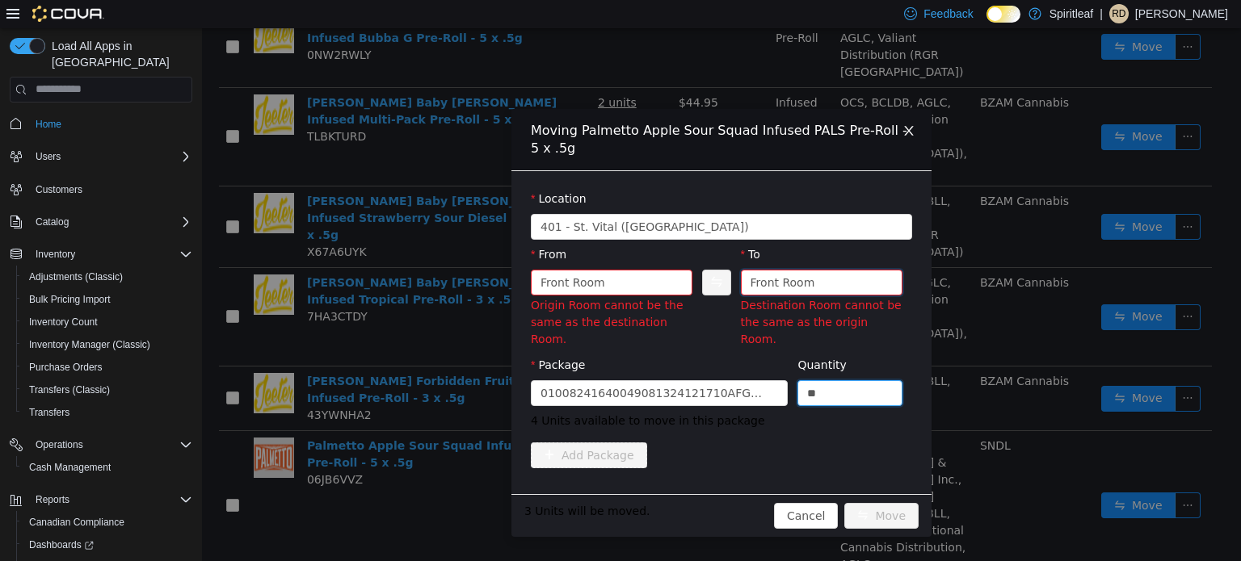
type input "*"
click at [795, 290] on div "Front Room" at bounding box center [782, 282] width 65 height 24
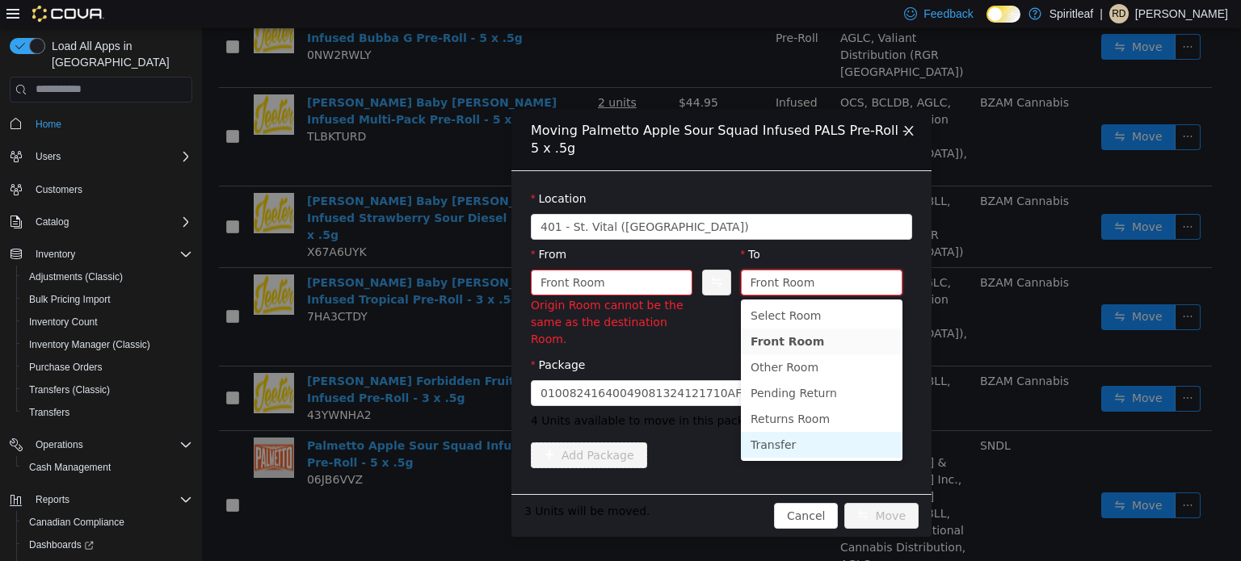
click at [779, 443] on li "Transfer" at bounding box center [822, 444] width 162 height 26
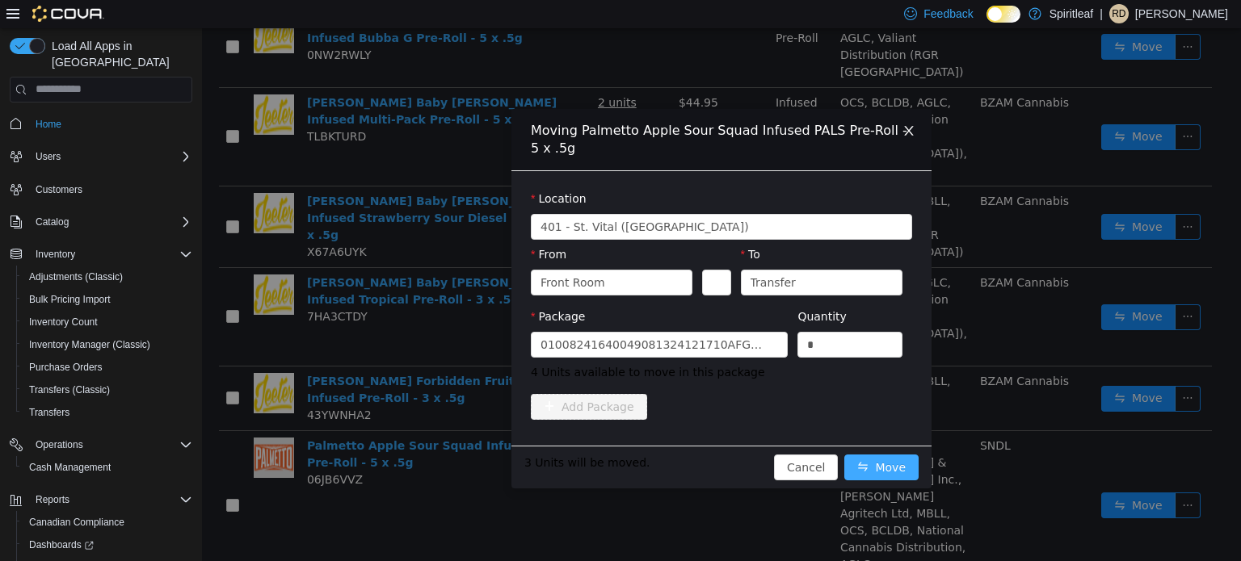
click at [881, 464] on button "Move" at bounding box center [881, 467] width 74 height 26
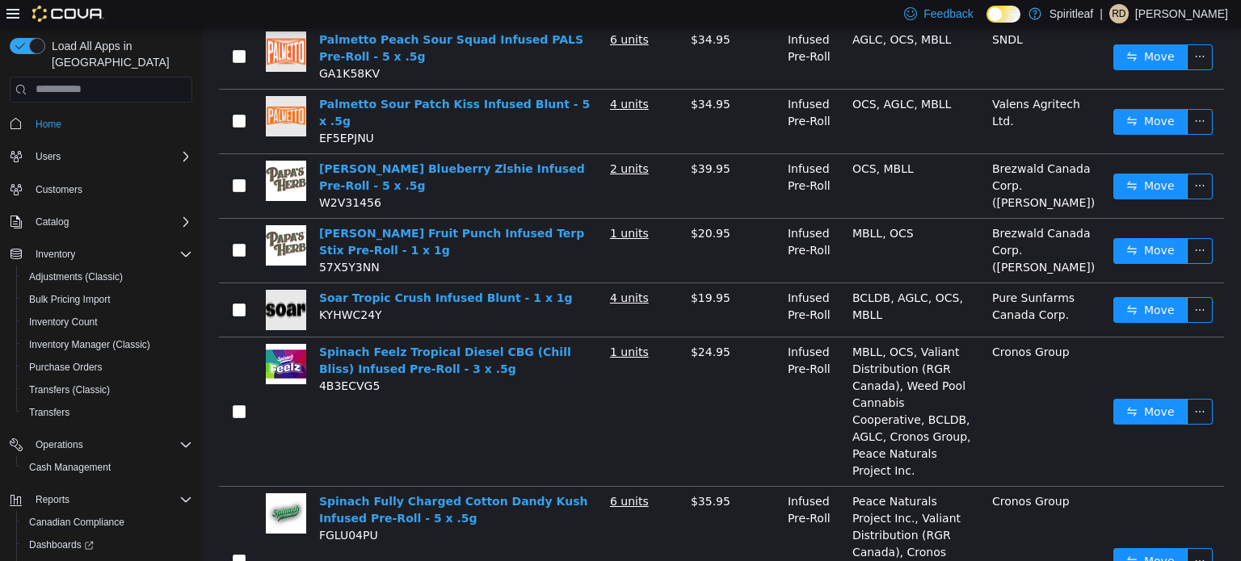
scroll to position [1090, 0]
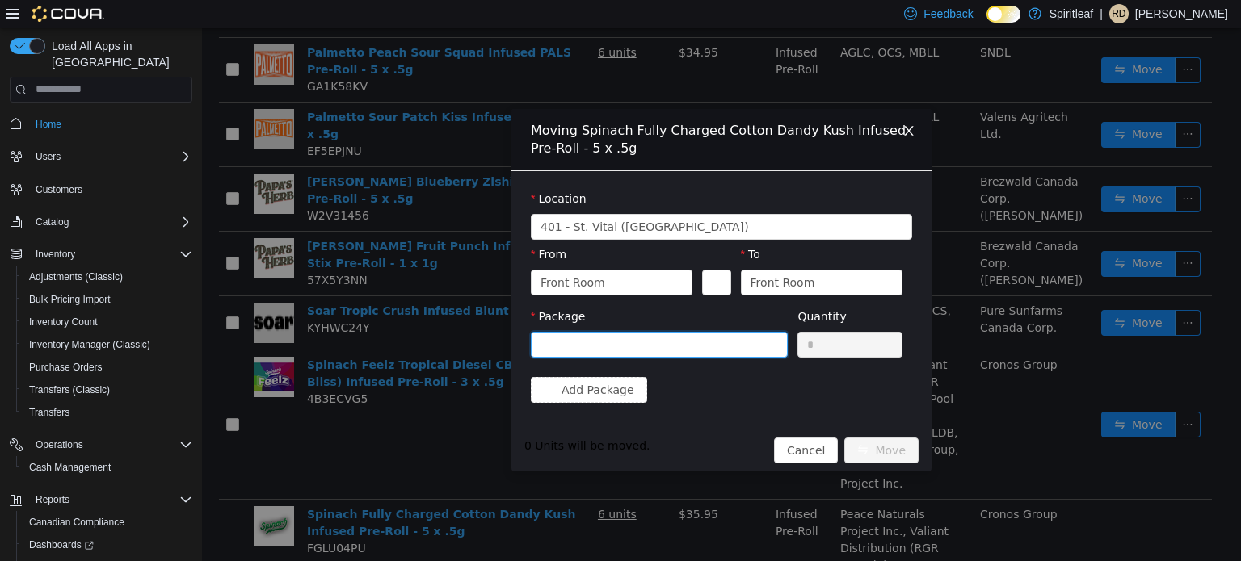
click at [645, 347] on div at bounding box center [653, 344] width 227 height 24
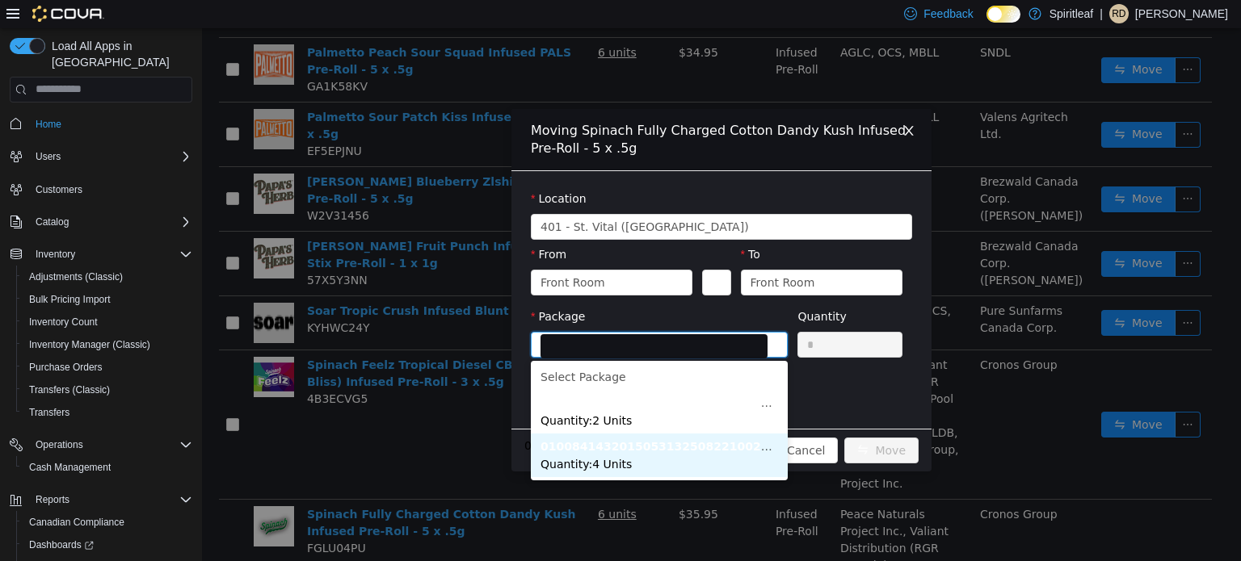
click at [600, 461] on span "Quantity : 4 Units" at bounding box center [585, 463] width 91 height 13
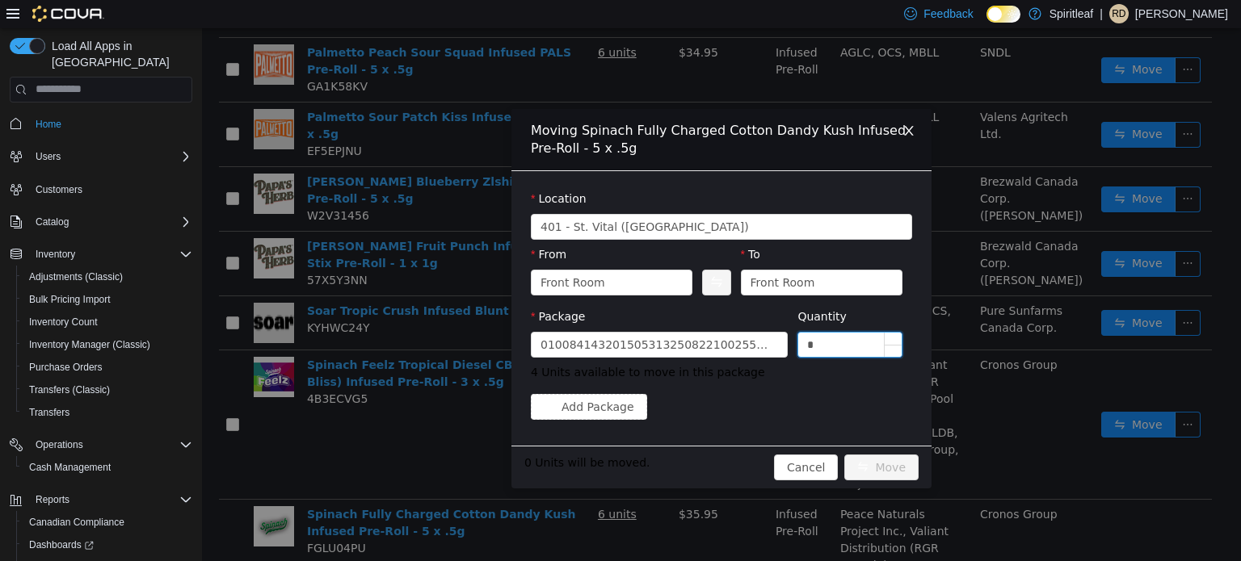
click at [834, 339] on input "*" at bounding box center [849, 344] width 103 height 24
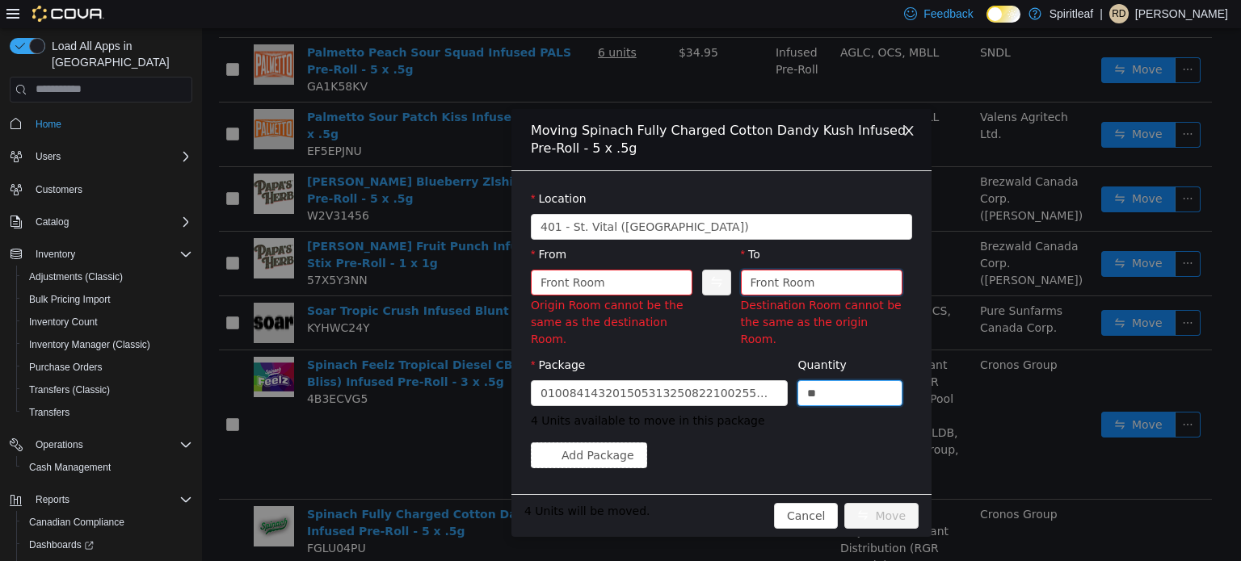
type input "*"
click at [793, 280] on div "Front Room" at bounding box center [782, 282] width 65 height 24
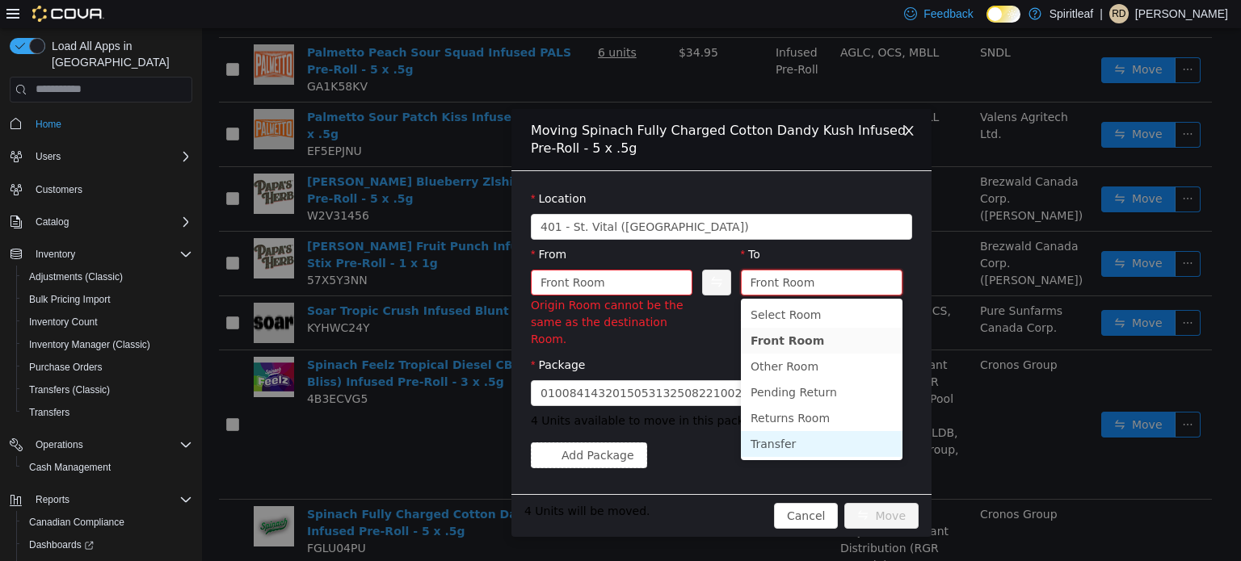
click at [762, 447] on li "Transfer" at bounding box center [822, 444] width 162 height 26
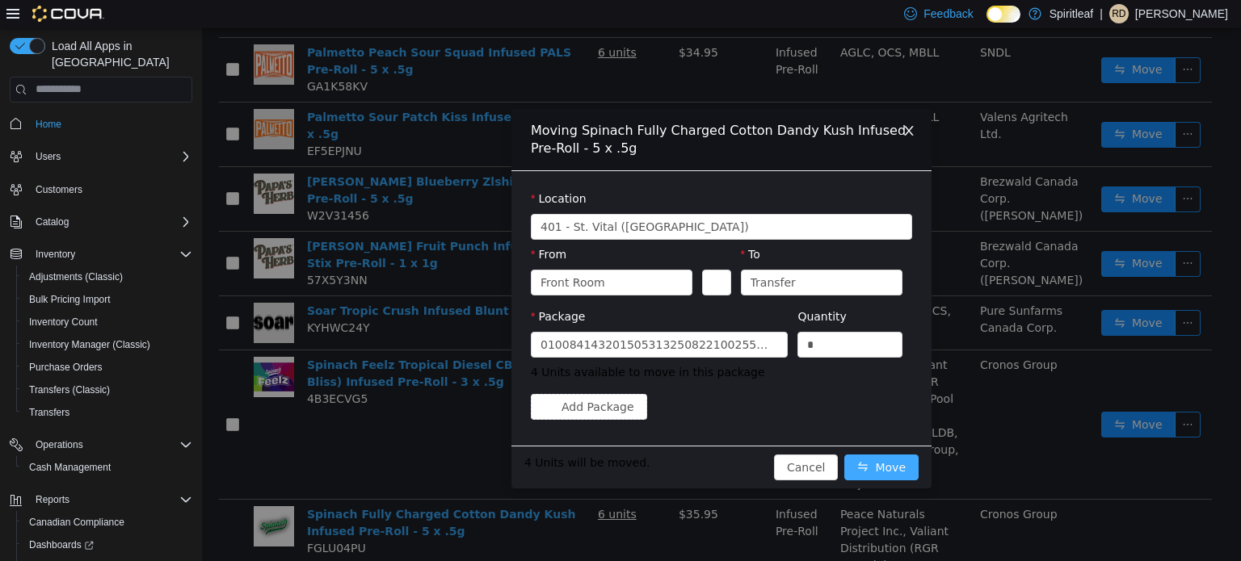
click at [887, 468] on button "Move" at bounding box center [881, 467] width 74 height 26
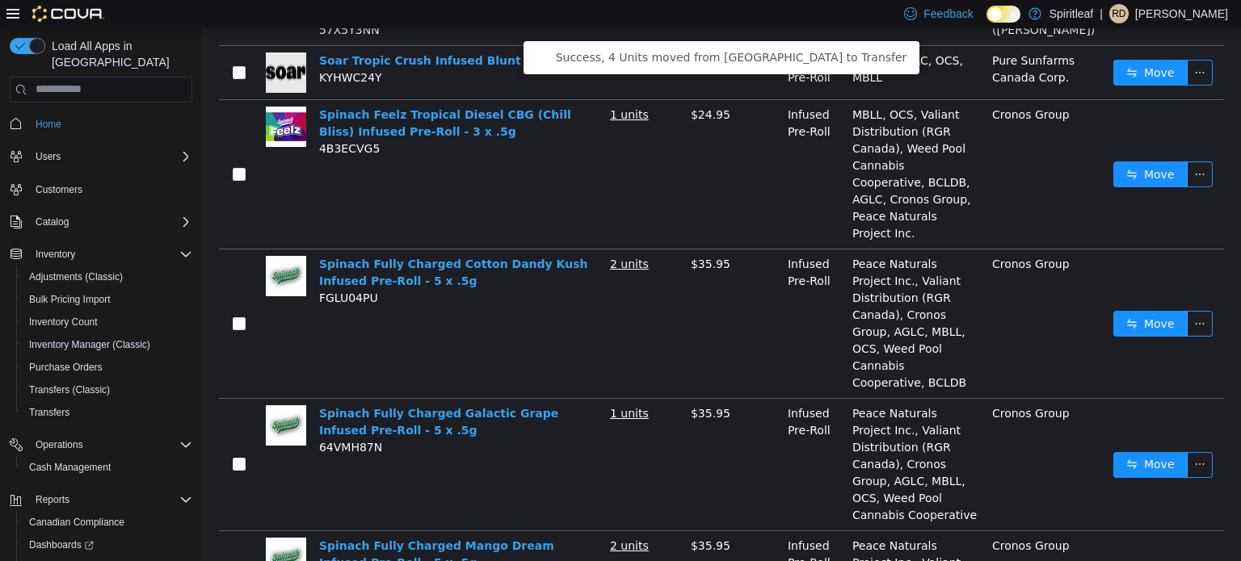
scroll to position [1346, 0]
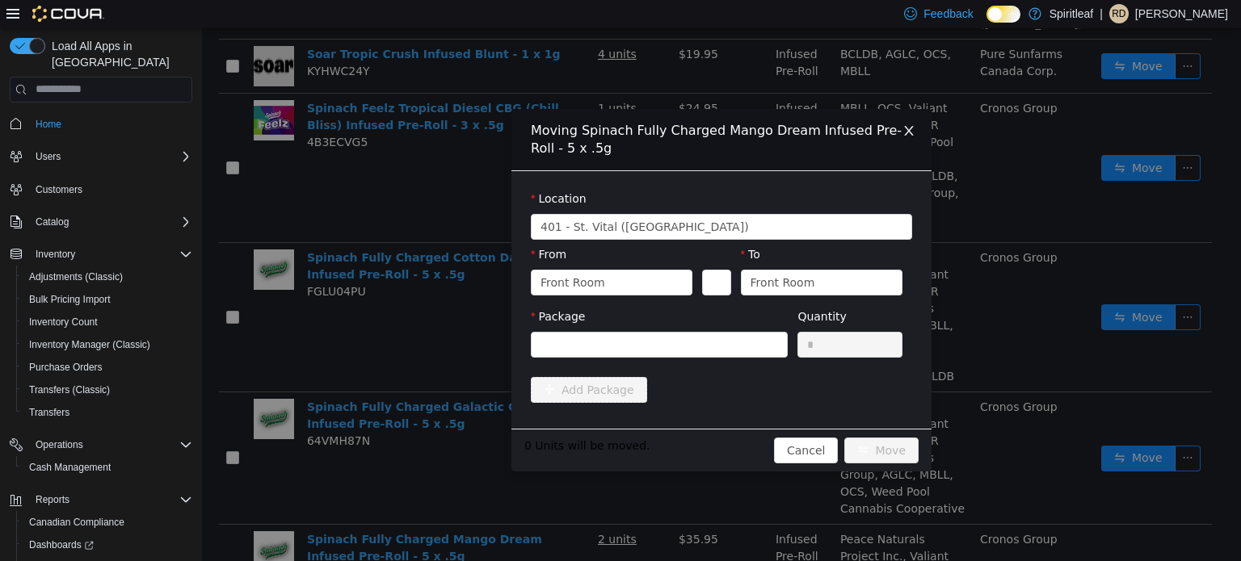
click at [636, 326] on div "Package" at bounding box center [659, 319] width 257 height 23
click at [621, 338] on div at bounding box center [653, 344] width 227 height 24
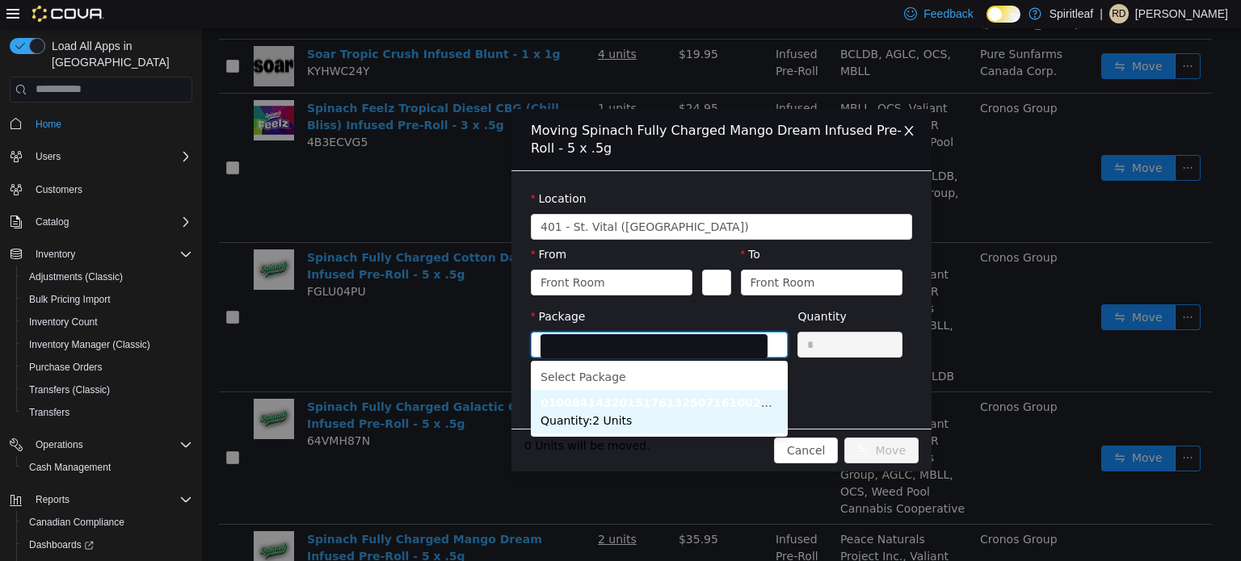
click at [615, 405] on strong "01008414320151761325071610024897" at bounding box center [666, 402] width 252 height 13
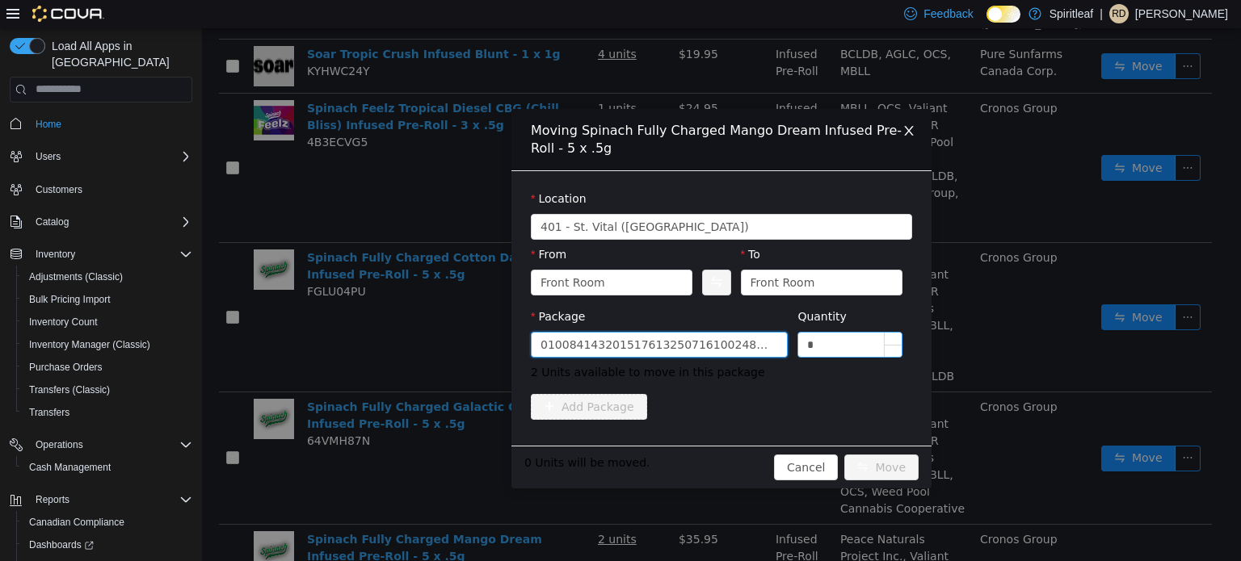
click at [829, 351] on input "*" at bounding box center [849, 344] width 103 height 24
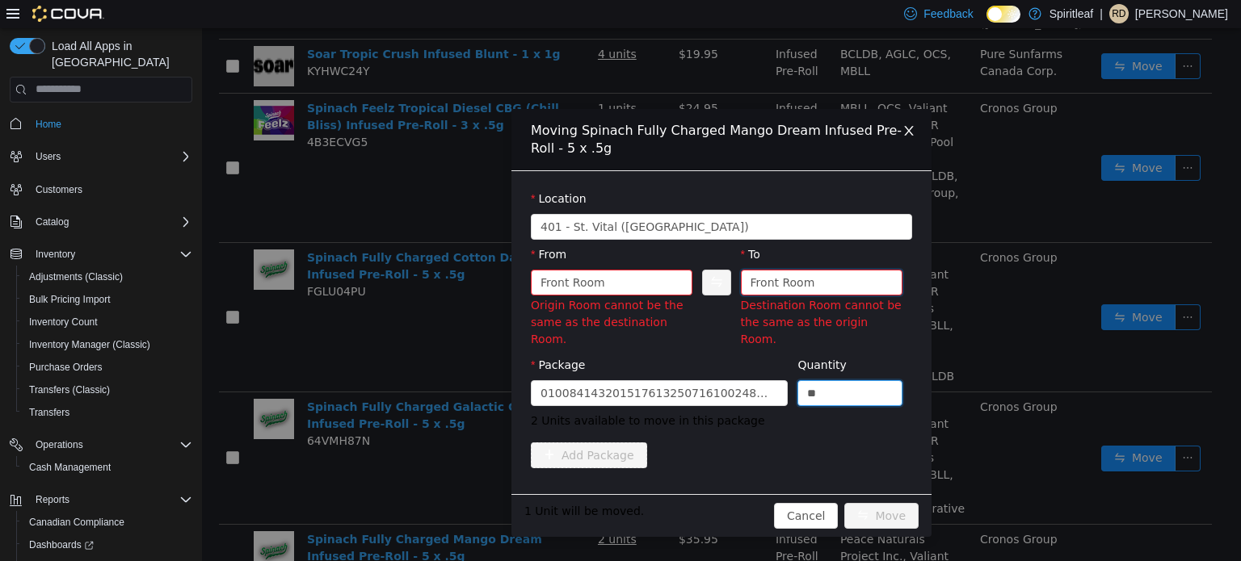
type input "*"
click at [796, 279] on div "Front Room" at bounding box center [782, 282] width 65 height 24
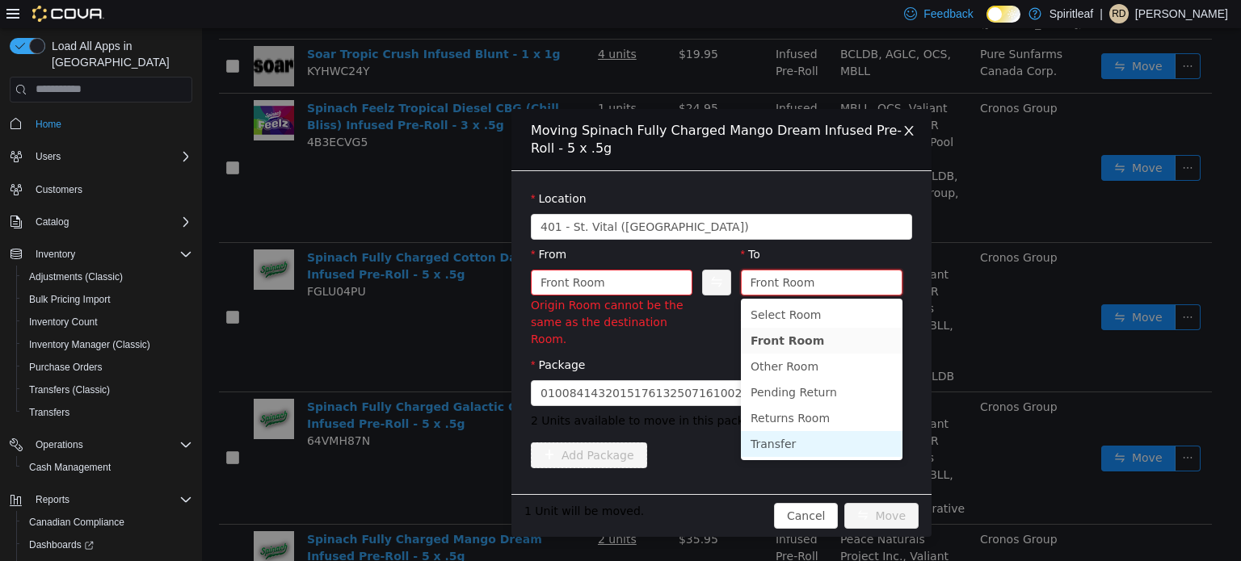
click at [770, 443] on li "Transfer" at bounding box center [822, 444] width 162 height 26
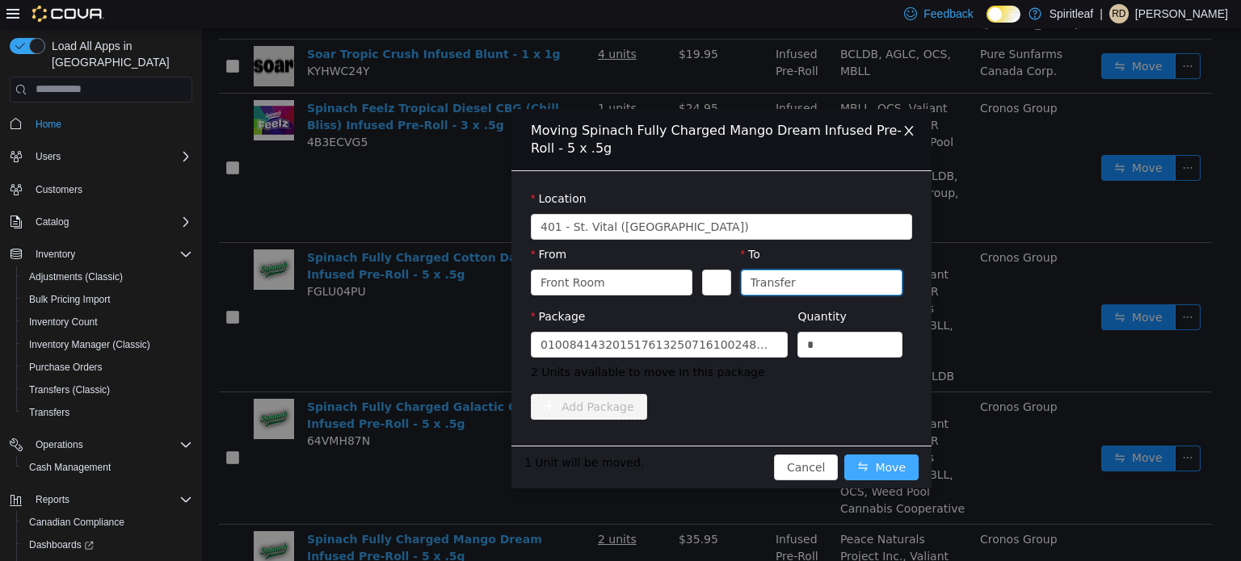
click at [884, 463] on button "Move" at bounding box center [881, 467] width 74 height 26
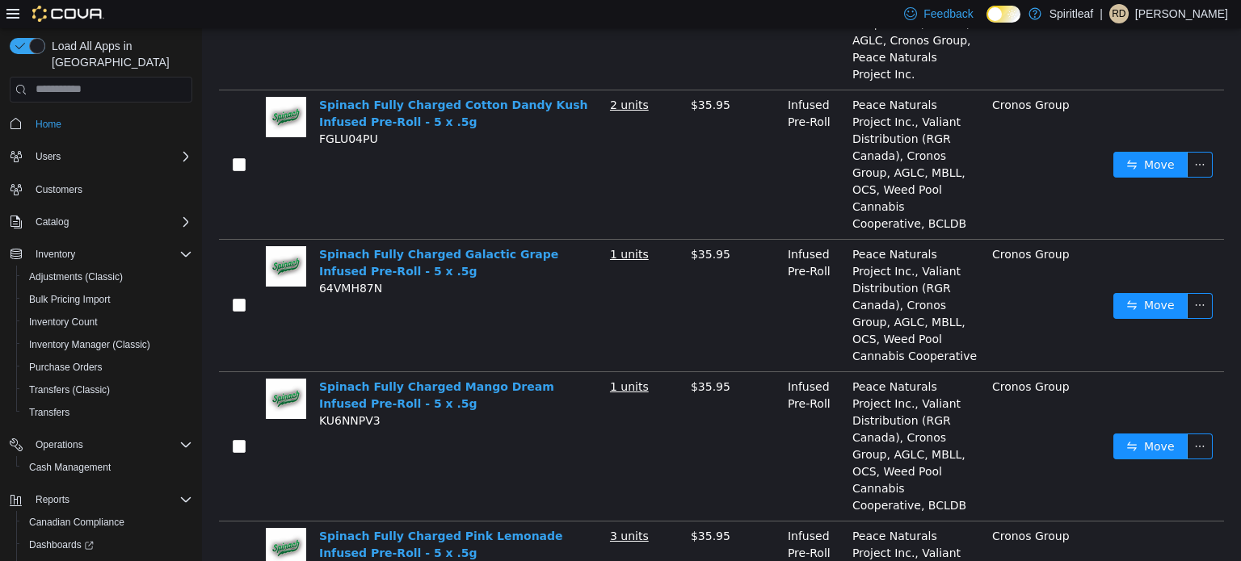
scroll to position [1496, 0]
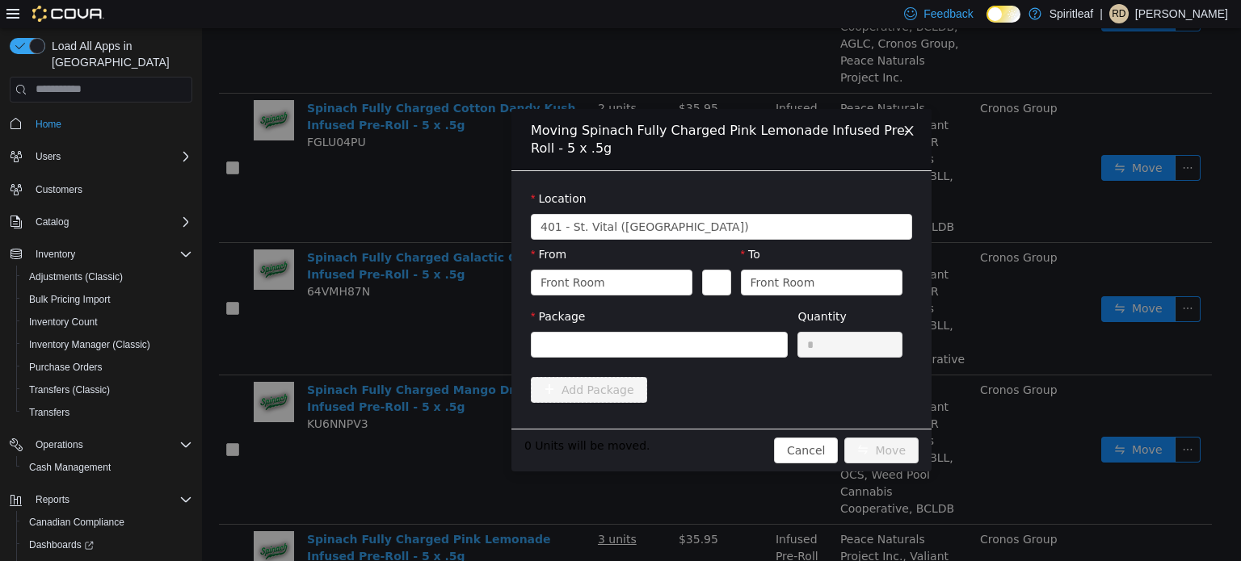
click at [630, 321] on div "Package" at bounding box center [659, 319] width 257 height 23
click at [618, 331] on div at bounding box center [659, 344] width 257 height 26
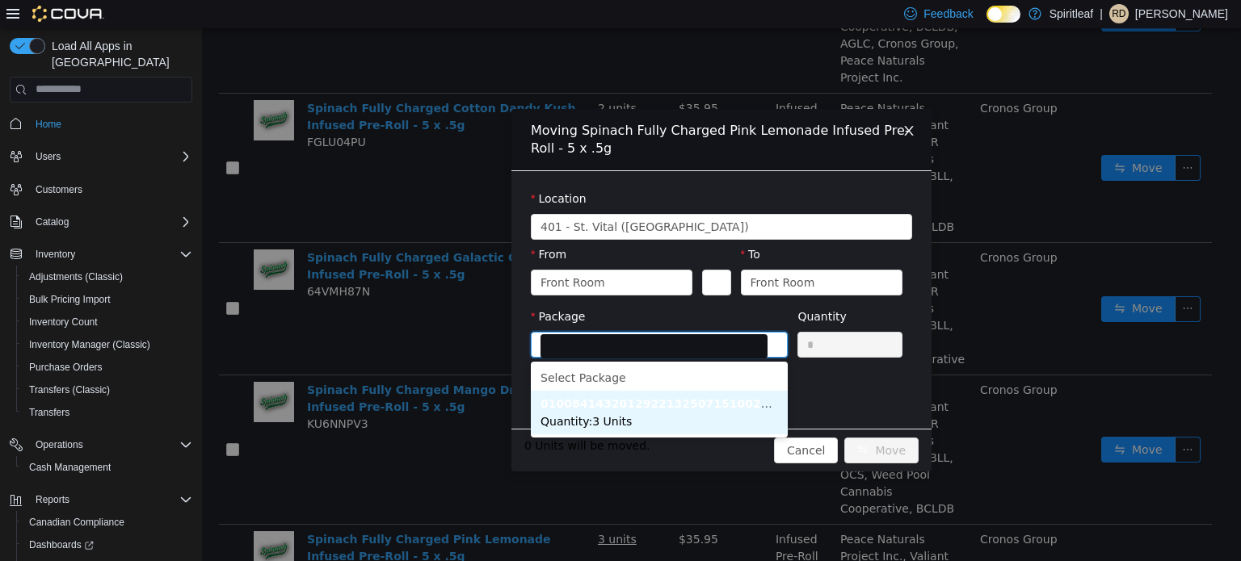
click at [594, 431] on li "01008414320129221325071510024929 Quantity : 3 Units" at bounding box center [659, 412] width 257 height 44
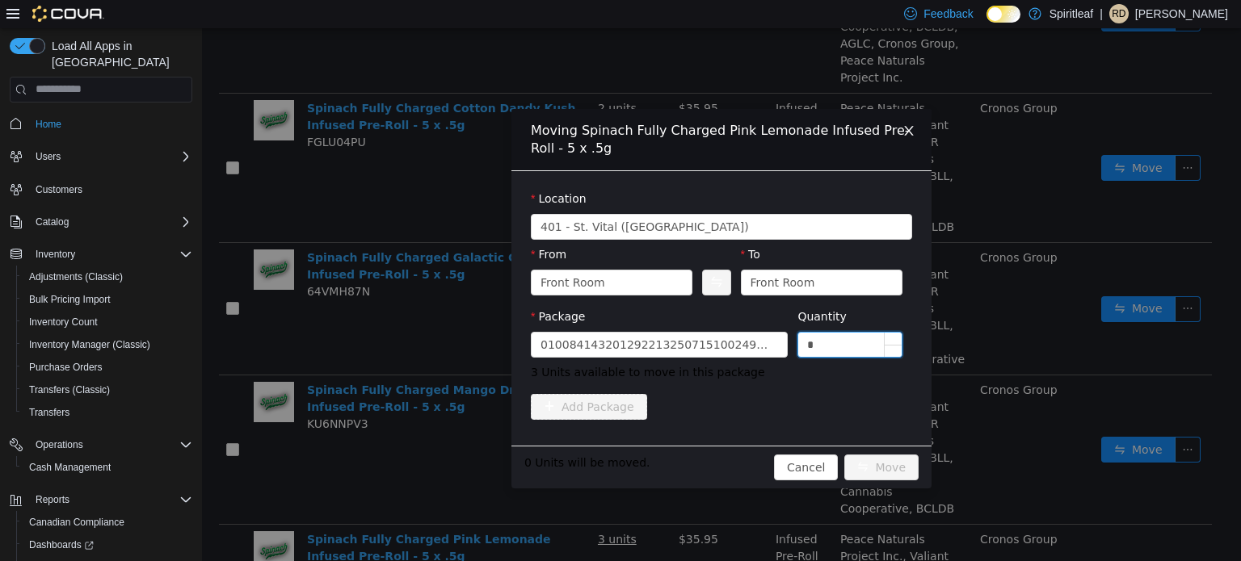
click at [833, 342] on input "*" at bounding box center [849, 344] width 103 height 24
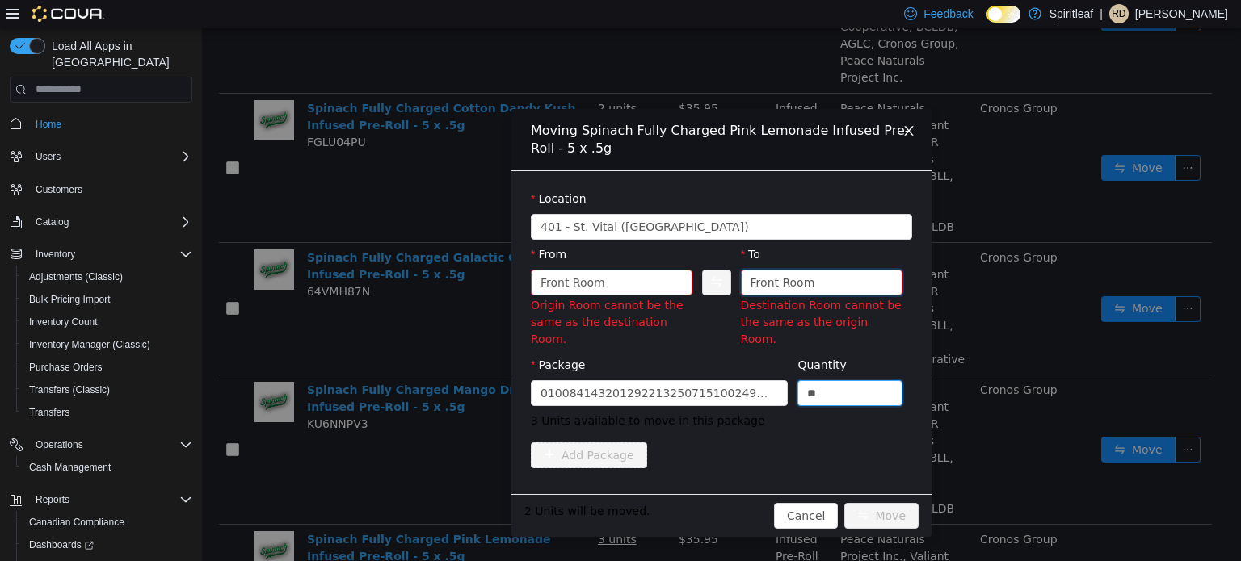
type input "*"
click at [795, 286] on div "Front Room" at bounding box center [782, 282] width 65 height 24
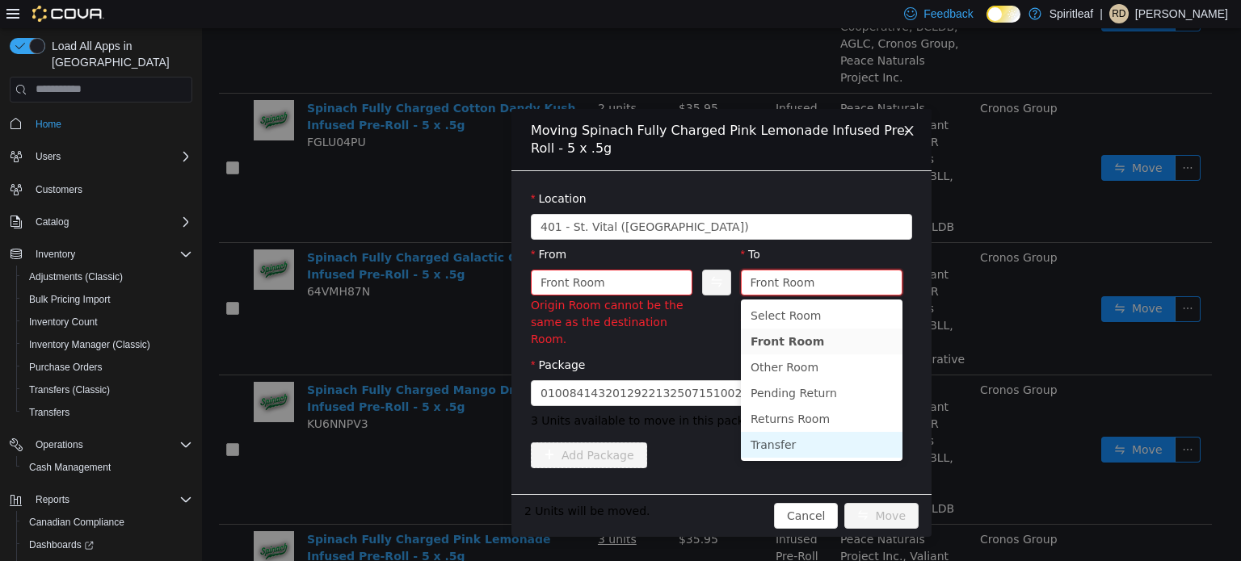
click at [765, 443] on li "Transfer" at bounding box center [822, 444] width 162 height 26
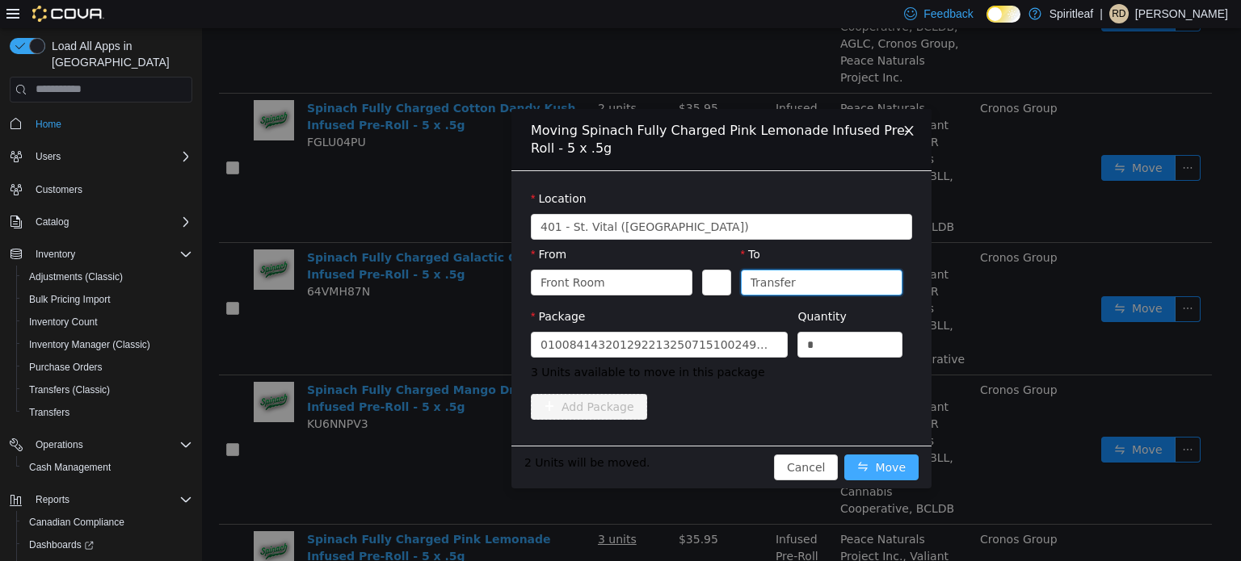
click at [872, 461] on button "Move" at bounding box center [881, 467] width 74 height 26
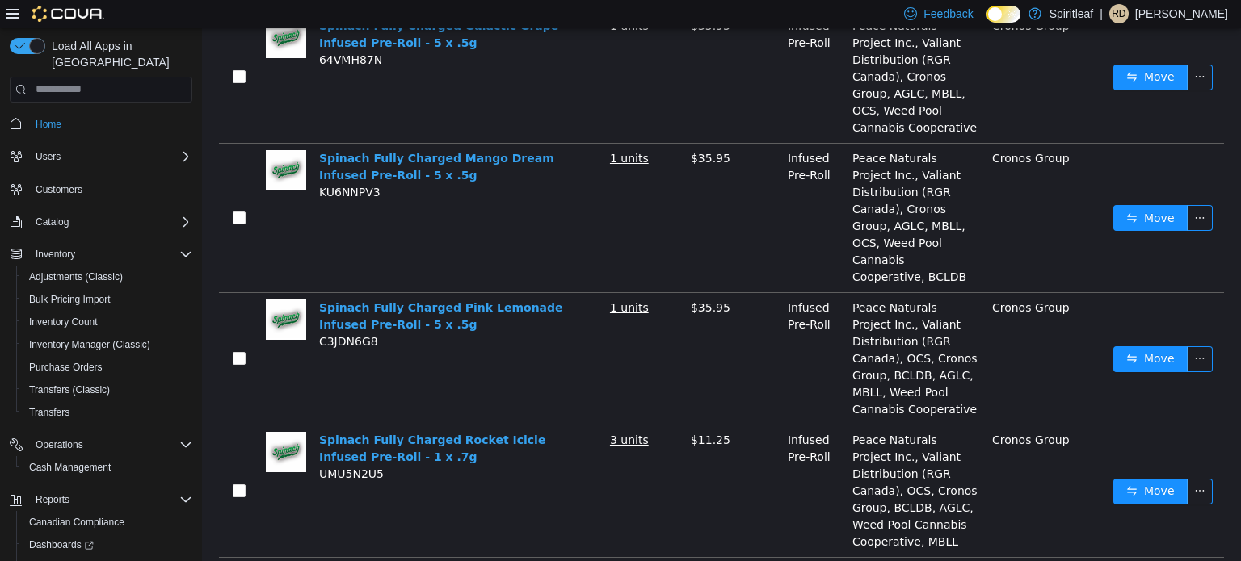
scroll to position [1744, 0]
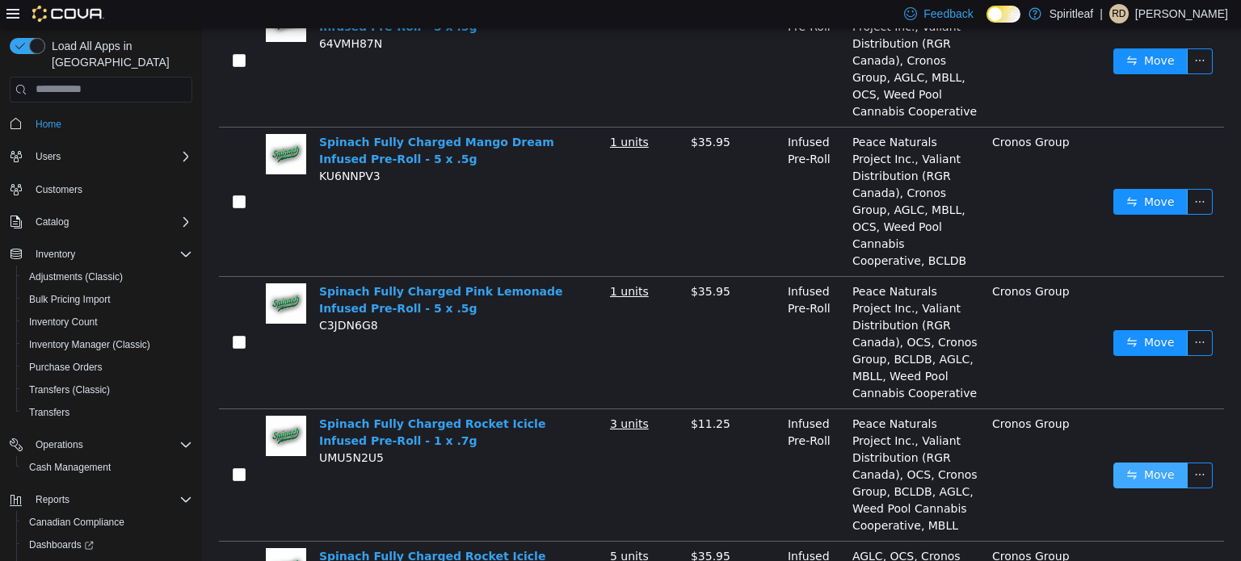
click at [1160, 462] on button "Move" at bounding box center [1150, 475] width 74 height 26
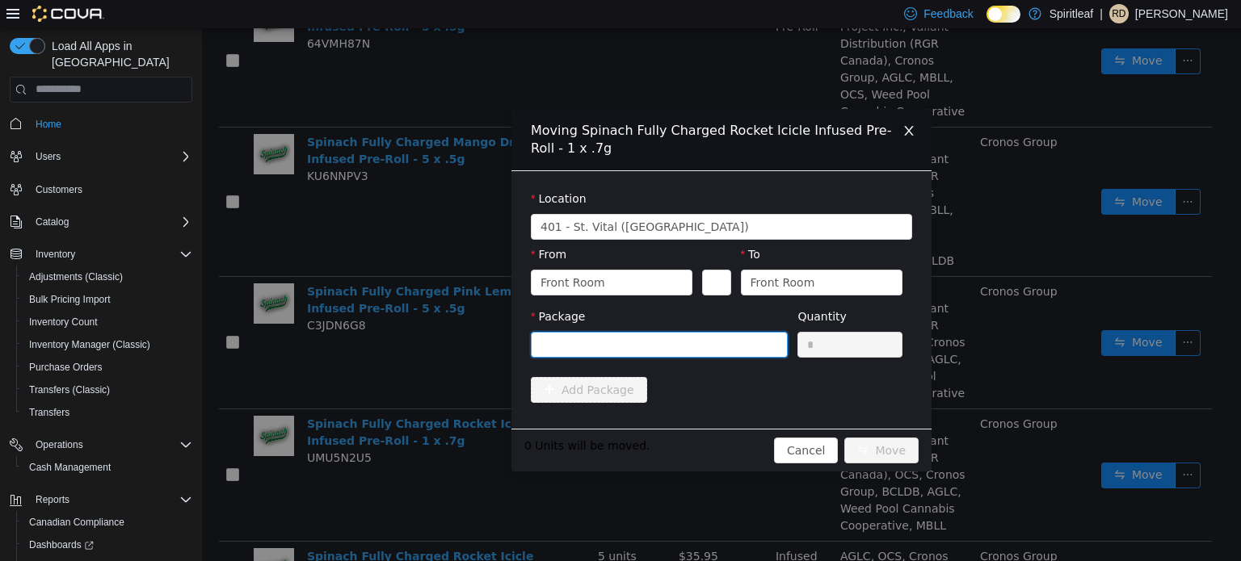
click at [685, 342] on div at bounding box center [653, 344] width 227 height 24
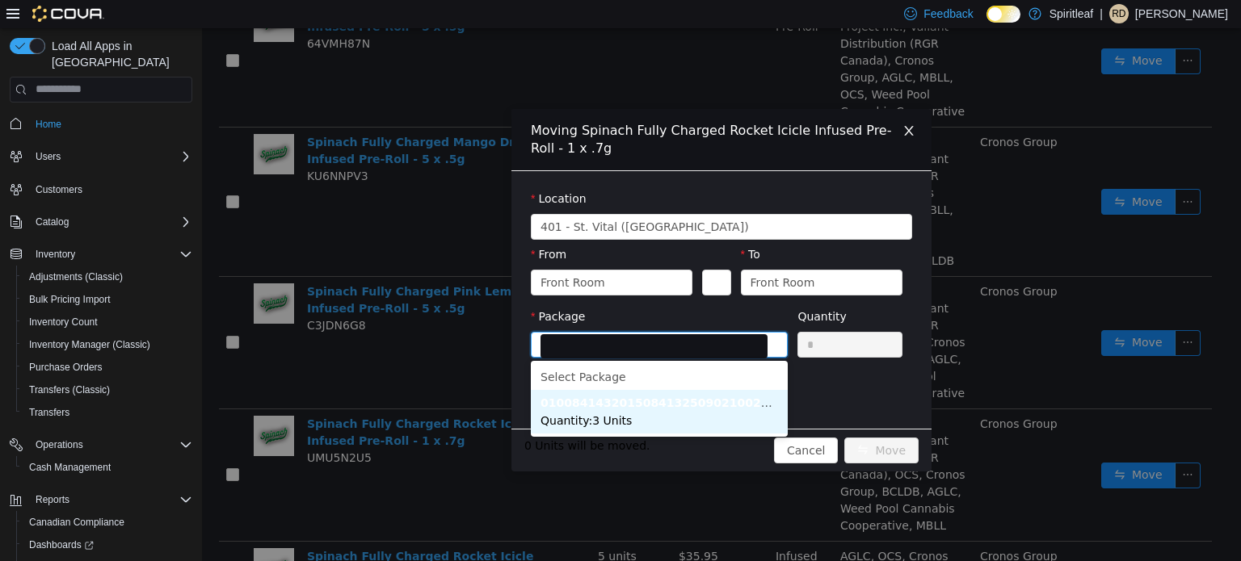
click at [631, 403] on strong "01008414320150841325090210025756" at bounding box center [666, 402] width 252 height 13
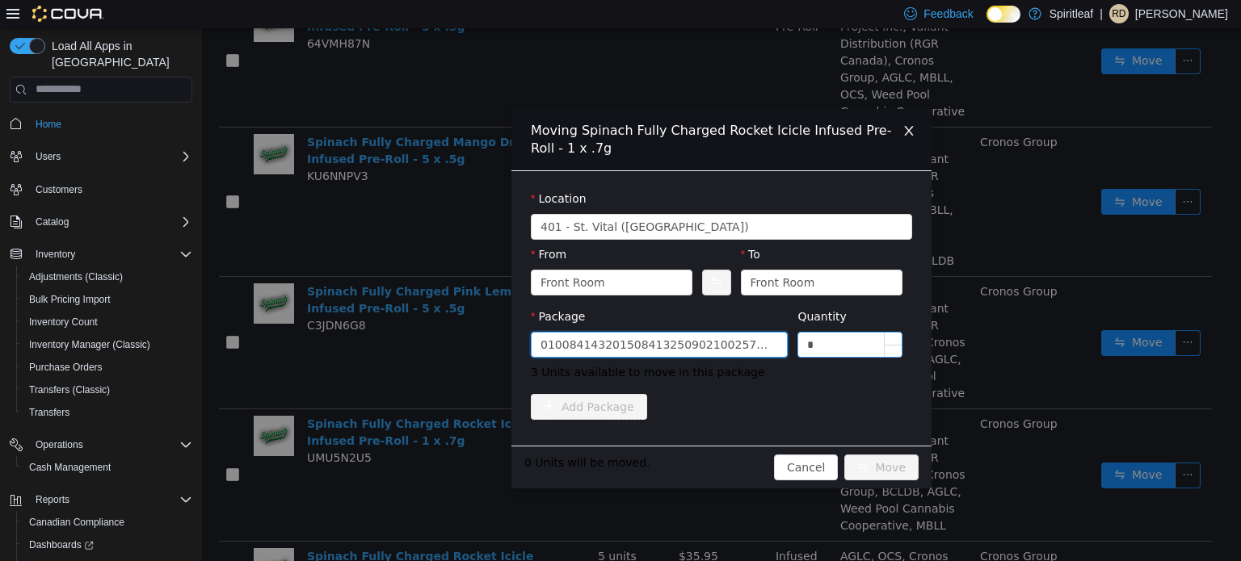
click at [834, 338] on input "*" at bounding box center [849, 344] width 103 height 24
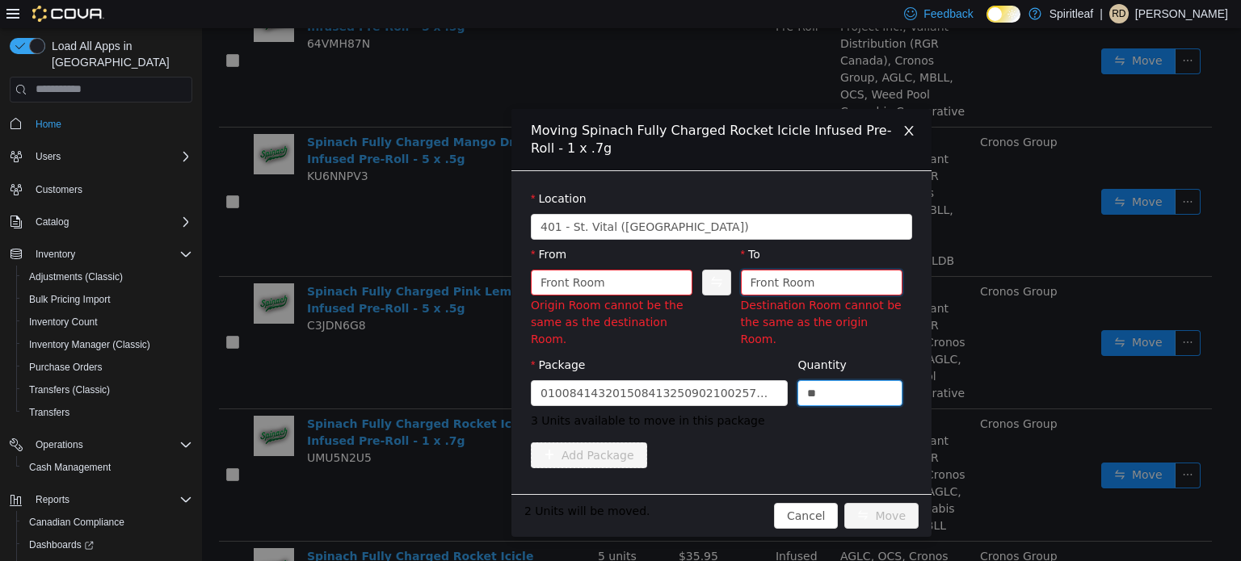
type input "*"
click at [795, 289] on div "Front Room" at bounding box center [782, 282] width 65 height 24
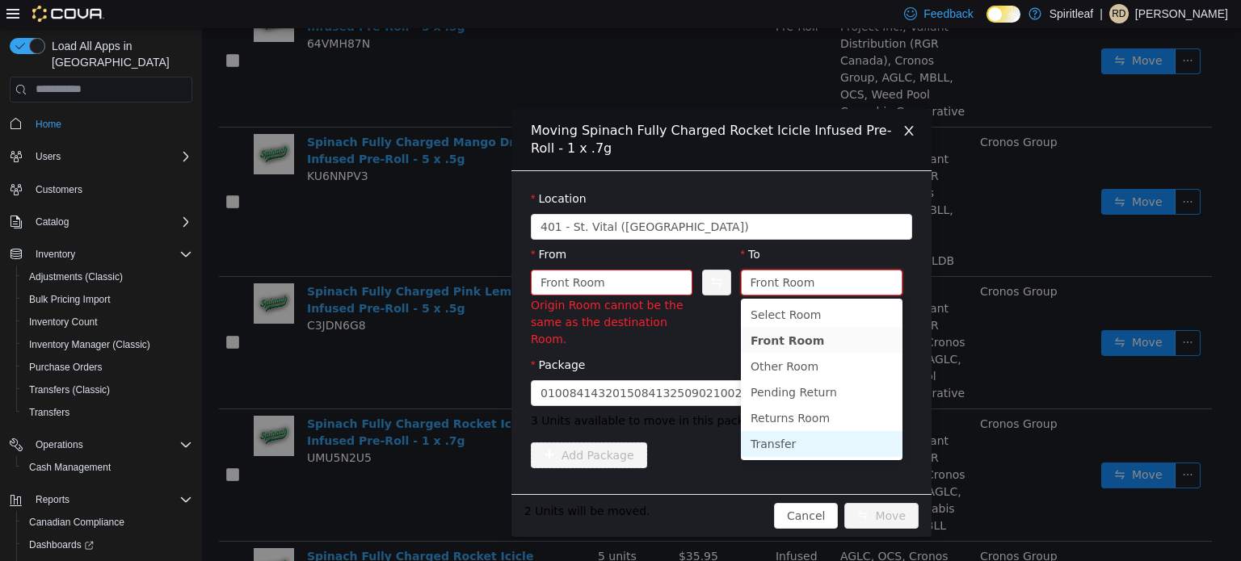
click at [789, 443] on li "Transfer" at bounding box center [822, 444] width 162 height 26
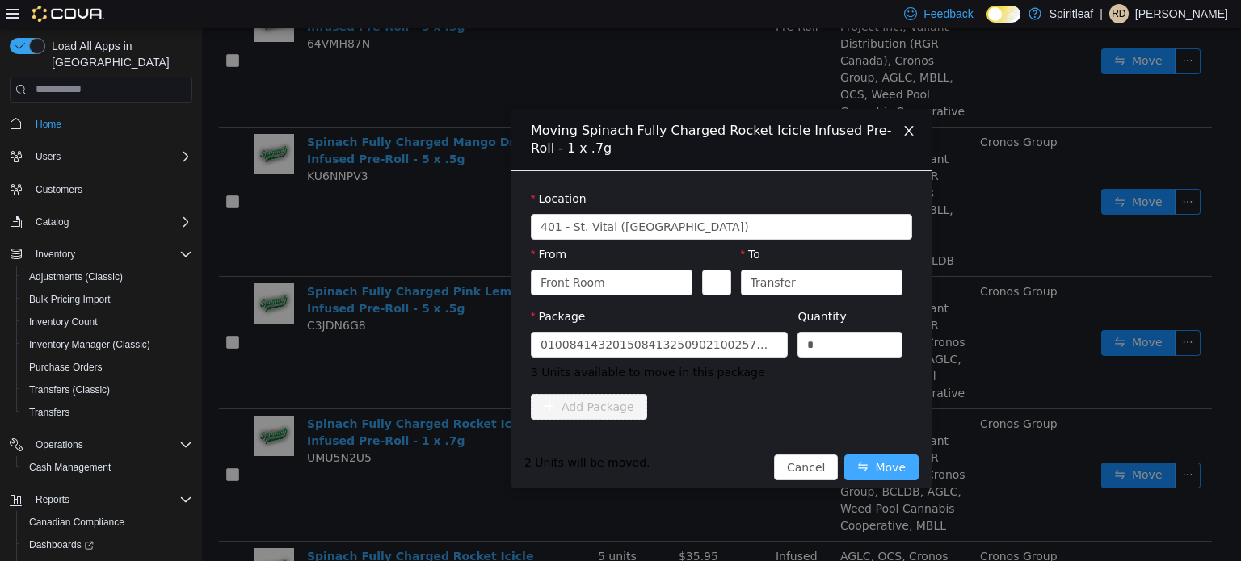
click at [887, 474] on button "Move" at bounding box center [881, 467] width 74 height 26
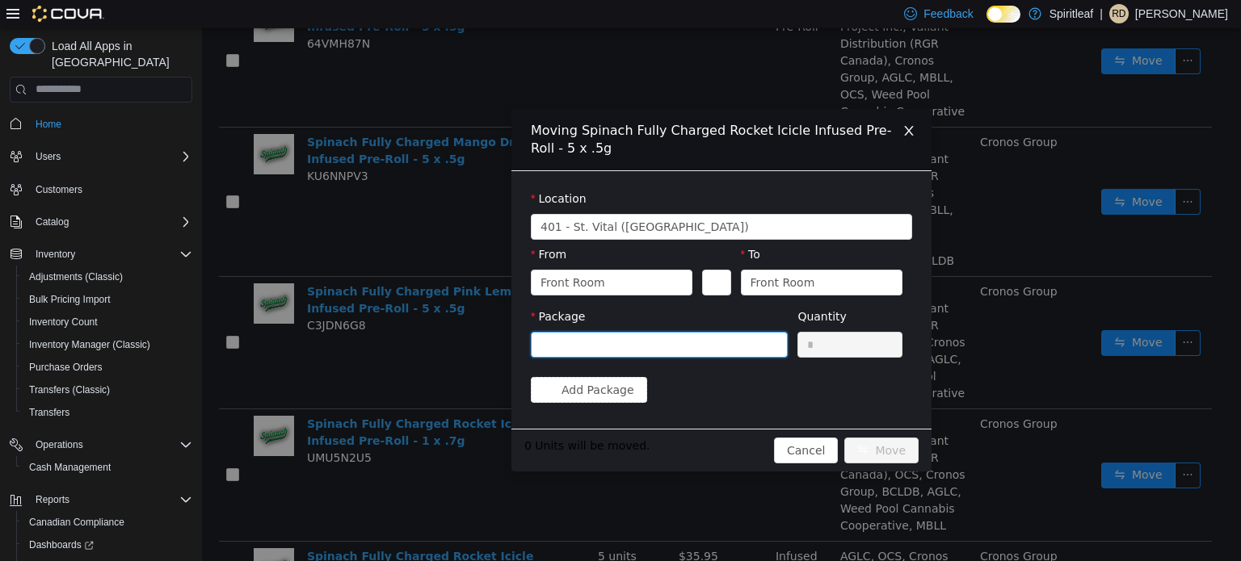
click at [628, 334] on div at bounding box center [653, 344] width 227 height 24
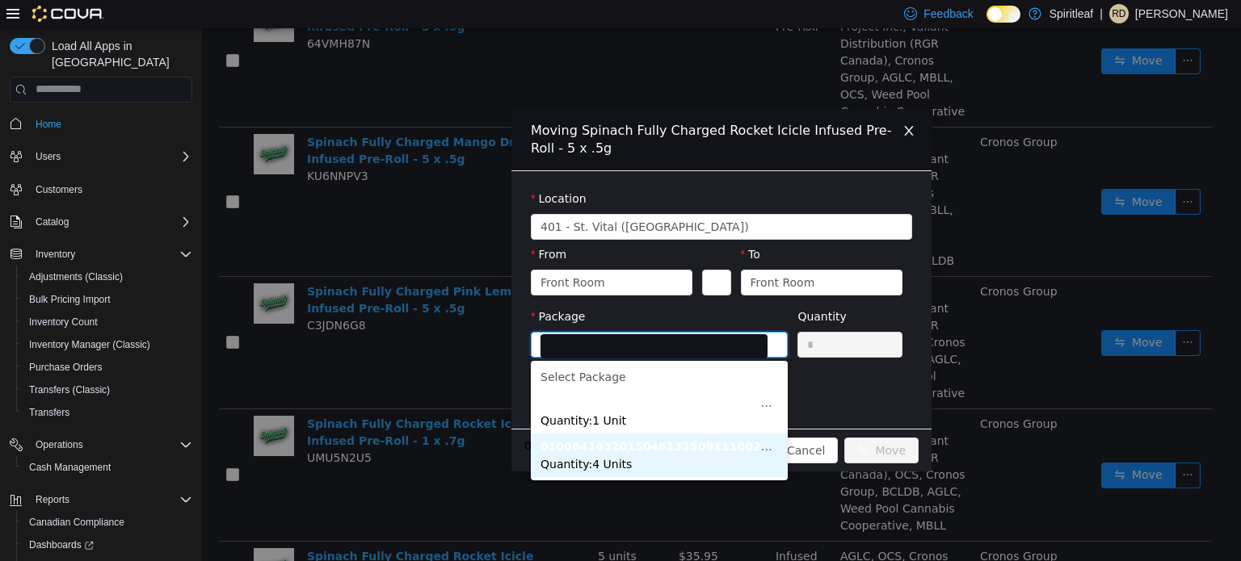
click at [608, 457] on span "Quantity : 4 Units" at bounding box center [585, 463] width 91 height 13
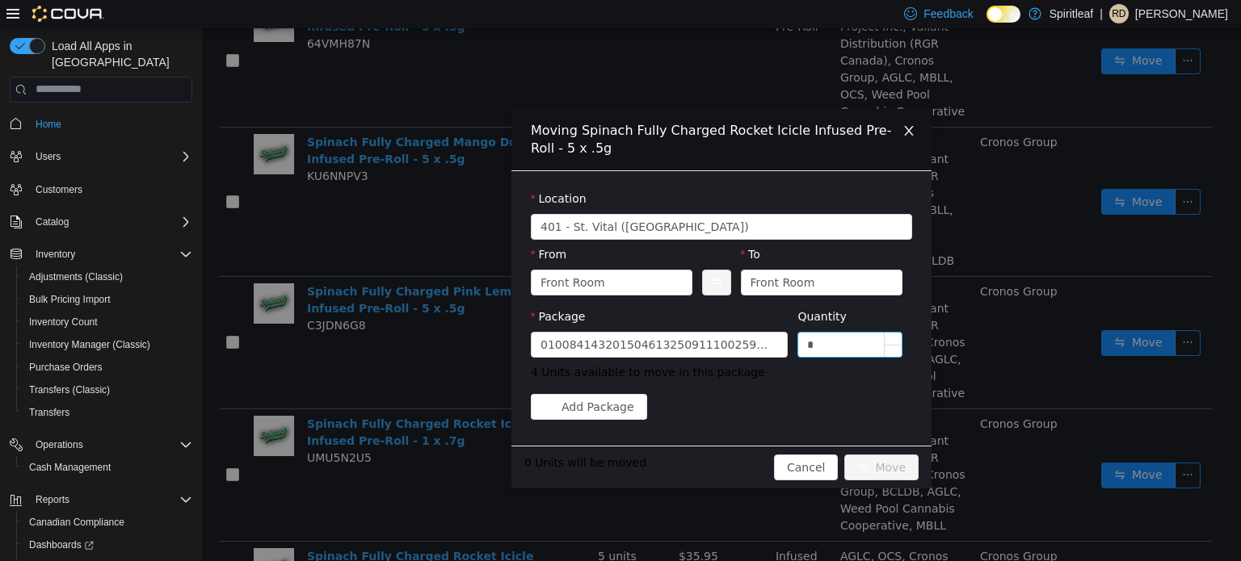
click at [833, 355] on div "*" at bounding box center [849, 344] width 105 height 26
click at [824, 344] on input "*" at bounding box center [849, 344] width 103 height 24
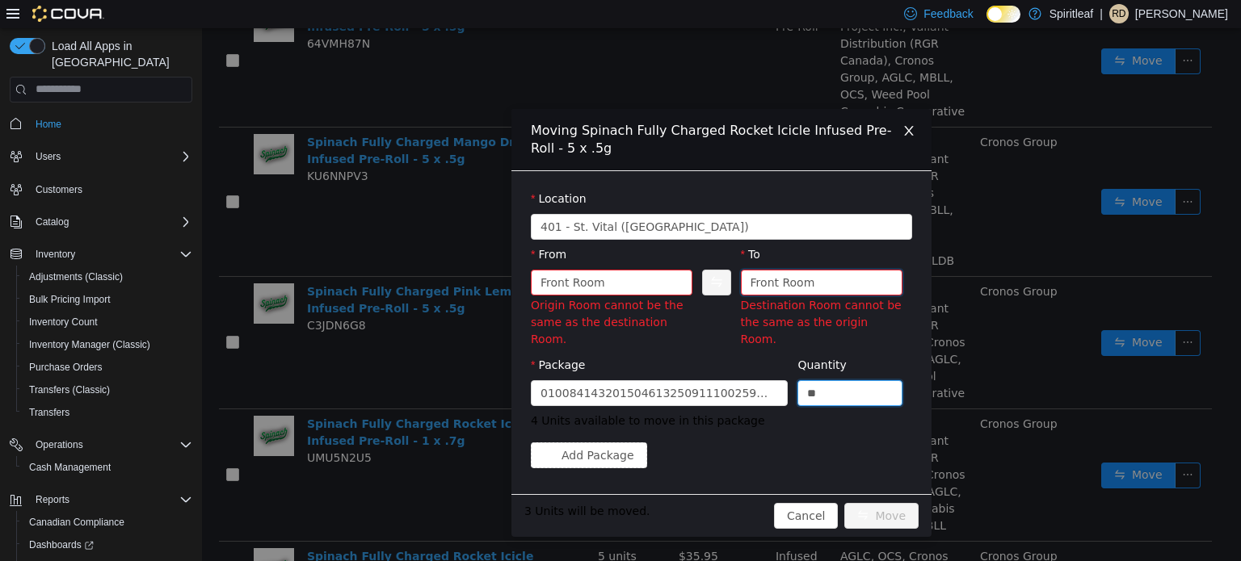
type input "*"
click at [796, 277] on div "Front Room" at bounding box center [782, 282] width 65 height 24
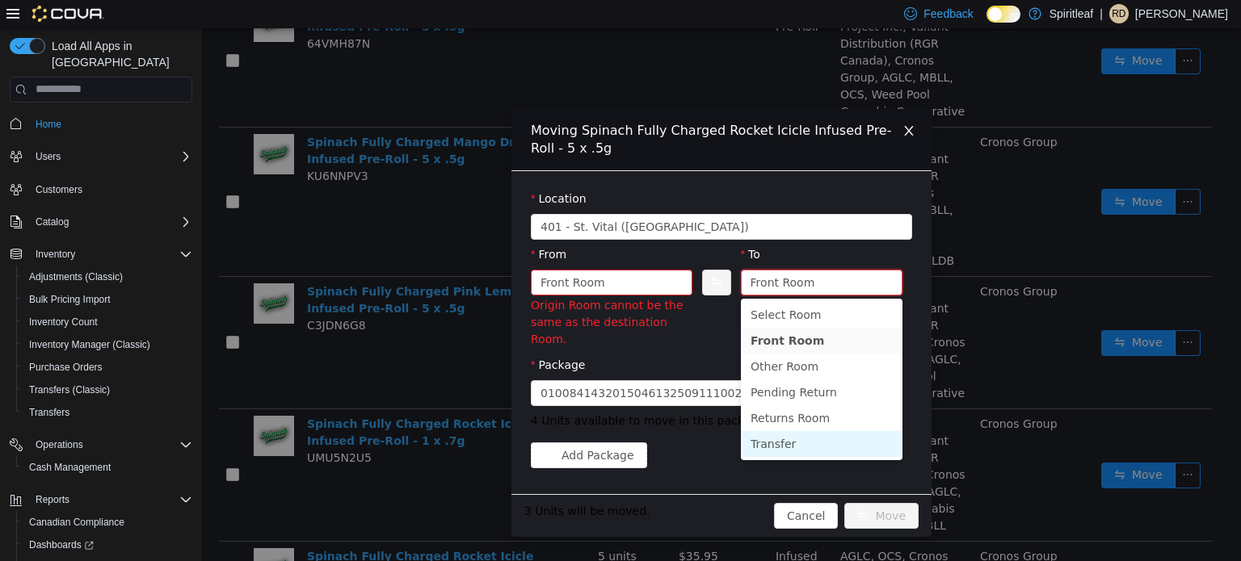
click at [765, 445] on li "Transfer" at bounding box center [822, 444] width 162 height 26
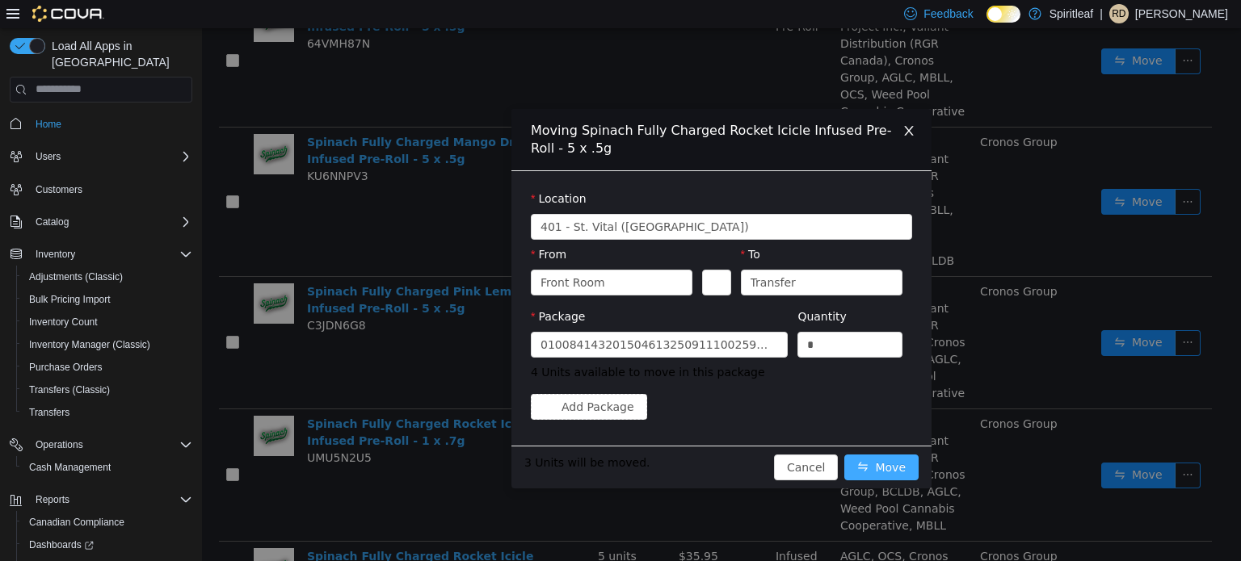
click at [876, 466] on button "Move" at bounding box center [881, 467] width 74 height 26
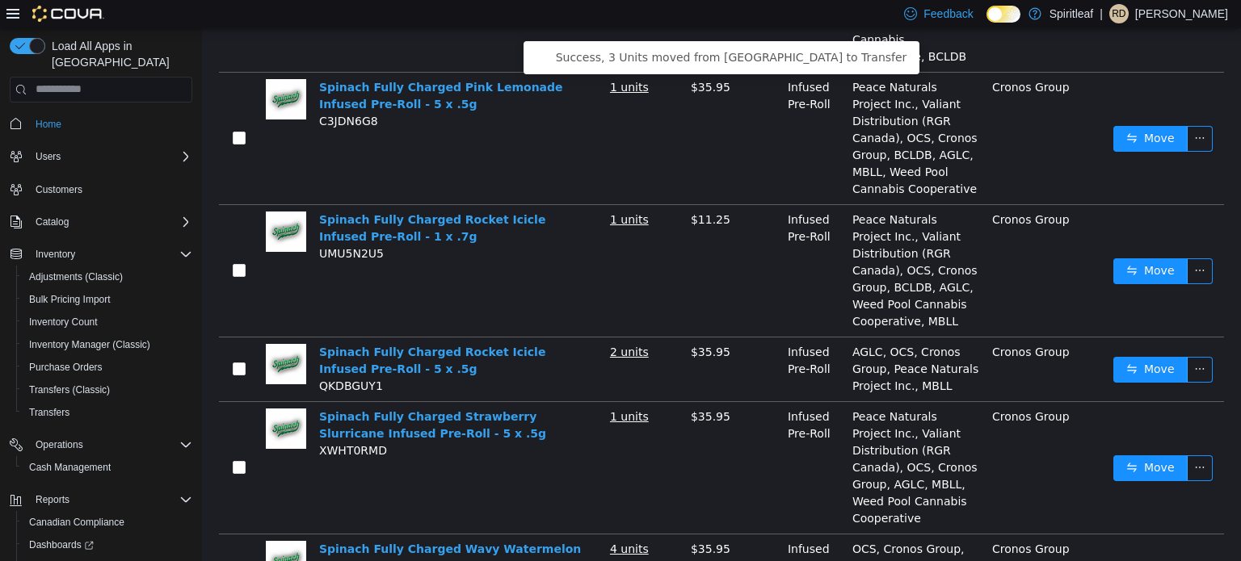
scroll to position [1951, 0]
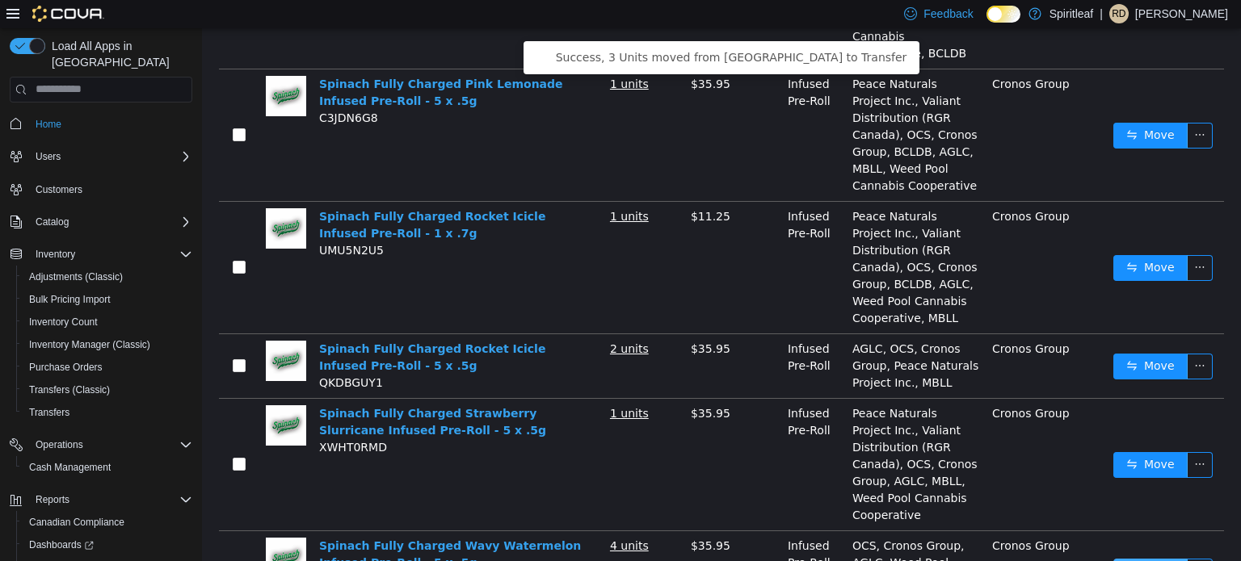
click at [1121, 558] on button "Move" at bounding box center [1150, 571] width 74 height 26
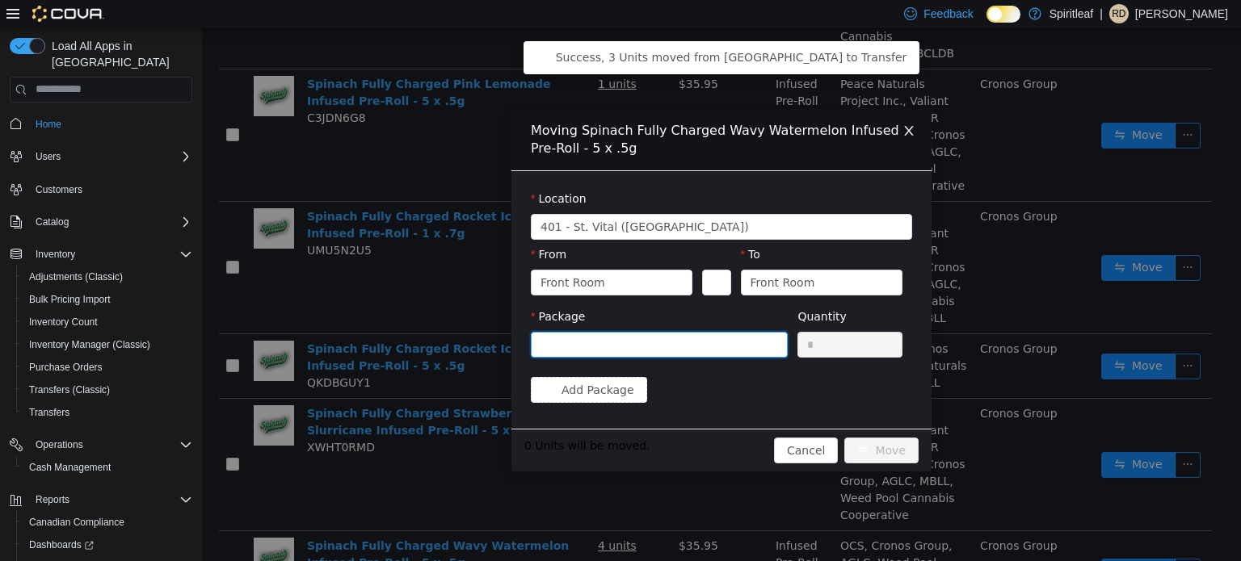
click at [627, 335] on div at bounding box center [653, 344] width 227 height 24
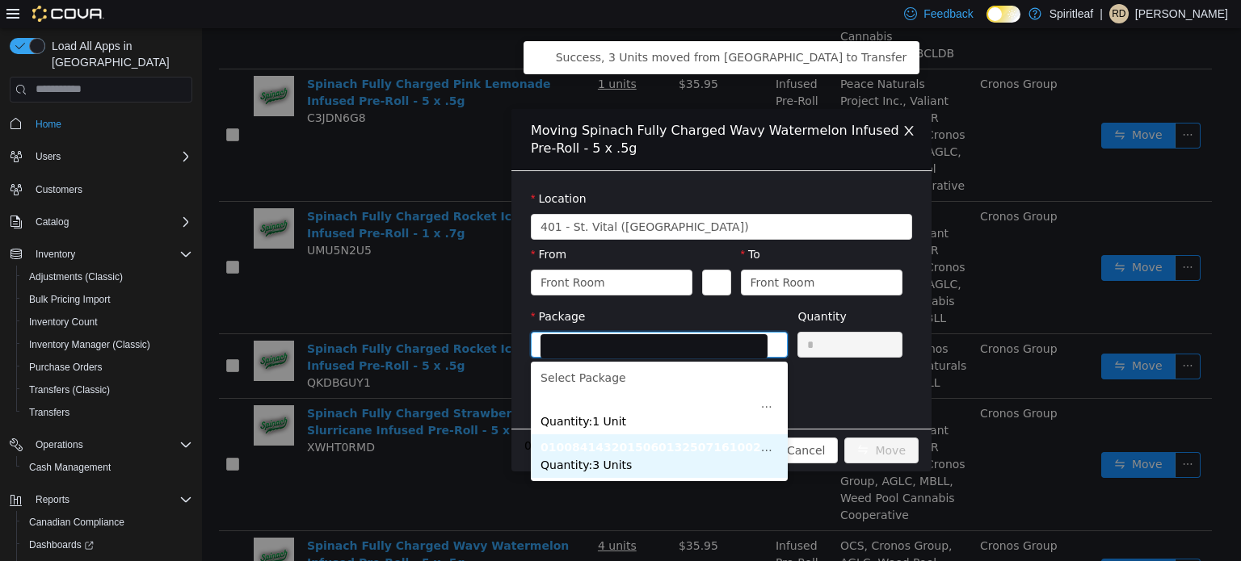
click at [596, 459] on span "Quantity : 3 Units" at bounding box center [585, 464] width 91 height 13
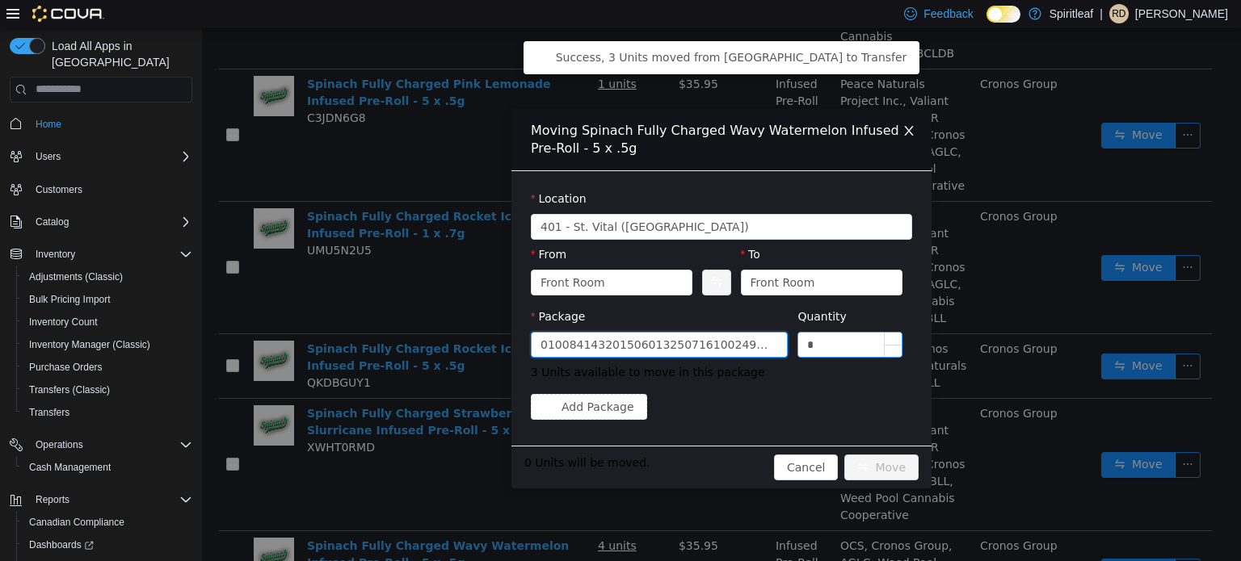
click at [822, 347] on input "*" at bounding box center [849, 344] width 103 height 24
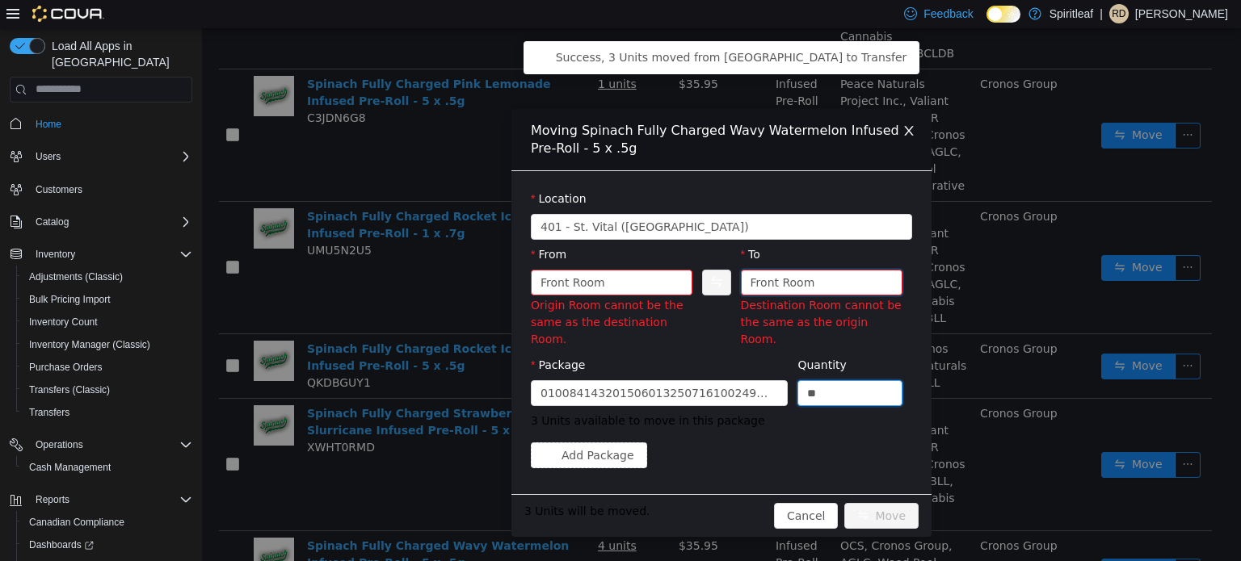
type input "*"
click at [798, 270] on div "Front Room" at bounding box center [782, 282] width 65 height 24
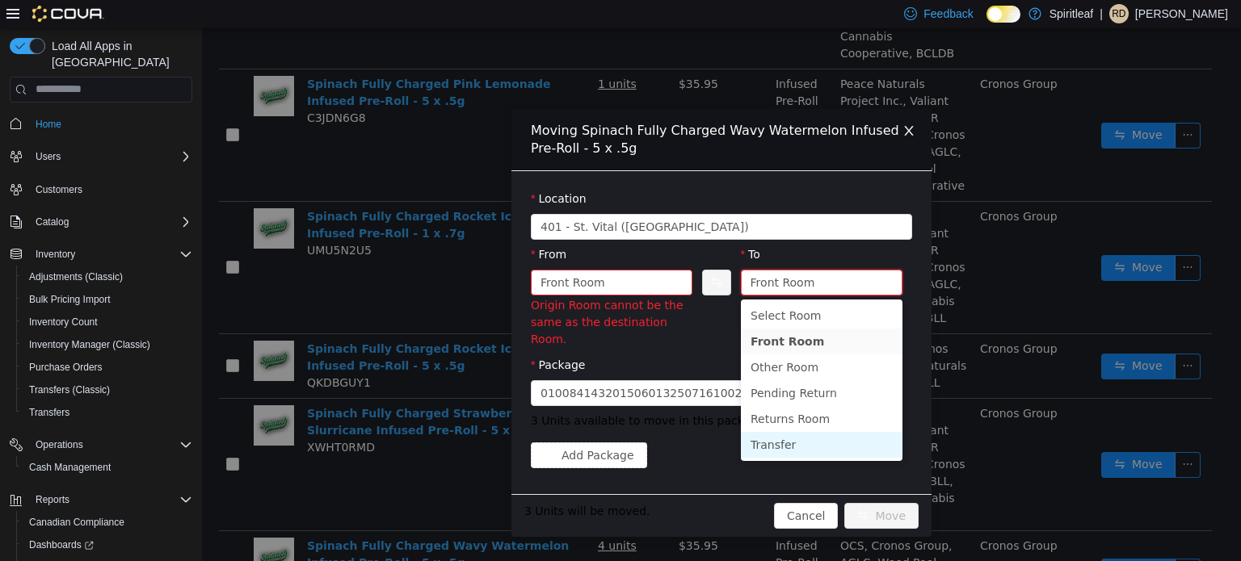
click at [783, 447] on li "Transfer" at bounding box center [822, 444] width 162 height 26
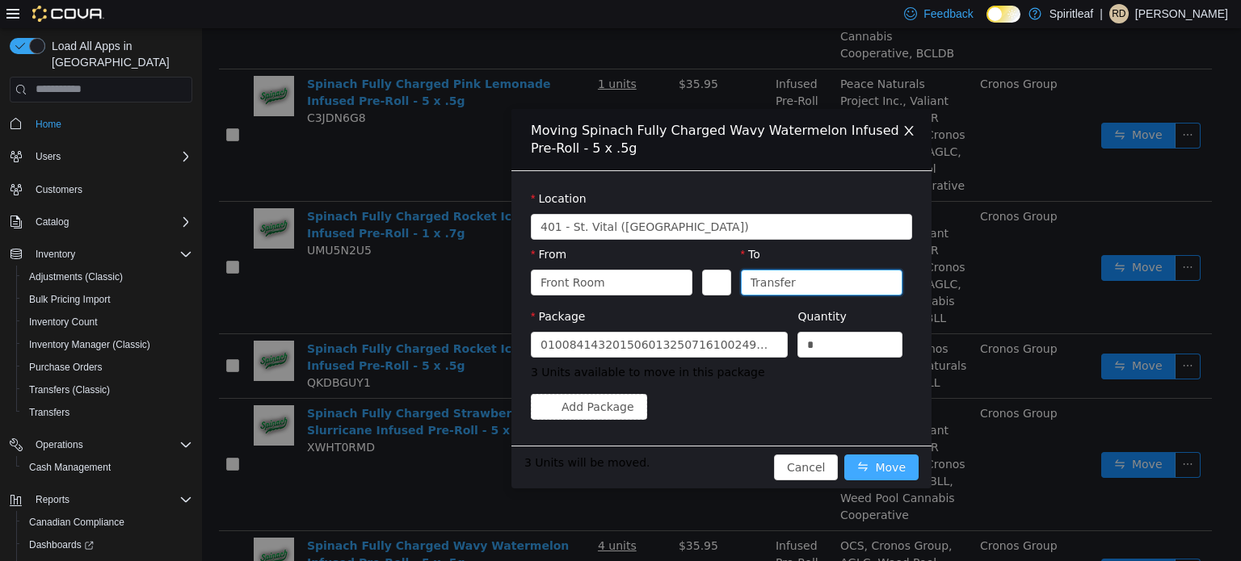
click at [885, 466] on button "Move" at bounding box center [881, 467] width 74 height 26
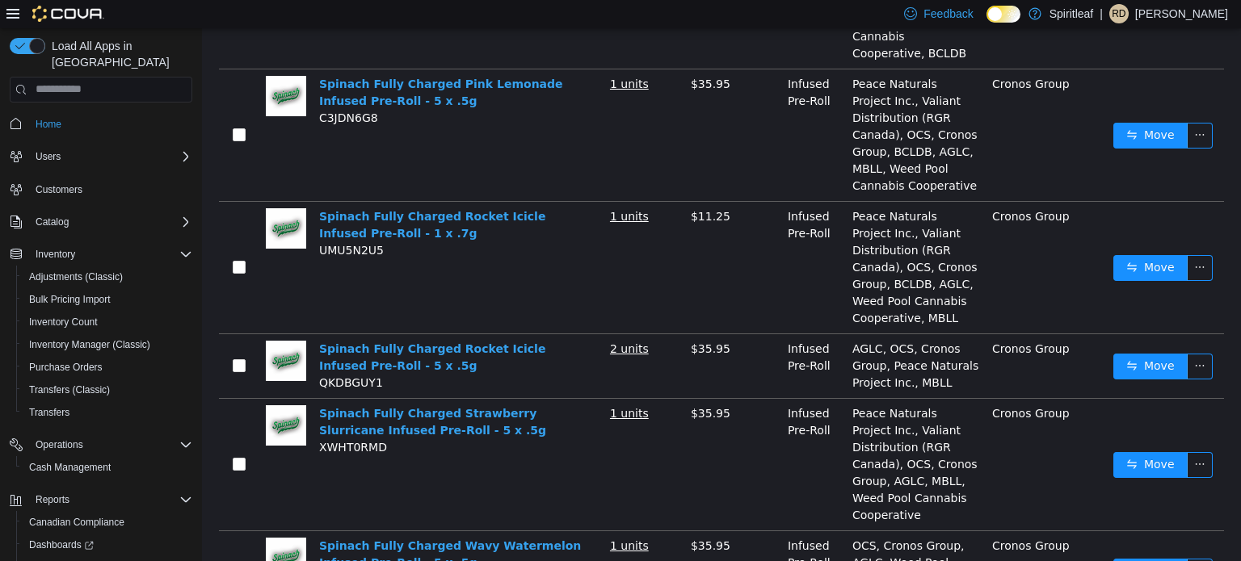
scroll to position [1993, 0]
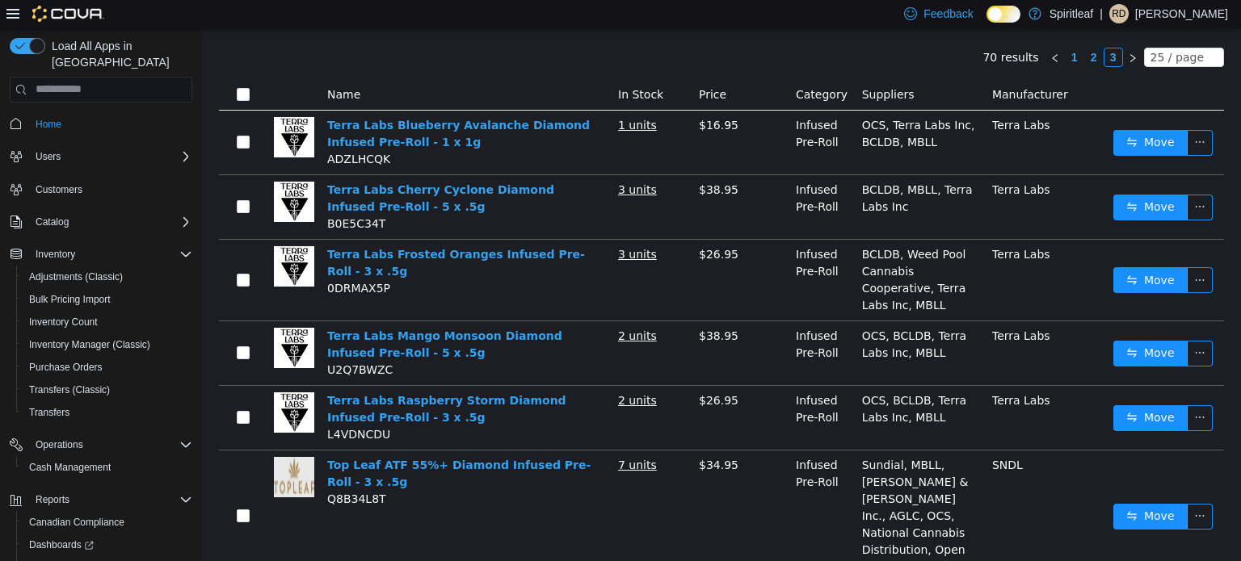
scroll to position [153, 0]
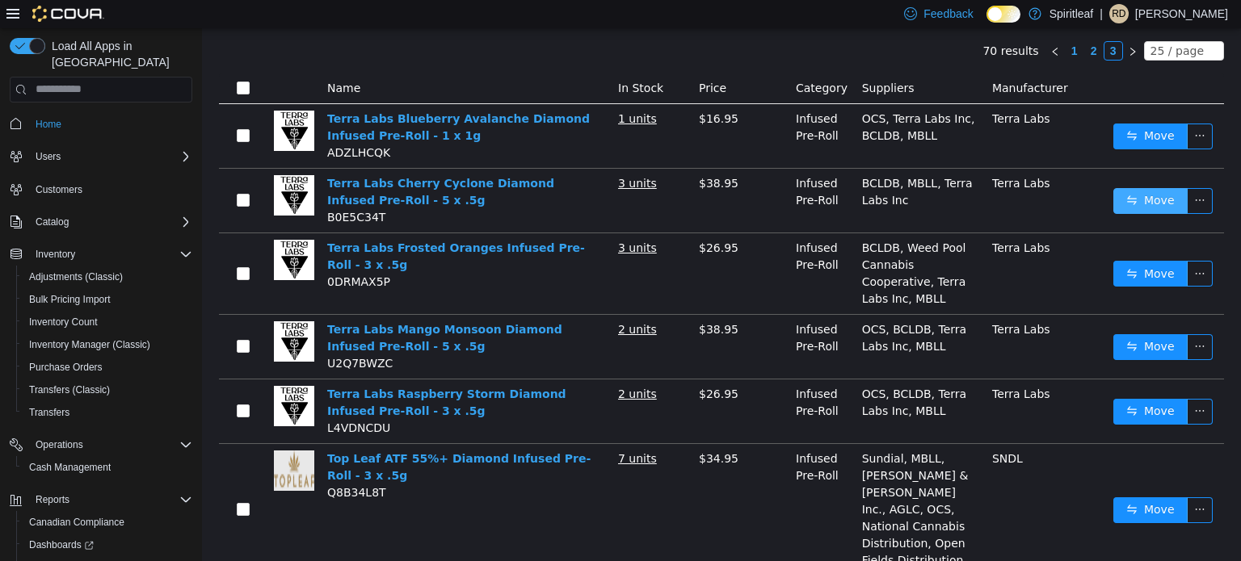
click at [1170, 200] on button "Move" at bounding box center [1150, 200] width 74 height 26
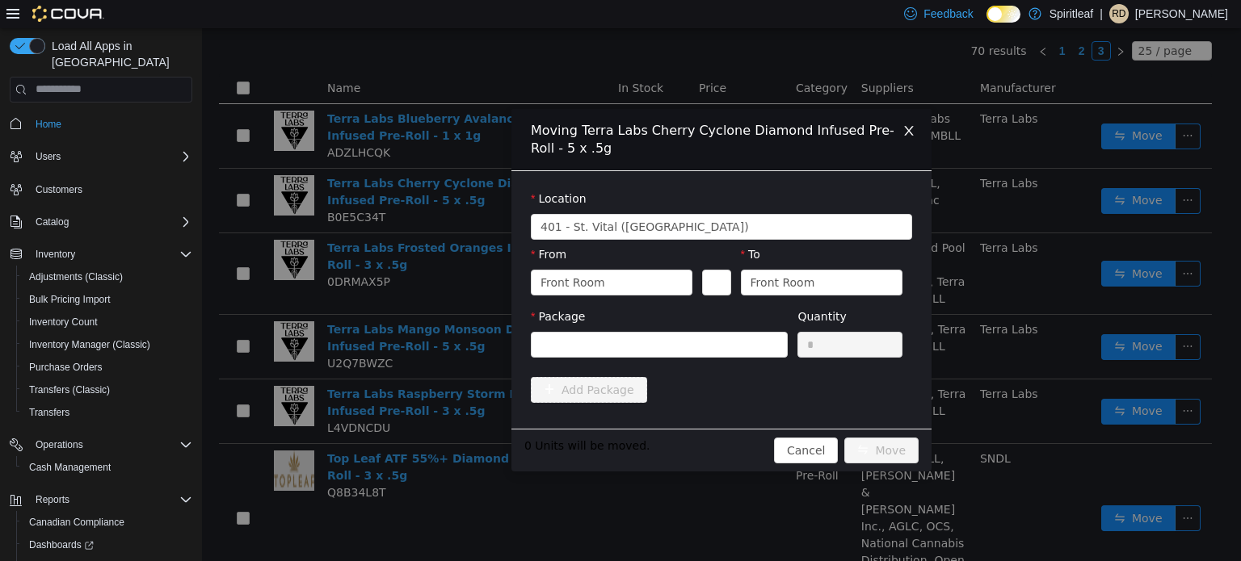
click at [670, 361] on div "Package" at bounding box center [659, 336] width 257 height 56
click at [649, 354] on div at bounding box center [653, 344] width 227 height 24
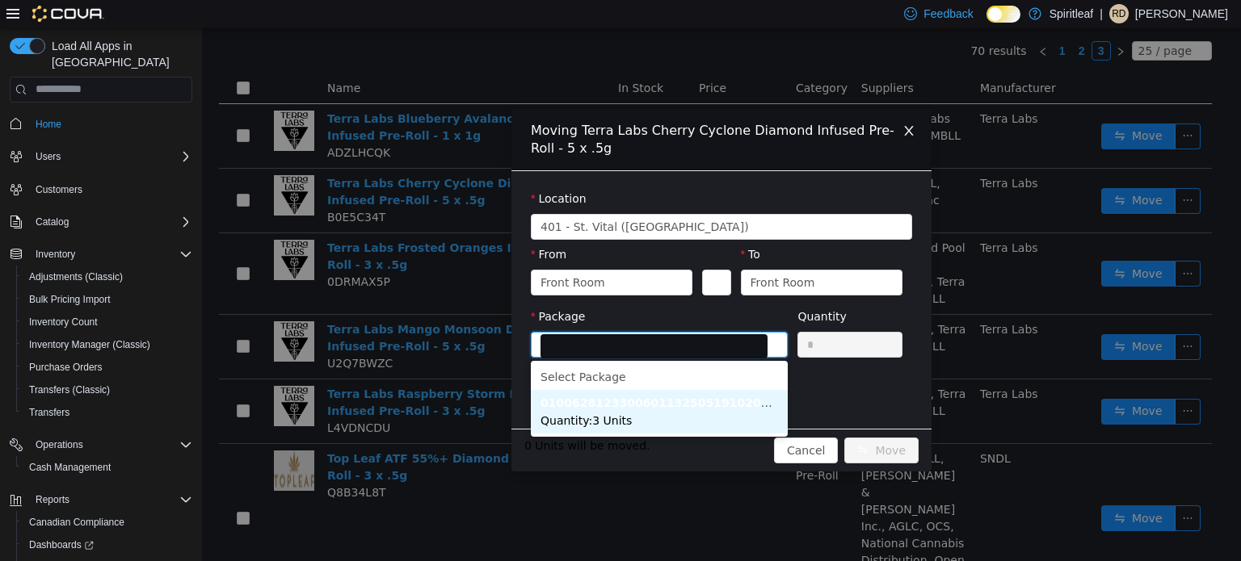
click at [641, 418] on li "010062812330060113250519102025PRME0012 Quantity : 3 Units" at bounding box center [659, 411] width 257 height 44
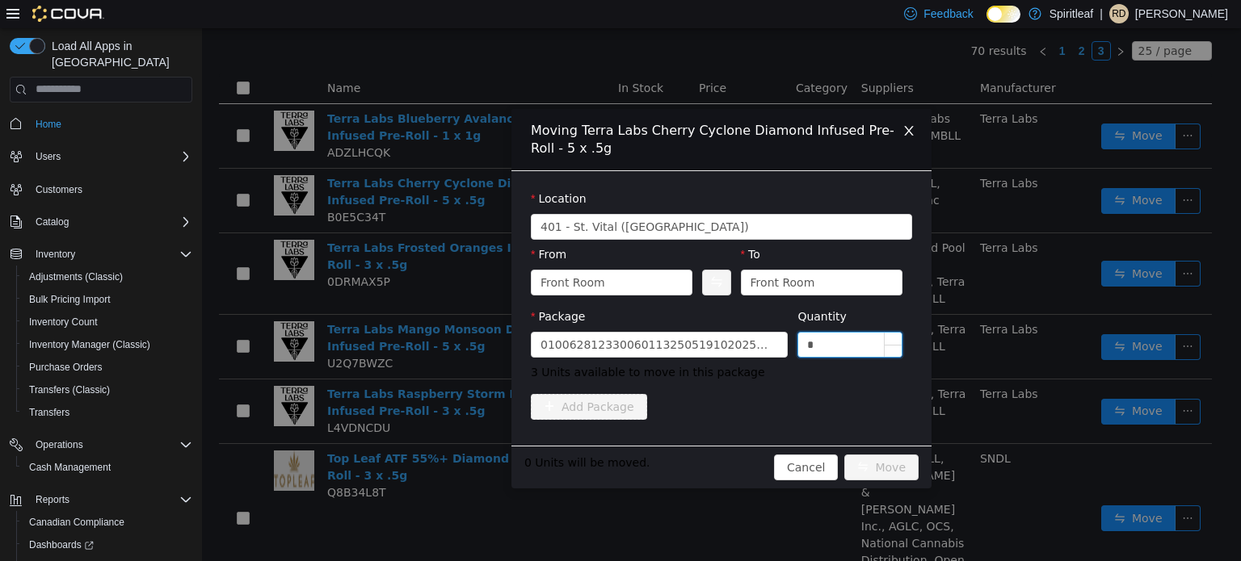
click at [827, 344] on input "*" at bounding box center [849, 344] width 103 height 24
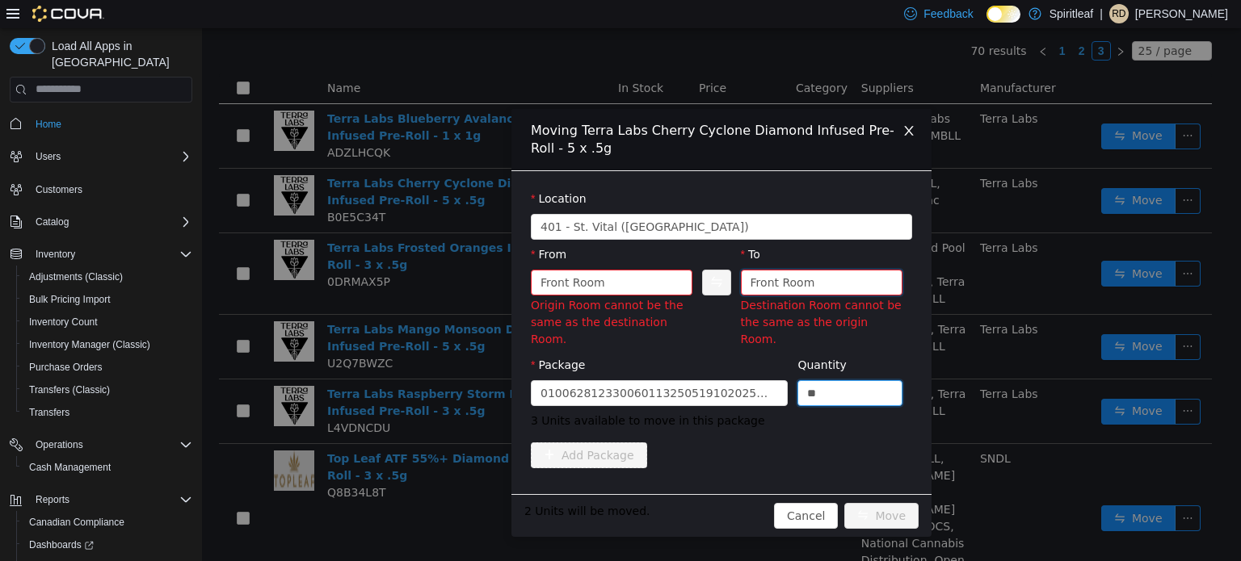
type input "*"
click at [797, 279] on div "Front Room" at bounding box center [782, 282] width 65 height 24
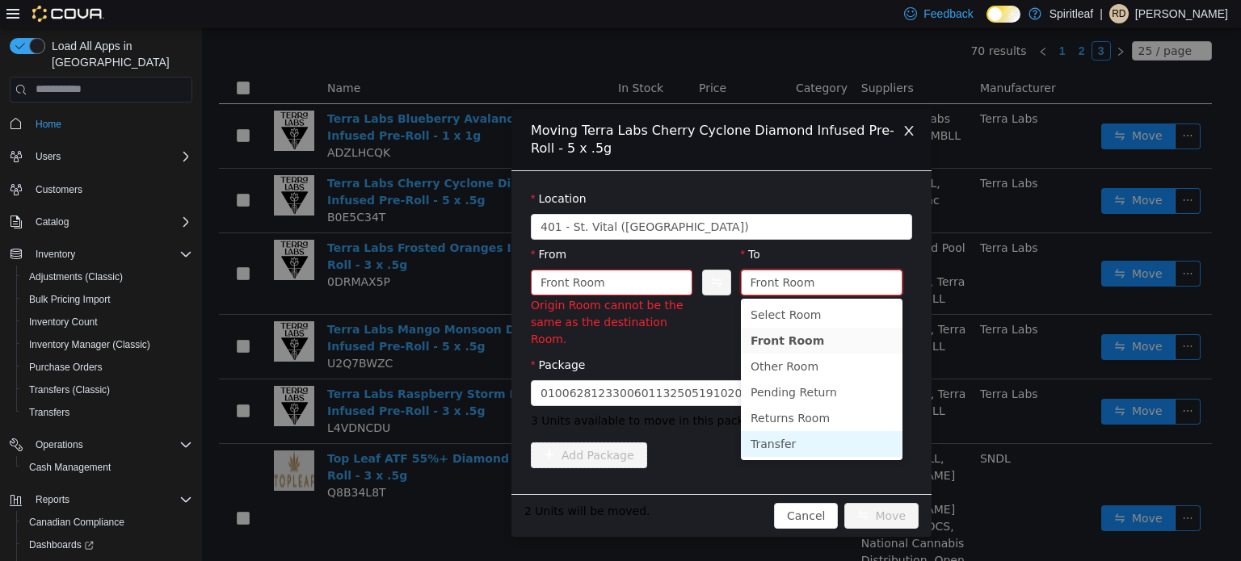
click at [815, 450] on li "Transfer" at bounding box center [822, 444] width 162 height 26
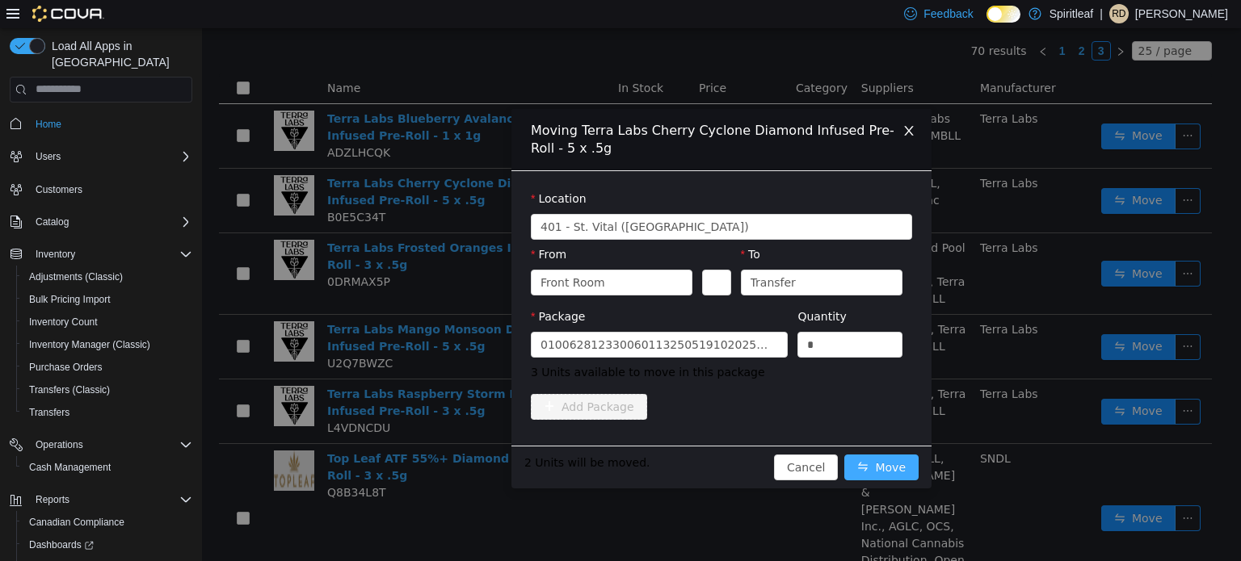
click at [870, 468] on button "Move" at bounding box center [881, 467] width 74 height 26
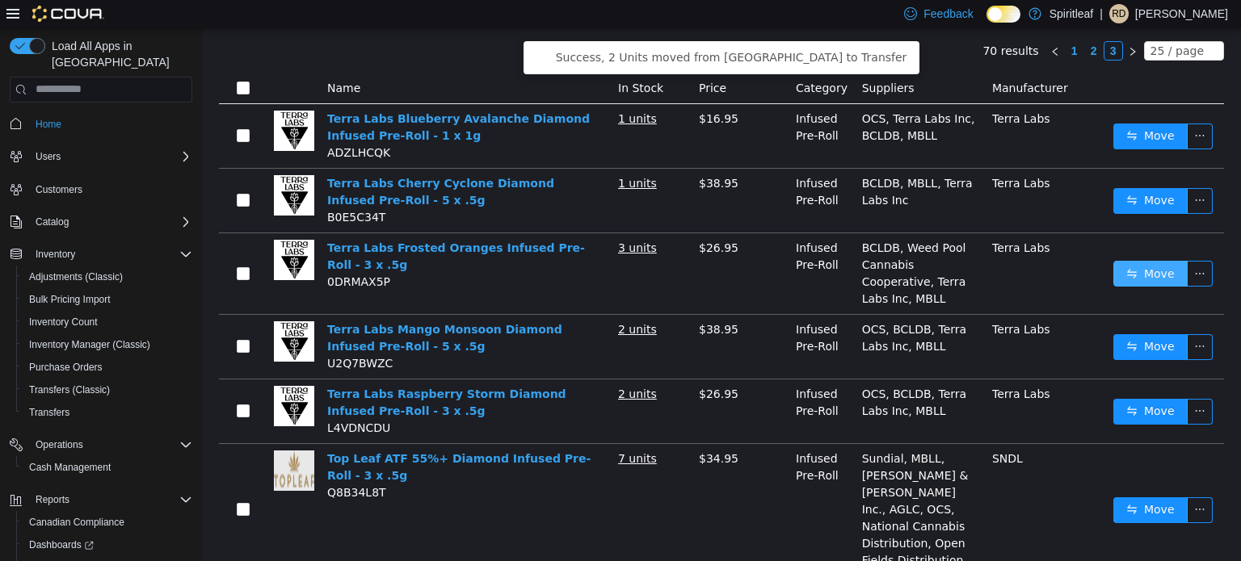
click at [1121, 280] on button "Move" at bounding box center [1150, 273] width 74 height 26
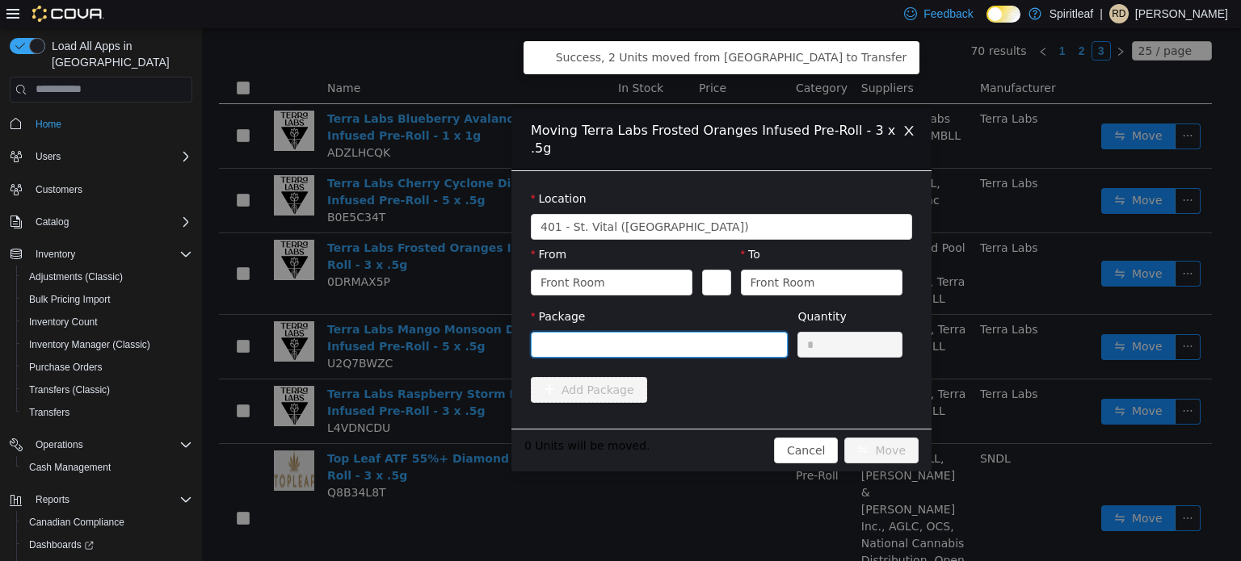
click at [611, 332] on div at bounding box center [653, 344] width 227 height 24
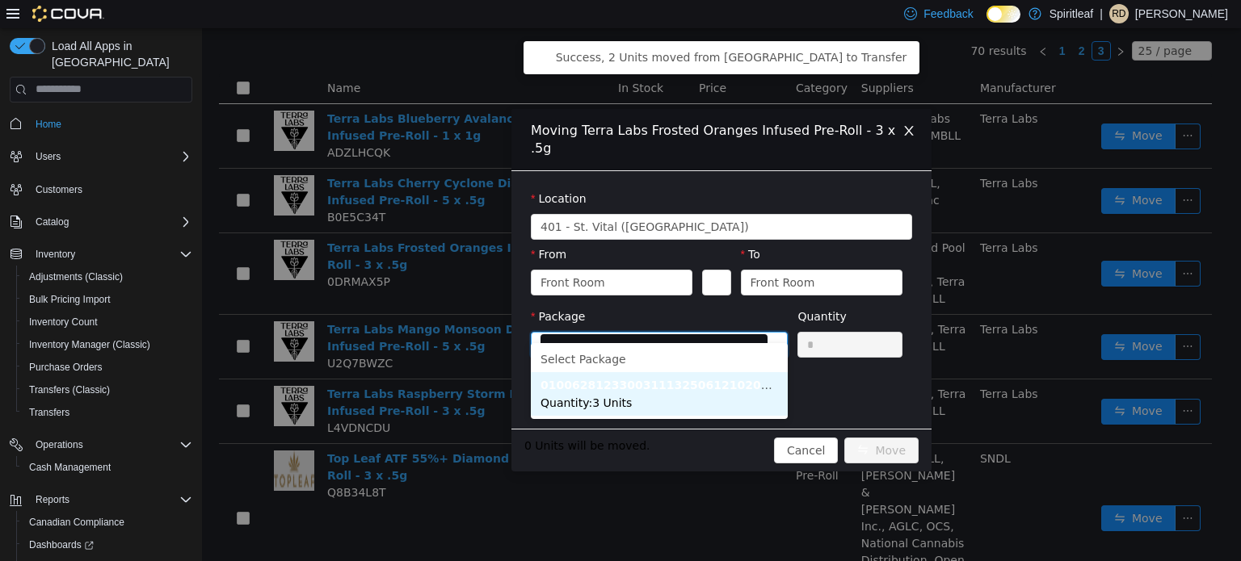
click at [602, 396] on span "Quantity : 3 Units" at bounding box center [585, 402] width 91 height 13
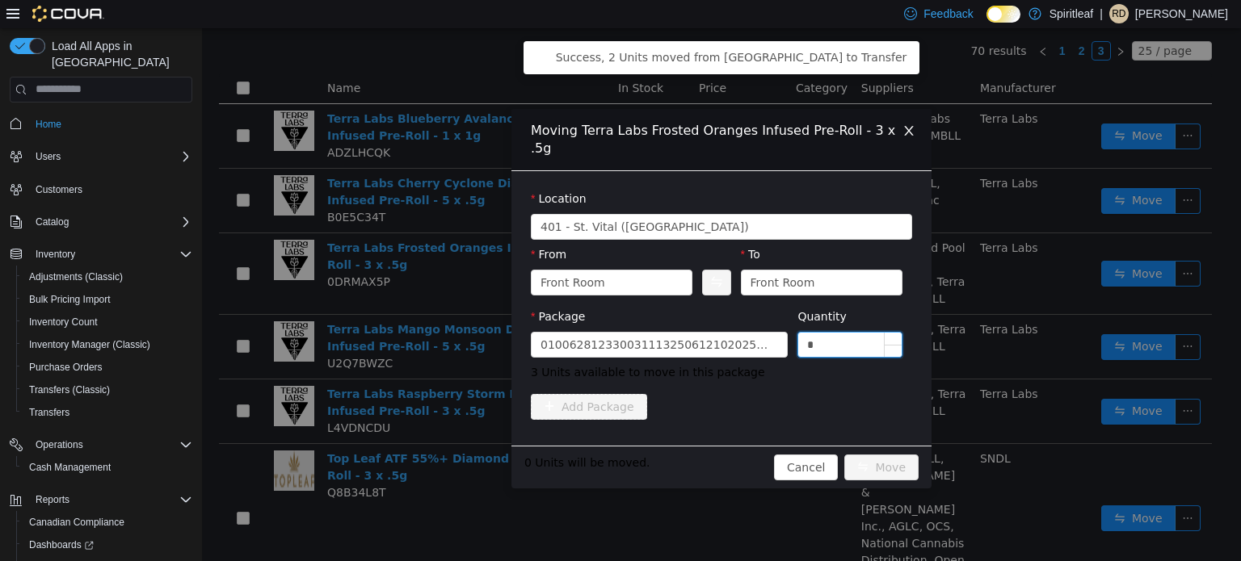
click at [855, 332] on input "*" at bounding box center [849, 344] width 103 height 24
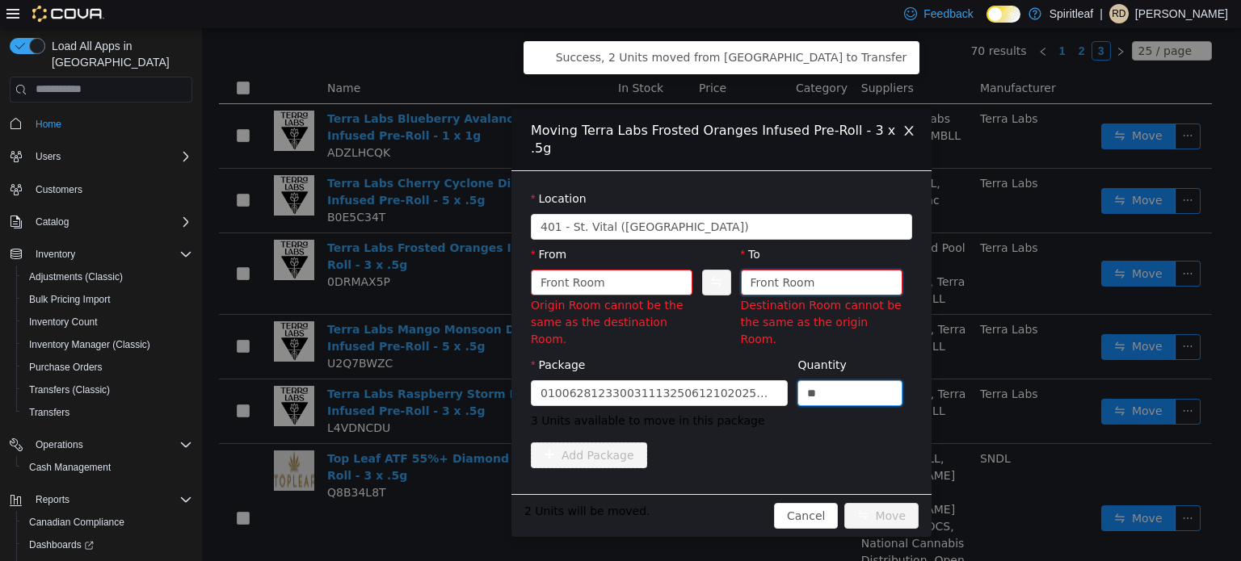
type input "*"
click at [792, 270] on div "Front Room" at bounding box center [782, 282] width 65 height 24
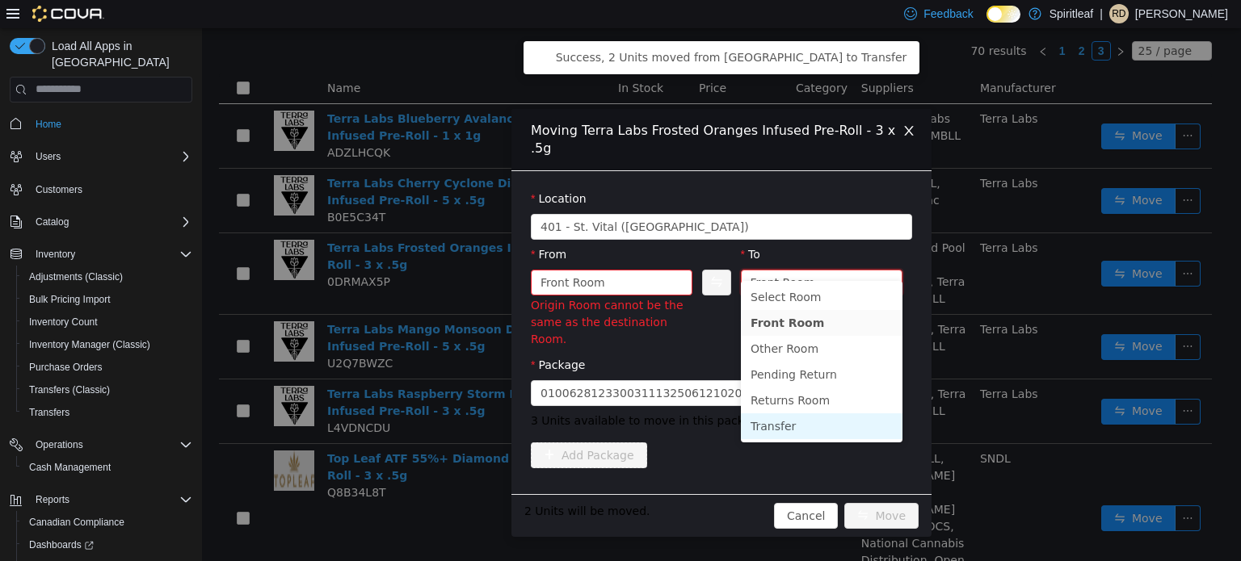
click at [774, 429] on li "Transfer" at bounding box center [822, 426] width 162 height 26
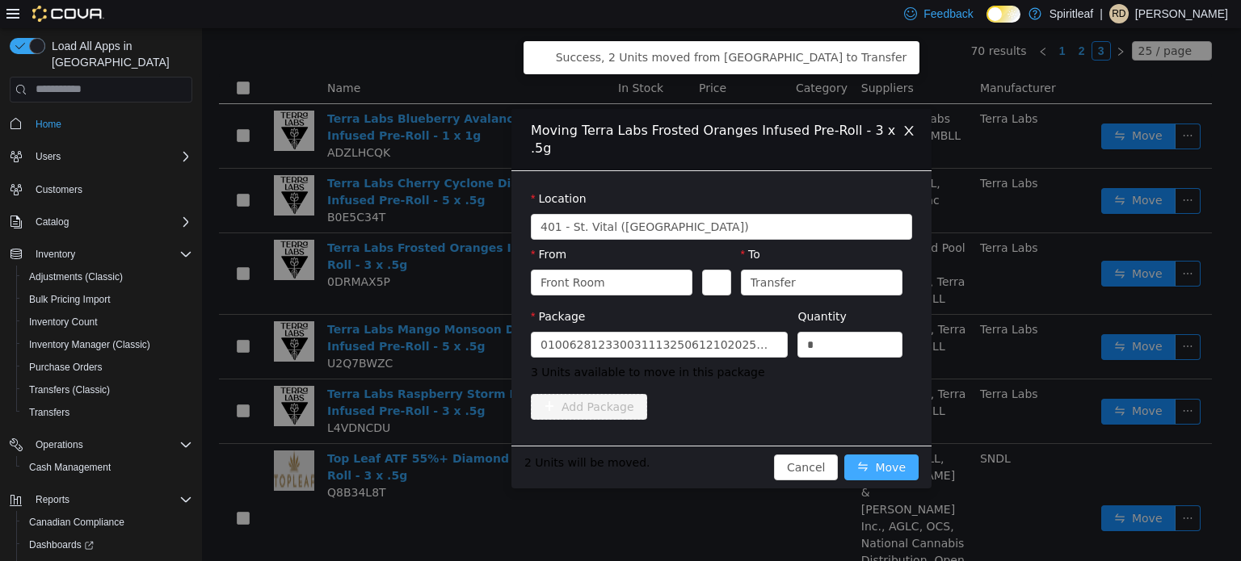
click at [869, 454] on button "Move" at bounding box center [881, 467] width 74 height 26
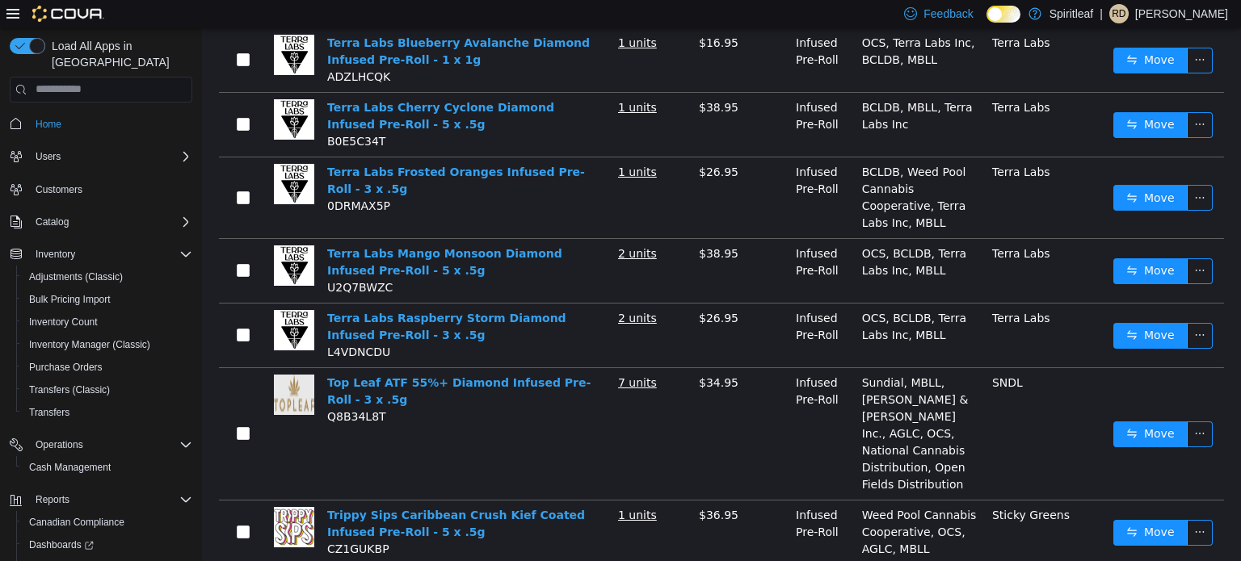
scroll to position [0, 0]
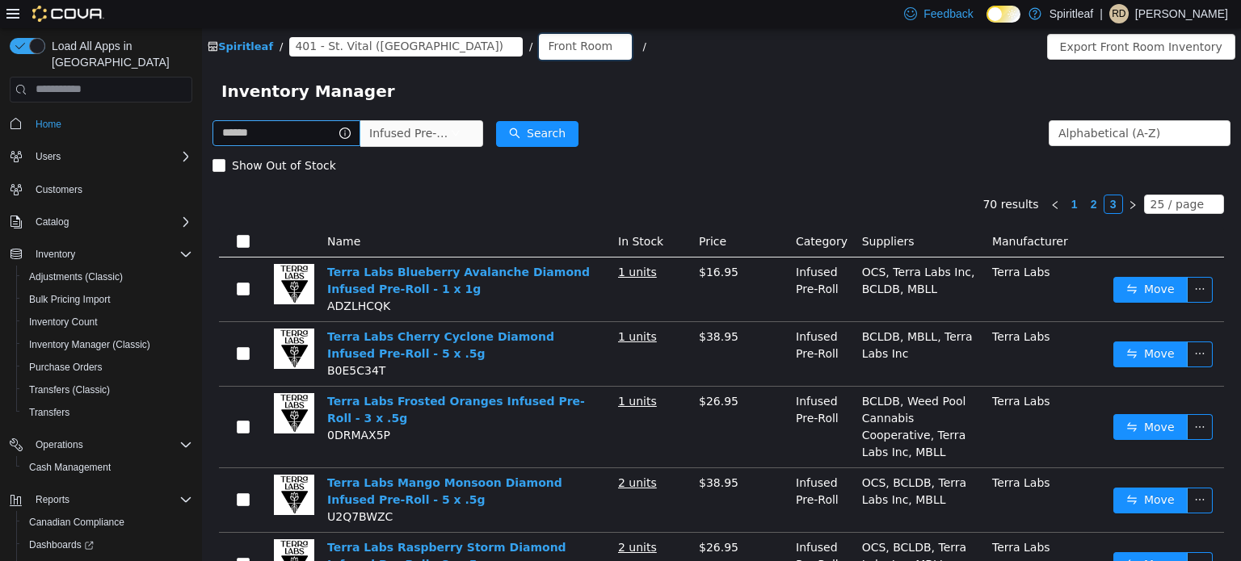
click at [548, 35] on div "Front Room" at bounding box center [580, 45] width 65 height 24
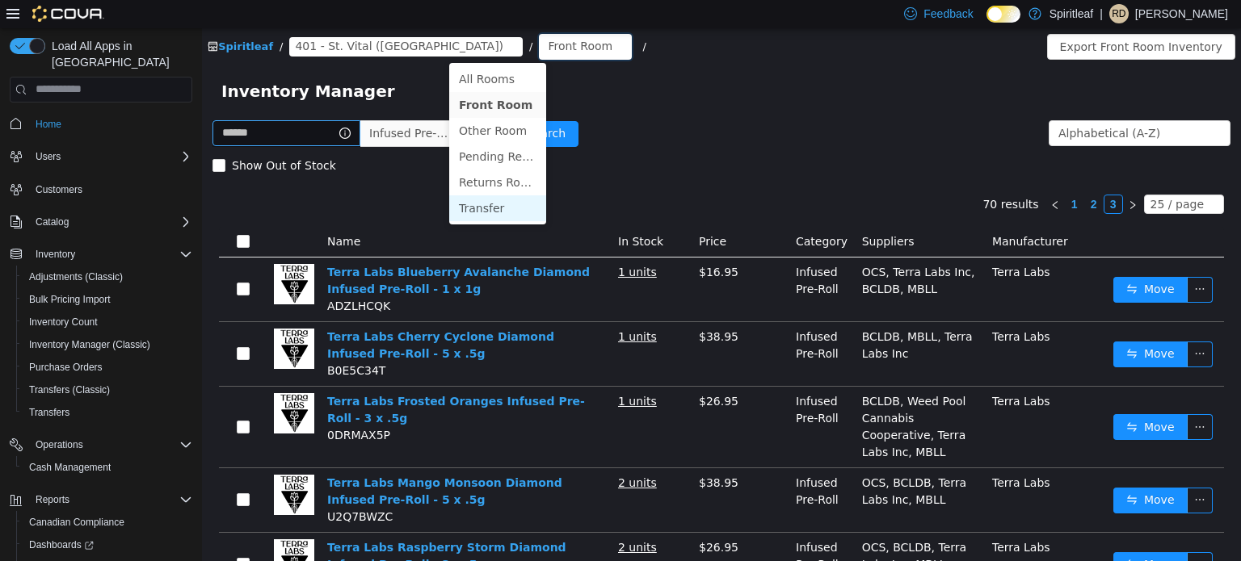
click at [474, 203] on li "Transfer" at bounding box center [497, 208] width 97 height 26
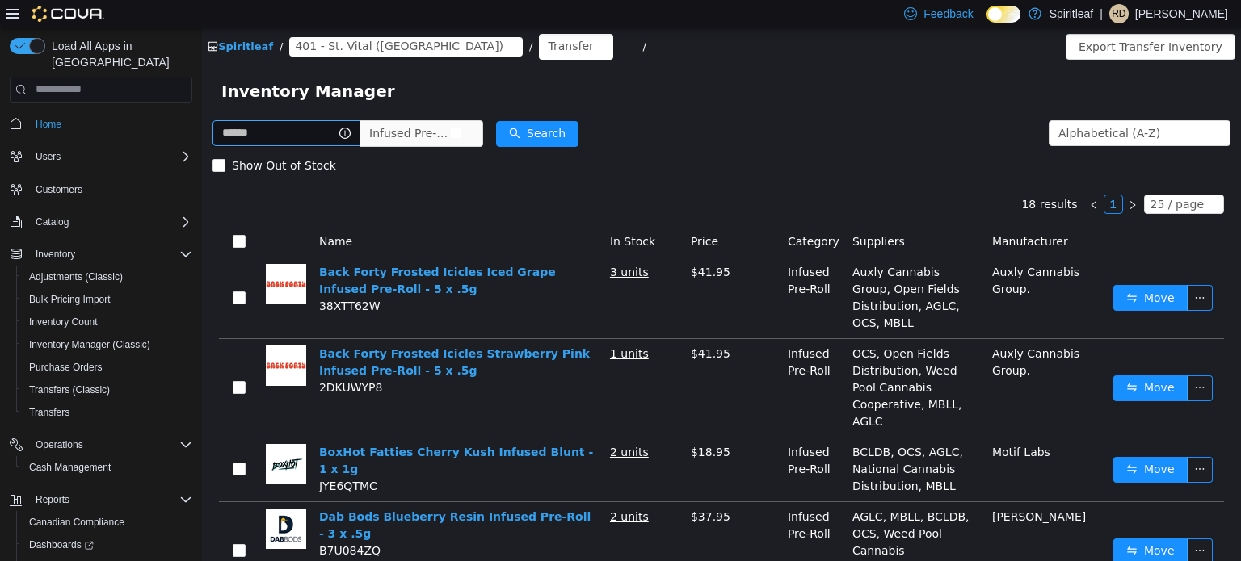
click at [460, 132] on icon "icon: close-circle" at bounding box center [456, 133] width 10 height 10
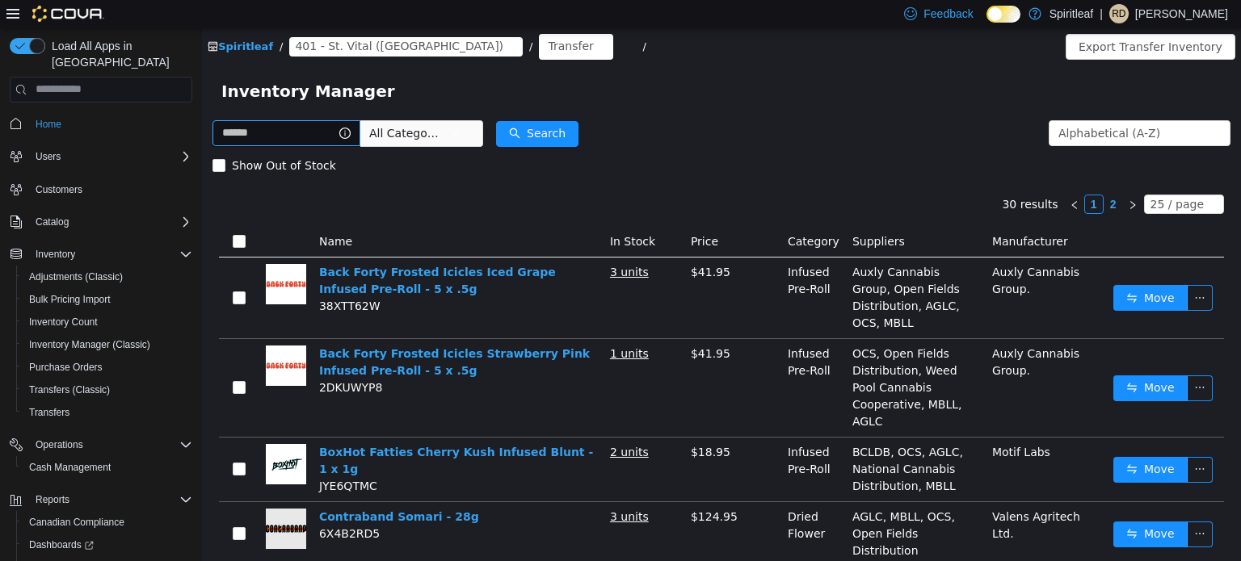
click at [19, 11] on div at bounding box center [55, 14] width 98 height 16
click at [14, 13] on icon at bounding box center [12, 14] width 13 height 10
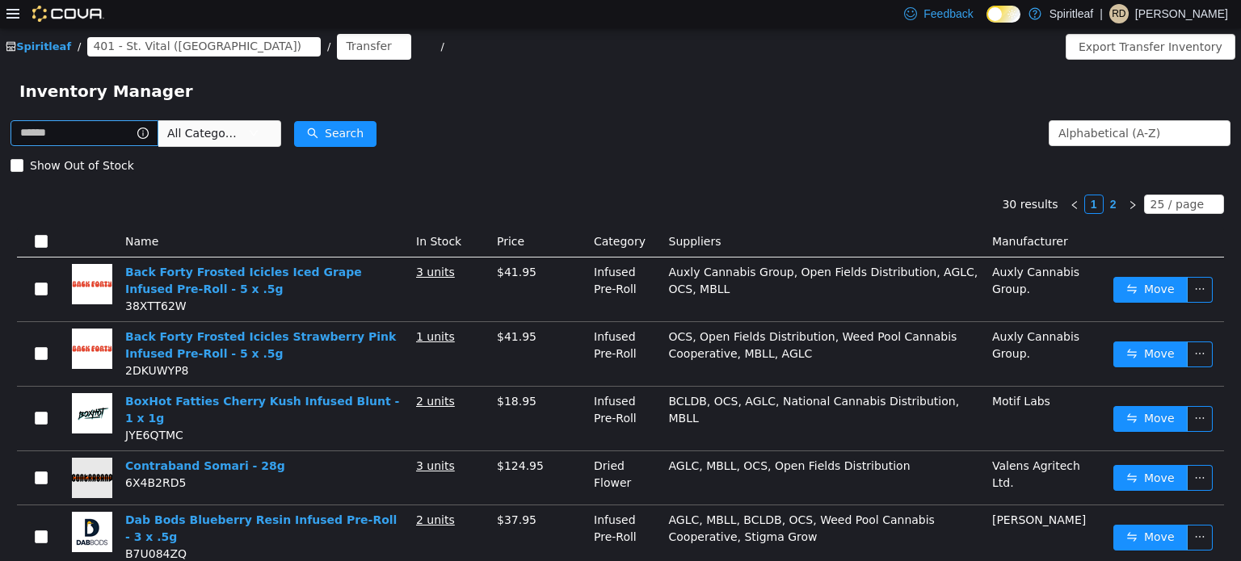
click at [14, 13] on icon at bounding box center [12, 14] width 13 height 10
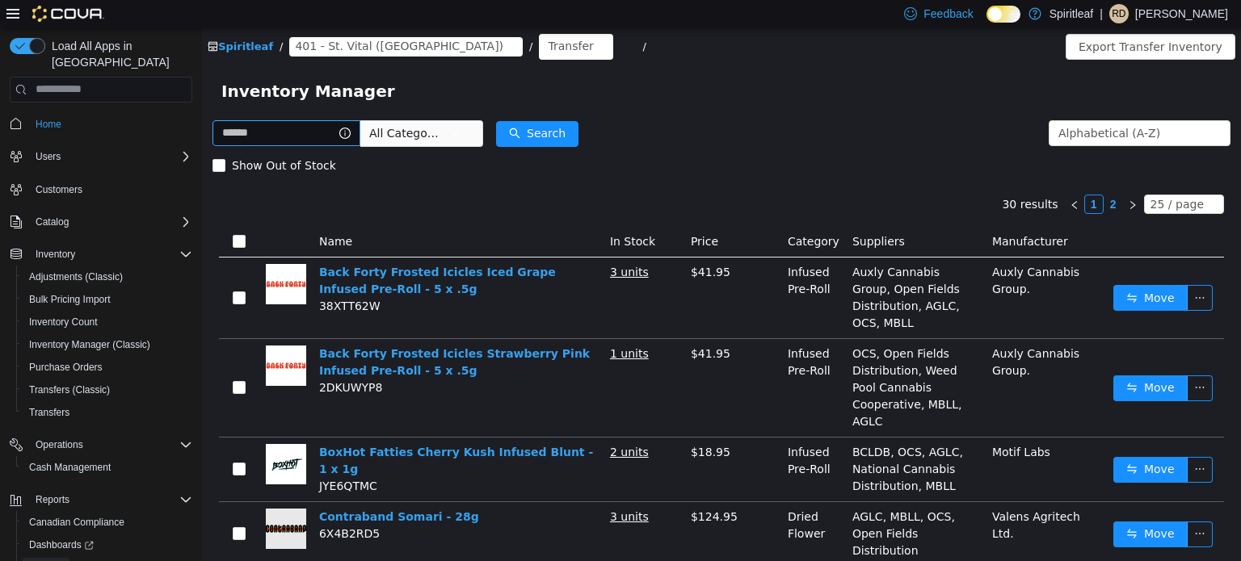
click at [47, 561] on span "Reports" at bounding box center [46, 567] width 34 height 13
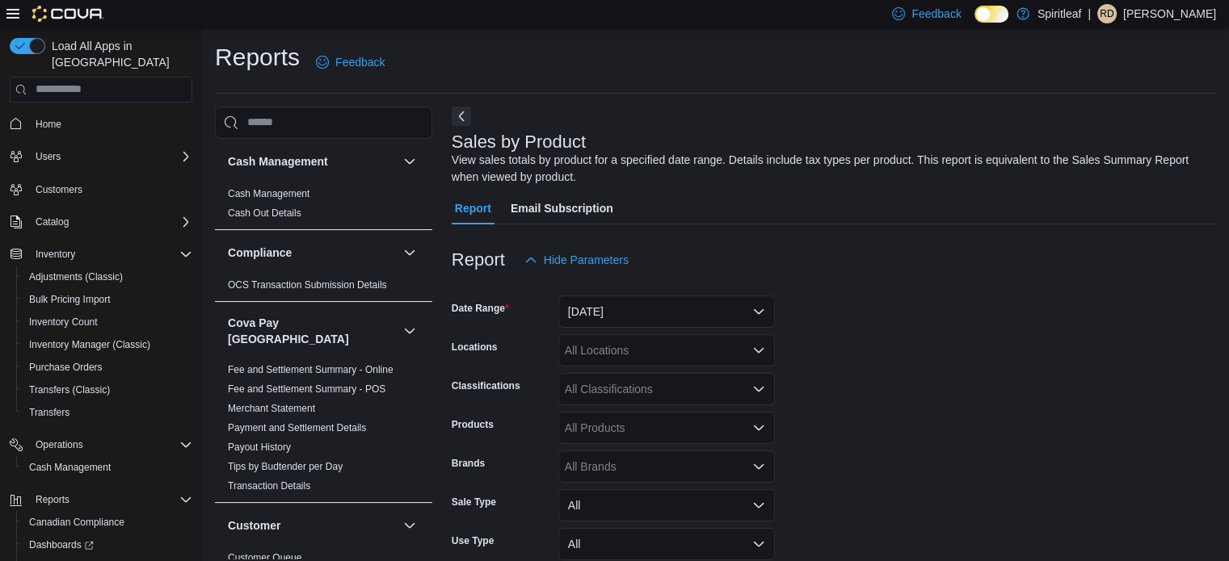
scroll to position [54, 0]
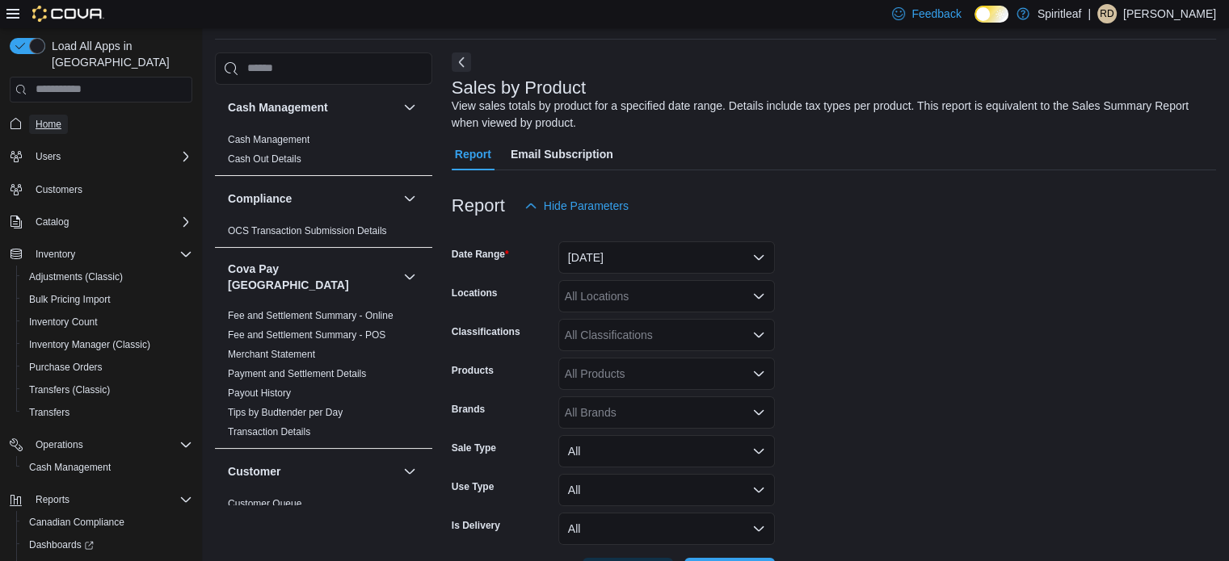
click at [45, 118] on span "Home" at bounding box center [49, 124] width 26 height 13
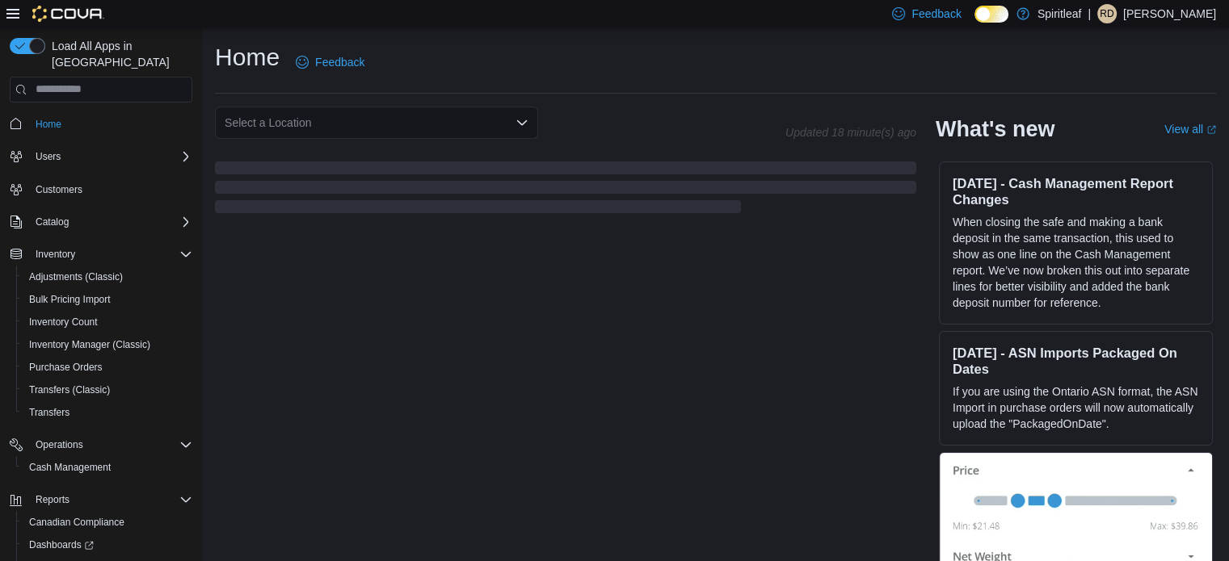
click at [287, 144] on div "Select a Location Updated 18 minute(s) ago" at bounding box center [565, 162] width 701 height 110
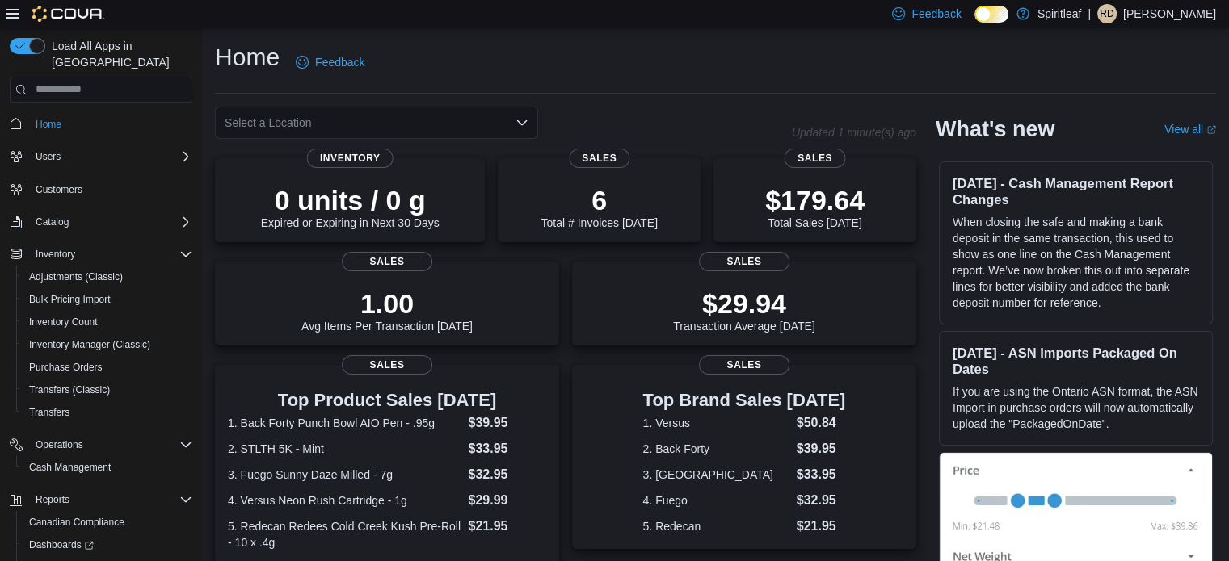
click at [271, 122] on div "Select a Location" at bounding box center [376, 123] width 323 height 32
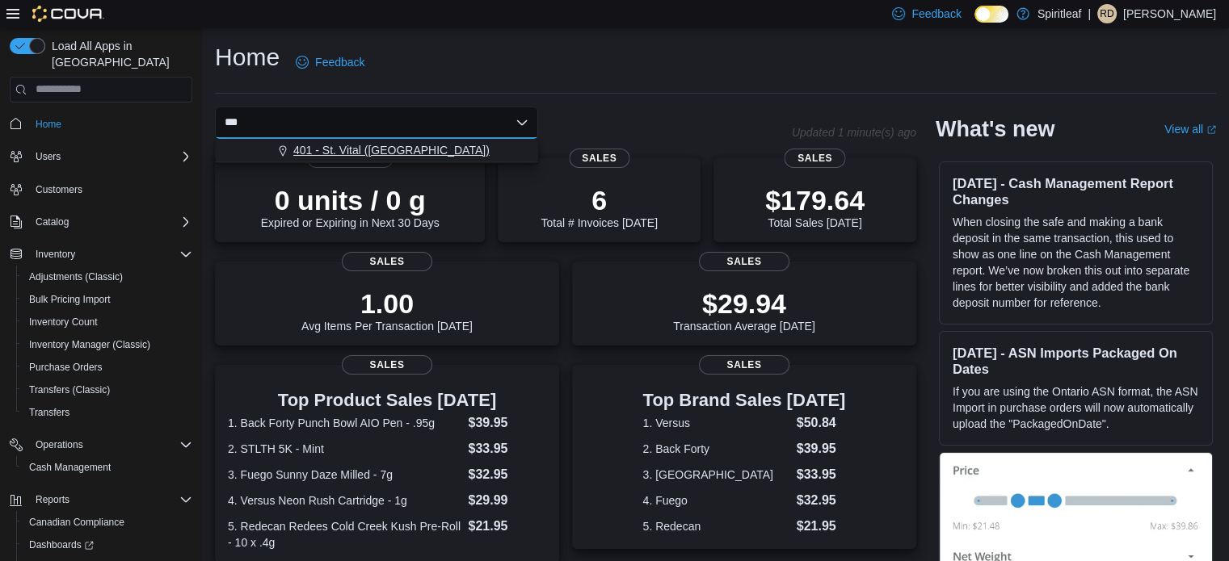
type input "***"
click at [348, 151] on span "401 - St. Vital ([GEOGRAPHIC_DATA])" at bounding box center [391, 150] width 196 height 16
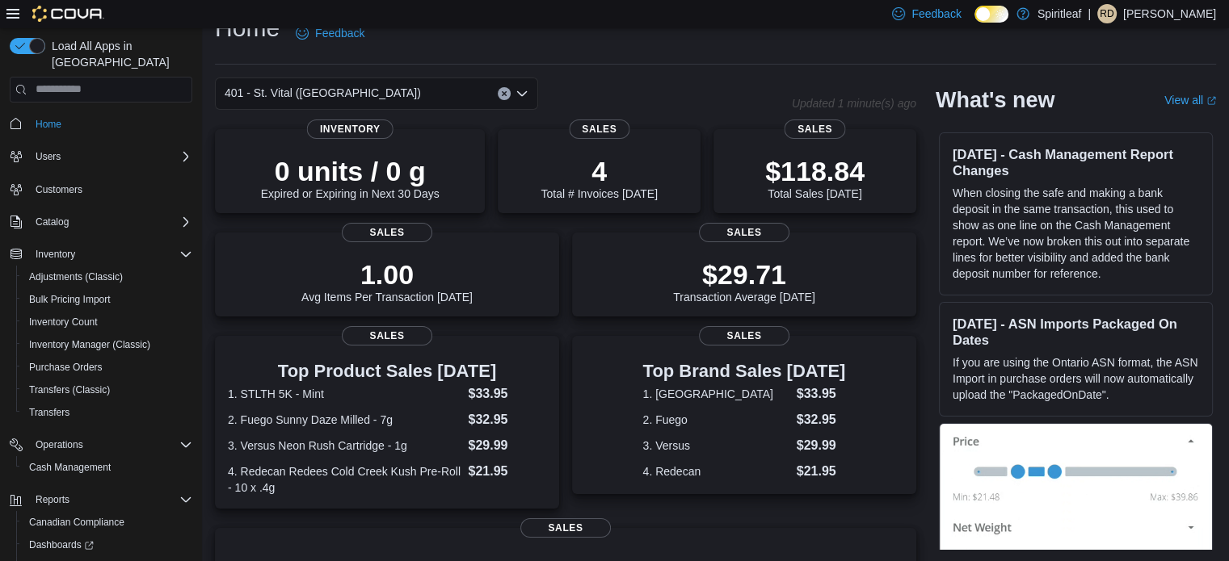
scroll to position [9, 0]
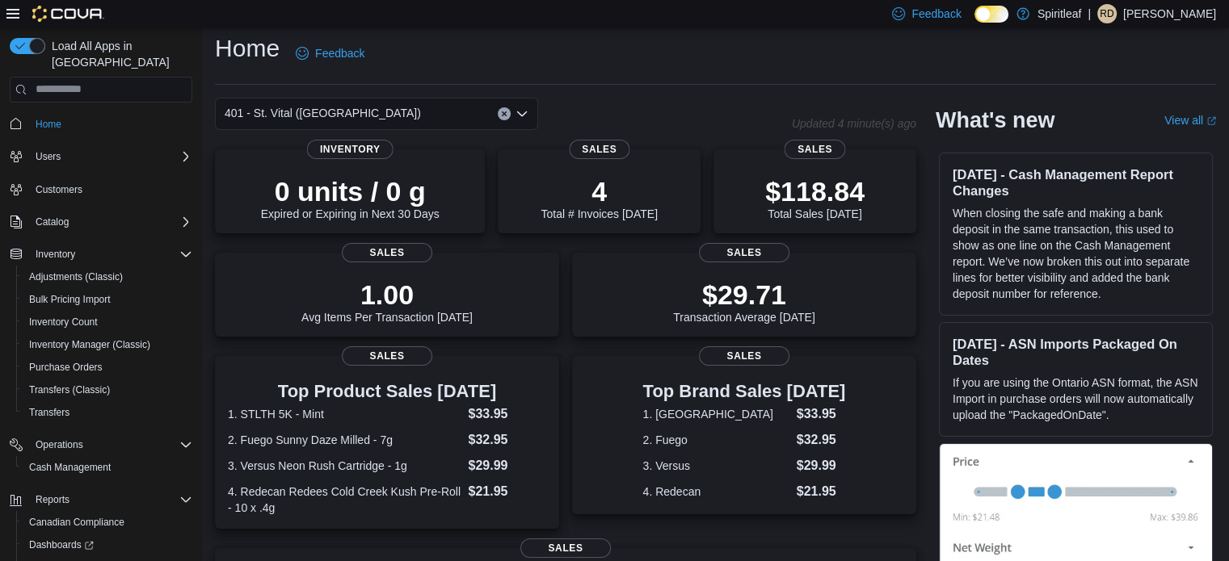
click at [502, 115] on icon "Clear input" at bounding box center [504, 113] width 4 height 4
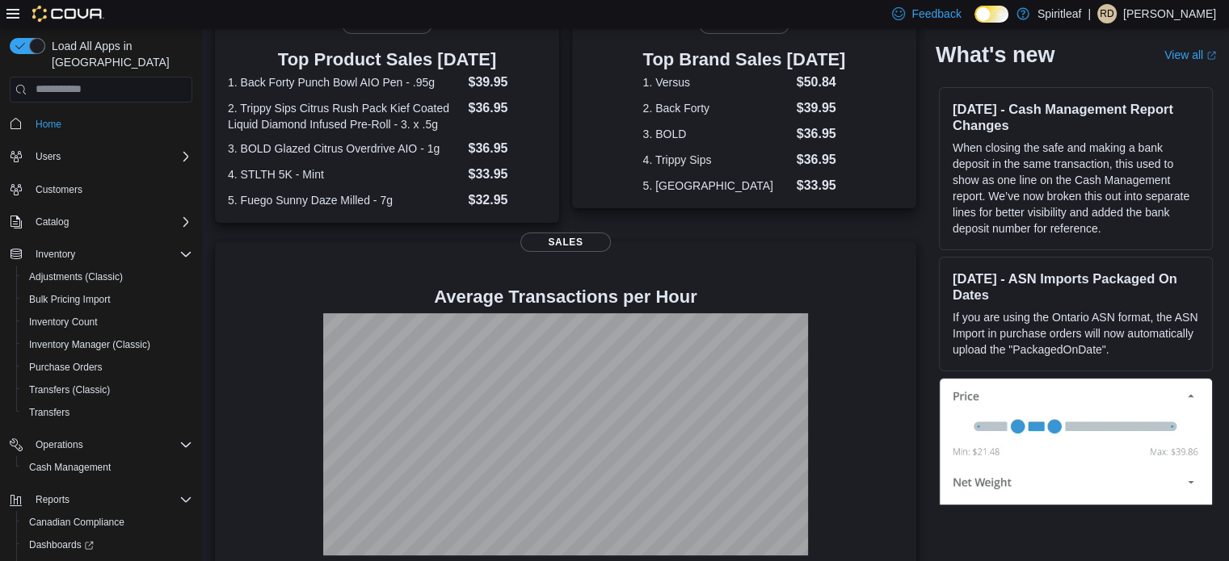
scroll to position [362, 0]
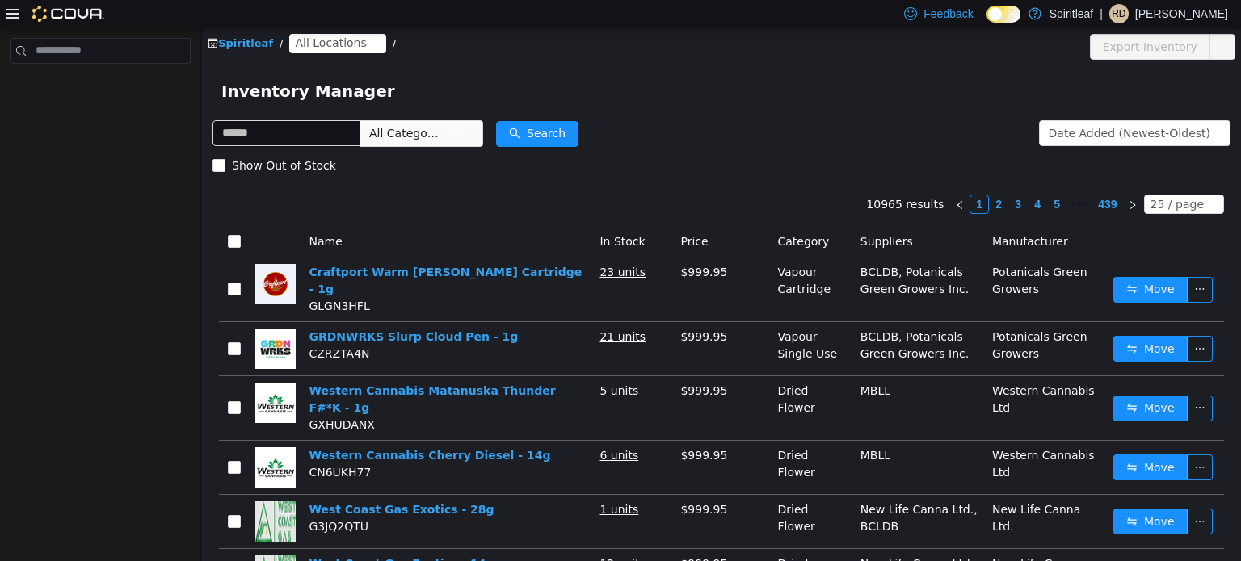
click at [327, 45] on span "All Locations" at bounding box center [330, 42] width 71 height 18
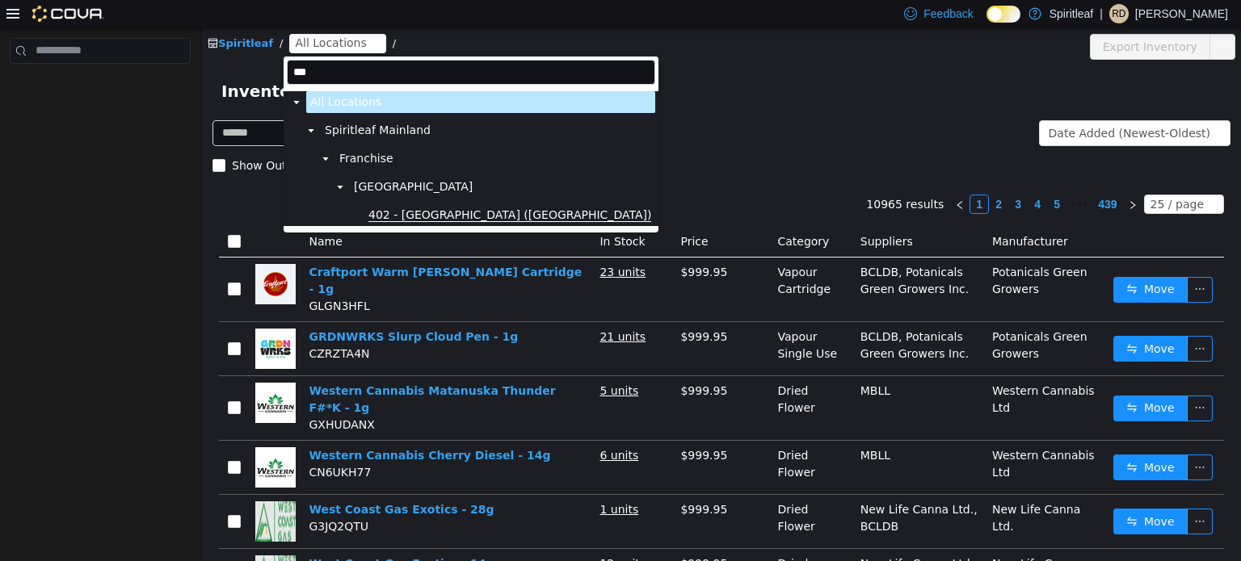
type input "***"
click at [426, 214] on span "402 - [GEOGRAPHIC_DATA] ([GEOGRAPHIC_DATA])" at bounding box center [509, 215] width 283 height 14
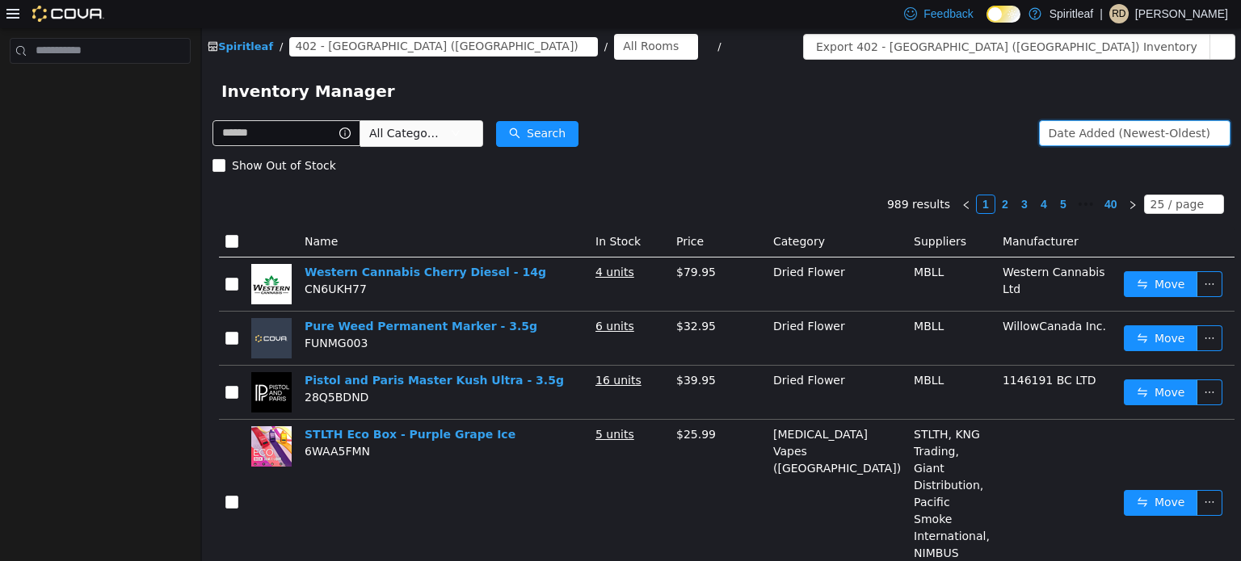
click at [1156, 132] on div "Date Added (Newest-Oldest)" at bounding box center [1129, 132] width 162 height 24
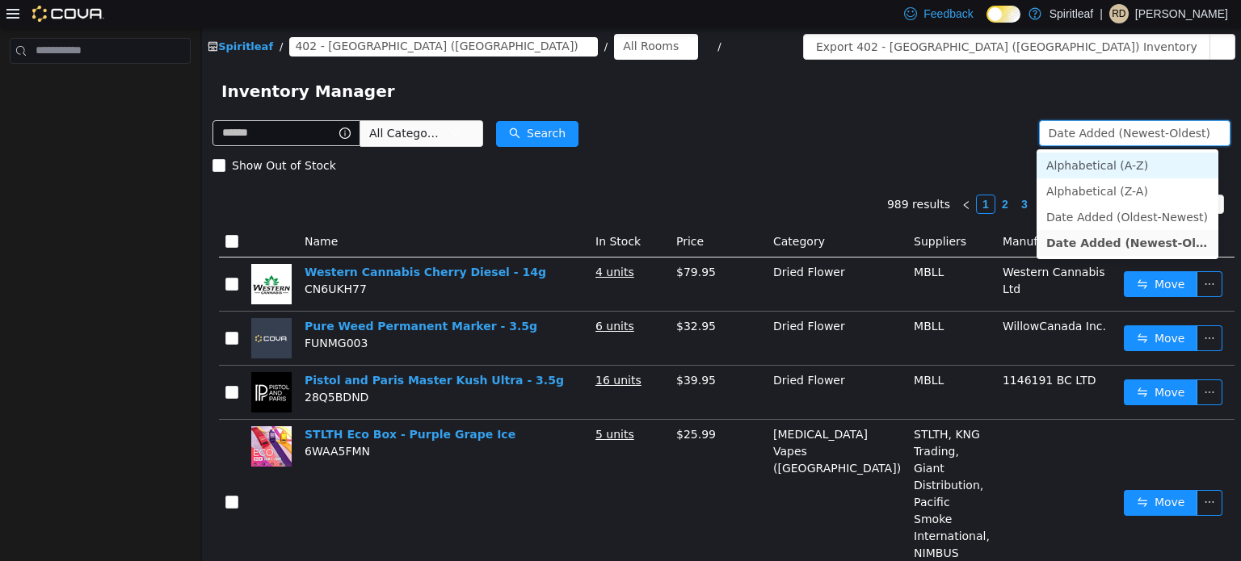
click at [1122, 164] on li "Alphabetical (A-Z)" at bounding box center [1127, 165] width 182 height 26
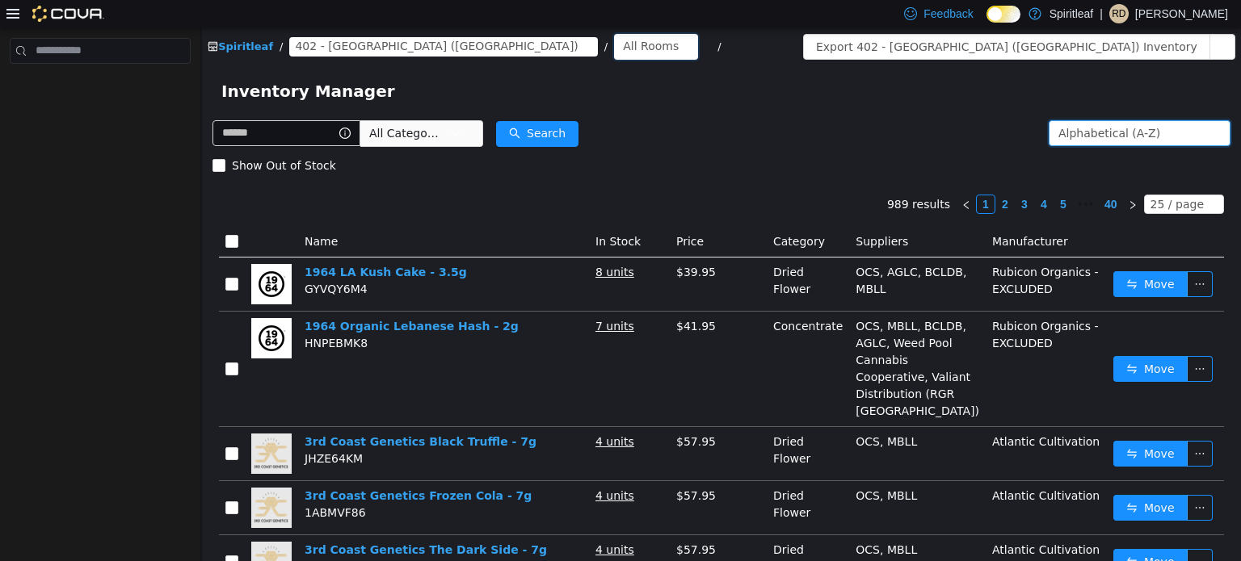
click at [623, 51] on div "All Rooms" at bounding box center [651, 45] width 56 height 24
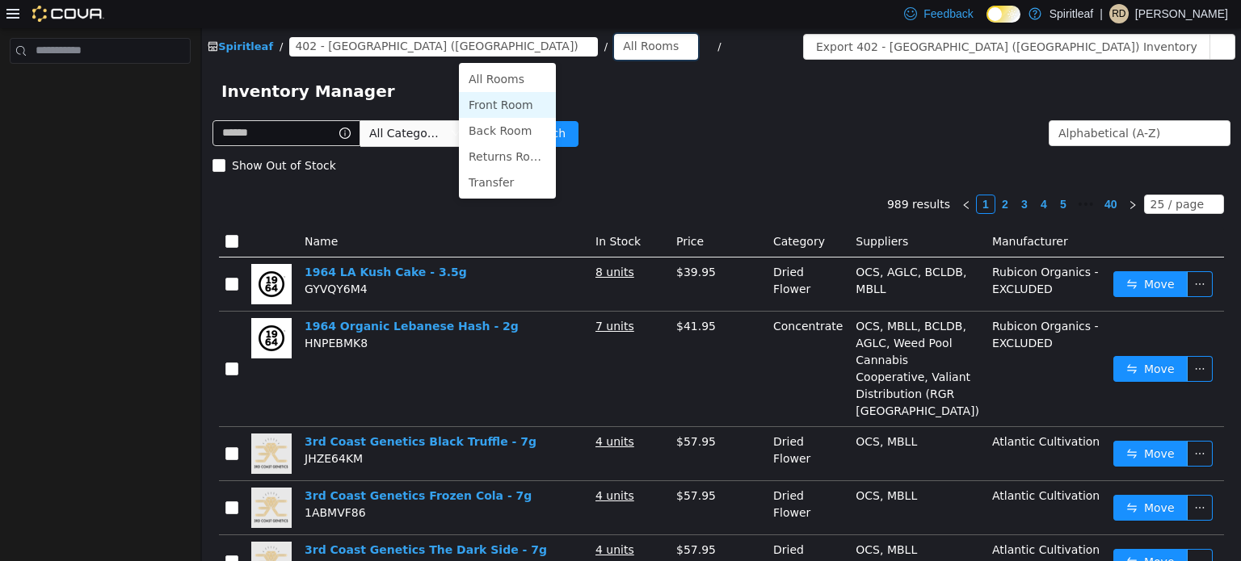
click at [498, 106] on li "Front Room" at bounding box center [507, 104] width 97 height 26
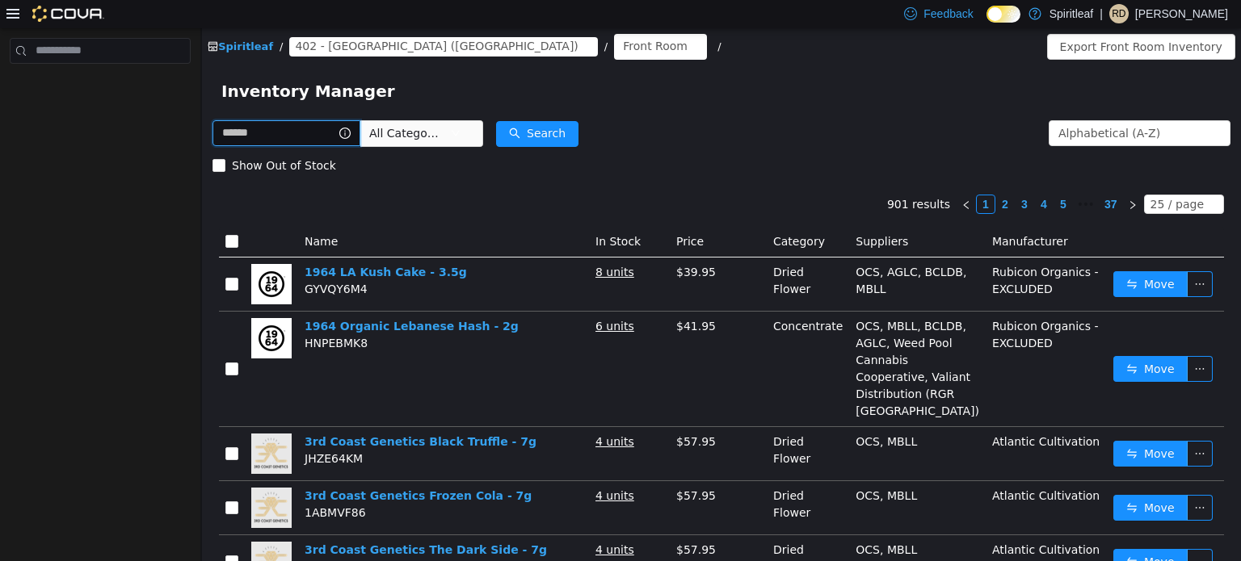
click at [283, 124] on input "text" at bounding box center [286, 133] width 148 height 26
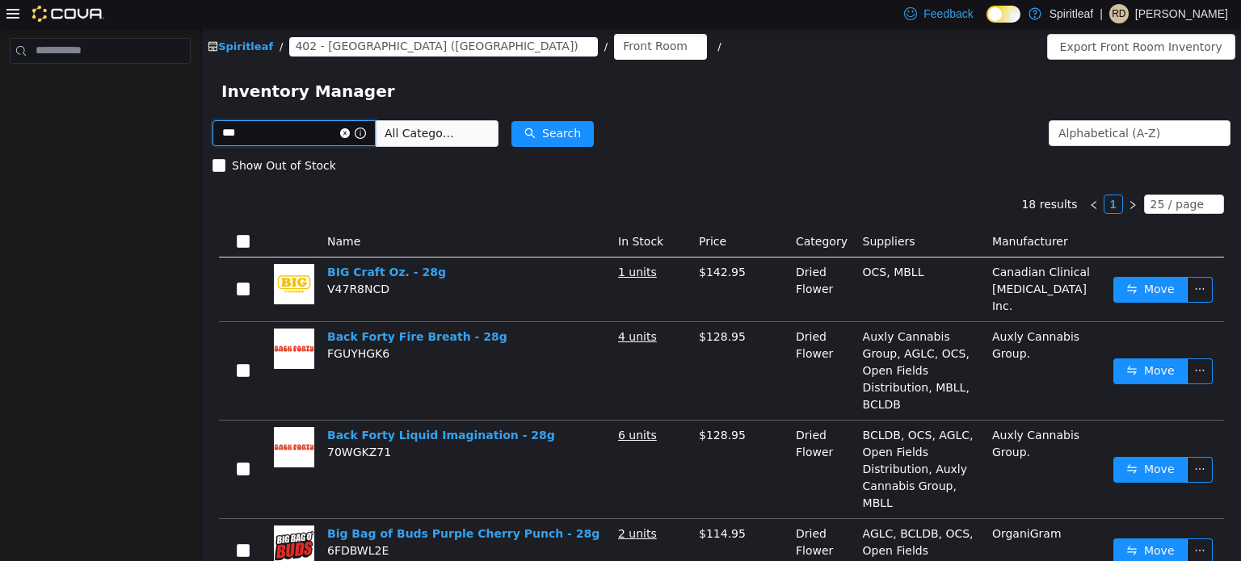
drag, startPoint x: 286, startPoint y: 138, endPoint x: 98, endPoint y: 108, distance: 190.6
click at [202, 108] on html "Spiritleaf / 402 - Polo Park (Winnipeg) / Front Room / Export Front Room Invent…" at bounding box center [721, 293] width 1039 height 533
type input "***"
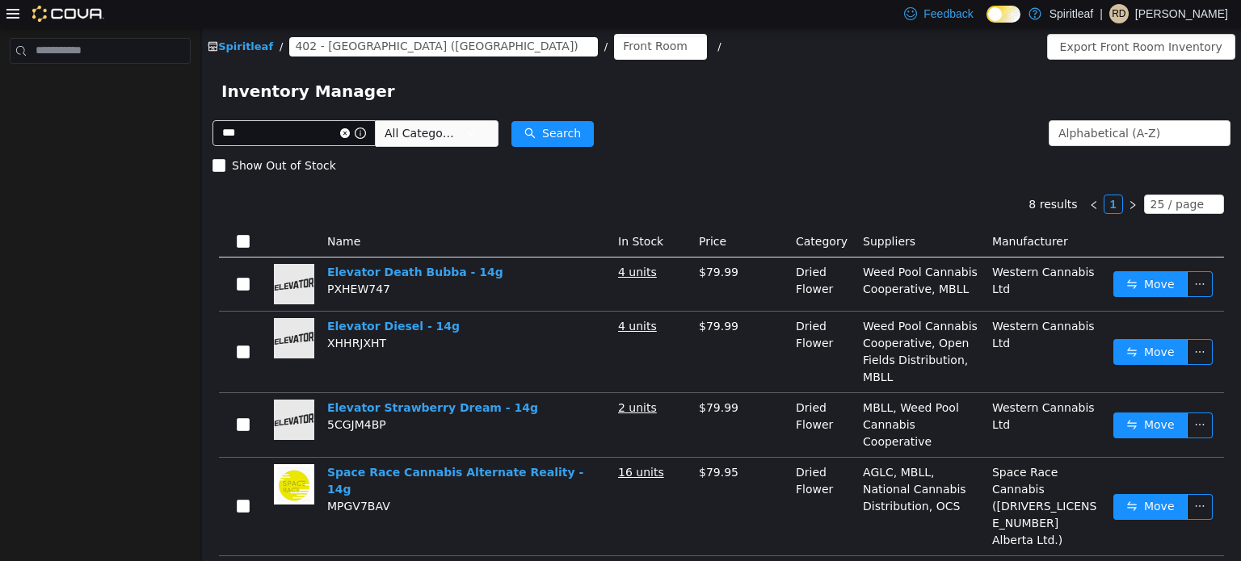
click at [441, 124] on span "All Categories" at bounding box center [424, 132] width 81 height 24
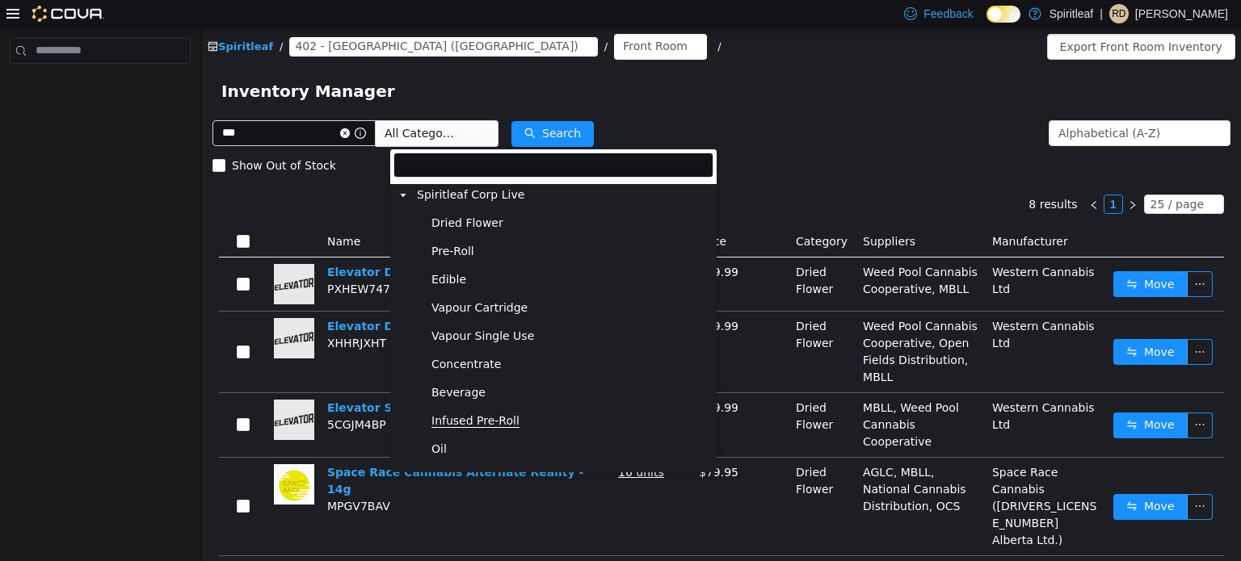
click at [457, 418] on span "Infused Pre-Roll" at bounding box center [475, 421] width 88 height 14
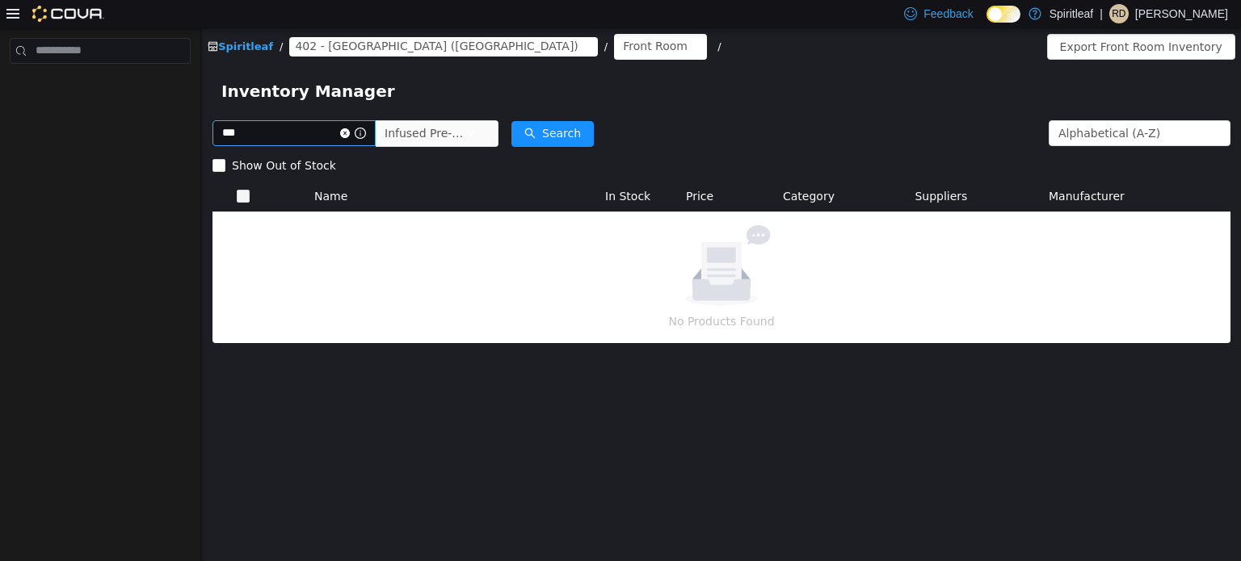
click at [350, 132] on icon "icon: close-circle" at bounding box center [345, 133] width 10 height 10
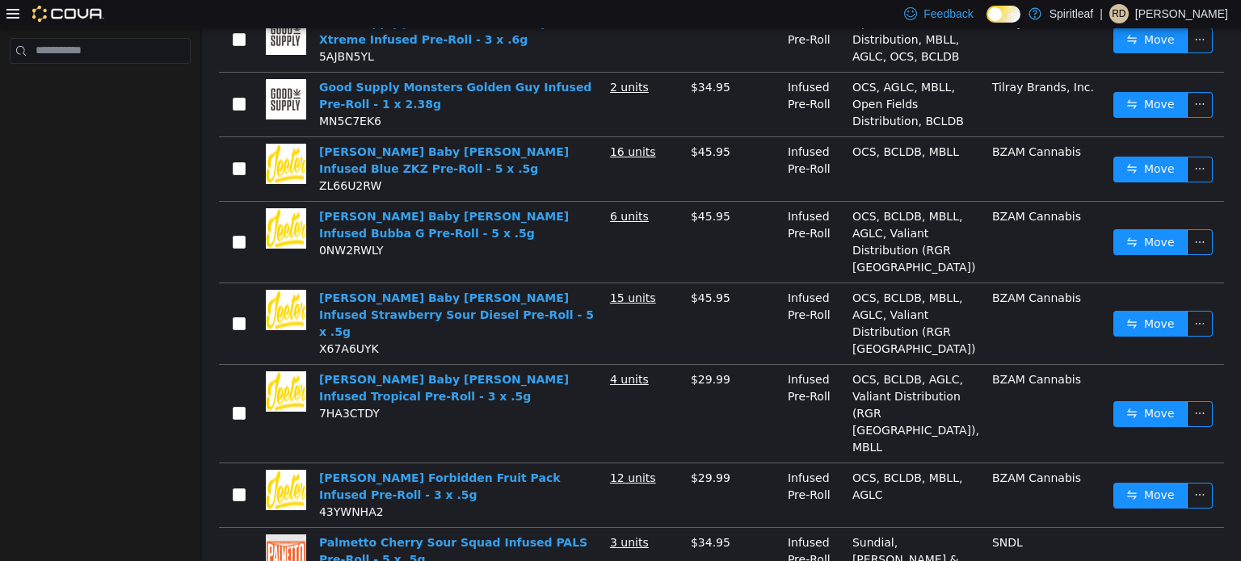
scroll to position [1461, 0]
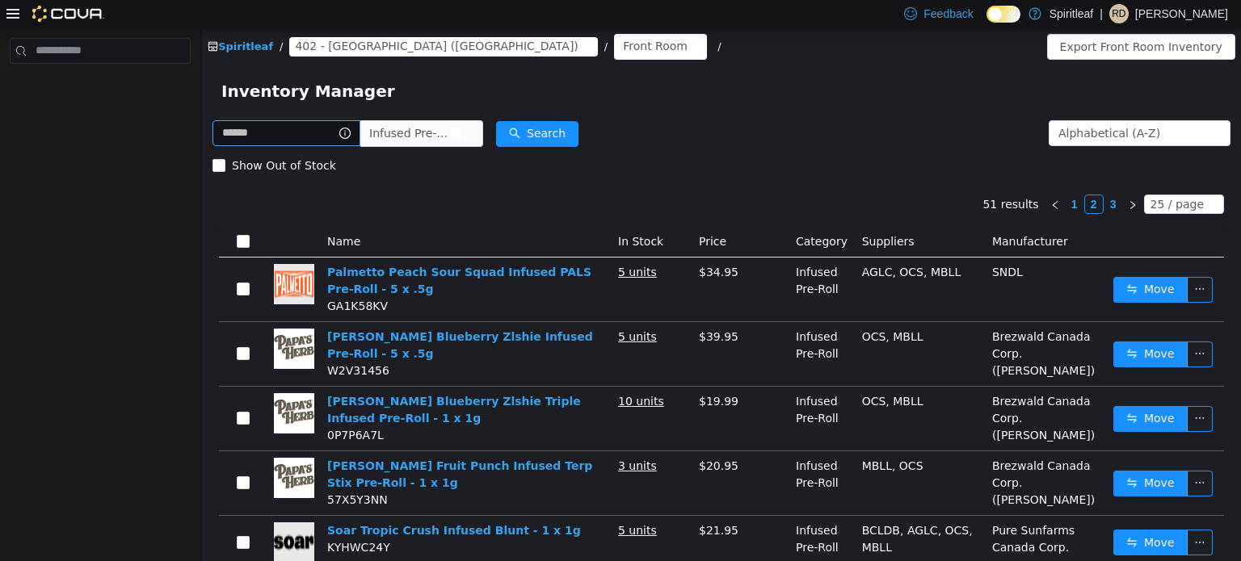
click at [460, 135] on icon "icon: close-circle" at bounding box center [456, 133] width 10 height 10
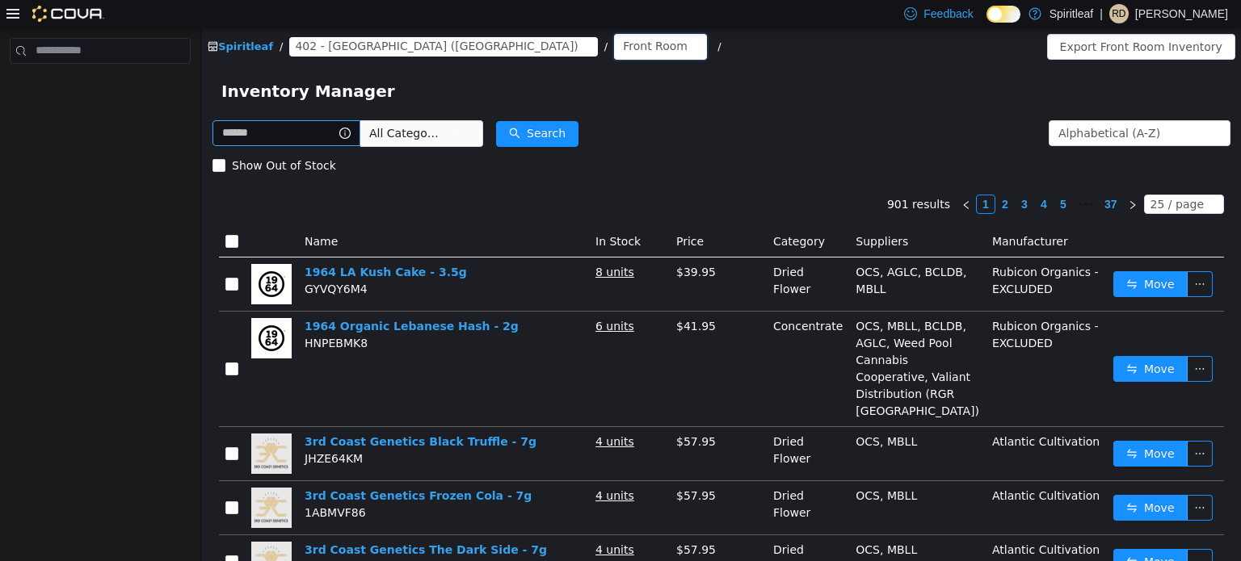
click at [623, 51] on div "Front Room" at bounding box center [655, 45] width 65 height 24
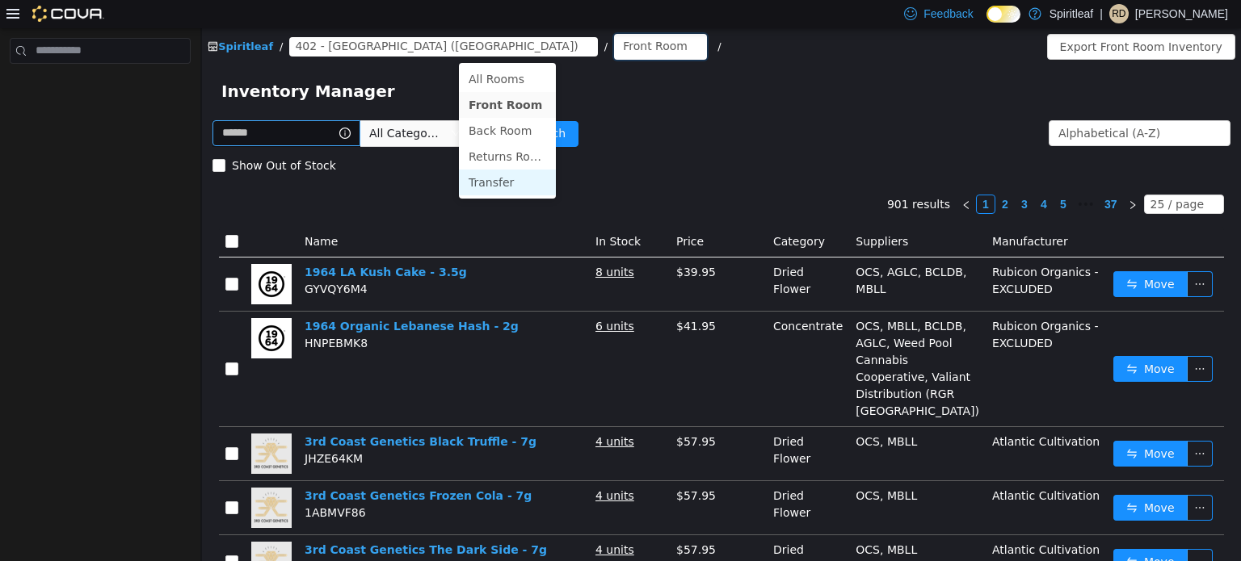
click at [495, 181] on li "Transfer" at bounding box center [507, 182] width 97 height 26
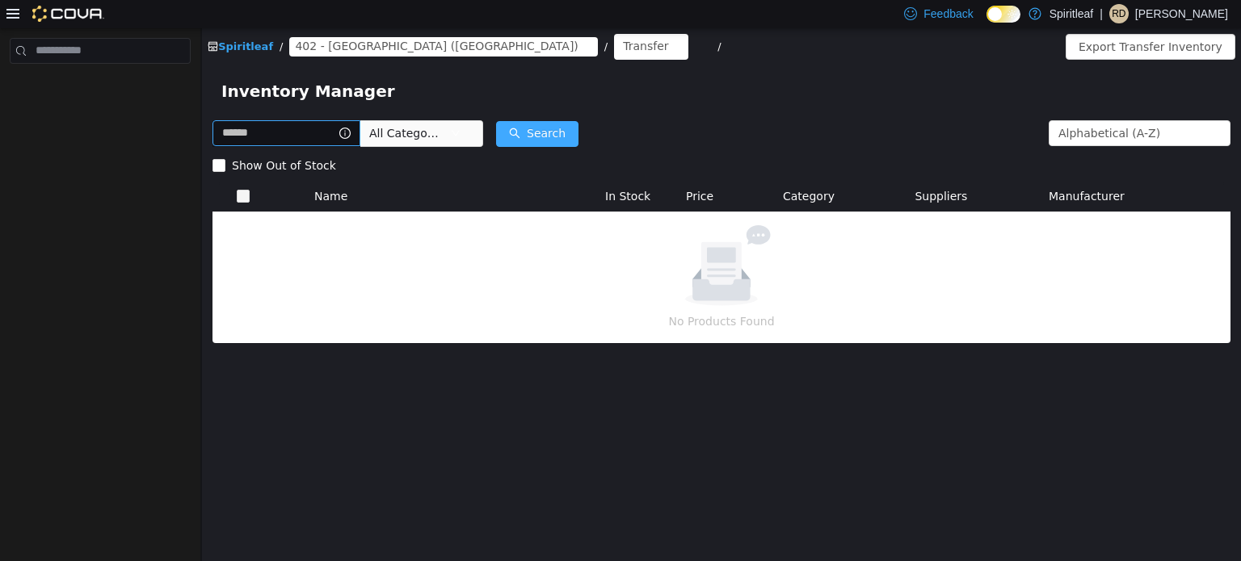
click at [552, 136] on button "Search" at bounding box center [537, 133] width 82 height 26
